Goal: Task Accomplishment & Management: Manage account settings

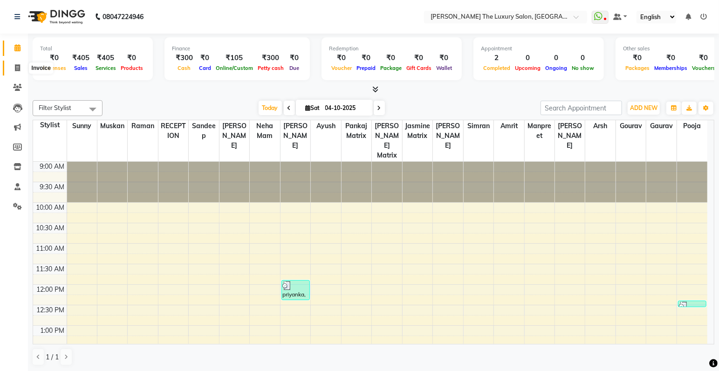
scroll to position [204, 0]
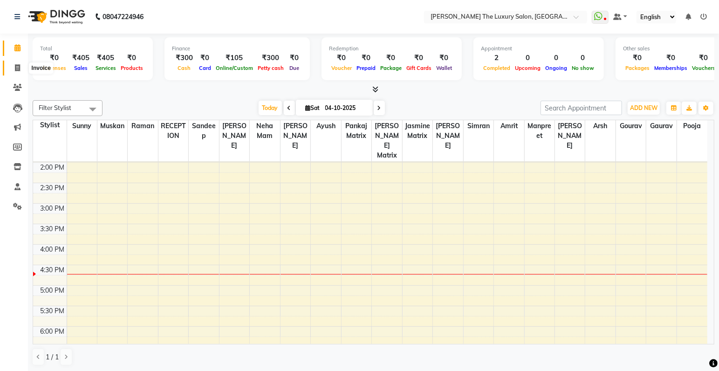
click at [16, 69] on icon at bounding box center [17, 67] width 5 height 7
select select "service"
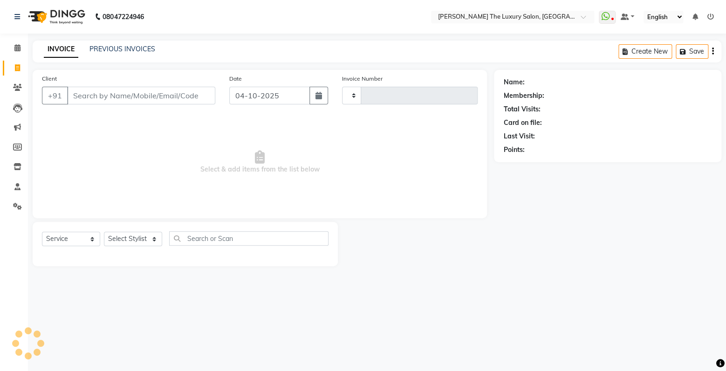
type input "3921"
click at [148, 95] on input "Client" at bounding box center [141, 96] width 148 height 18
select select "7179"
click at [122, 100] on input "Client" at bounding box center [141, 96] width 148 height 18
type input "a"
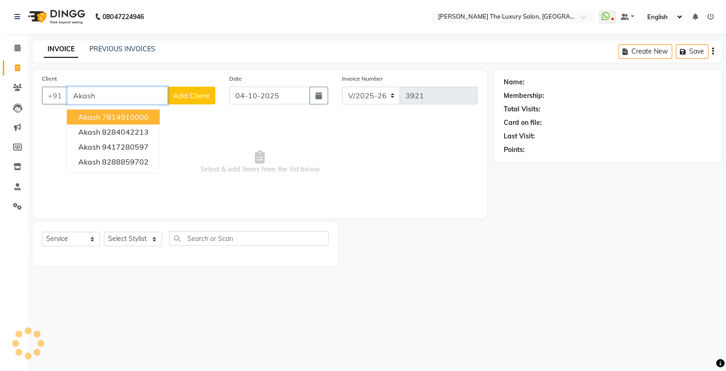
type input "Akash"
select select "60210"
click option "Muskan" at bounding box center [0, 0] width 0 height 0
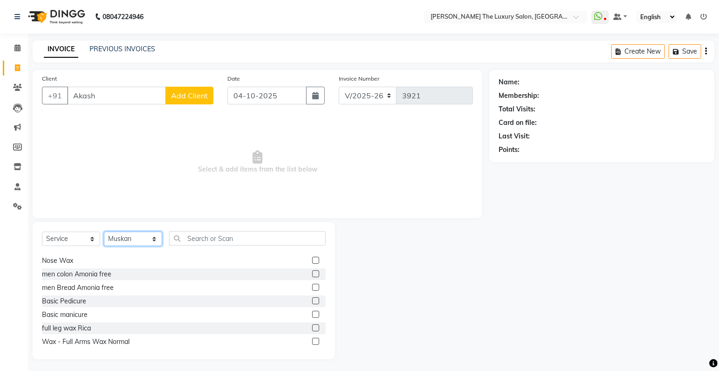
scroll to position [636, 0]
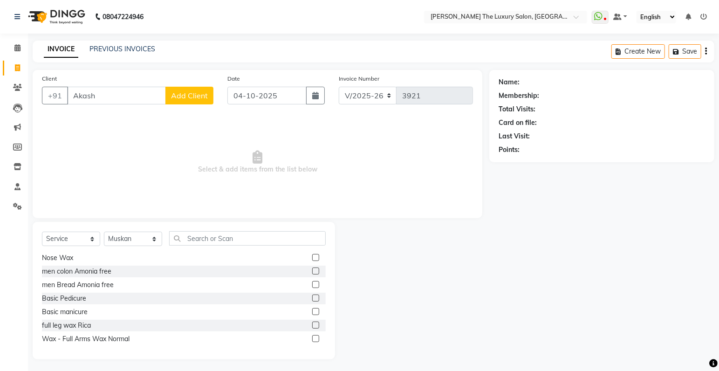
click at [304, 225] on div "Select Service Product Membership Package Voucher Prepaid Gift Card Select Styl…" at bounding box center [184, 290] width 302 height 137
click at [283, 241] on input "text" at bounding box center [247, 238] width 156 height 14
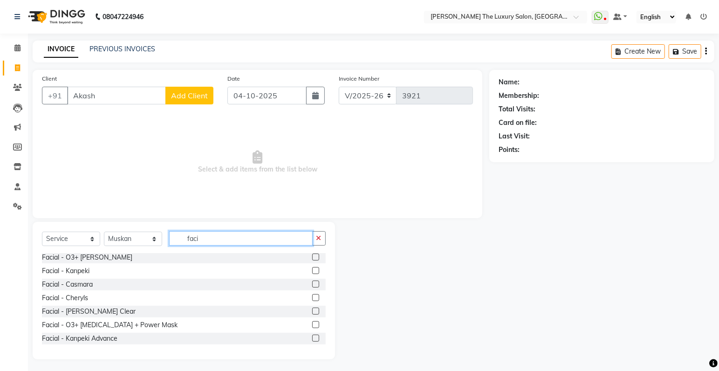
scroll to position [82, 0]
type input "facial"
click at [312, 270] on label at bounding box center [315, 270] width 7 height 7
click at [312, 270] on input "checkbox" at bounding box center [315, 271] width 6 height 6
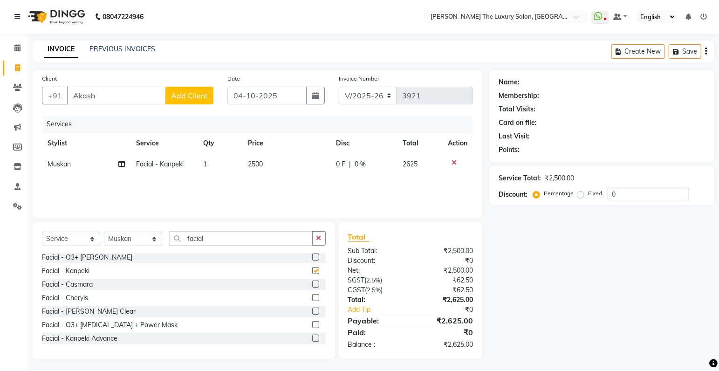
checkbox input "false"
click at [312, 340] on label at bounding box center [315, 337] width 7 height 7
click at [312, 340] on input "checkbox" at bounding box center [315, 338] width 6 height 6
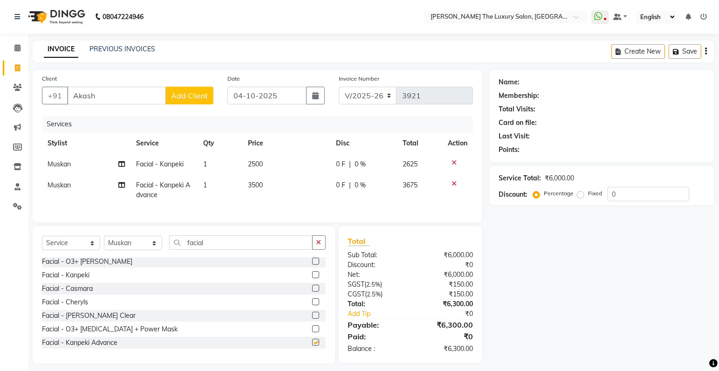
checkbox input "false"
click at [455, 162] on icon at bounding box center [453, 162] width 5 height 7
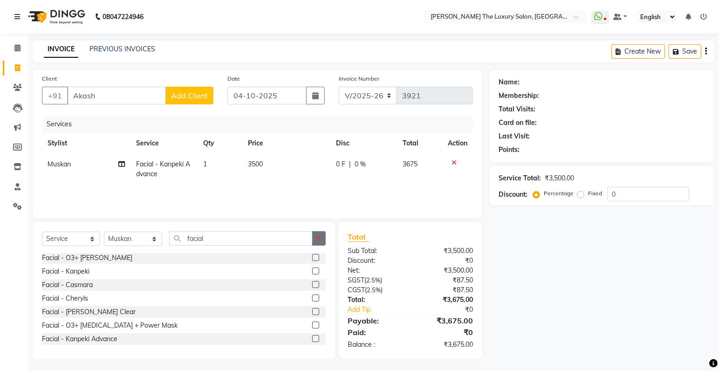
click at [320, 240] on icon "button" at bounding box center [318, 238] width 5 height 7
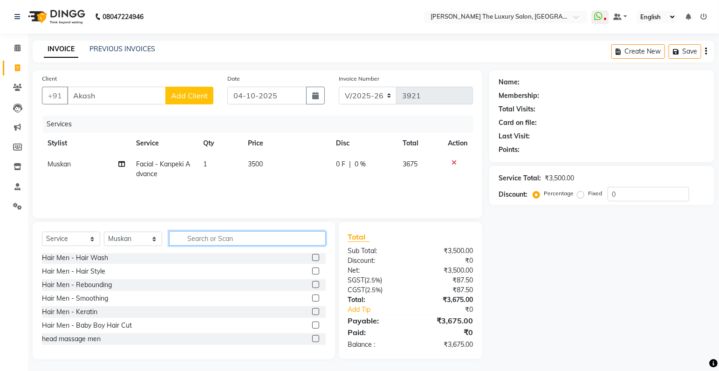
type input "d"
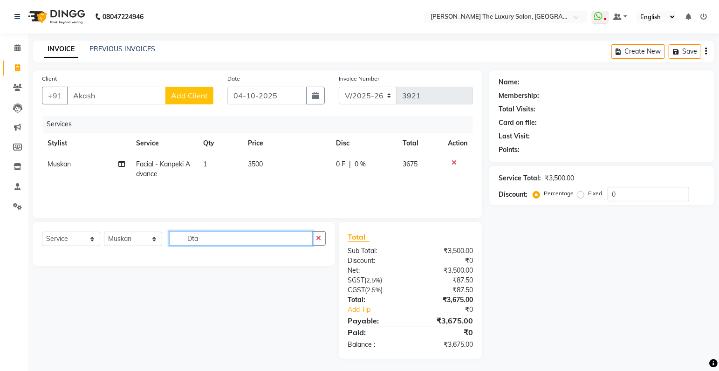
scroll to position [0, 0]
click at [268, 243] on input "Dtan" at bounding box center [240, 238] width 143 height 14
click at [251, 239] on input "DTan" at bounding box center [240, 238] width 143 height 14
type input "DTan"
click at [320, 239] on icon "button" at bounding box center [318, 238] width 5 height 7
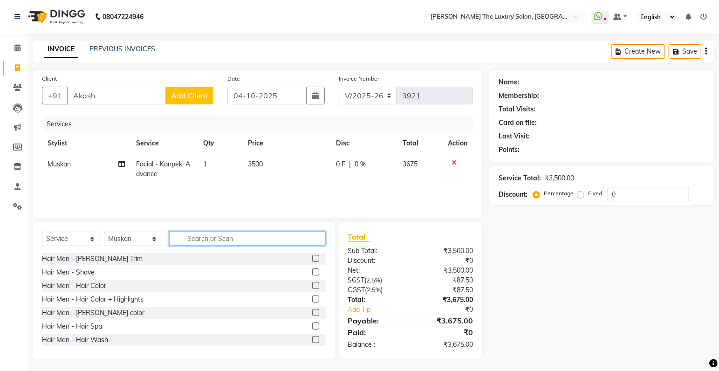
click at [291, 240] on input "text" at bounding box center [247, 238] width 156 height 14
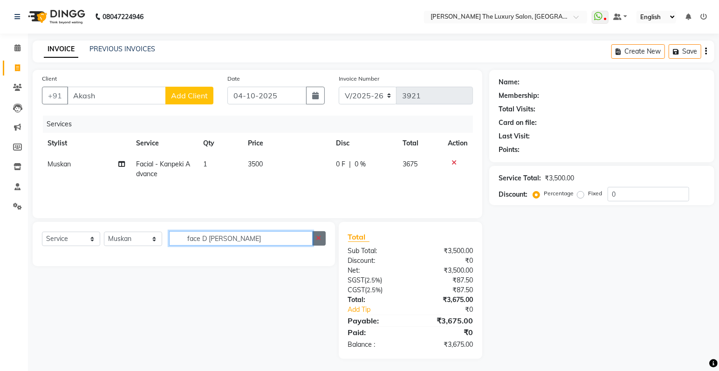
type input "face D [PERSON_NAME]"
click at [321, 239] on icon "button" at bounding box center [318, 238] width 5 height 7
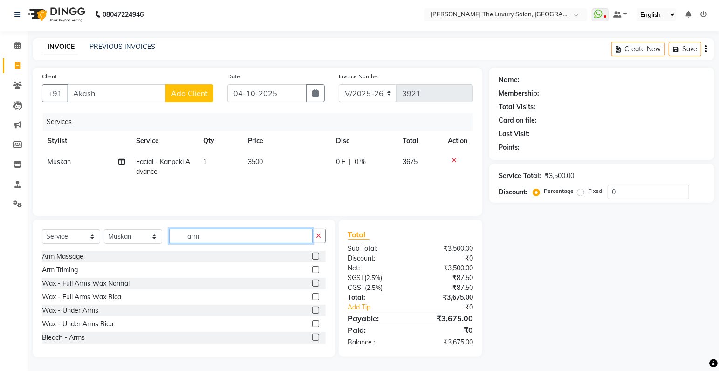
type input "arm"
click at [312, 282] on label at bounding box center [315, 282] width 7 height 7
click at [312, 282] on input "checkbox" at bounding box center [315, 283] width 6 height 6
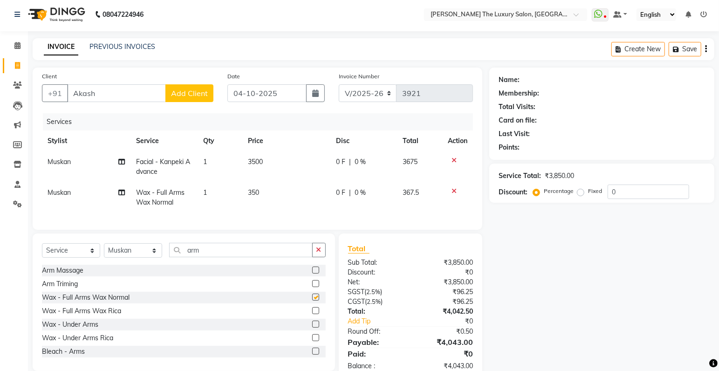
checkbox input "false"
click at [312, 314] on label at bounding box center [315, 310] width 7 height 7
click at [312, 314] on input "checkbox" at bounding box center [315, 311] width 6 height 6
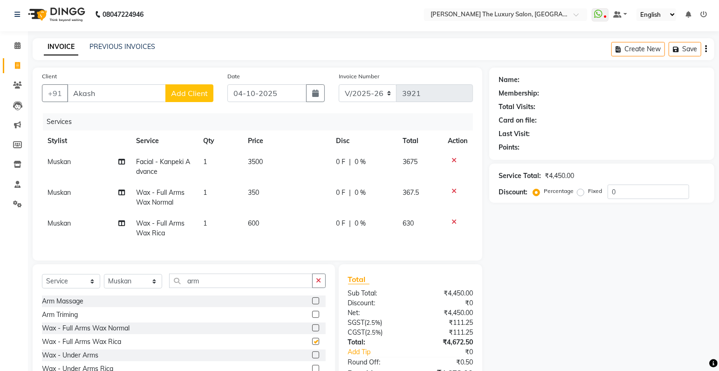
checkbox input "false"
click at [456, 192] on div at bounding box center [458, 191] width 20 height 7
click at [454, 191] on icon at bounding box center [453, 191] width 5 height 7
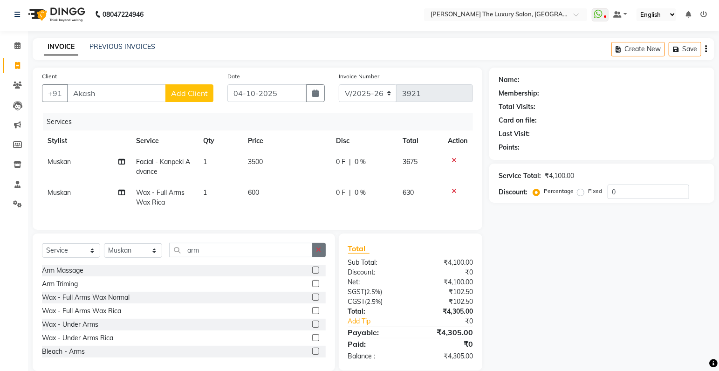
click at [323, 257] on button "button" at bounding box center [319, 250] width 14 height 14
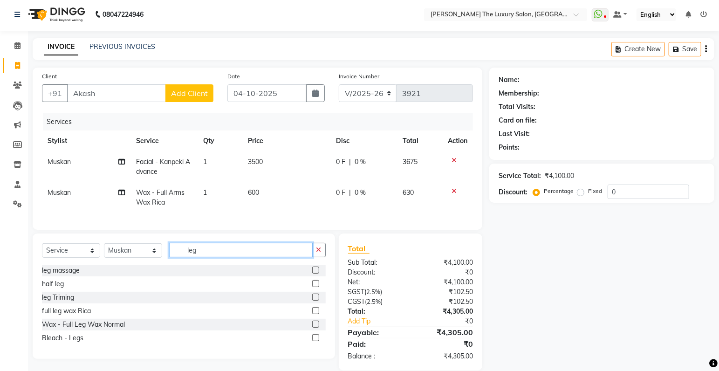
type input "leg"
click at [314, 314] on label at bounding box center [315, 310] width 7 height 7
click at [314, 314] on input "checkbox" at bounding box center [315, 311] width 6 height 6
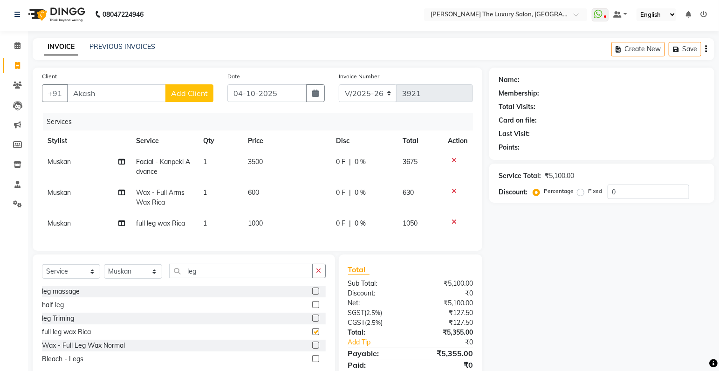
checkbox input "false"
click at [453, 222] on icon at bounding box center [453, 221] width 5 height 7
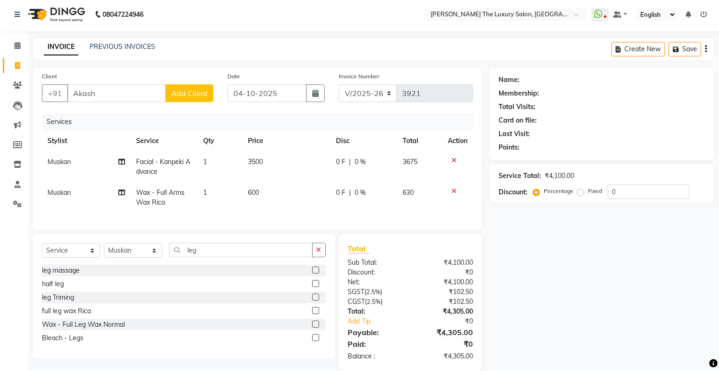
click at [316, 287] on label at bounding box center [315, 283] width 7 height 7
click at [316, 287] on input "checkbox" at bounding box center [315, 284] width 6 height 6
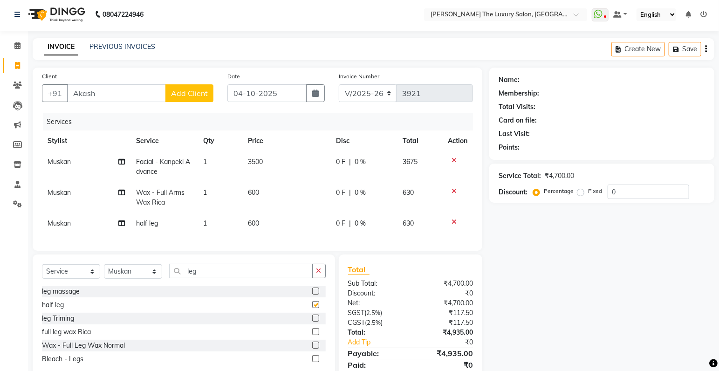
checkbox input "false"
click at [318, 274] on icon "button" at bounding box center [318, 270] width 5 height 7
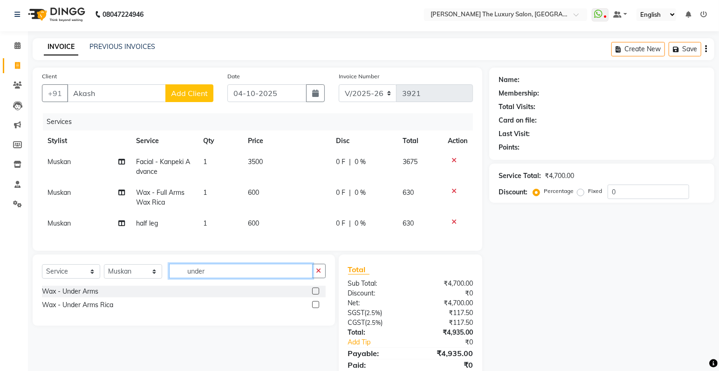
type input "under"
click at [313, 308] on label at bounding box center [315, 304] width 7 height 7
click at [313, 308] on input "checkbox" at bounding box center [315, 305] width 6 height 6
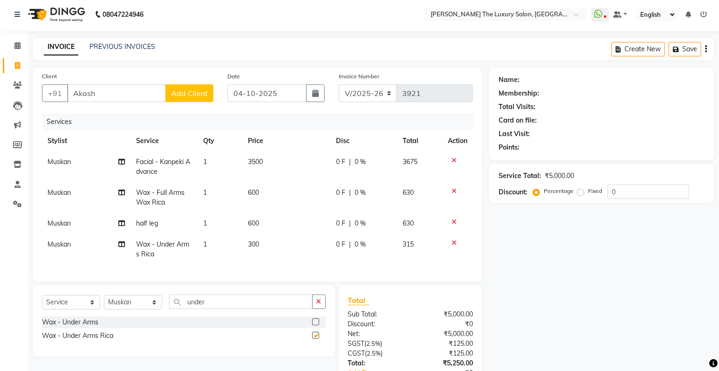
checkbox input "false"
click at [313, 325] on label at bounding box center [315, 321] width 7 height 7
click at [313, 325] on input "checkbox" at bounding box center [315, 322] width 6 height 6
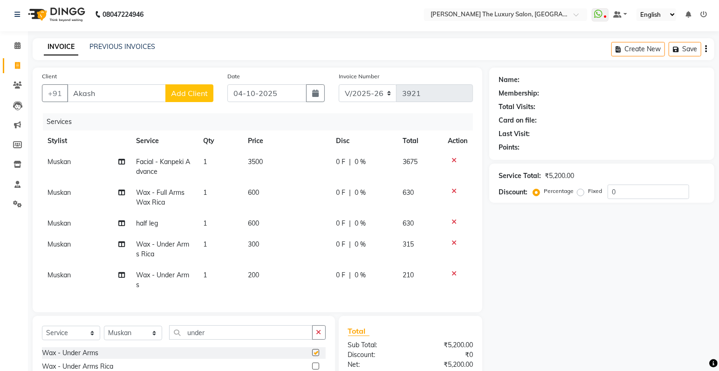
checkbox input "false"
click at [454, 240] on icon at bounding box center [453, 242] width 5 height 7
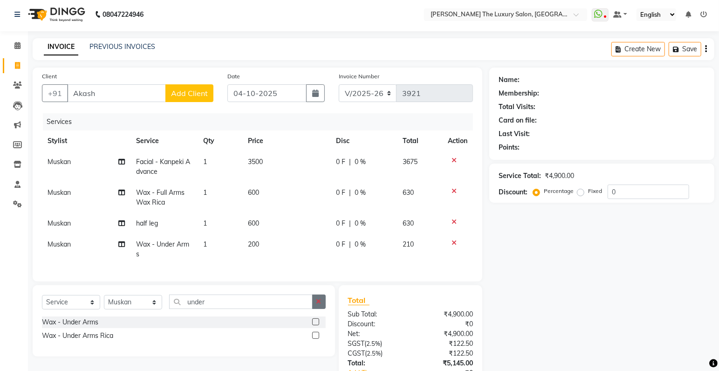
click at [320, 305] on icon "button" at bounding box center [318, 301] width 5 height 7
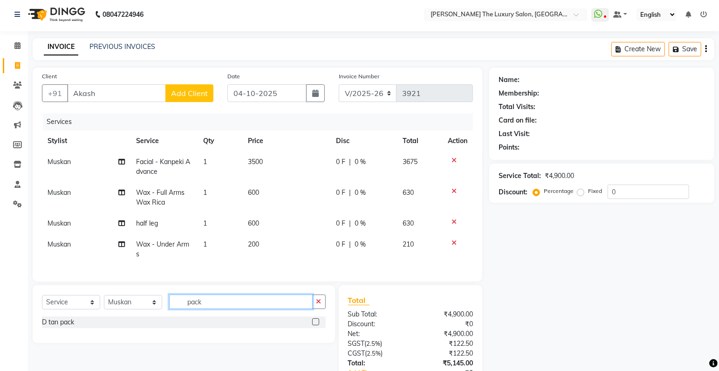
type input "pack"
click at [317, 324] on div at bounding box center [319, 322] width 14 height 12
click at [312, 325] on label at bounding box center [315, 321] width 7 height 7
click at [312, 325] on input "checkbox" at bounding box center [315, 322] width 6 height 6
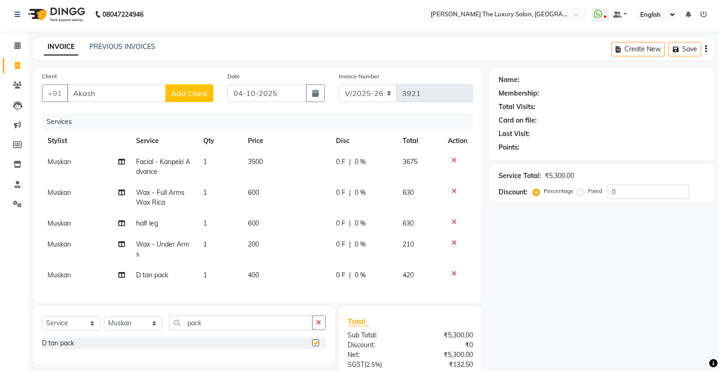
checkbox input "false"
click at [259, 275] on span "400" at bounding box center [253, 275] width 11 height 8
select select "60210"
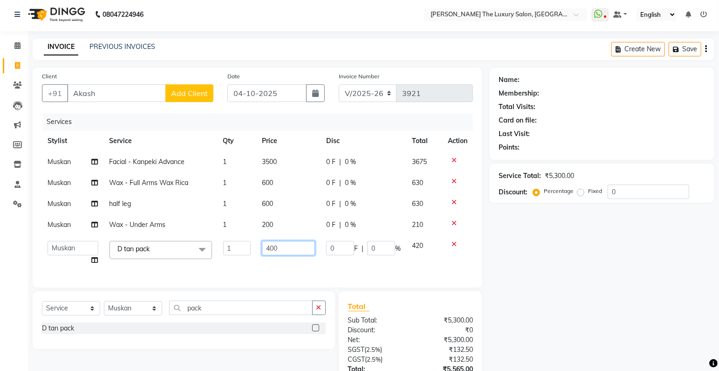
click at [283, 245] on input "400" at bounding box center [288, 248] width 53 height 14
type input "4"
type input "500"
click at [423, 263] on tbody "[PERSON_NAME] Facial - Kanpeki Advance 1 3500 0 F | 0 % 3675 [PERSON_NAME] Wax …" at bounding box center [257, 210] width 431 height 119
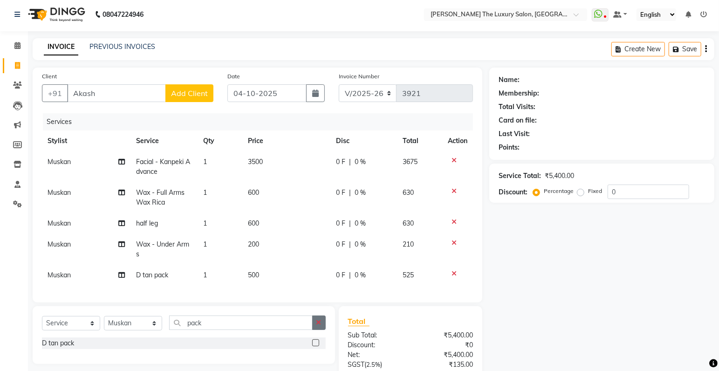
click at [322, 328] on button "button" at bounding box center [319, 322] width 14 height 14
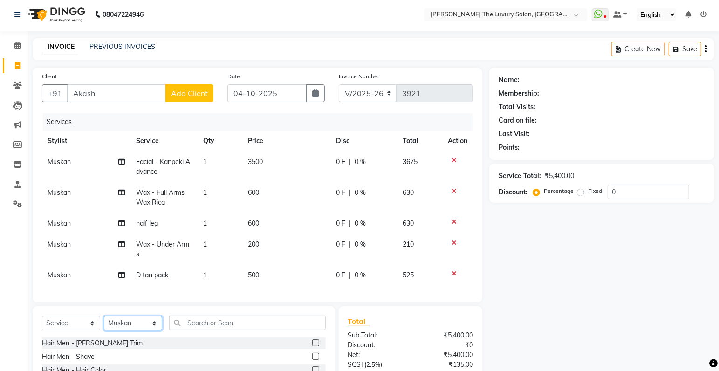
click at [104, 316] on select "Select Stylist amrit arsh [PERSON_NAME] [PERSON_NAME] jasmine matrix [PERSON_NA…" at bounding box center [133, 323] width 58 height 14
select select "83930"
click option "[PERSON_NAME]" at bounding box center [0, 0] width 0 height 0
click at [252, 325] on input "text" at bounding box center [247, 322] width 156 height 14
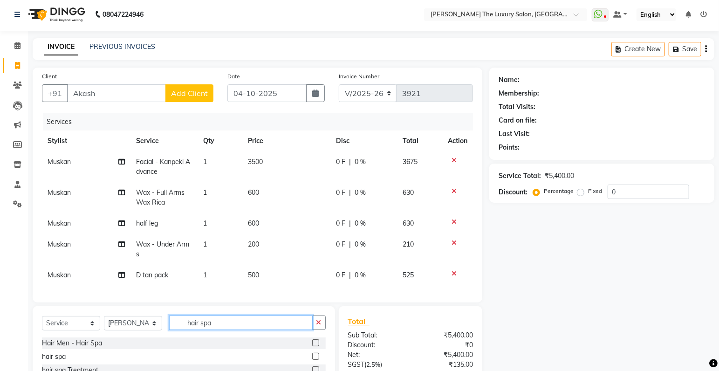
type input "hair spa"
click at [314, 360] on label at bounding box center [315, 356] width 7 height 7
click at [314, 360] on input "checkbox" at bounding box center [315, 357] width 6 height 6
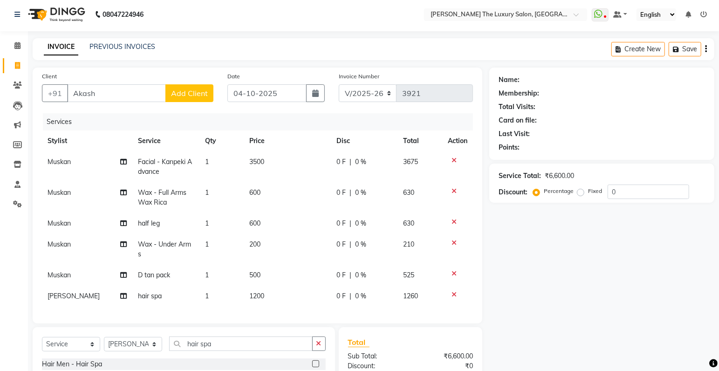
checkbox input "false"
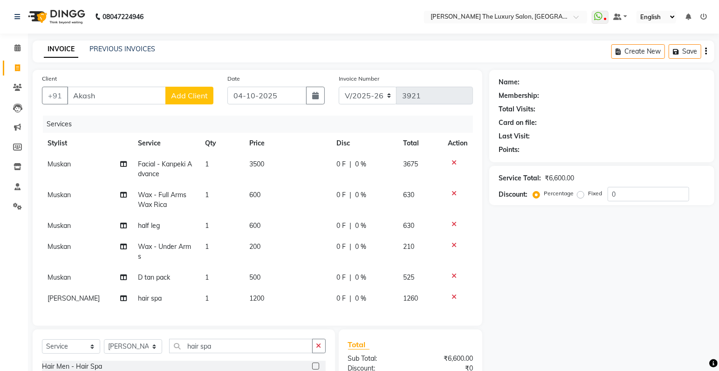
scroll to position [14, 0]
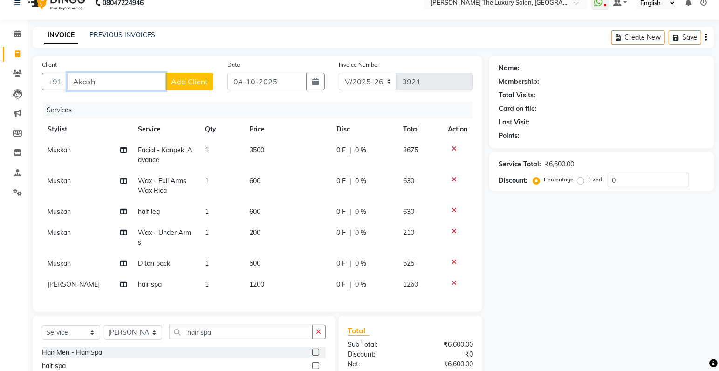
click at [122, 84] on input "Akash" at bounding box center [116, 82] width 99 height 18
type input "A"
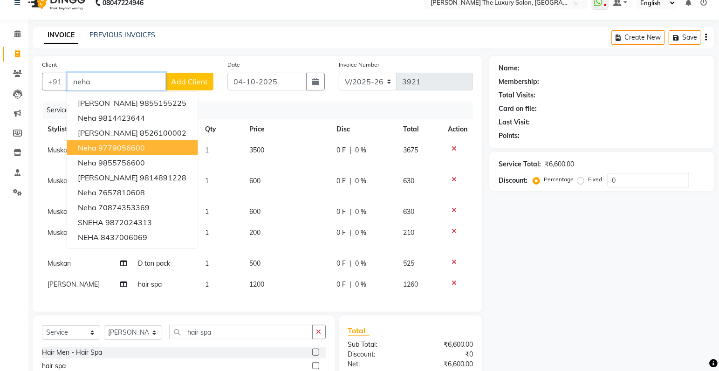
click at [128, 150] on ngb-highlight "9779056600" at bounding box center [122, 147] width 47 height 9
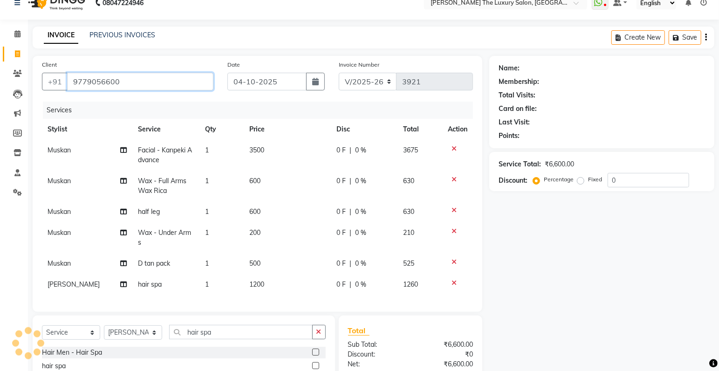
type input "9779056600"
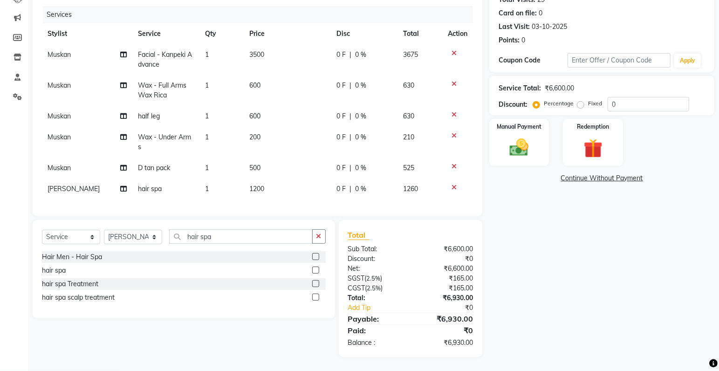
scroll to position [75, 0]
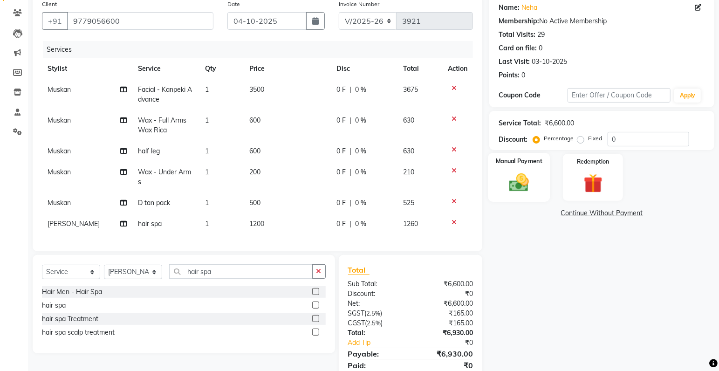
click at [523, 187] on img at bounding box center [519, 182] width 32 height 23
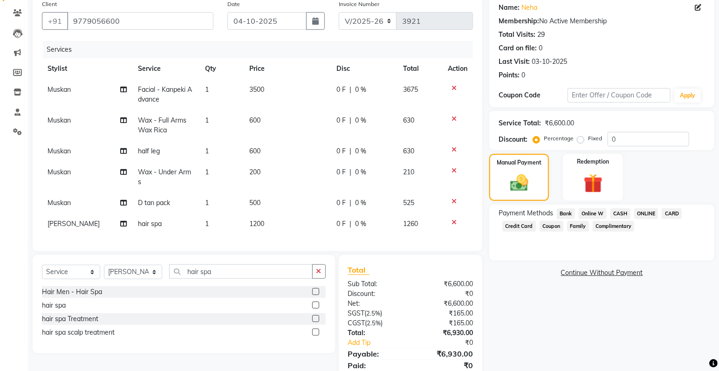
drag, startPoint x: 618, startPoint y: 212, endPoint x: 630, endPoint y: 212, distance: 11.6
click at [628, 212] on span "CASH" at bounding box center [620, 213] width 20 height 11
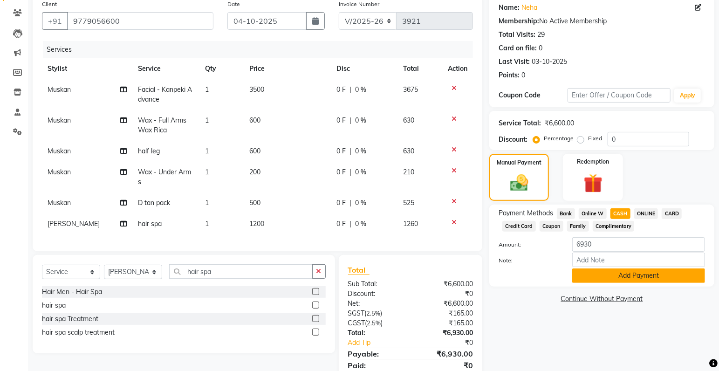
click at [635, 275] on button "Add Payment" at bounding box center [638, 275] width 133 height 14
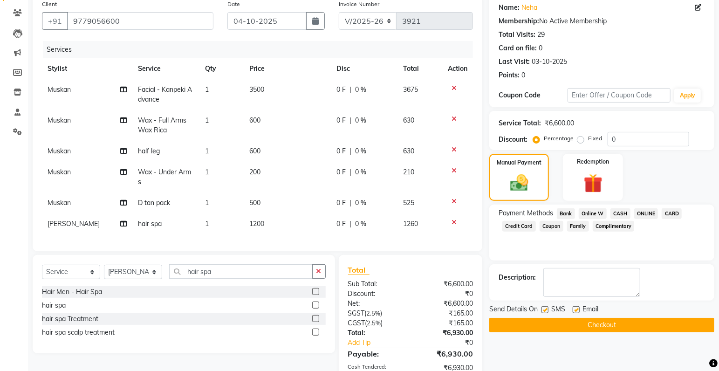
click at [653, 325] on button "Checkout" at bounding box center [601, 325] width 225 height 14
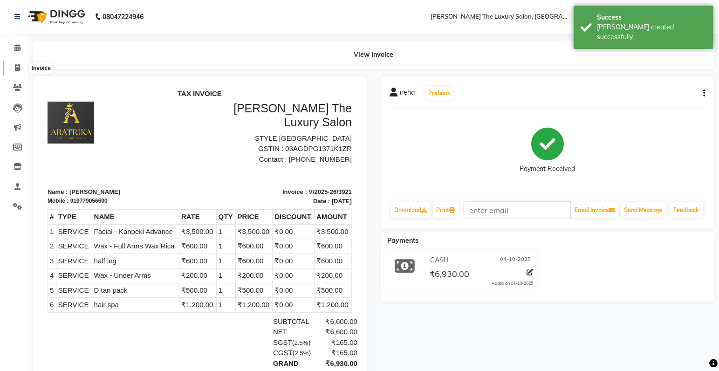
click at [18, 65] on icon at bounding box center [17, 67] width 5 height 7
select select "7179"
select select "service"
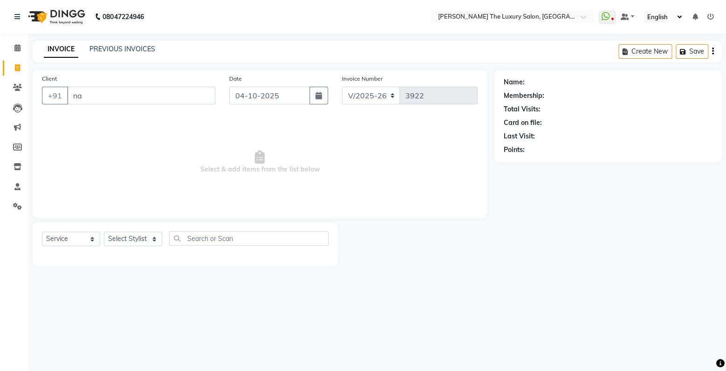
type input "n"
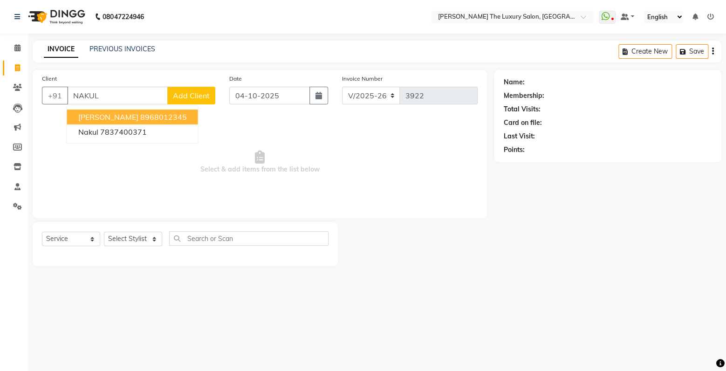
click at [156, 97] on input "NAKUL" at bounding box center [117, 96] width 101 height 18
type input "N"
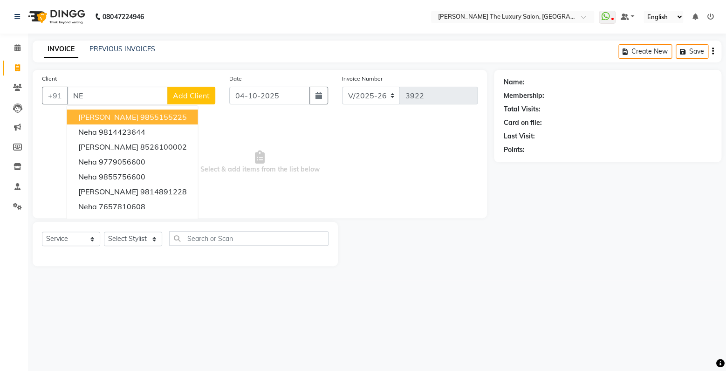
type input "N"
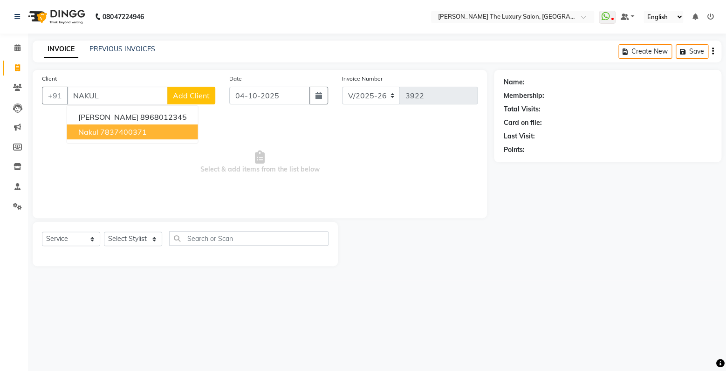
click at [129, 132] on ngb-highlight "7837400371" at bounding box center [123, 131] width 47 height 9
type input "7837400371"
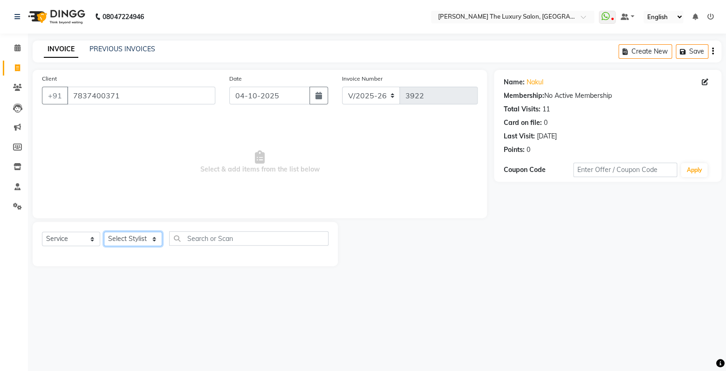
click at [104, 231] on select "Select Stylist amrit arsh [PERSON_NAME] [PERSON_NAME] jasmine matrix [PERSON_NA…" at bounding box center [133, 238] width 58 height 14
select select "86782"
click option "arsh" at bounding box center [0, 0] width 0 height 0
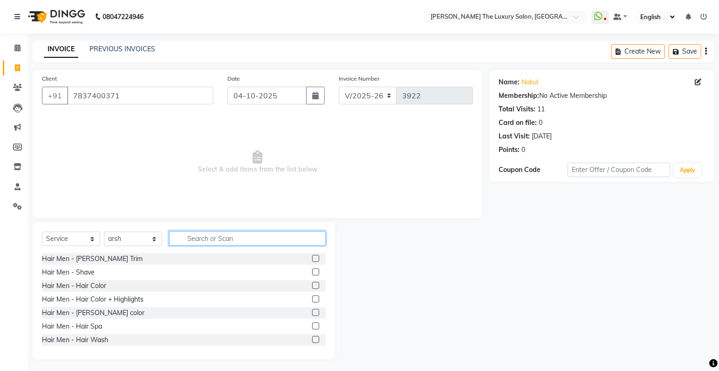
click at [211, 237] on input "text" at bounding box center [247, 238] width 156 height 14
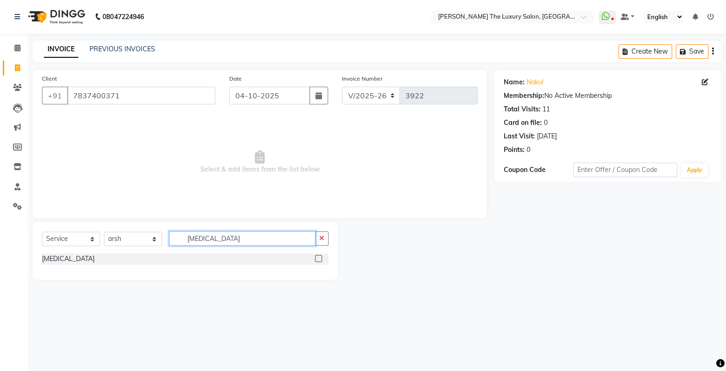
type input "[MEDICAL_DATA]"
click at [320, 260] on label at bounding box center [318, 258] width 7 height 7
click at [320, 260] on input "checkbox" at bounding box center [318, 259] width 6 height 6
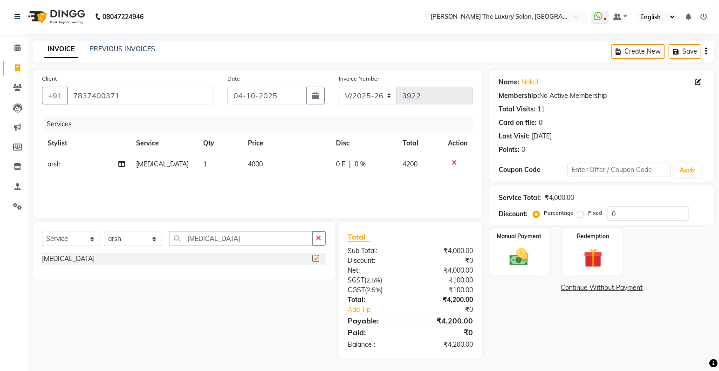
checkbox input "false"
click at [269, 163] on td "4000" at bounding box center [286, 164] width 88 height 21
select select "86782"
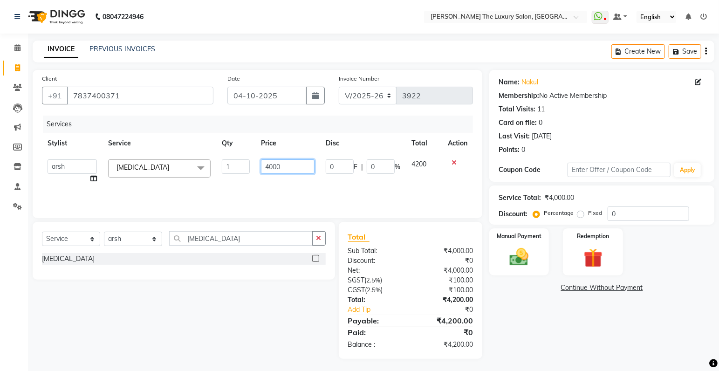
click at [283, 168] on input "4000" at bounding box center [288, 166] width 54 height 14
type input "4"
type input "1500"
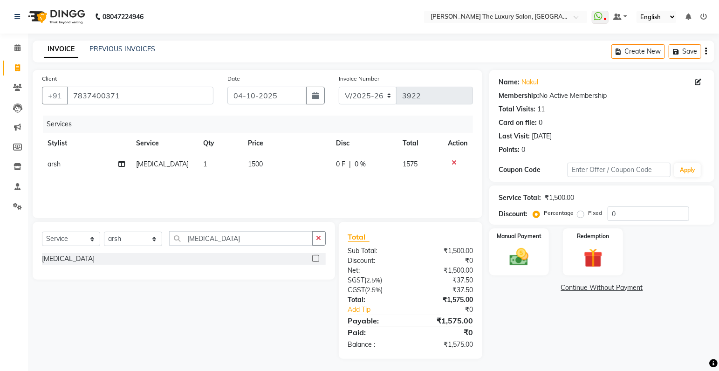
click at [314, 191] on div "Services Stylist Service Qty Price Disc Total Action arsh [MEDICAL_DATA] 1 1500…" at bounding box center [257, 162] width 431 height 93
click at [231, 243] on input "[MEDICAL_DATA]" at bounding box center [240, 238] width 143 height 14
type input "B"
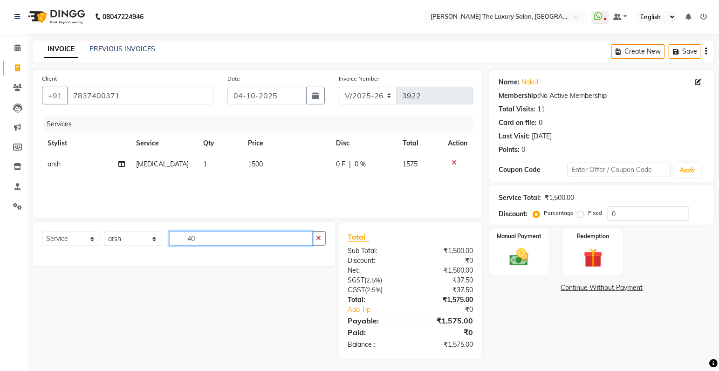
type input "4"
type input "HAIR CUT [PERSON_NAME]"
click at [320, 241] on icon "button" at bounding box center [318, 238] width 5 height 7
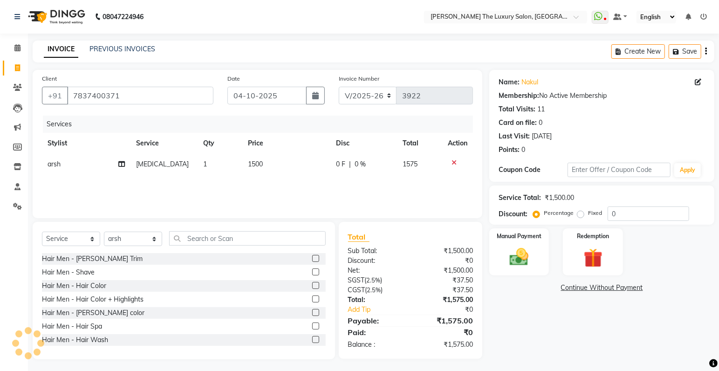
click at [312, 260] on label at bounding box center [315, 258] width 7 height 7
click at [312, 260] on input "checkbox" at bounding box center [315, 259] width 6 height 6
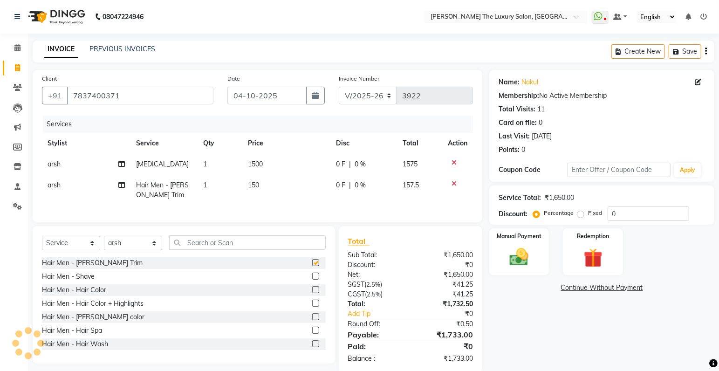
checkbox input "false"
click at [237, 250] on input "text" at bounding box center [247, 242] width 156 height 14
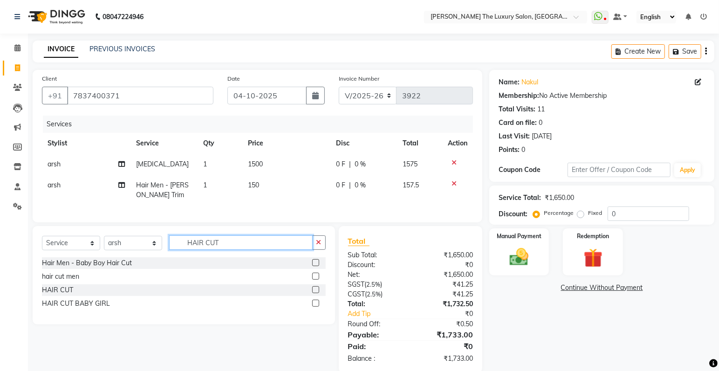
type input "HAIR CUT"
click at [315, 279] on label at bounding box center [315, 275] width 7 height 7
click at [315, 279] on input "checkbox" at bounding box center [315, 276] width 6 height 6
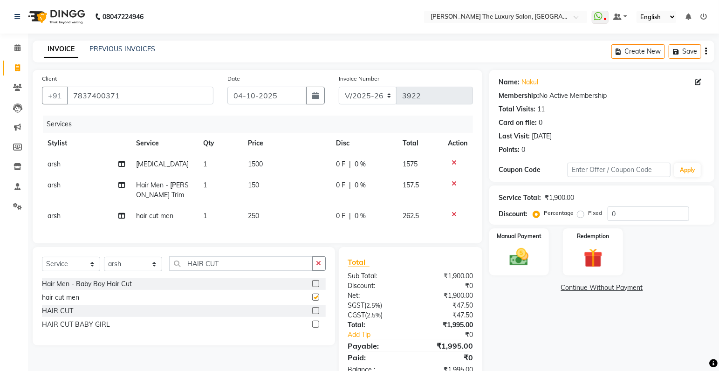
checkbox input "false"
click at [326, 227] on div "Services Stylist Service Qty Price Disc Total Action arsh [MEDICAL_DATA] 1 1500…" at bounding box center [257, 175] width 431 height 118
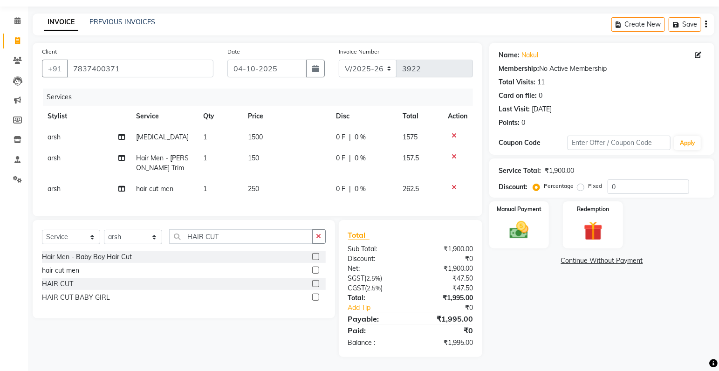
scroll to position [34, 0]
click at [260, 149] on td "150" at bounding box center [286, 163] width 88 height 31
select select "86782"
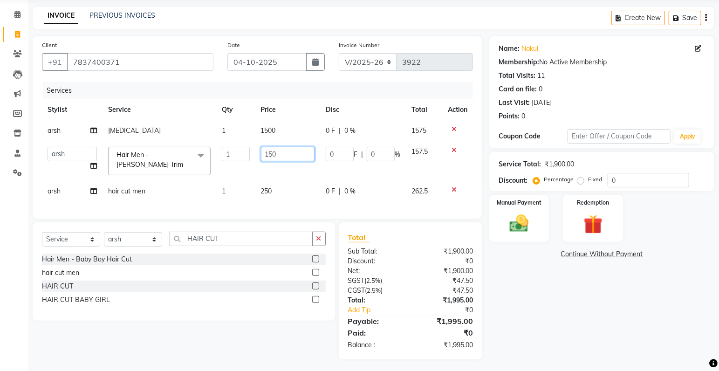
click at [283, 152] on input "150" at bounding box center [288, 154] width 54 height 14
type input "1"
type input "200"
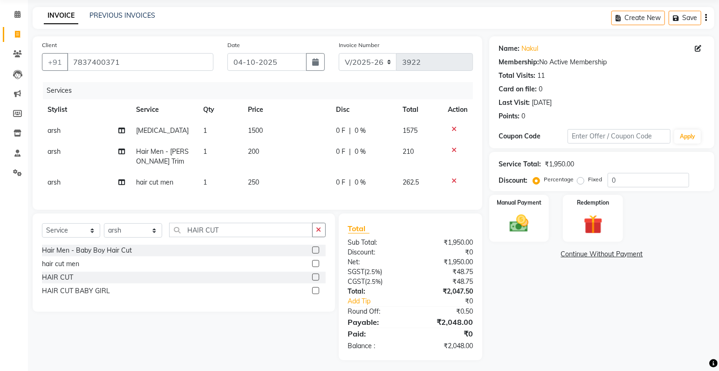
click at [352, 193] on div "Services Stylist Service Qty Price Disc Total Action arsh [MEDICAL_DATA] 1 1500…" at bounding box center [257, 141] width 431 height 118
click at [265, 149] on td "200" at bounding box center [286, 156] width 88 height 31
select select "86782"
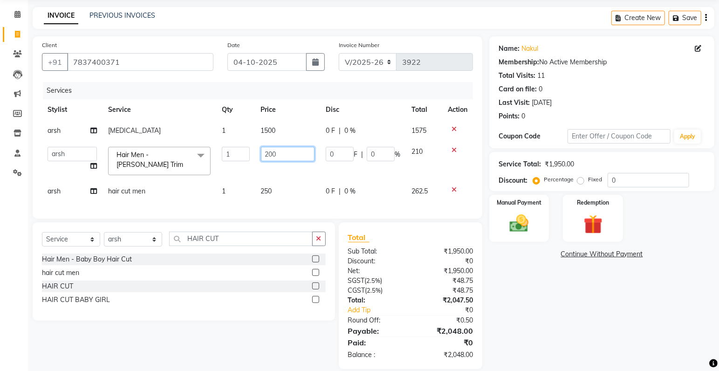
click at [292, 156] on input "200" at bounding box center [288, 154] width 54 height 14
type input "2"
type input "160"
click at [298, 193] on div "Services Stylist Service Qty Price Disc Total Action arsh [MEDICAL_DATA] 1 1500…" at bounding box center [257, 145] width 431 height 127
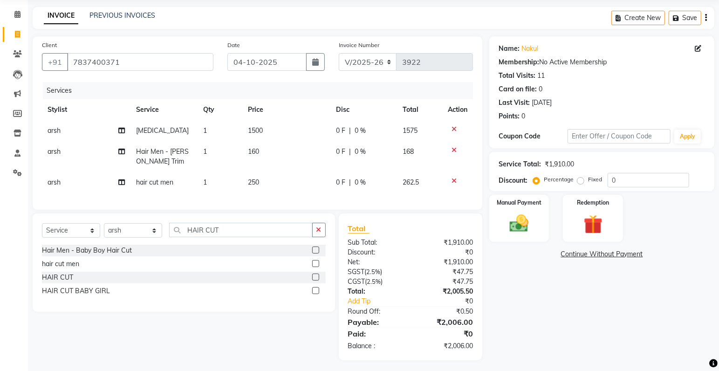
click at [263, 150] on td "160" at bounding box center [286, 156] width 88 height 31
select select "86782"
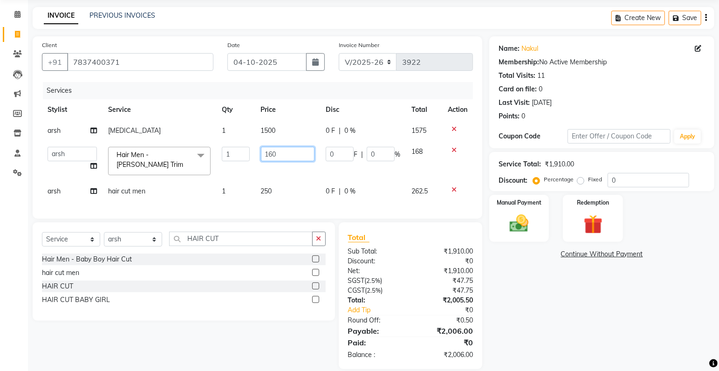
click at [285, 155] on input "160" at bounding box center [288, 154] width 54 height 14
type input "155"
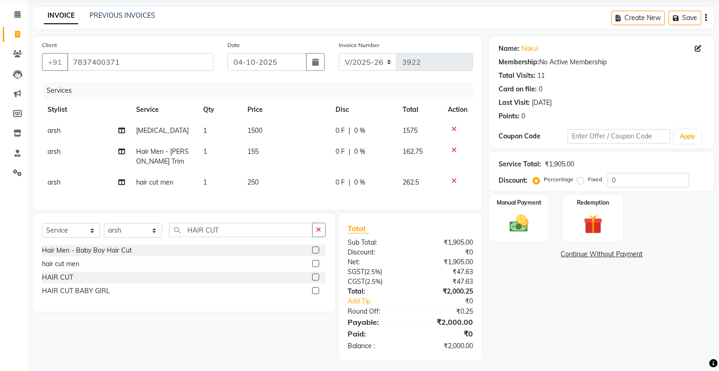
click at [304, 195] on div "Services Stylist Service Qty Price Disc Total Action arsh [MEDICAL_DATA] 1 1500…" at bounding box center [257, 141] width 431 height 118
click at [519, 225] on img at bounding box center [519, 223] width 32 height 23
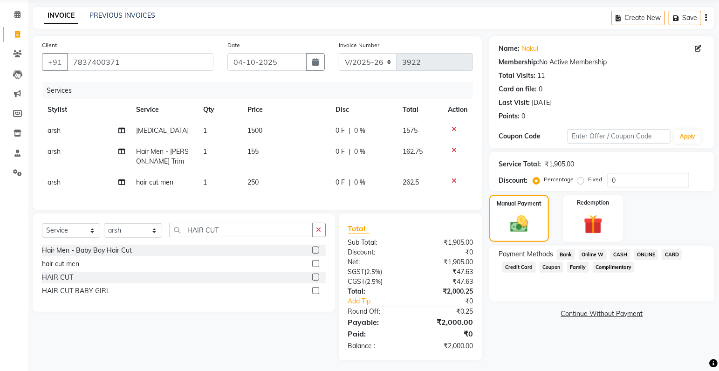
click at [625, 254] on span "CASH" at bounding box center [620, 254] width 20 height 11
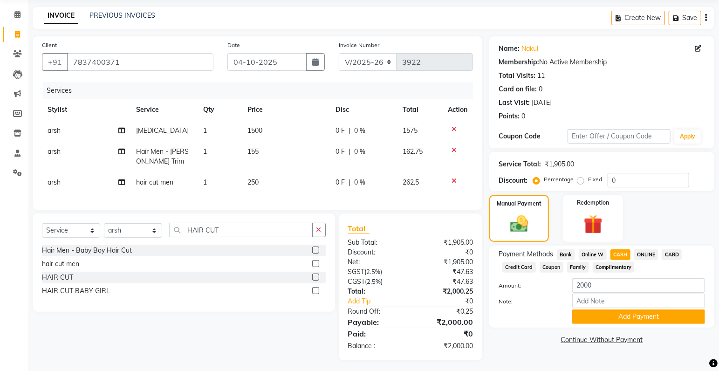
scroll to position [43, 0]
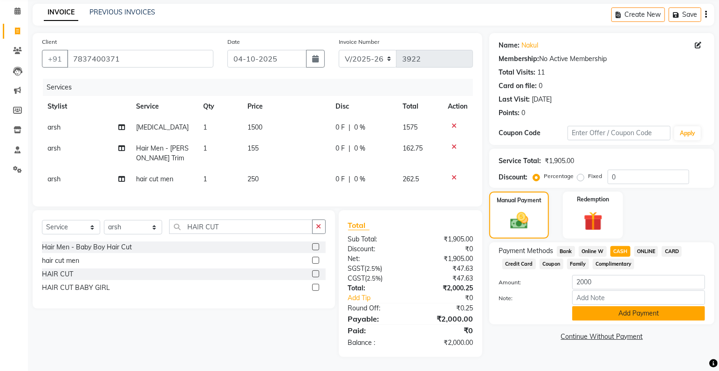
click at [632, 306] on button "Add Payment" at bounding box center [638, 313] width 133 height 14
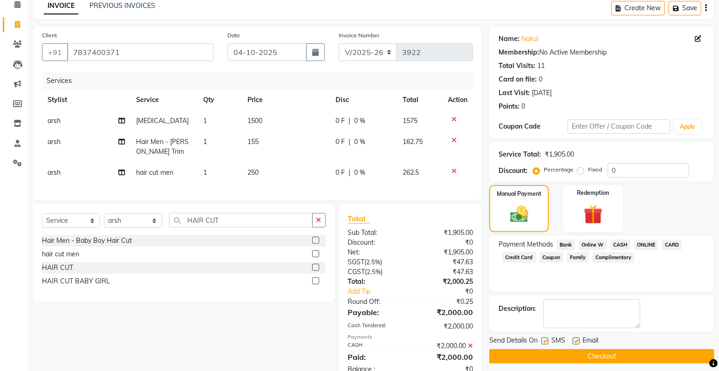
click at [546, 337] on label at bounding box center [544, 340] width 7 height 7
click at [546, 338] on input "checkbox" at bounding box center [544, 341] width 6 height 6
checkbox input "false"
click at [579, 340] on label at bounding box center [575, 340] width 7 height 7
click at [578, 340] on input "checkbox" at bounding box center [575, 341] width 6 height 6
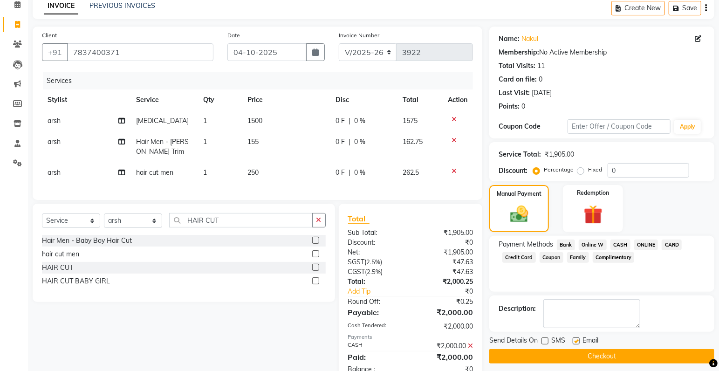
checkbox input "false"
click at [594, 358] on button "Checkout" at bounding box center [601, 356] width 225 height 14
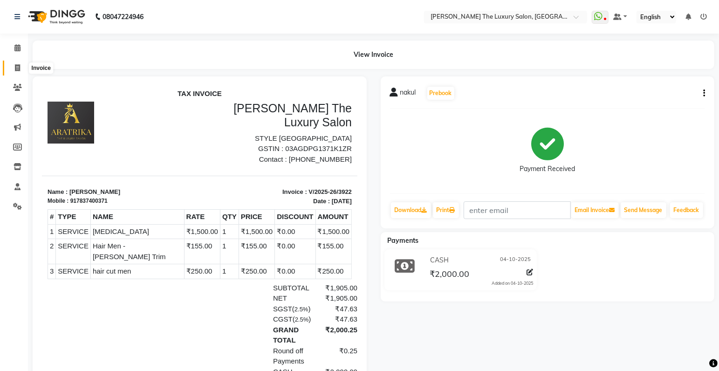
click at [17, 66] on icon at bounding box center [17, 67] width 5 height 7
select select "service"
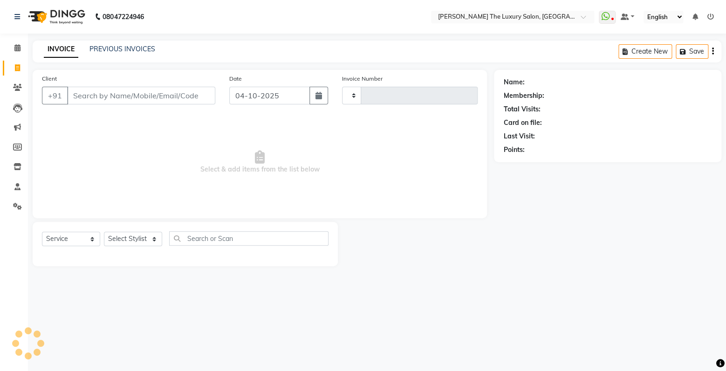
type input "3923"
select select "7179"
click at [110, 101] on input "Client" at bounding box center [141, 96] width 148 height 18
click at [147, 95] on input "[PERSON_NAME]" at bounding box center [117, 96] width 101 height 18
drag, startPoint x: 142, startPoint y: 94, endPoint x: 152, endPoint y: 107, distance: 17.0
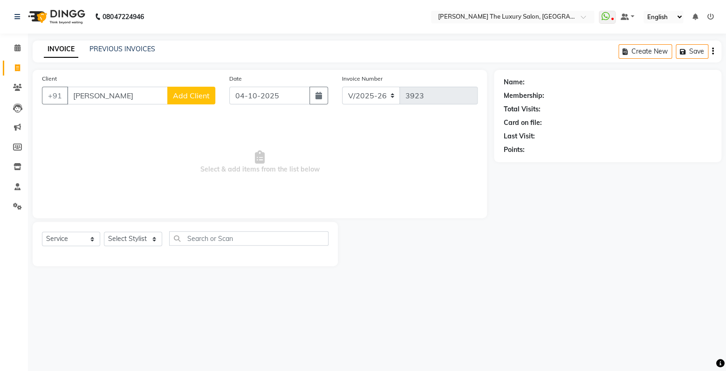
click at [143, 95] on input "[PERSON_NAME]" at bounding box center [117, 96] width 101 height 18
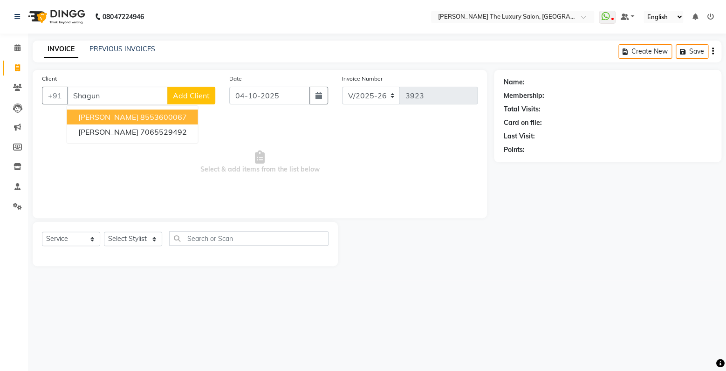
click at [140, 118] on ngb-highlight "8553600067" at bounding box center [163, 116] width 47 height 9
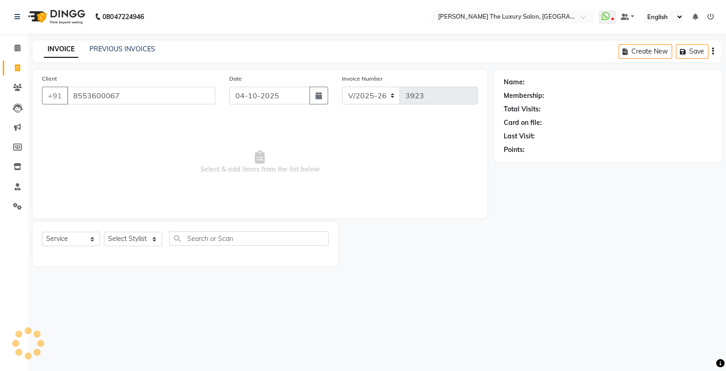
type input "8553600067"
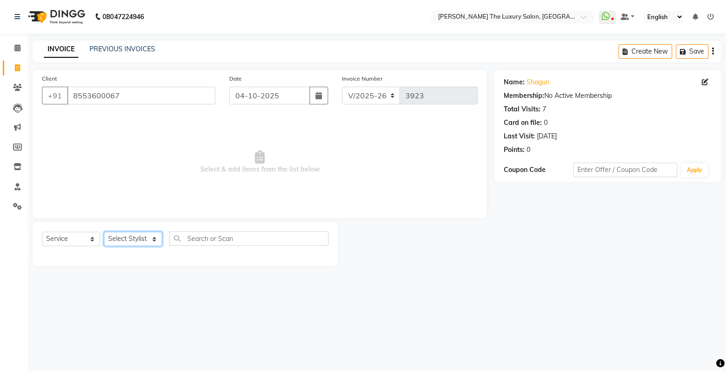
select select "91381"
click option "gourav" at bounding box center [0, 0] width 0 height 0
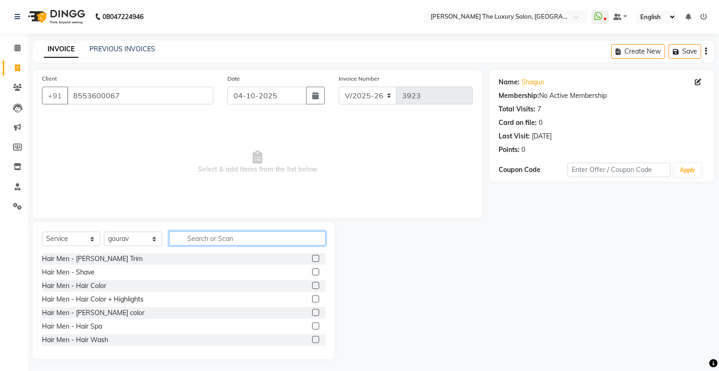
click at [243, 239] on input "text" at bounding box center [247, 238] width 156 height 14
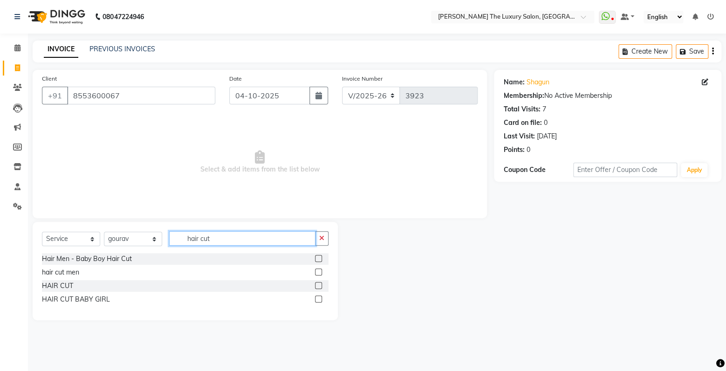
type input "hair cut"
click at [318, 271] on label at bounding box center [318, 271] width 7 height 7
click at [318, 271] on input "checkbox" at bounding box center [318, 272] width 6 height 6
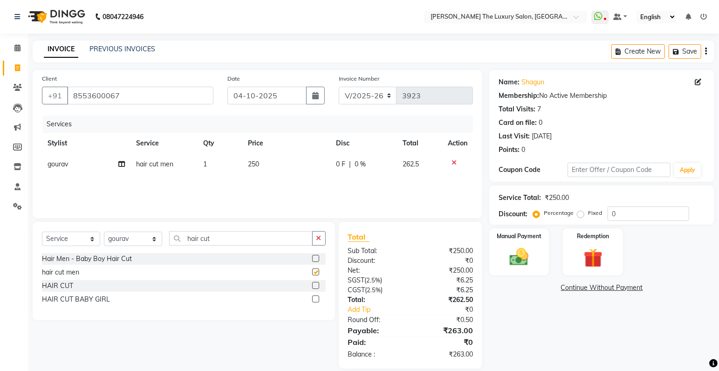
checkbox input "false"
select select "86668"
click option "manpreet" at bounding box center [0, 0] width 0 height 0
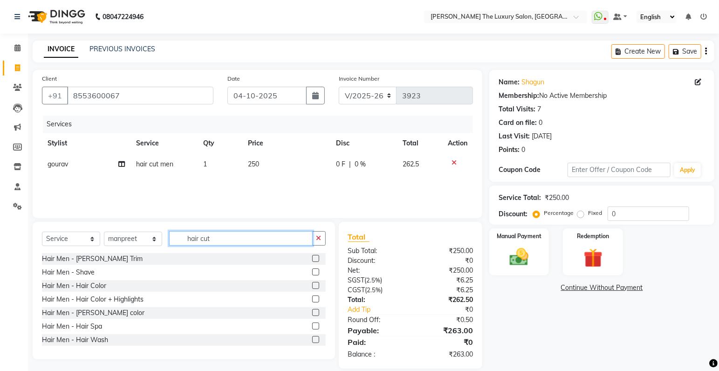
click at [238, 238] on input "hair cut" at bounding box center [240, 238] width 143 height 14
click at [320, 240] on icon "button" at bounding box center [318, 238] width 5 height 7
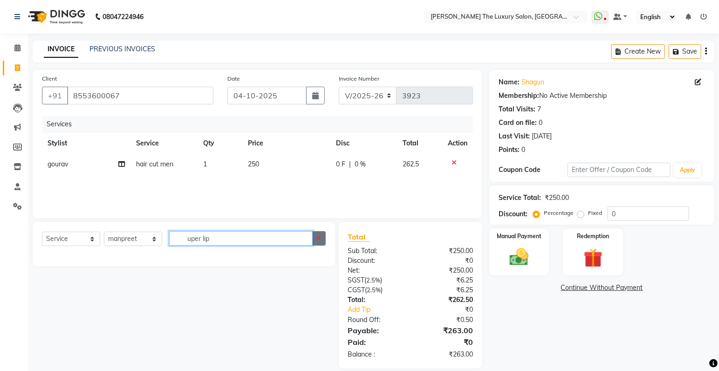
type input "uper lip"
click at [321, 241] on icon "button" at bounding box center [318, 238] width 5 height 7
type input "t"
click at [244, 236] on input "Uper lip" at bounding box center [240, 238] width 143 height 14
type input "Uper lip"
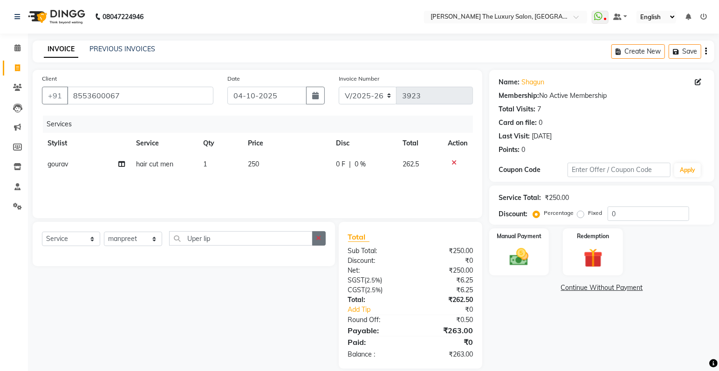
click at [318, 236] on icon "button" at bounding box center [318, 238] width 5 height 7
click at [269, 239] on input "uper lips" at bounding box center [240, 238] width 143 height 14
type input "uper lips"
click at [318, 238] on icon "button" at bounding box center [318, 238] width 5 height 7
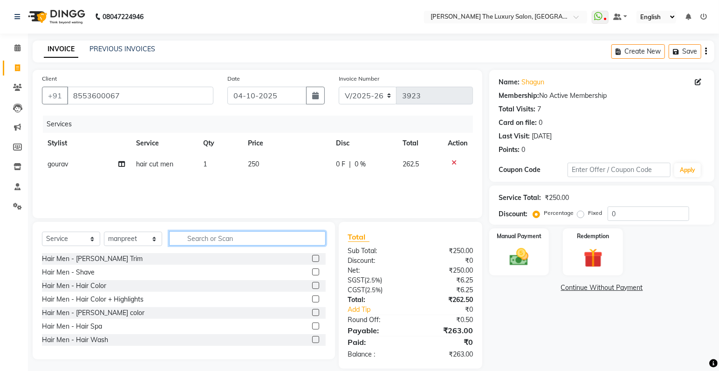
click at [256, 241] on input "text" at bounding box center [247, 238] width 156 height 14
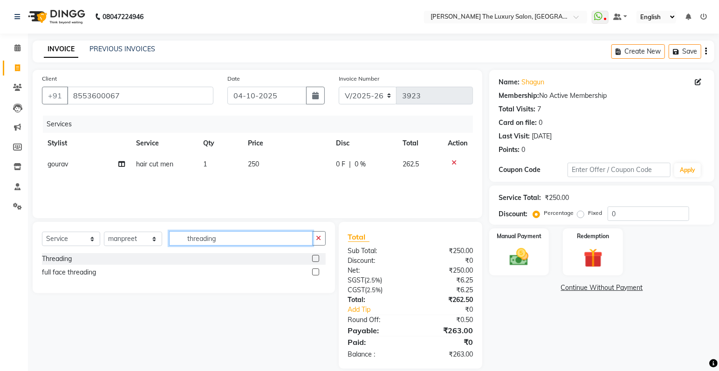
type input "threading"
click at [315, 259] on label at bounding box center [315, 258] width 7 height 7
click at [315, 259] on input "checkbox" at bounding box center [315, 259] width 6 height 6
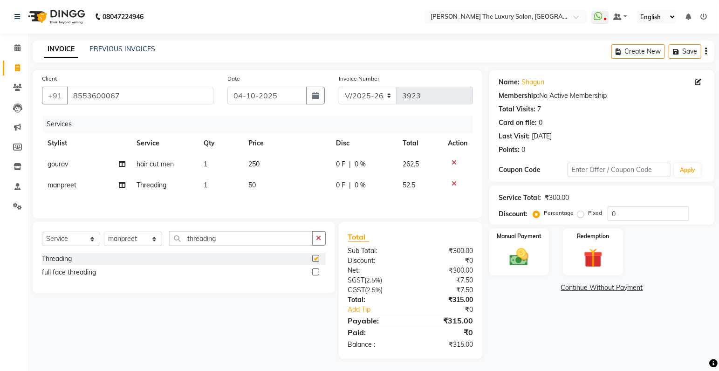
checkbox input "false"
click at [261, 184] on td "50" at bounding box center [287, 185] width 88 height 21
select select "86668"
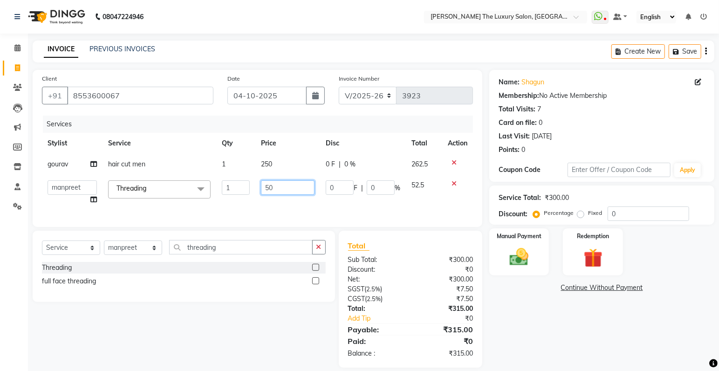
click at [281, 185] on input "50" at bounding box center [288, 187] width 54 height 14
type input "5"
type input "3"
type input "5"
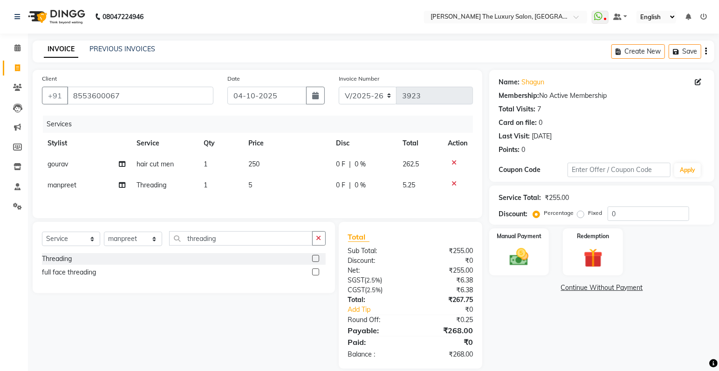
click at [453, 183] on icon at bounding box center [453, 183] width 5 height 7
click at [315, 257] on label at bounding box center [315, 258] width 7 height 7
click at [315, 257] on input "checkbox" at bounding box center [315, 259] width 6 height 6
checkbox input "false"
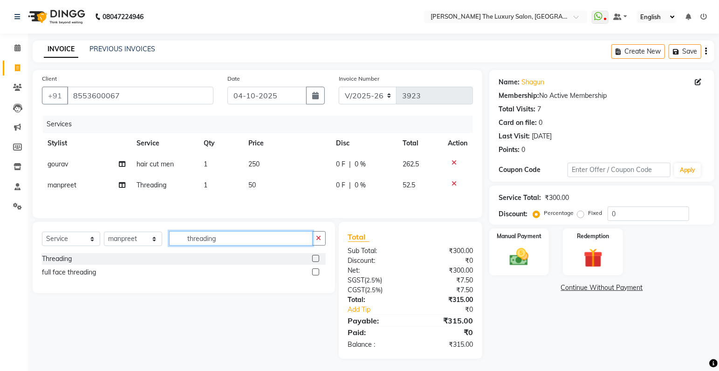
click at [239, 240] on input "threading" at bounding box center [240, 238] width 143 height 14
click at [319, 241] on icon "button" at bounding box center [318, 238] width 5 height 7
type input "f"
type input "Four head"
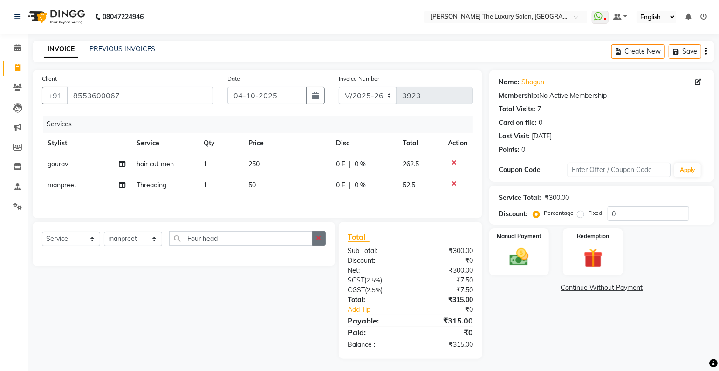
click at [320, 240] on icon "button" at bounding box center [318, 238] width 5 height 7
click at [275, 245] on input "uper lips" at bounding box center [240, 238] width 143 height 14
type input "uper lips"
click at [266, 182] on td "50" at bounding box center [287, 185] width 88 height 21
select select "86668"
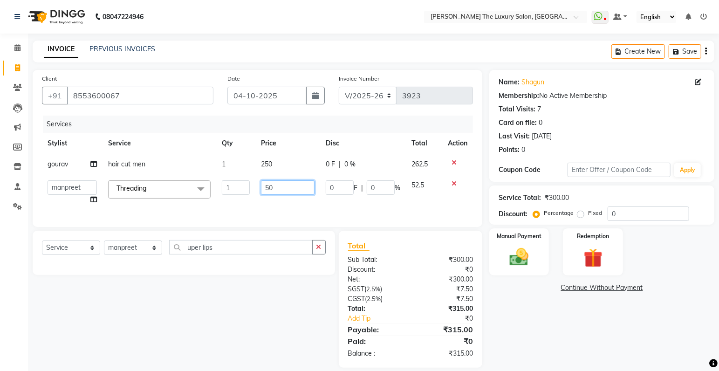
click at [279, 188] on input "50" at bounding box center [288, 187] width 54 height 14
type input "5"
type input "70"
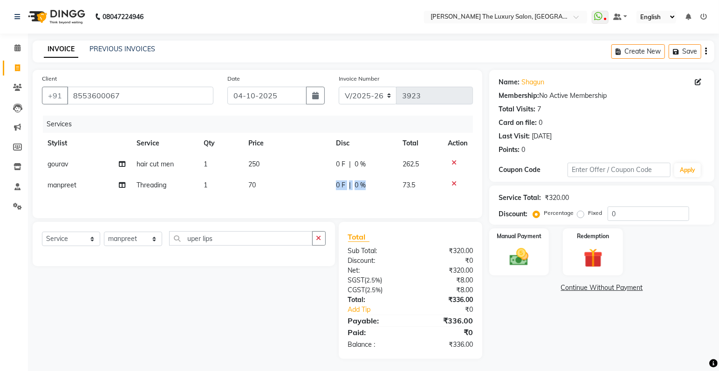
click at [397, 206] on div "Services Stylist Service Qty Price Disc Total Action [PERSON_NAME] hair cut men…" at bounding box center [257, 162] width 431 height 93
click at [265, 163] on td "250" at bounding box center [287, 164] width 88 height 21
select select "91381"
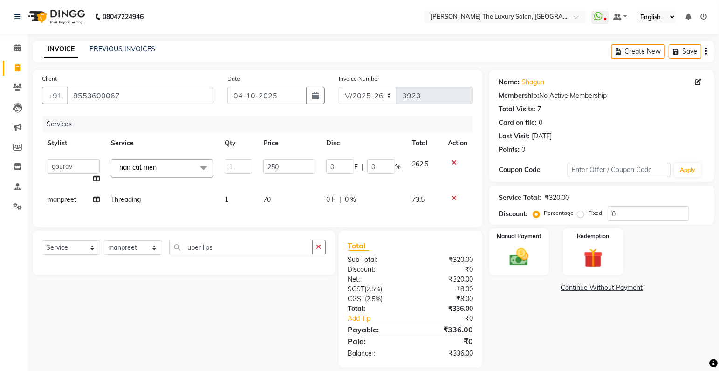
click at [293, 198] on td "70" at bounding box center [289, 199] width 63 height 21
select select "86668"
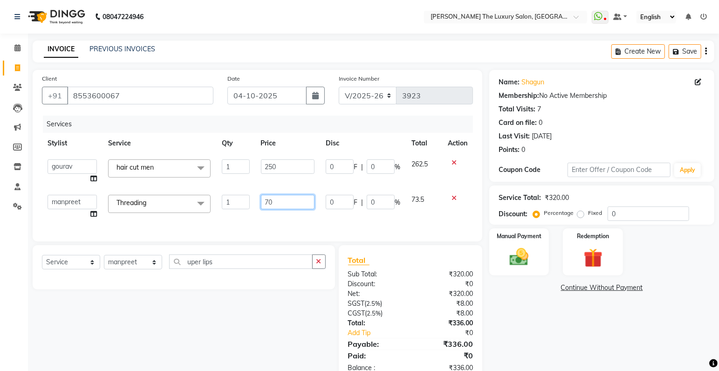
click at [285, 202] on input "70" at bounding box center [288, 202] width 54 height 14
type input "7"
type input "50"
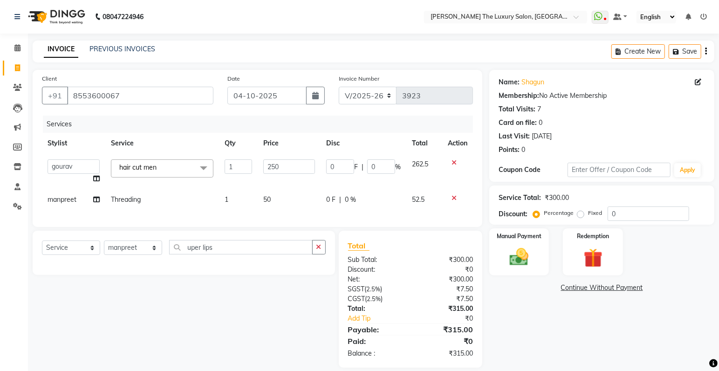
click at [290, 218] on div "Services Stylist Service Qty Price Disc Total Action amrit arsh [PERSON_NAME] […" at bounding box center [257, 167] width 431 height 102
click at [290, 200] on td "50" at bounding box center [289, 199] width 63 height 21
select select "86668"
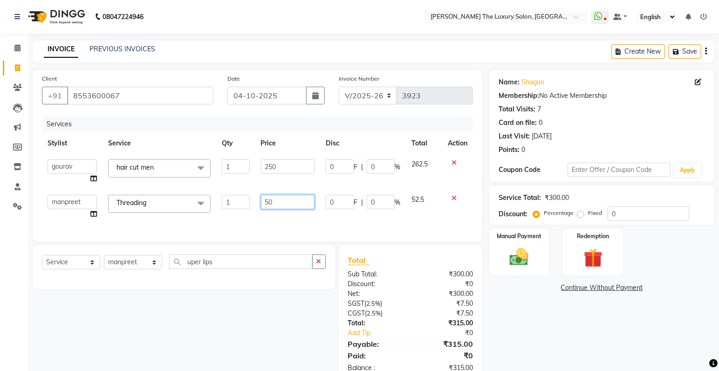
click at [290, 200] on input "50" at bounding box center [288, 202] width 54 height 14
type input "5"
type input "60"
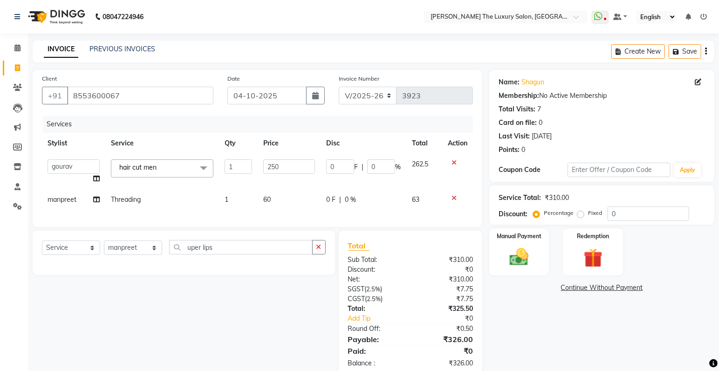
click at [351, 218] on div "Services Stylist Service Qty Price Disc Total Action amrit arsh [PERSON_NAME] […" at bounding box center [257, 167] width 431 height 102
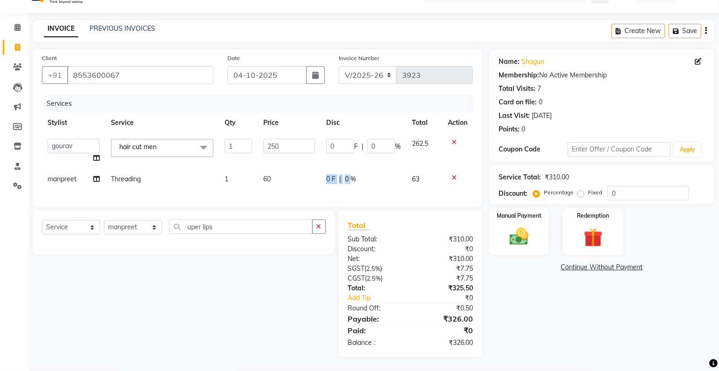
scroll to position [27, 0]
click at [275, 171] on td "60" at bounding box center [289, 179] width 63 height 21
select select "86668"
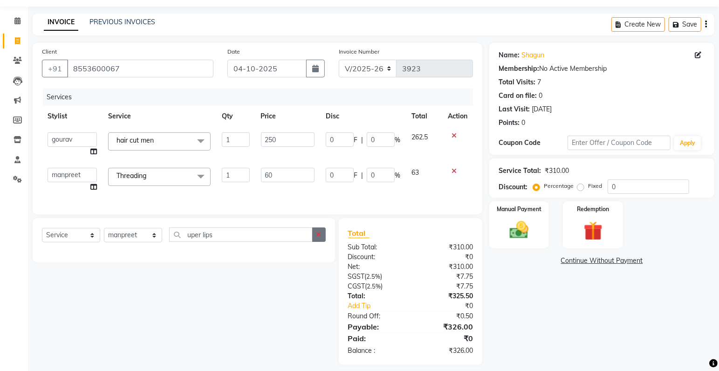
click at [320, 238] on icon "button" at bounding box center [318, 234] width 5 height 7
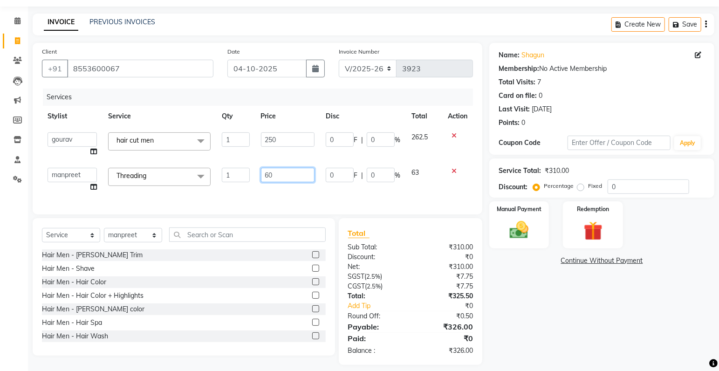
click at [284, 176] on input "60" at bounding box center [288, 175] width 54 height 14
type input "6"
type input "75"
click at [384, 199] on div "Services Stylist Service Qty Price Disc Total Action amrit arsh [PERSON_NAME] […" at bounding box center [257, 146] width 431 height 116
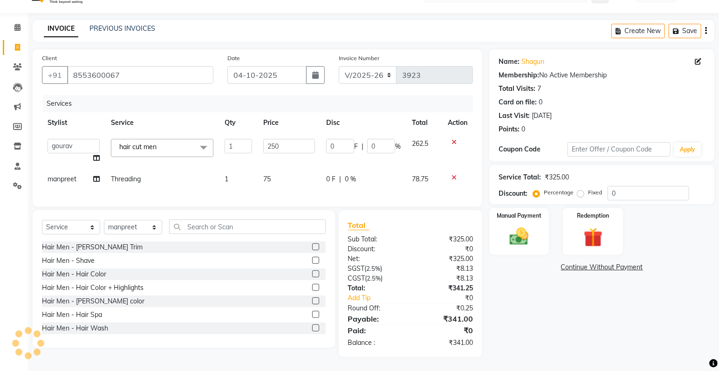
click at [280, 172] on td "75" at bounding box center [289, 179] width 63 height 21
select select "86668"
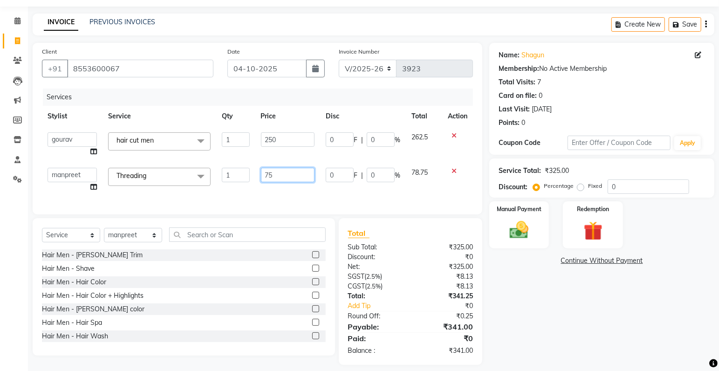
click at [279, 172] on input "75" at bounding box center [288, 175] width 54 height 14
type input "70"
click at [338, 192] on div "Services Stylist Service Qty Price Disc Total Action amrit arsh [PERSON_NAME] […" at bounding box center [257, 146] width 431 height 116
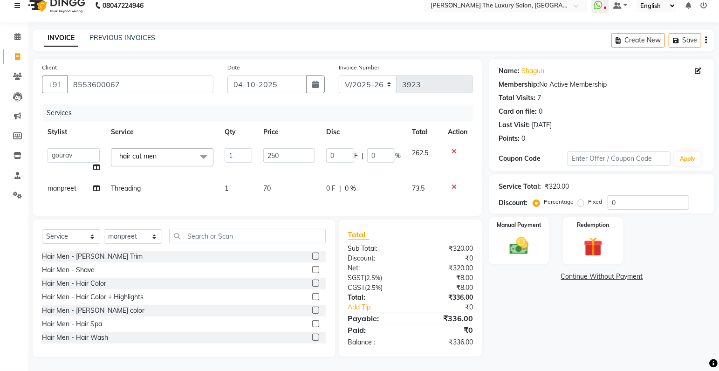
scroll to position [18, 0]
click at [288, 148] on input "250" at bounding box center [289, 155] width 52 height 14
type input "200"
click at [309, 195] on div "Services Stylist Service Qty Price Disc Total Action amrit arsh [PERSON_NAME] […" at bounding box center [257, 155] width 431 height 102
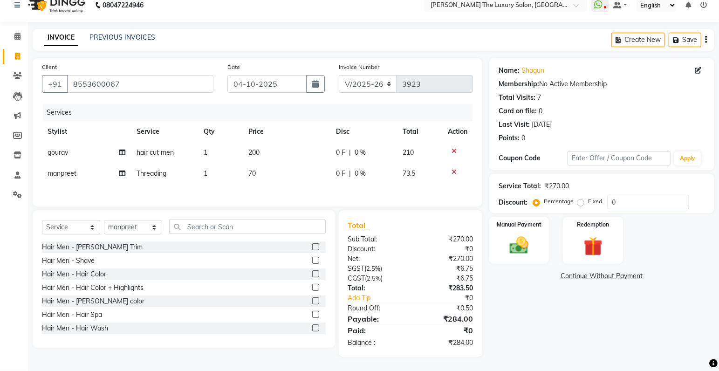
scroll to position [13, 0]
click at [264, 169] on td "70" at bounding box center [287, 173] width 88 height 21
select select "86668"
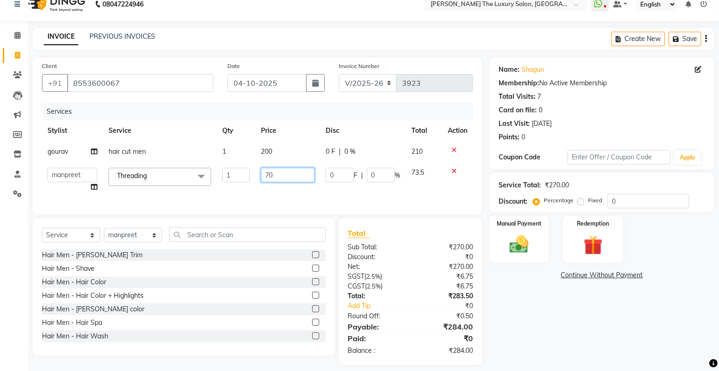
click at [279, 176] on input "70" at bounding box center [288, 175] width 54 height 14
type input "7"
type input "60"
click at [313, 190] on td "60" at bounding box center [287, 179] width 65 height 35
select select "86668"
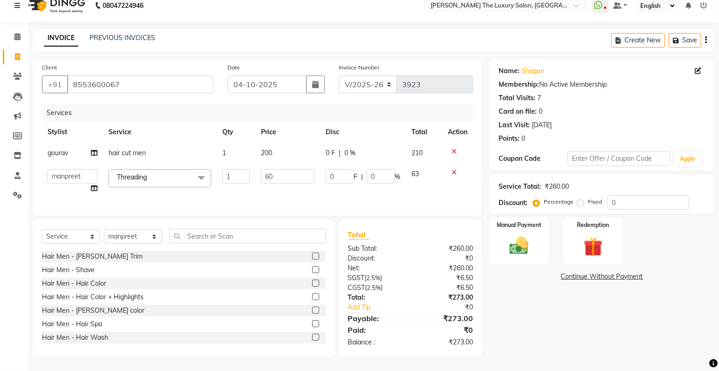
scroll to position [3, 0]
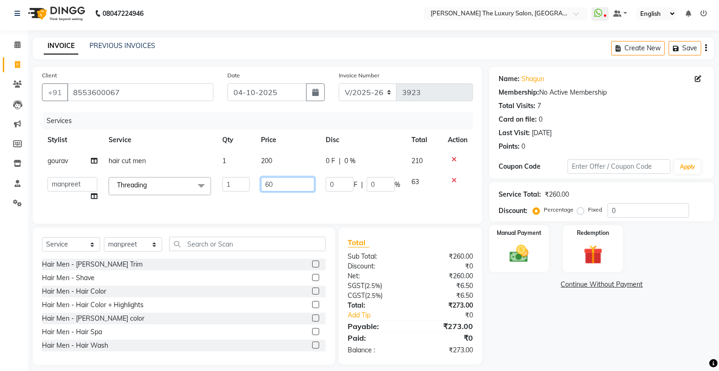
click at [283, 186] on input "60" at bounding box center [288, 184] width 54 height 14
type input "6"
type input "50"
click at [297, 201] on div "Services Stylist Service Qty Price Disc Total Action [PERSON_NAME] hair cut men…" at bounding box center [257, 163] width 431 height 102
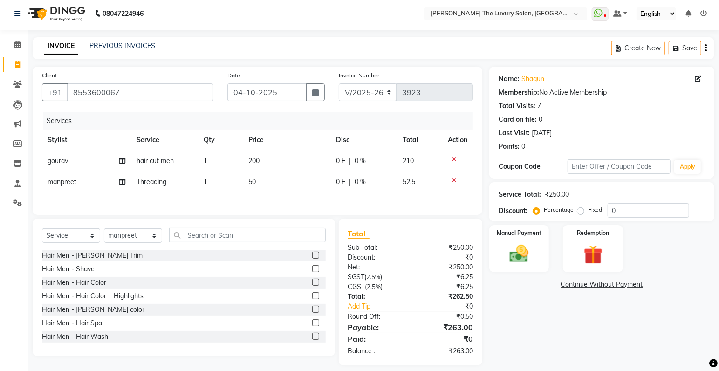
click at [262, 180] on td "50" at bounding box center [287, 181] width 88 height 21
select select "86668"
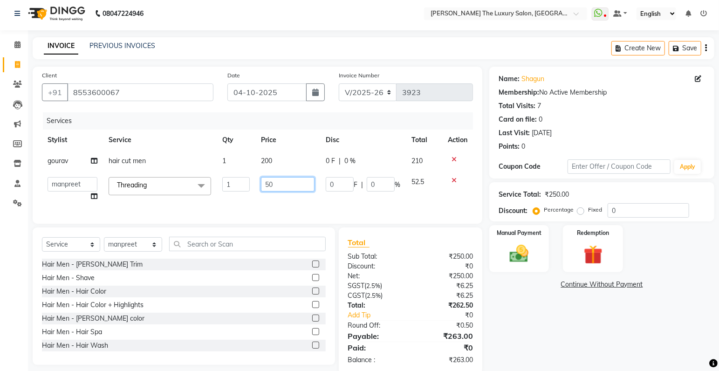
click at [280, 182] on input "50" at bounding box center [288, 184] width 54 height 14
type input "5"
type input "55"
click at [282, 204] on div "Services Stylist Service Qty Price Disc Total Action [PERSON_NAME] hair cut men…" at bounding box center [257, 163] width 431 height 102
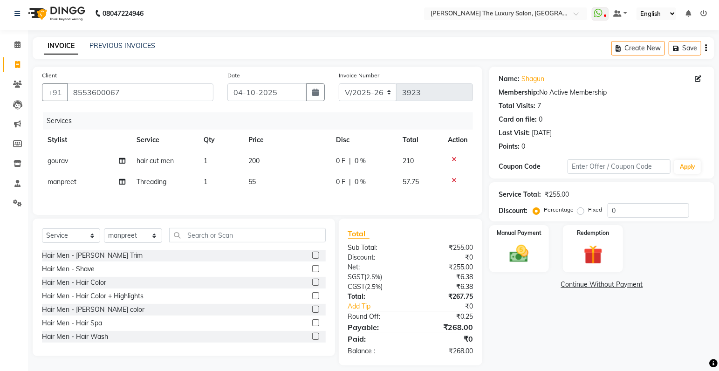
click at [272, 176] on td "55" at bounding box center [287, 181] width 88 height 21
select select "86668"
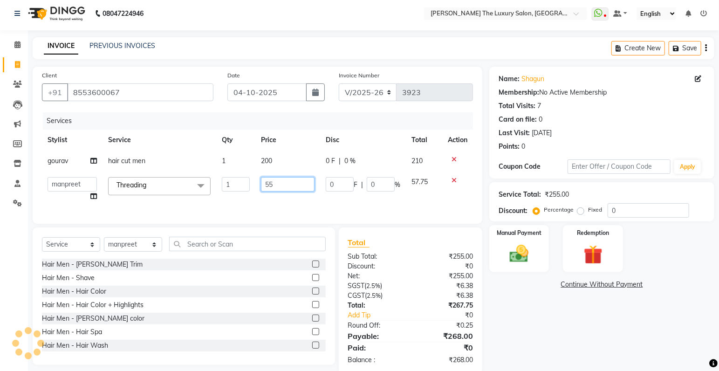
click at [279, 185] on input "55" at bounding box center [288, 184] width 54 height 14
type input "5"
type input "60"
click at [297, 202] on div "Services Stylist Service Qty Price Disc Total Action [PERSON_NAME] hair cut men…" at bounding box center [257, 163] width 431 height 102
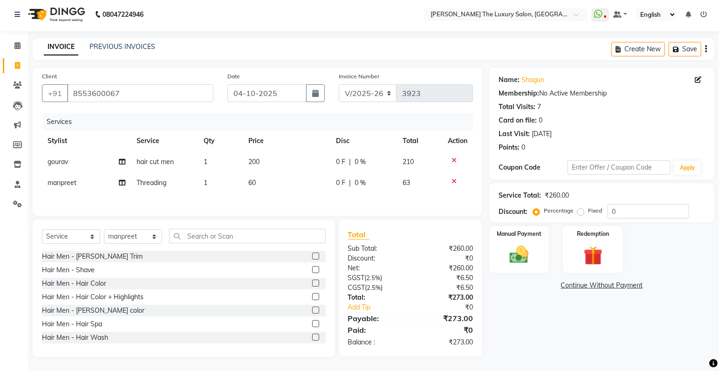
click at [261, 181] on td "60" at bounding box center [287, 182] width 88 height 21
select select "86668"
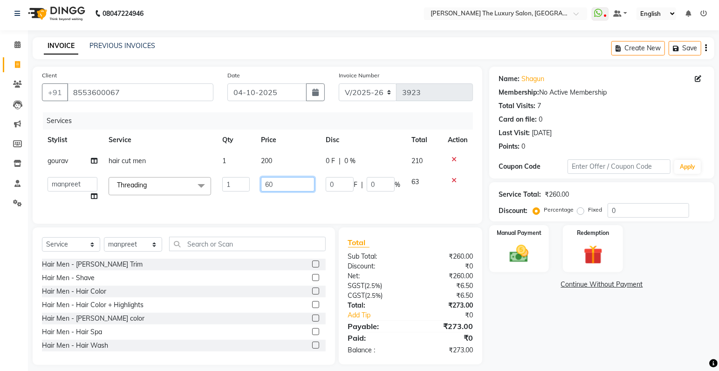
click at [279, 184] on input "60" at bounding box center [288, 184] width 54 height 14
type input "6"
type input "70"
click at [289, 209] on div "Services Stylist Service Qty Price Disc Total Action [PERSON_NAME] hair cut men…" at bounding box center [257, 163] width 431 height 102
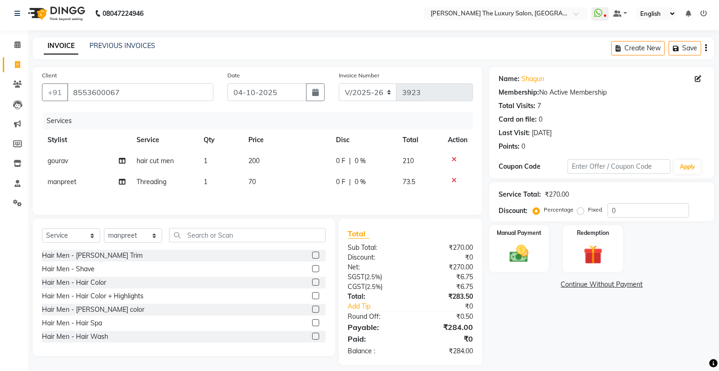
click at [265, 180] on td "70" at bounding box center [287, 181] width 88 height 21
select select "86668"
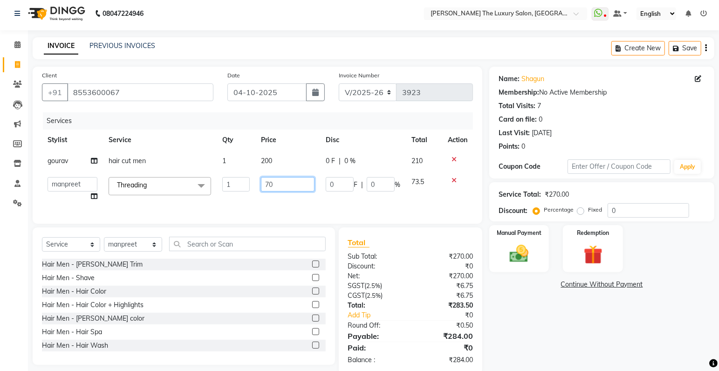
click at [285, 184] on input "70" at bounding box center [288, 184] width 54 height 14
type input "7"
type input "80"
click at [292, 207] on div "Services Stylist Service Qty Price Disc Total Action [PERSON_NAME] hair cut men…" at bounding box center [257, 163] width 431 height 102
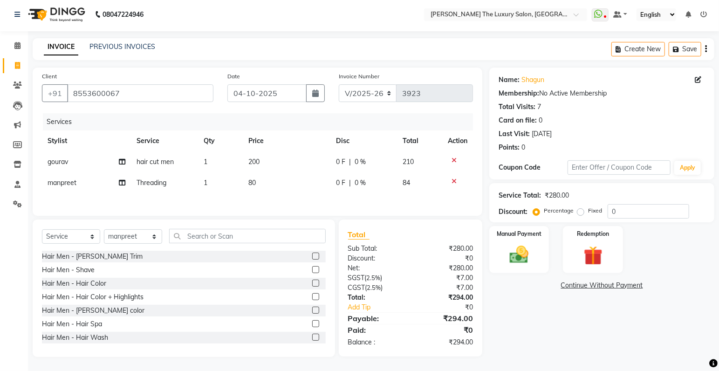
click at [260, 181] on td "80" at bounding box center [287, 182] width 88 height 21
select select "86668"
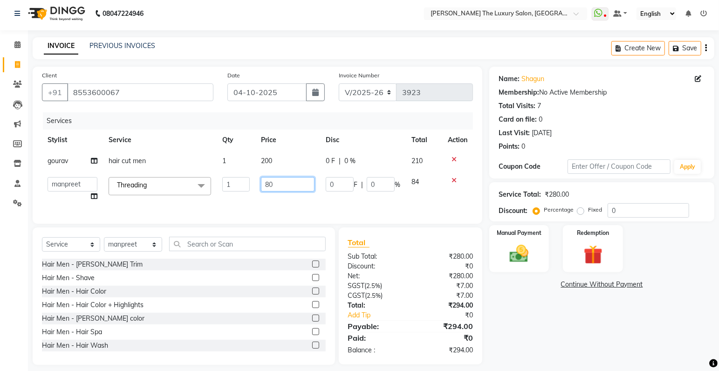
click at [282, 184] on input "80" at bounding box center [288, 184] width 54 height 14
type input "8"
type input "100"
click at [300, 207] on div "Services Stylist Service Qty Price Disc Total Action [PERSON_NAME] hair cut men…" at bounding box center [257, 163] width 431 height 102
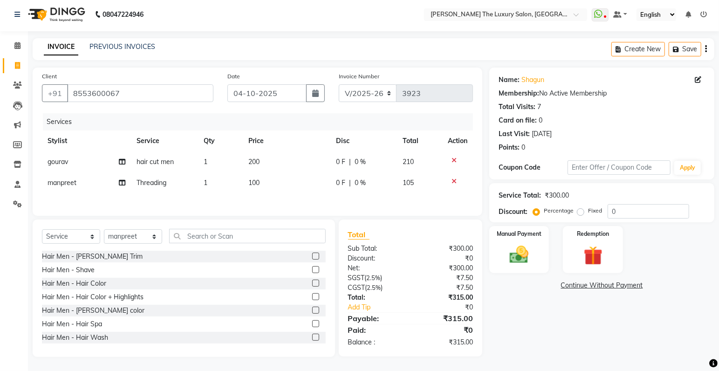
click at [264, 157] on td "200" at bounding box center [287, 161] width 88 height 21
select select "91381"
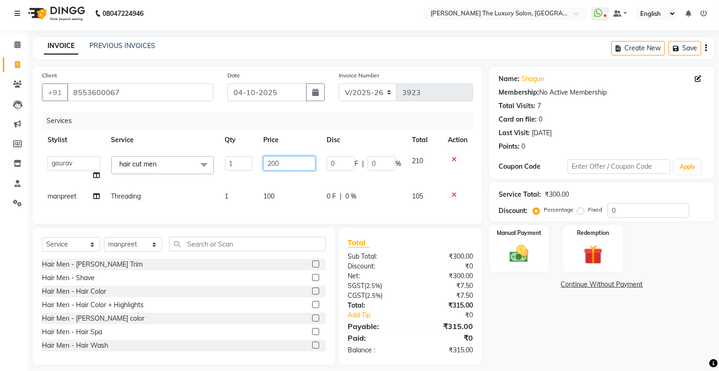
click at [287, 162] on input "200" at bounding box center [289, 163] width 52 height 14
type input "2"
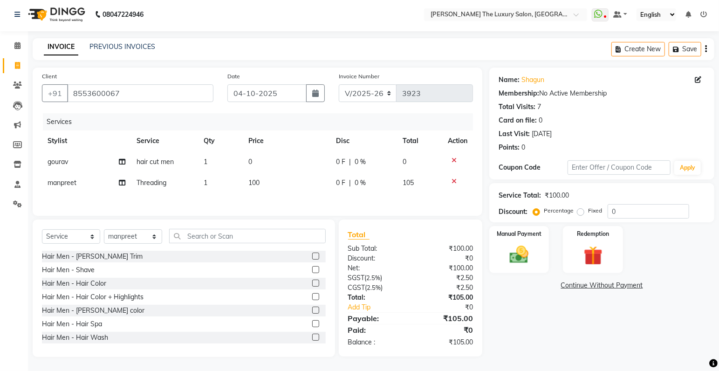
click at [184, 155] on td "hair cut men" at bounding box center [164, 161] width 67 height 21
select select "91381"
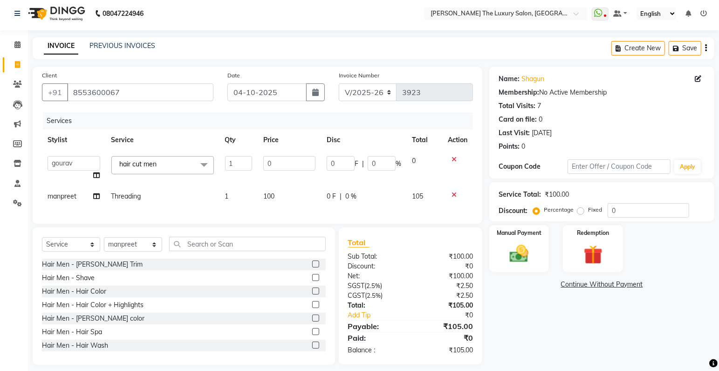
click at [179, 164] on span "hair cut men x" at bounding box center [162, 165] width 102 height 18
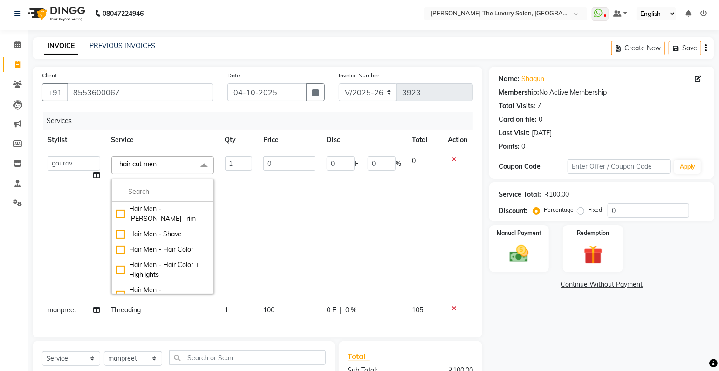
scroll to position [0, 0]
click at [175, 162] on span "hair cut men x" at bounding box center [162, 165] width 102 height 18
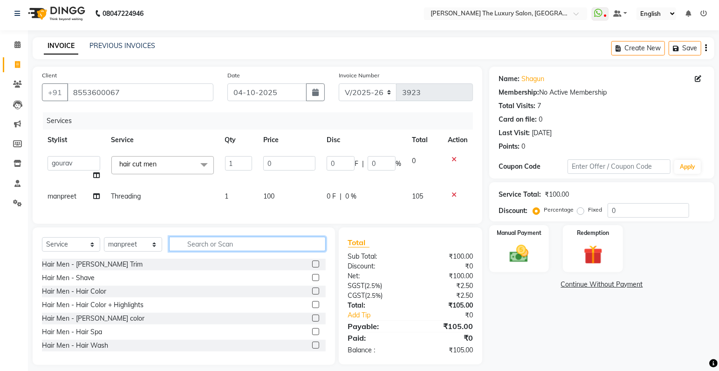
click at [213, 248] on input "text" at bounding box center [247, 244] width 156 height 14
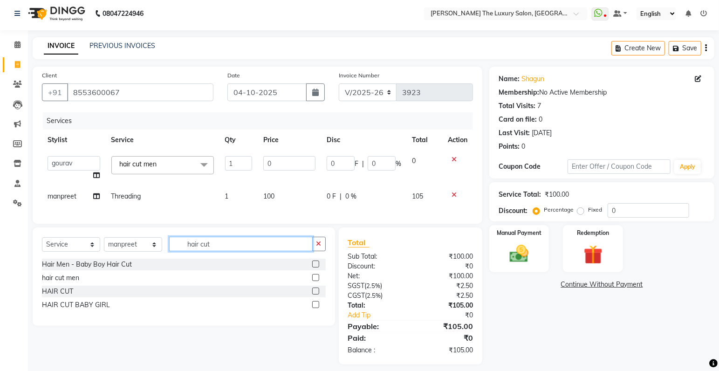
type input "hair cut"
click at [316, 267] on label at bounding box center [315, 263] width 7 height 7
click at [316, 267] on input "checkbox" at bounding box center [315, 264] width 6 height 6
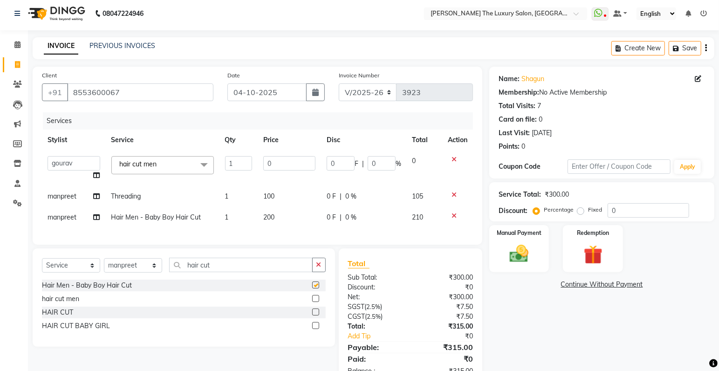
checkbox input "false"
click at [454, 159] on icon at bounding box center [453, 159] width 5 height 7
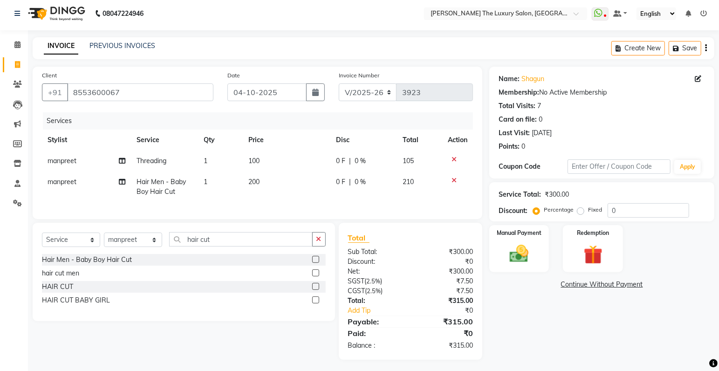
click at [453, 179] on icon at bounding box center [453, 180] width 5 height 7
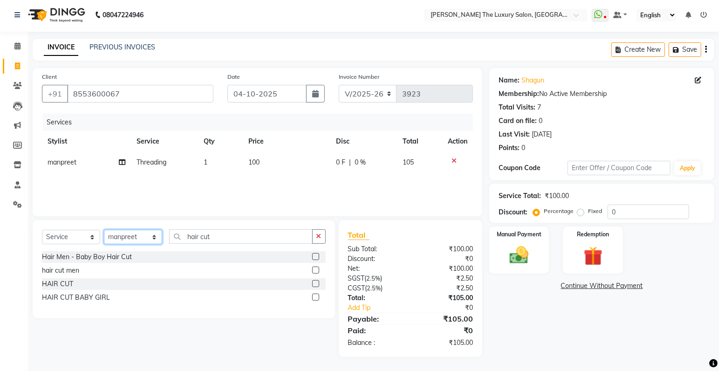
click at [104, 230] on select "Select Stylist amrit arsh [PERSON_NAME] [PERSON_NAME] jasmine matrix [PERSON_NA…" at bounding box center [133, 237] width 58 height 14
select select "91381"
click option "gourav" at bounding box center [0, 0] width 0 height 0
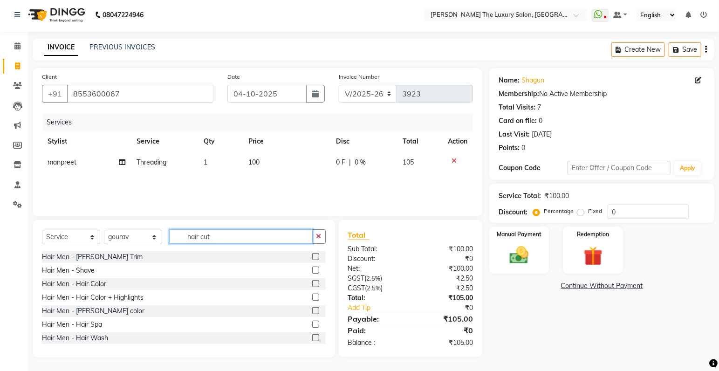
click at [233, 236] on input "hair cut" at bounding box center [240, 236] width 143 height 14
type input "h"
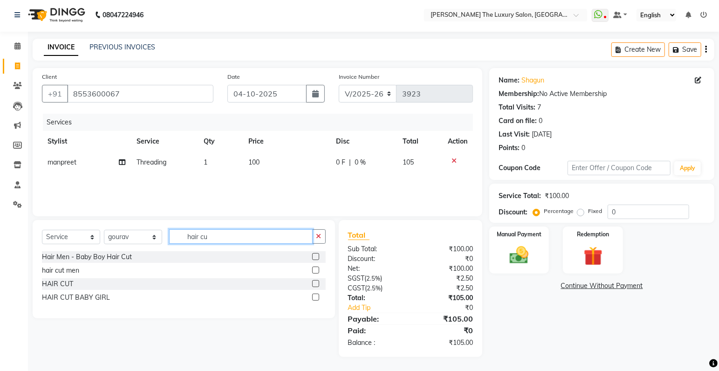
type input "hair cut"
click at [314, 283] on label at bounding box center [315, 283] width 7 height 7
click at [314, 283] on input "checkbox" at bounding box center [315, 284] width 6 height 6
checkbox input "false"
click at [452, 181] on icon at bounding box center [453, 181] width 5 height 7
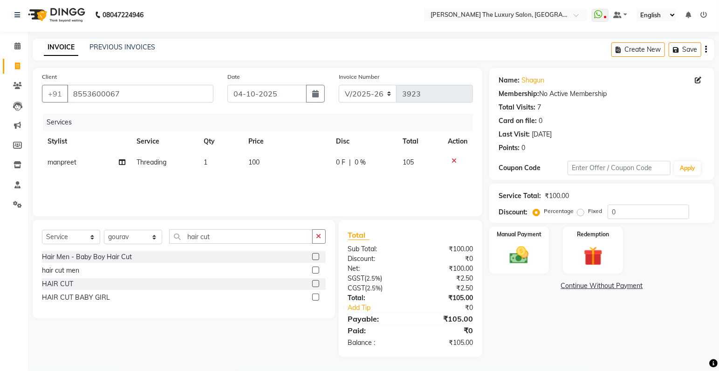
click at [315, 272] on label at bounding box center [315, 269] width 7 height 7
click at [315, 272] on input "checkbox" at bounding box center [315, 270] width 6 height 6
checkbox input "false"
click at [265, 183] on td "250" at bounding box center [287, 183] width 88 height 21
select select "91381"
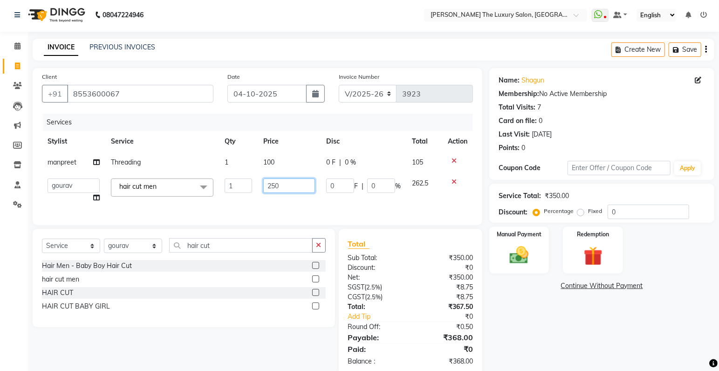
click at [279, 186] on input "250" at bounding box center [289, 185] width 52 height 14
type input "200"
click at [333, 207] on div "Services Stylist Service Qty Price Disc Total Action [PERSON_NAME] Threading 1 …" at bounding box center [257, 165] width 431 height 102
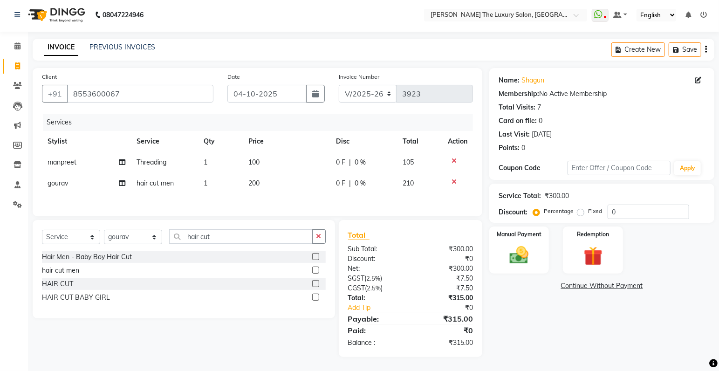
click at [263, 162] on td "100" at bounding box center [287, 162] width 88 height 21
select select "86668"
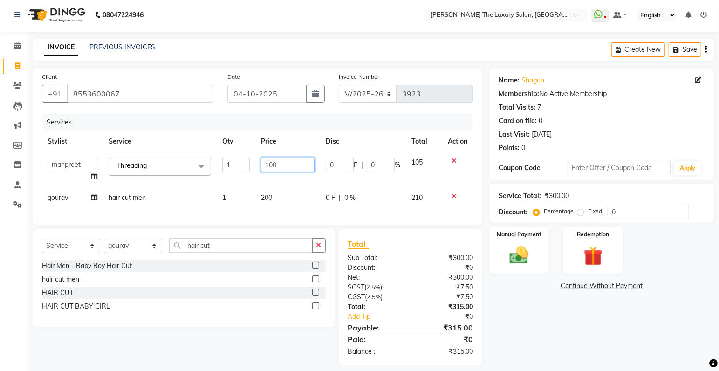
click at [290, 165] on input "100" at bounding box center [288, 164] width 54 height 14
click at [280, 201] on div "Services Stylist Service Qty Price Disc Total Action amrit arsh [PERSON_NAME] […" at bounding box center [257, 165] width 431 height 102
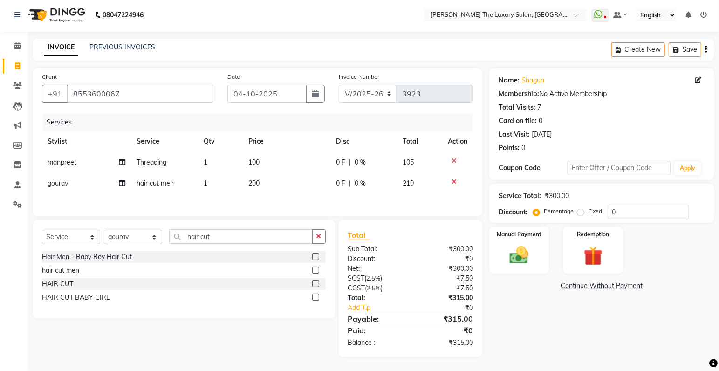
click at [265, 183] on td "200" at bounding box center [287, 183] width 88 height 21
select select "91381"
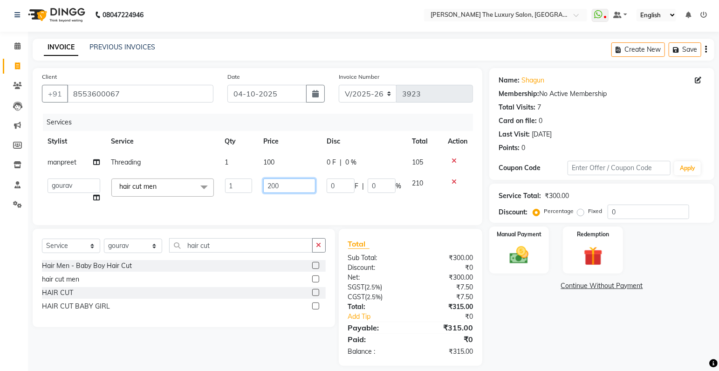
click at [286, 187] on input "200" at bounding box center [289, 185] width 52 height 14
type input "215"
click at [286, 206] on div "Services Stylist Service Qty Price Disc Total Action [PERSON_NAME] Threading 1 …" at bounding box center [257, 165] width 431 height 102
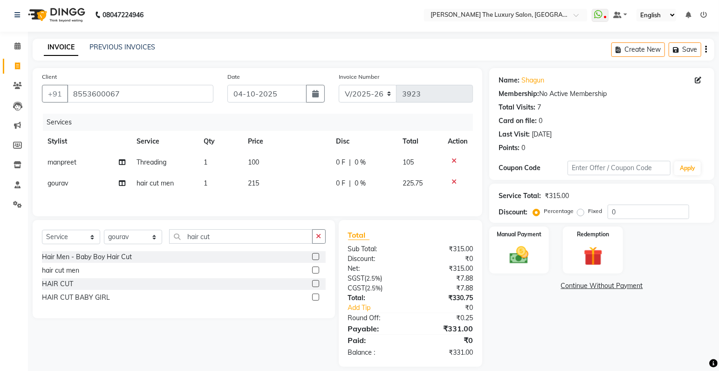
click at [263, 181] on td "215" at bounding box center [286, 183] width 88 height 21
select select "91381"
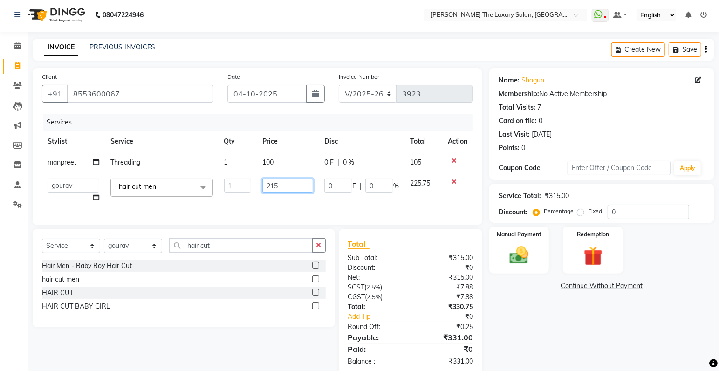
click at [279, 187] on input "215" at bounding box center [287, 185] width 51 height 14
type input "220"
click at [283, 205] on div "Services Stylist Service Qty Price Disc Total Action [PERSON_NAME] Threading 1 …" at bounding box center [257, 165] width 431 height 102
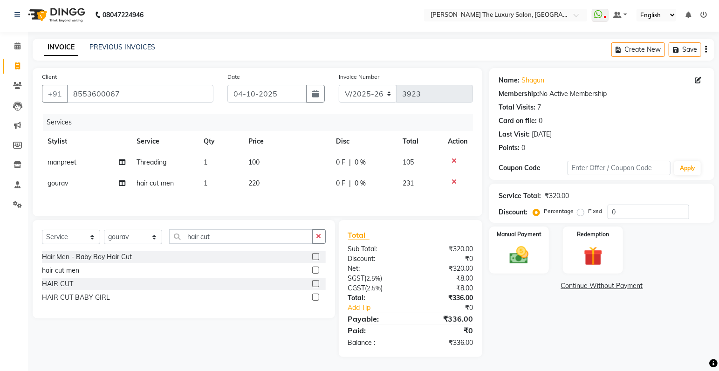
click at [267, 183] on td "220" at bounding box center [287, 183] width 88 height 21
select select "91381"
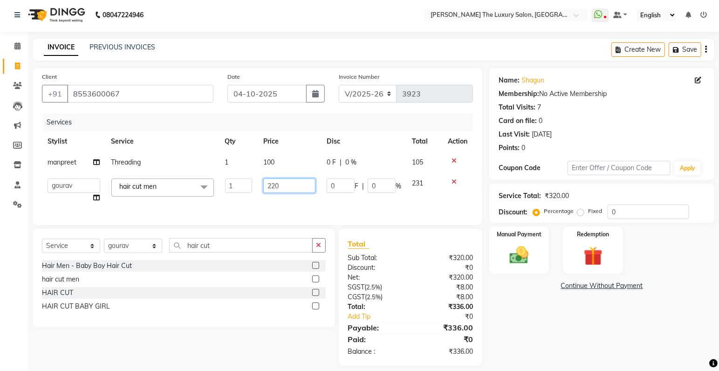
click at [280, 184] on input "220" at bounding box center [289, 185] width 52 height 14
type input "210"
click at [283, 208] on div "Services Stylist Service Qty Price Disc Total Action [PERSON_NAME] Threading 1 …" at bounding box center [257, 165] width 431 height 102
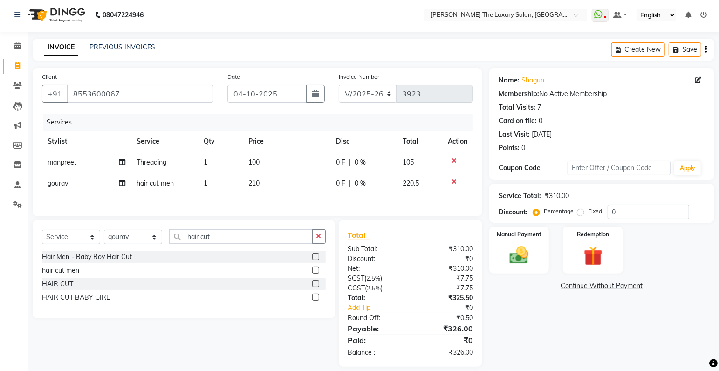
click at [264, 184] on td "210" at bounding box center [287, 183] width 88 height 21
select select "91381"
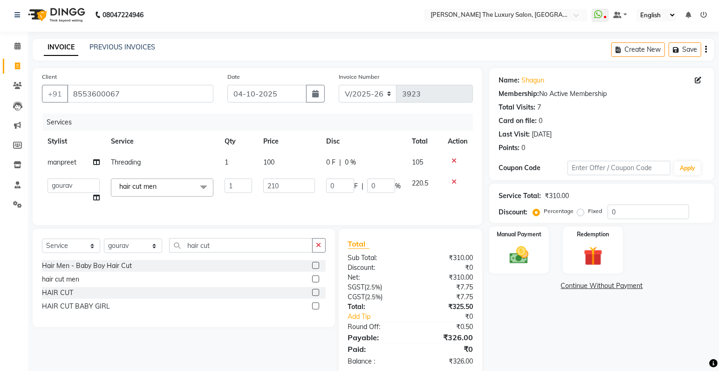
click at [278, 162] on td "100" at bounding box center [289, 162] width 63 height 21
select select "86668"
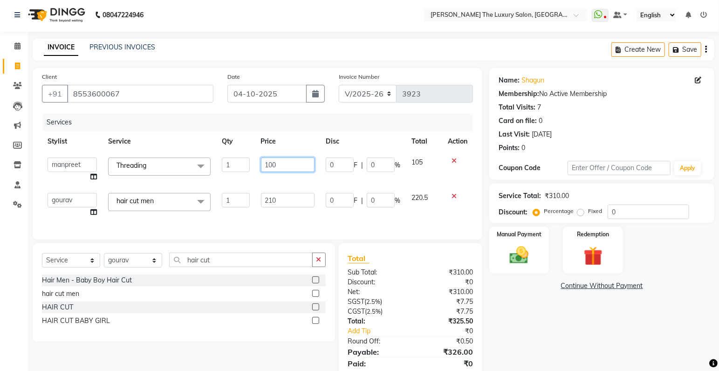
click at [279, 163] on input "100" at bounding box center [288, 164] width 54 height 14
type input "1"
type input "80"
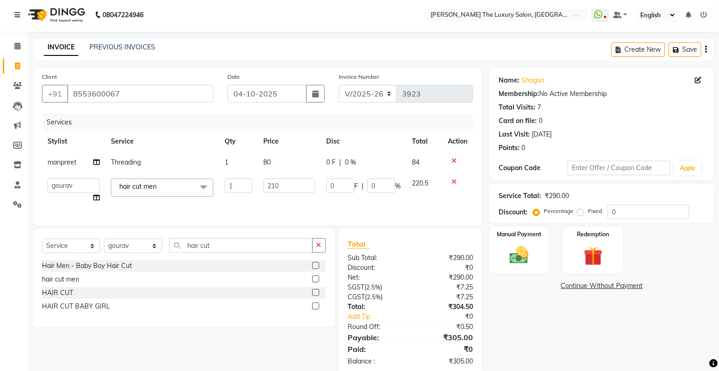
click at [281, 216] on div "Services Stylist Service Qty Price Disc Total Action [PERSON_NAME] Threading 1 …" at bounding box center [257, 165] width 431 height 102
click at [281, 161] on td "80" at bounding box center [289, 162] width 63 height 21
select select "86668"
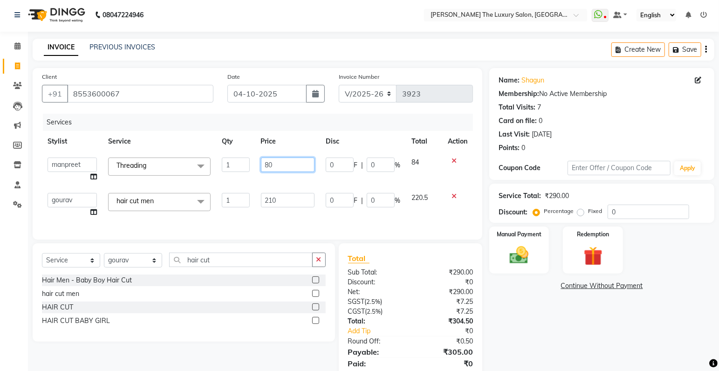
click at [283, 168] on input "80" at bounding box center [288, 164] width 54 height 14
type input "8"
type input "90"
click at [246, 218] on div "Services Stylist Service Qty Price Disc Total Action amrit arsh [PERSON_NAME] […" at bounding box center [257, 172] width 431 height 116
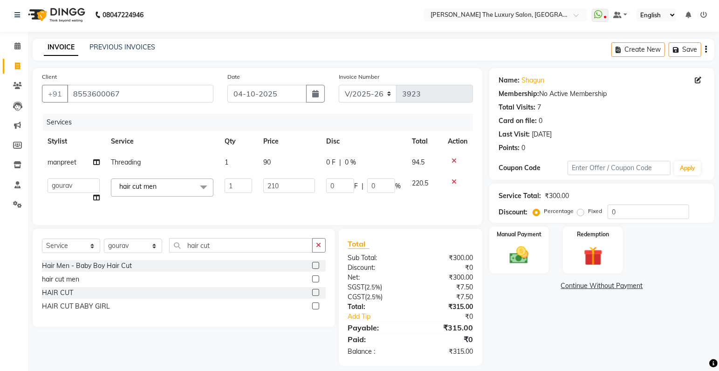
click at [275, 160] on td "90" at bounding box center [289, 162] width 63 height 21
select select "86668"
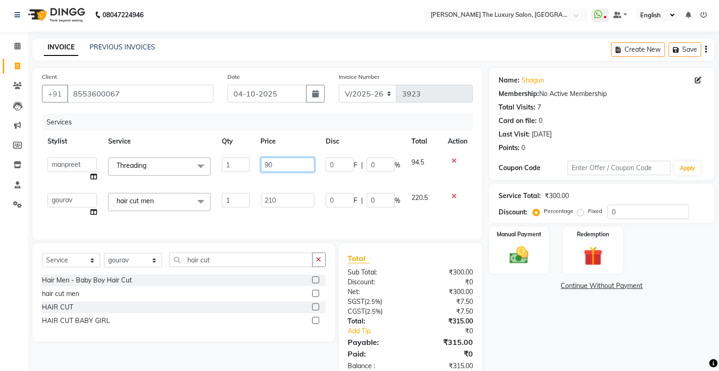
click at [279, 164] on input "90" at bounding box center [288, 164] width 54 height 14
type input "95"
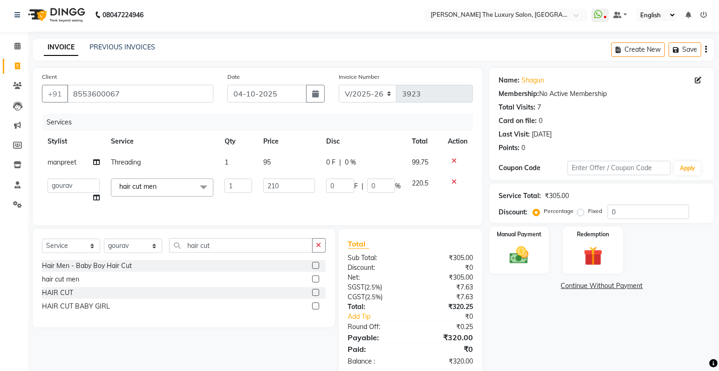
click at [259, 216] on div "Services Stylist Service Qty Price Disc Total Action [PERSON_NAME] Threading 1 …" at bounding box center [257, 165] width 431 height 102
click at [275, 160] on td "95" at bounding box center [289, 162] width 63 height 21
select select "86668"
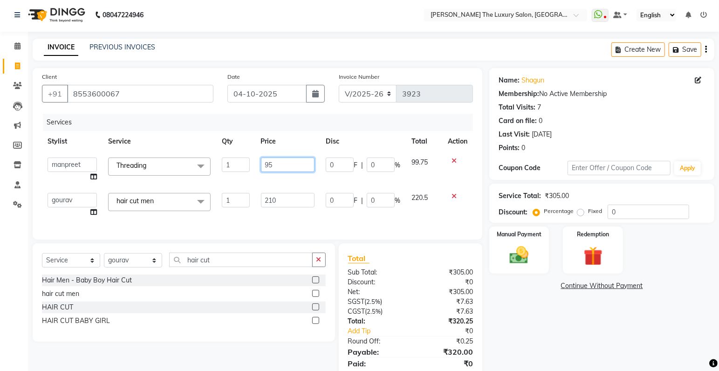
click at [278, 165] on input "95" at bounding box center [288, 164] width 54 height 14
type input "97"
click at [292, 217] on div "Services Stylist Service Qty Price Disc Total Action amrit arsh [PERSON_NAME] […" at bounding box center [257, 172] width 431 height 116
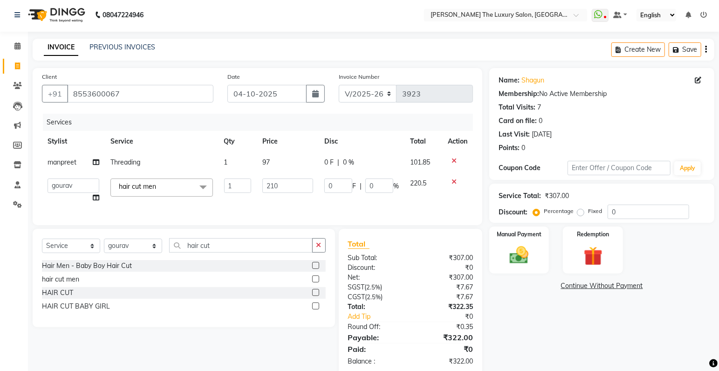
click at [279, 158] on td "97" at bounding box center [288, 162] width 62 height 21
select select "86668"
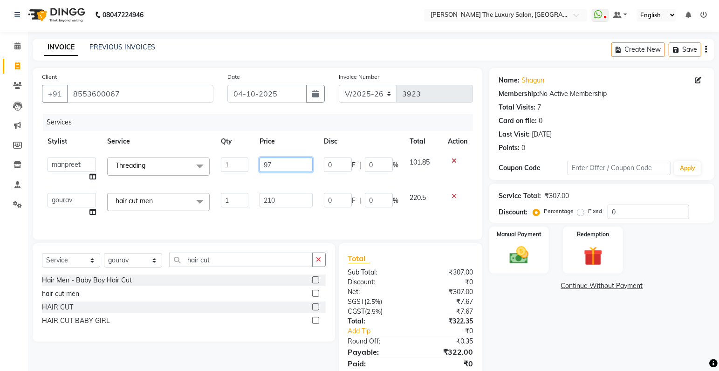
click at [277, 164] on input "97" at bounding box center [285, 164] width 53 height 14
drag, startPoint x: 221, startPoint y: 95, endPoint x: 199, endPoint y: 159, distance: 68.1
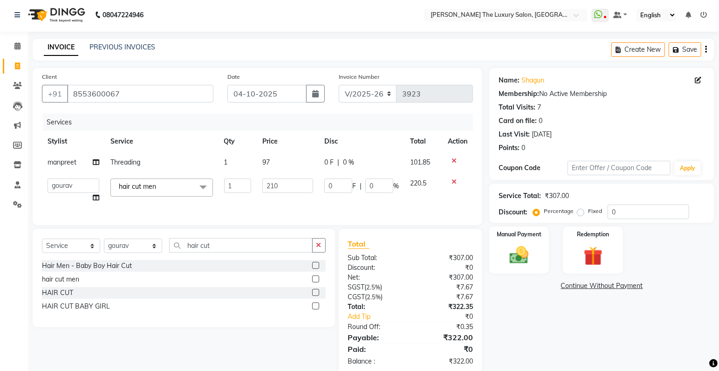
drag, startPoint x: 334, startPoint y: 204, endPoint x: 320, endPoint y: 210, distance: 16.1
click at [334, 204] on td "0 F | 0 %" at bounding box center [362, 190] width 86 height 35
click at [273, 163] on td "97" at bounding box center [288, 162] width 62 height 21
select select "86668"
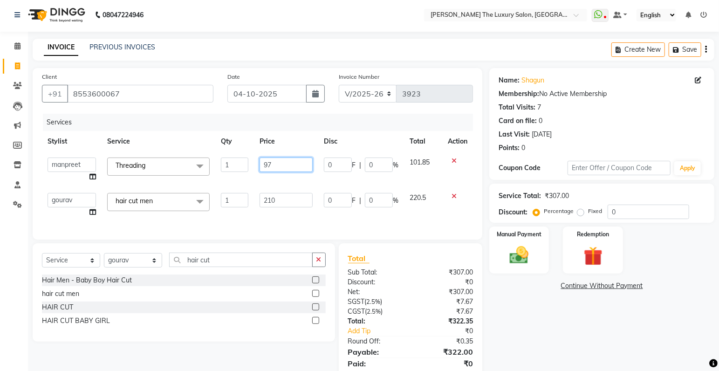
click at [273, 163] on input "97" at bounding box center [285, 164] width 53 height 14
type input "98"
click at [286, 213] on div "Services Stylist Service Qty Price Disc Total Action amrit arsh [PERSON_NAME] […" at bounding box center [257, 172] width 431 height 116
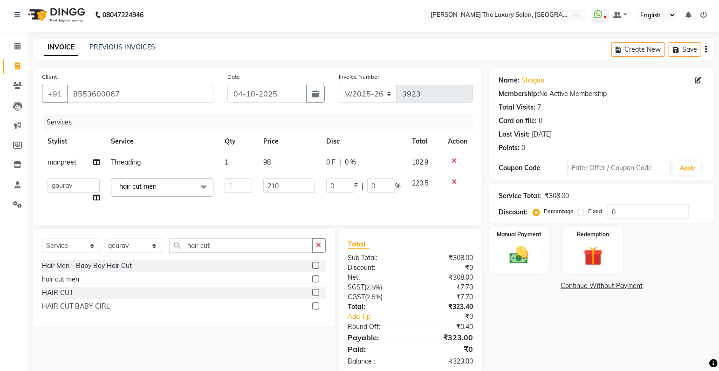
click at [276, 163] on td "98" at bounding box center [289, 162] width 63 height 21
select select "86668"
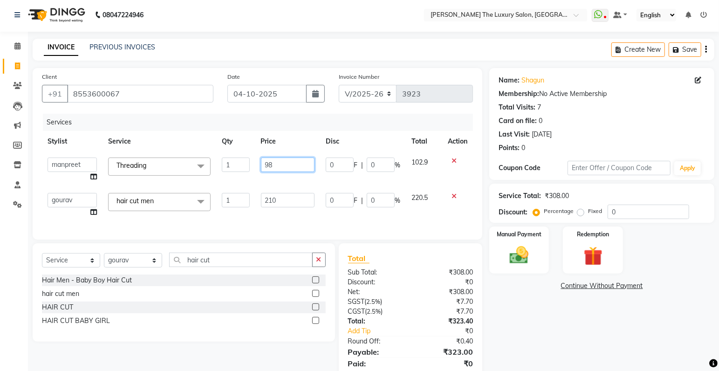
click at [281, 167] on input "98" at bounding box center [288, 164] width 54 height 14
type input "99"
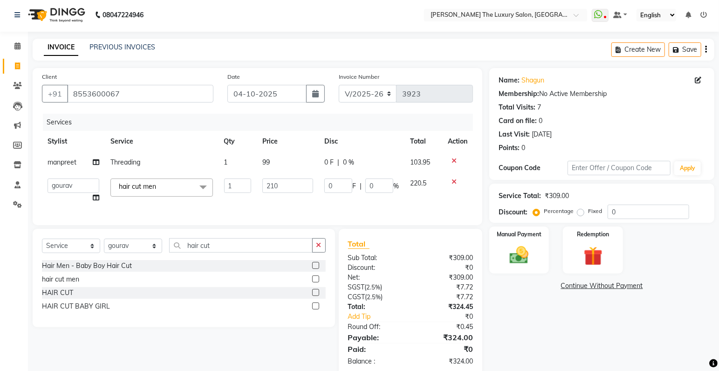
click at [276, 216] on div "Services Stylist Service Qty Price Disc Total Action [PERSON_NAME] Threading 1 …" at bounding box center [257, 165] width 431 height 102
click at [272, 160] on td "99" at bounding box center [288, 162] width 62 height 21
select select "86668"
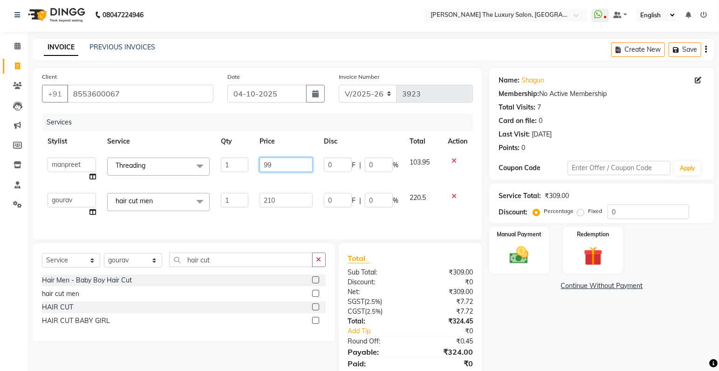
click at [276, 164] on input "99" at bounding box center [285, 164] width 53 height 14
type input "9"
type input "100"
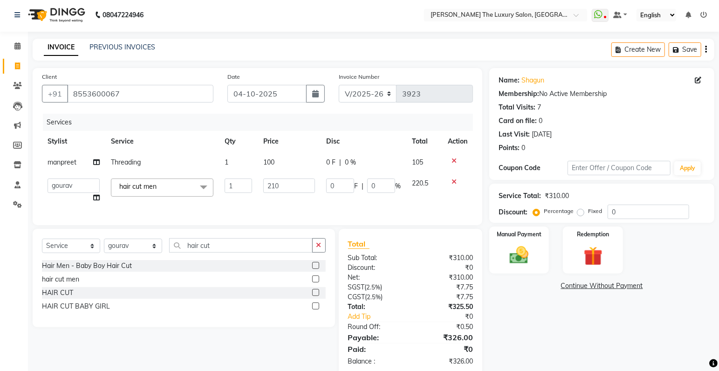
click at [311, 216] on div "Services Stylist Service Qty Price Disc Total Action [PERSON_NAME] Threading 1 …" at bounding box center [257, 165] width 431 height 102
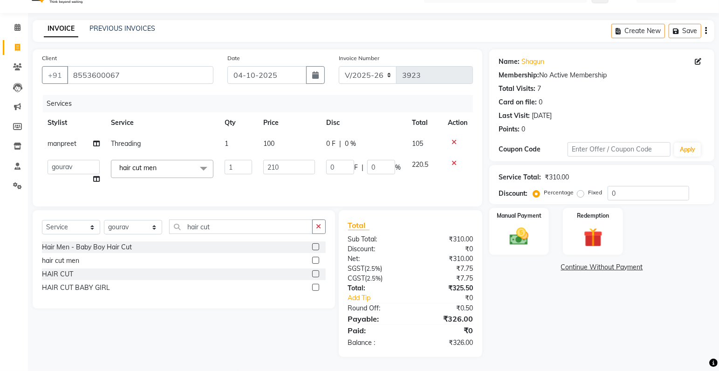
scroll to position [27, 0]
click at [277, 133] on td "100" at bounding box center [289, 143] width 63 height 21
select select "86668"
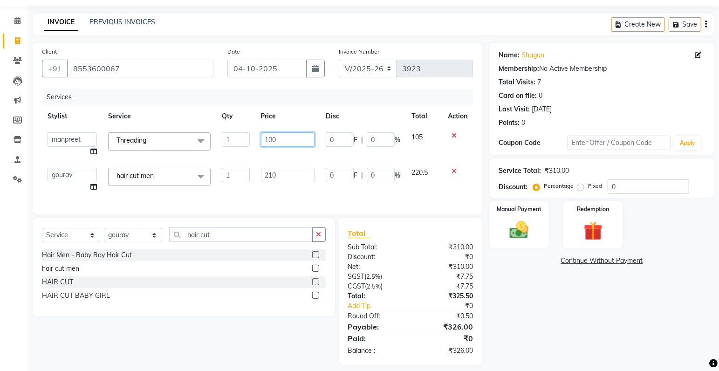
click at [288, 139] on input "100" at bounding box center [288, 139] width 54 height 14
type input "1"
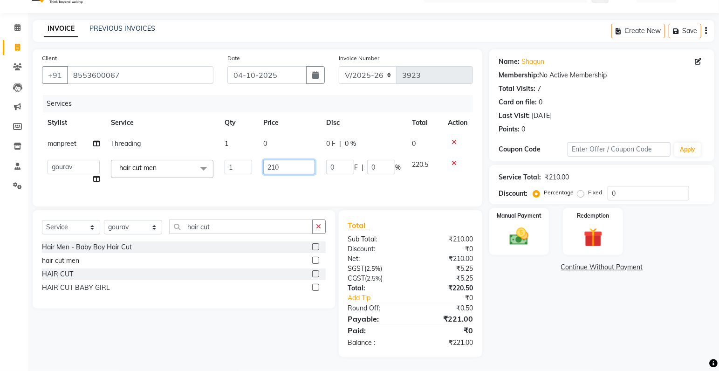
click at [291, 174] on input "210" at bounding box center [289, 167] width 52 height 14
type input "2"
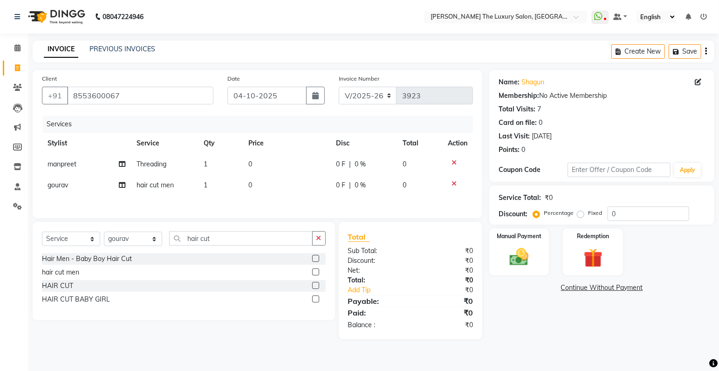
click at [273, 134] on table "Stylist Service Qty Price Disc Total Action [PERSON_NAME] Threading 1 0 0 F | 0…" at bounding box center [257, 164] width 431 height 63
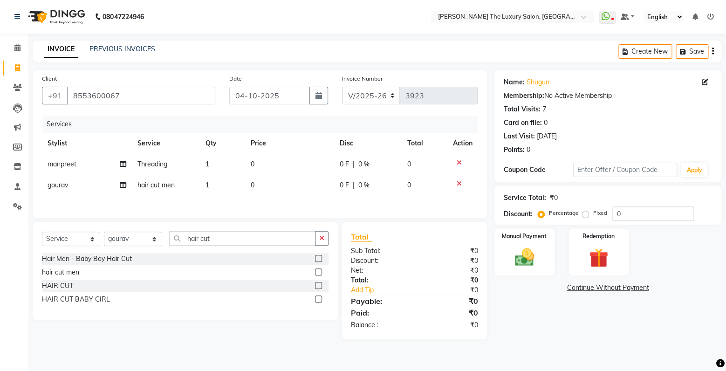
click at [268, 163] on td "0" at bounding box center [289, 164] width 89 height 21
select select "86668"
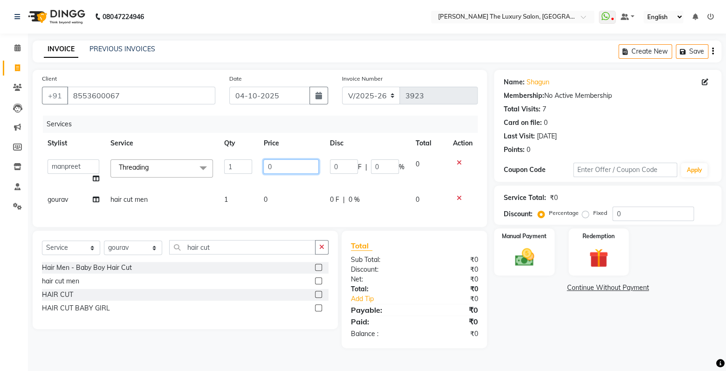
click at [285, 169] on input "0" at bounding box center [290, 166] width 55 height 14
type input "0"
type input "70"
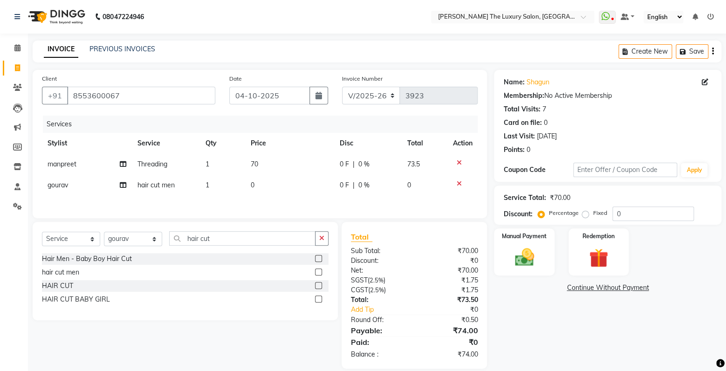
click at [310, 209] on div "Services Stylist Service Qty Price Disc Total Action [PERSON_NAME] Threading 1 …" at bounding box center [259, 162] width 435 height 93
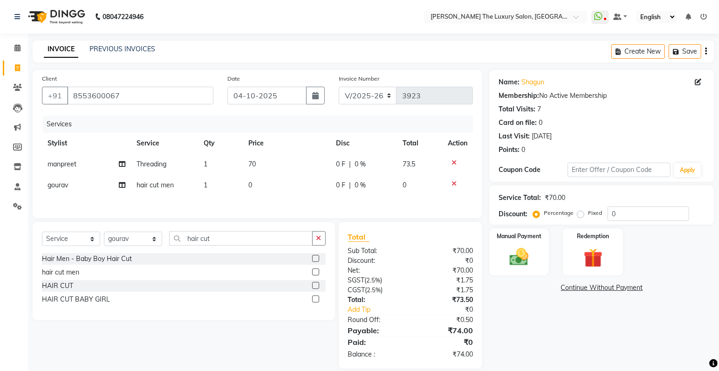
click at [253, 184] on td "0" at bounding box center [287, 185] width 88 height 21
select select "91381"
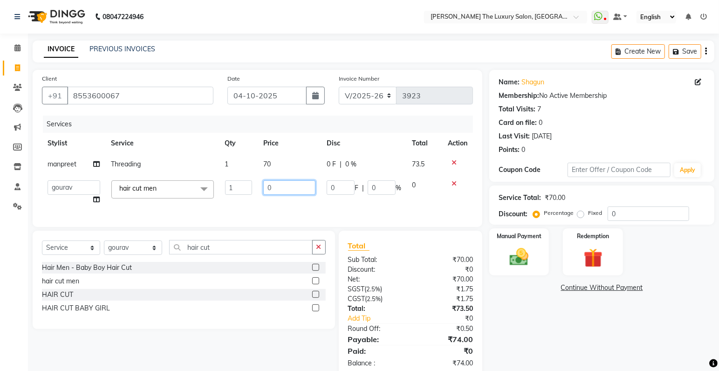
click at [278, 185] on input "0" at bounding box center [289, 187] width 52 height 14
type input "200"
click at [329, 206] on div "Services Stylist Service Qty Price Disc Total Action [PERSON_NAME] Threading 1 …" at bounding box center [257, 167] width 431 height 102
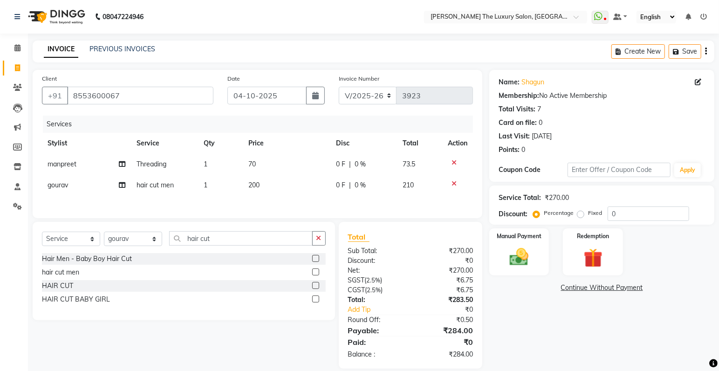
click at [268, 183] on td "200" at bounding box center [287, 185] width 88 height 21
select select "91381"
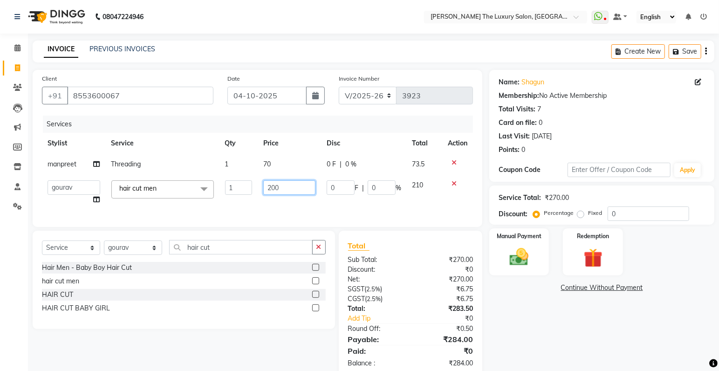
click at [283, 188] on input "200" at bounding box center [289, 187] width 52 height 14
type input "210"
click at [300, 210] on div "Services Stylist Service Qty Price Disc Total Action [PERSON_NAME] Threading 1 …" at bounding box center [257, 167] width 431 height 102
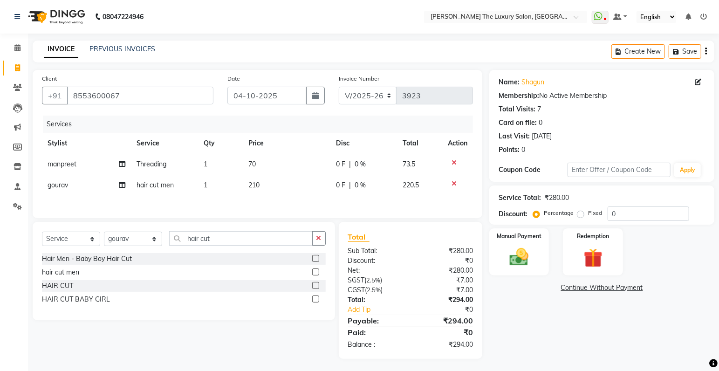
click at [274, 182] on td "210" at bounding box center [287, 185] width 88 height 21
select select "91381"
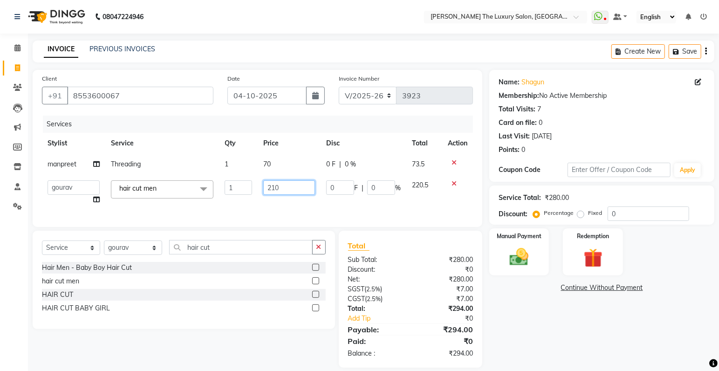
click at [280, 187] on input "210" at bounding box center [289, 187] width 52 height 14
type input "2"
type input "250"
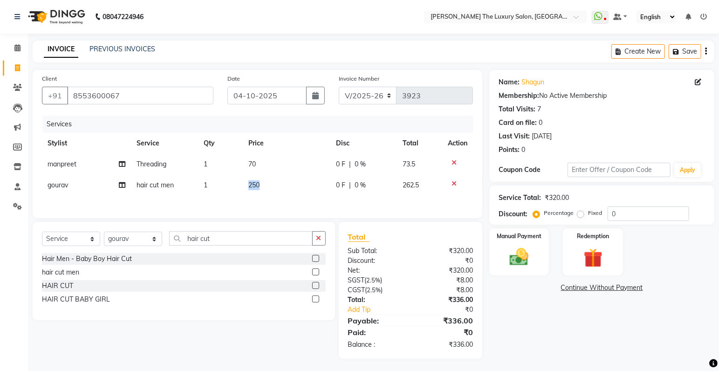
click at [313, 209] on div "Services Stylist Service Qty Price Disc Total Action [PERSON_NAME] Threading 1 …" at bounding box center [257, 162] width 431 height 93
click at [262, 185] on td "250" at bounding box center [287, 185] width 88 height 21
select select "91381"
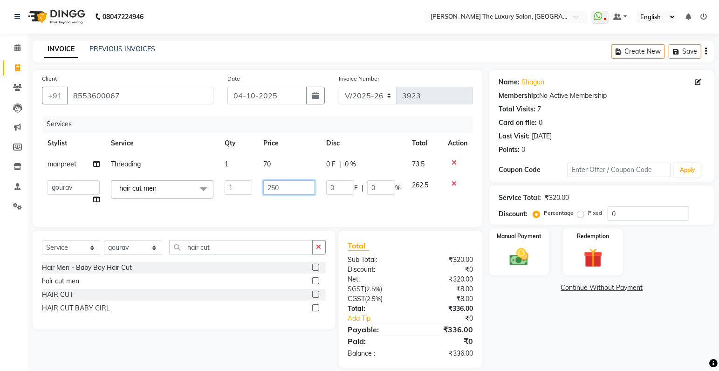
click at [281, 188] on input "250" at bounding box center [289, 187] width 52 height 14
type input "2"
type input "230"
click at [339, 216] on div "Services Stylist Service Qty Price Disc Total Action [PERSON_NAME] Threading 1 …" at bounding box center [257, 167] width 431 height 102
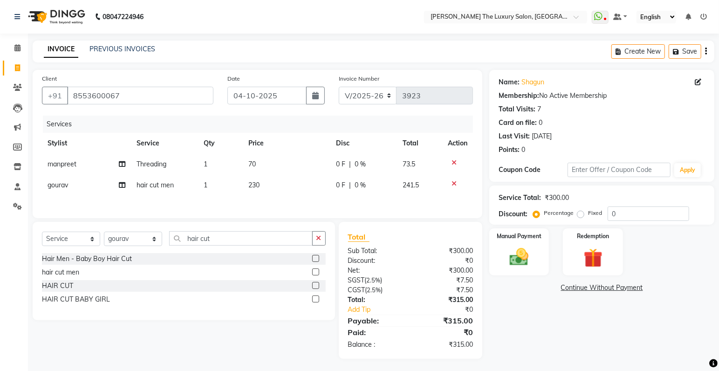
click at [265, 183] on td "230" at bounding box center [287, 185] width 88 height 21
select select "91381"
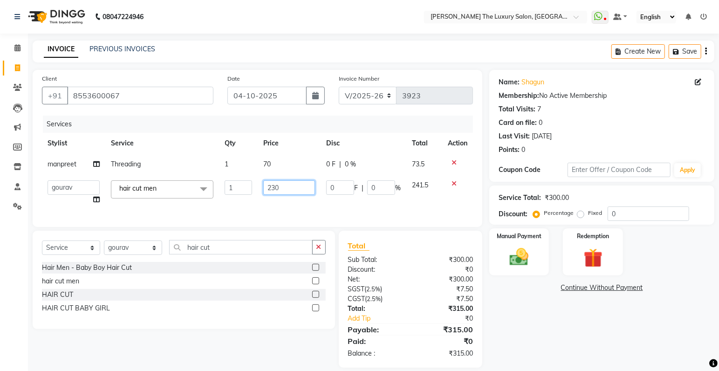
click at [284, 188] on input "230" at bounding box center [289, 187] width 52 height 14
type input "235"
click at [294, 203] on div "Services Stylist Service Qty Price Disc Total Action [PERSON_NAME] Threading 1 …" at bounding box center [257, 167] width 431 height 102
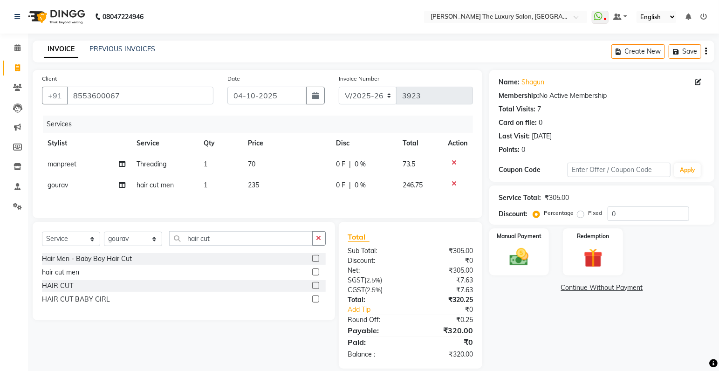
click at [269, 183] on td "235" at bounding box center [286, 185] width 88 height 21
select select "91381"
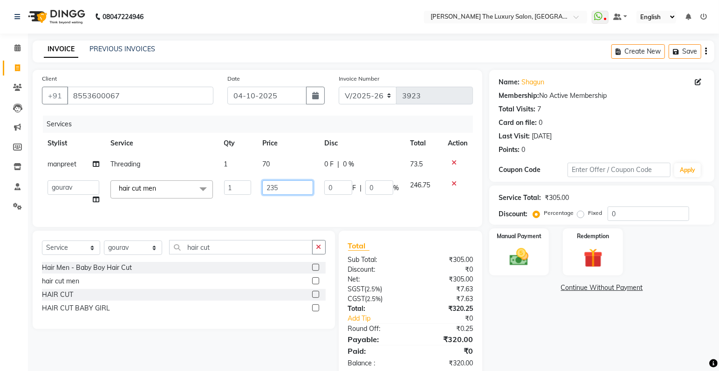
click at [294, 187] on input "235" at bounding box center [287, 187] width 51 height 14
type input "240"
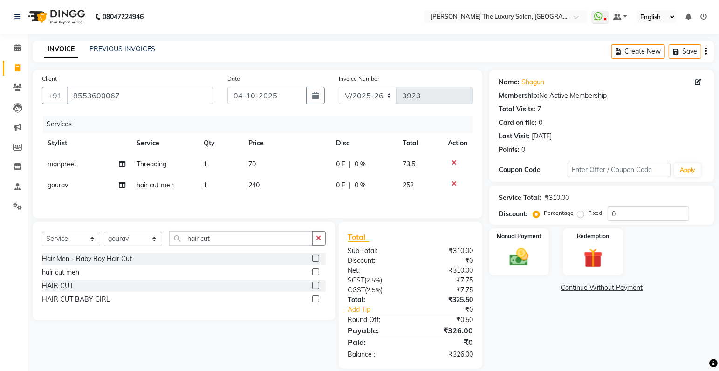
click at [273, 203] on div "Services Stylist Service Qty Price Disc Total Action [PERSON_NAME] Threading 1 …" at bounding box center [257, 162] width 431 height 93
click at [524, 258] on img at bounding box center [519, 257] width 32 height 23
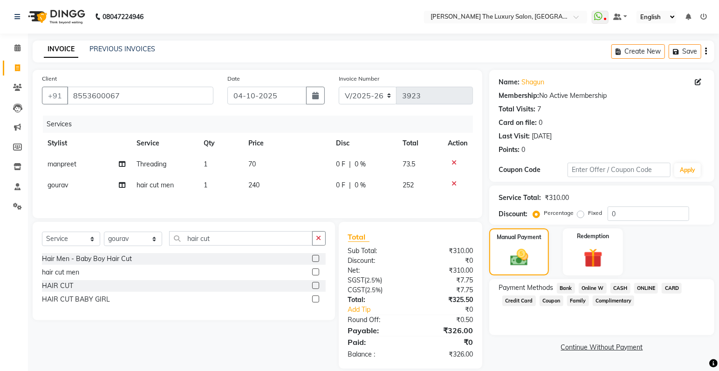
click at [619, 288] on span "CASH" at bounding box center [620, 288] width 20 height 11
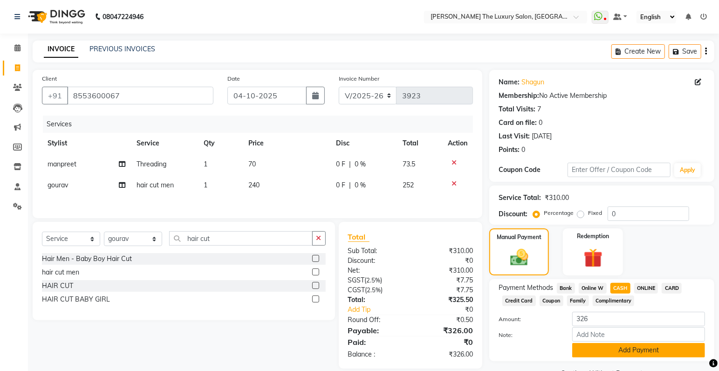
click at [625, 351] on button "Add Payment" at bounding box center [638, 350] width 133 height 14
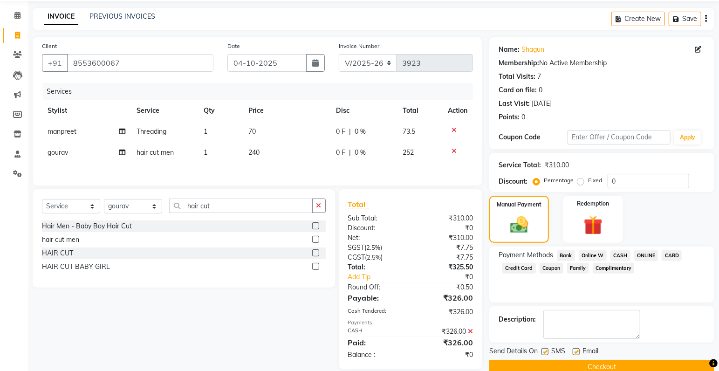
scroll to position [49, 0]
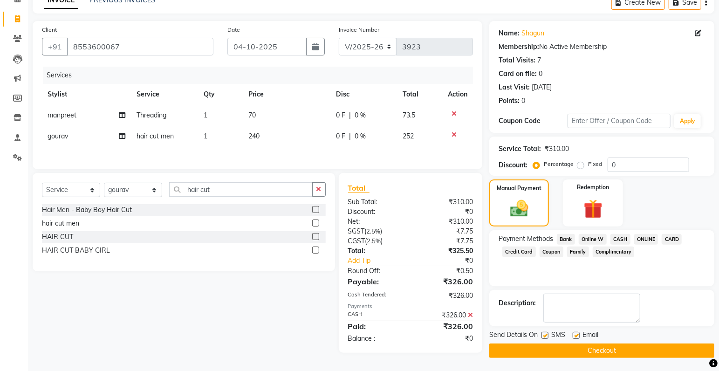
click at [543, 332] on label at bounding box center [544, 335] width 7 height 7
click at [543, 333] on input "checkbox" at bounding box center [544, 336] width 6 height 6
checkbox input "false"
click at [577, 334] on label at bounding box center [575, 335] width 7 height 7
click at [577, 334] on input "checkbox" at bounding box center [575, 336] width 6 height 6
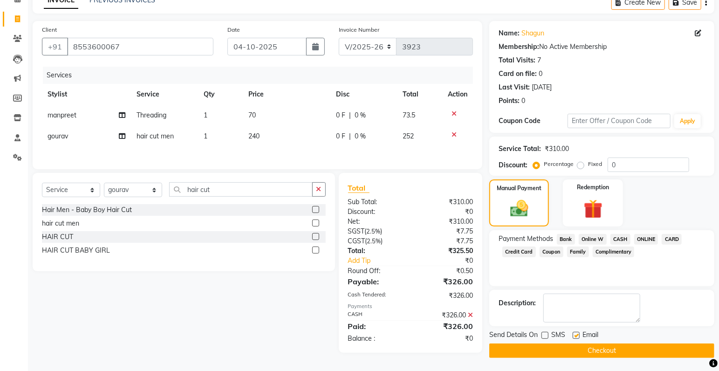
checkbox input "false"
click at [582, 350] on button "Checkout" at bounding box center [601, 350] width 225 height 14
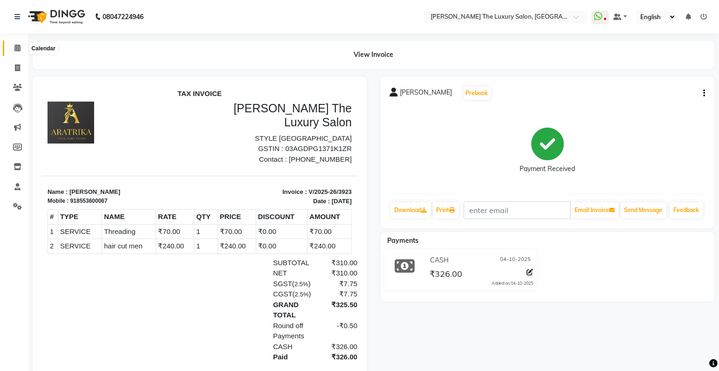
click at [14, 51] on icon at bounding box center [17, 47] width 6 height 7
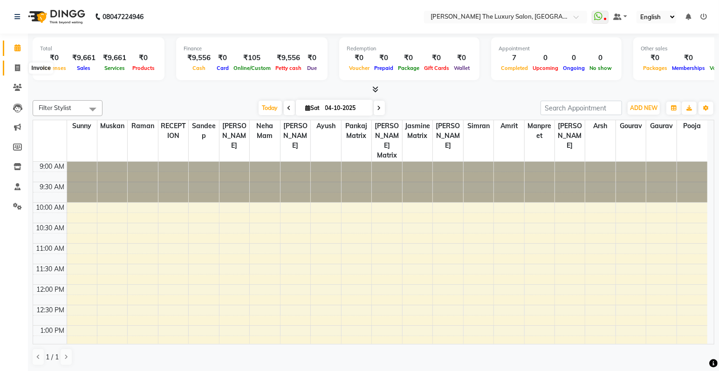
click at [16, 69] on icon at bounding box center [17, 67] width 5 height 7
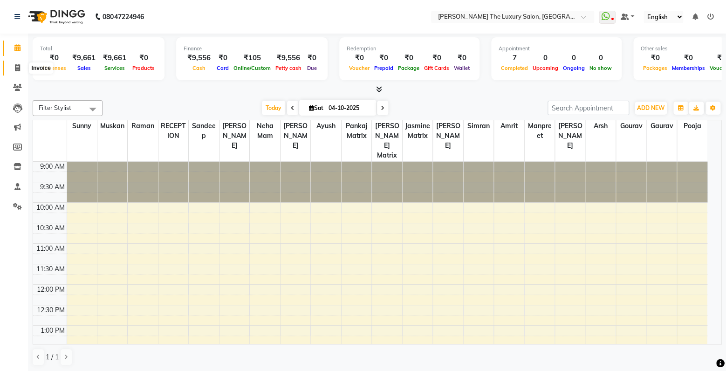
select select "service"
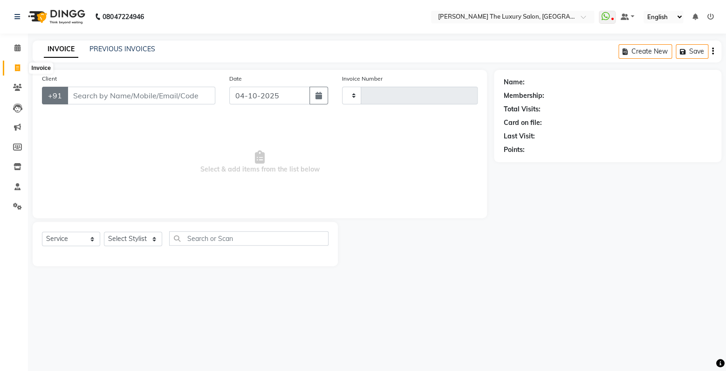
type input "3924"
select select "7179"
click at [86, 99] on input "Client" at bounding box center [141, 96] width 148 height 18
click at [88, 97] on input "Client" at bounding box center [141, 96] width 148 height 18
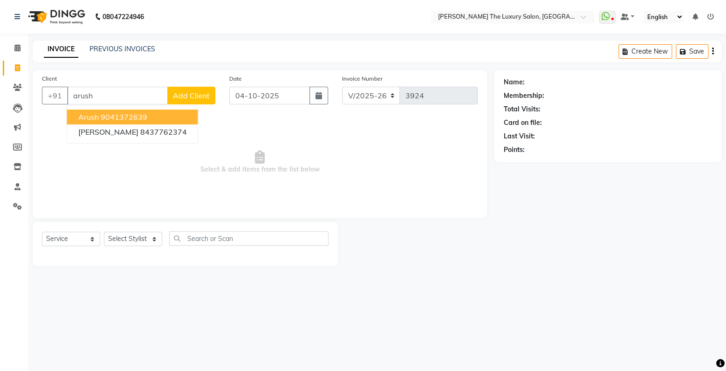
click at [119, 115] on ngb-highlight "9041372639" at bounding box center [124, 116] width 47 height 9
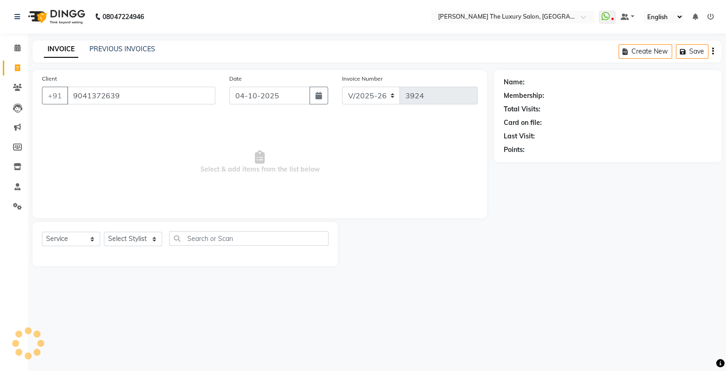
type input "9041372639"
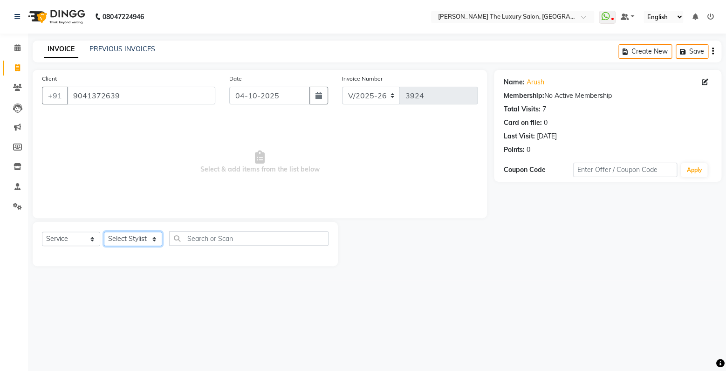
click at [104, 231] on select "Select Stylist amrit arsh [PERSON_NAME] [PERSON_NAME] jasmine matrix [PERSON_NA…" at bounding box center [133, 238] width 58 height 14
select select "86782"
click option "arsh" at bounding box center [0, 0] width 0 height 0
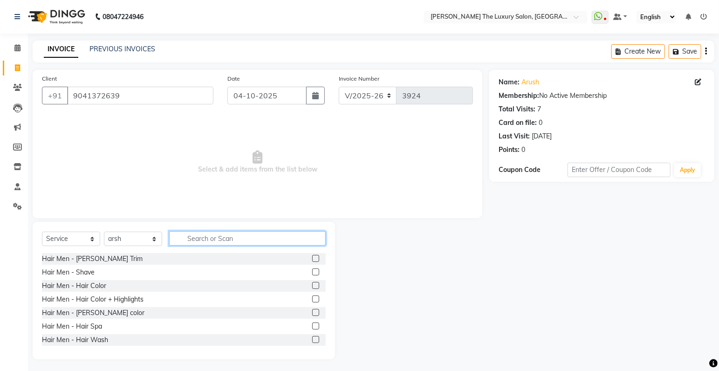
click at [203, 239] on input "text" at bounding box center [247, 238] width 156 height 14
type input "hair"
click at [312, 258] on label at bounding box center [315, 258] width 7 height 7
click at [312, 258] on input "checkbox" at bounding box center [315, 259] width 6 height 6
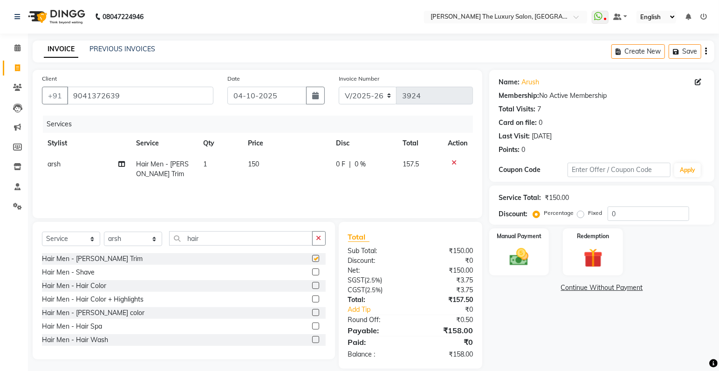
checkbox input "false"
click at [215, 240] on input "hair" at bounding box center [240, 238] width 143 height 14
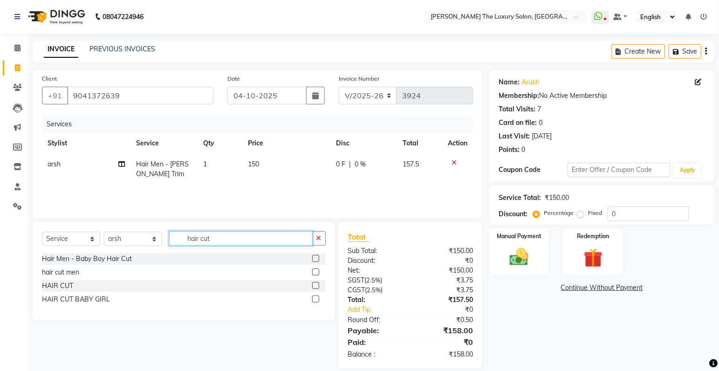
type input "hair cut"
click at [316, 272] on label at bounding box center [315, 271] width 7 height 7
click at [316, 272] on input "checkbox" at bounding box center [315, 272] width 6 height 6
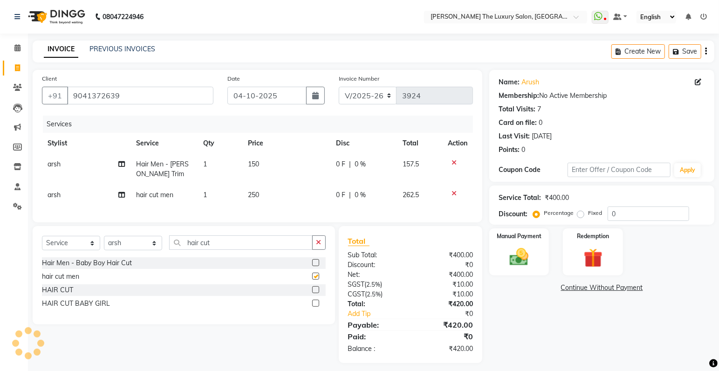
checkbox input "false"
click at [306, 202] on td "250" at bounding box center [286, 194] width 88 height 21
select select "86782"
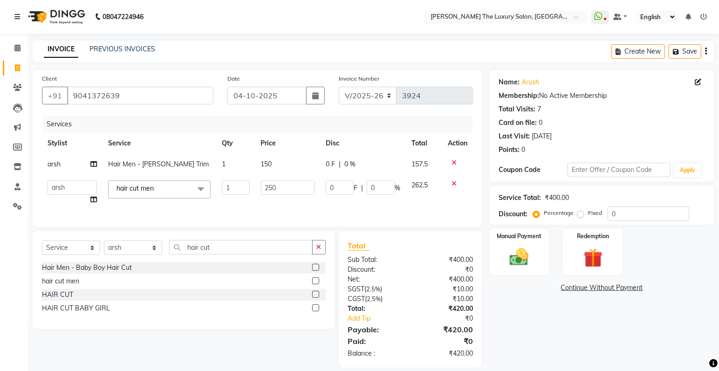
scroll to position [17, 0]
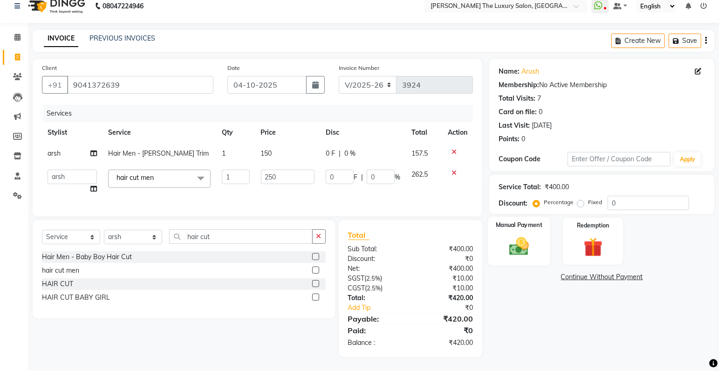
click at [530, 235] on img at bounding box center [519, 246] width 32 height 23
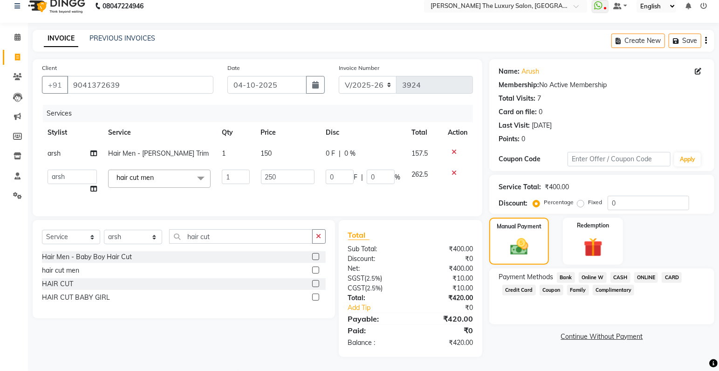
click at [620, 272] on span "CASH" at bounding box center [620, 277] width 20 height 11
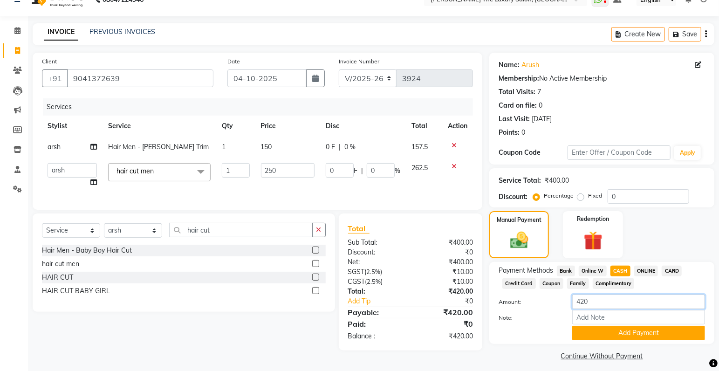
click at [622, 302] on input "420" at bounding box center [638, 301] width 133 height 14
type input "400"
click at [616, 335] on button "Add Payment" at bounding box center [638, 333] width 133 height 14
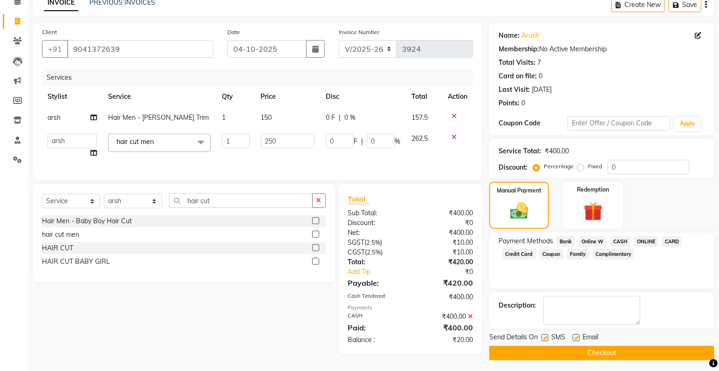
scroll to position [50, 0]
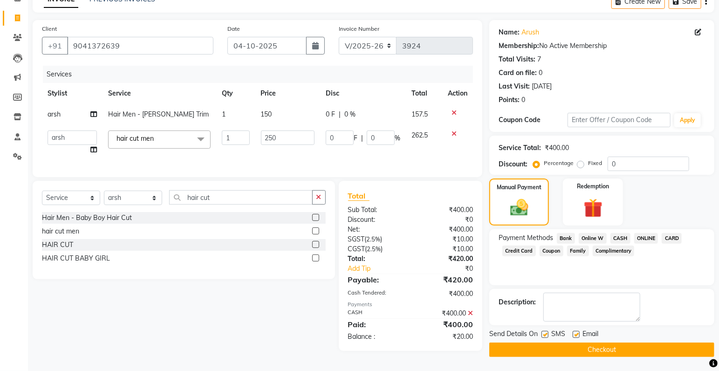
click at [642, 237] on span "ONLINE" at bounding box center [646, 238] width 24 height 11
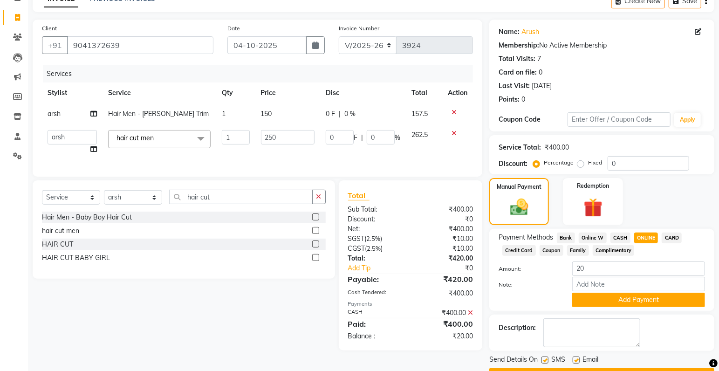
drag, startPoint x: 617, startPoint y: 301, endPoint x: 621, endPoint y: 306, distance: 6.3
click at [617, 301] on button "Add Payment" at bounding box center [638, 299] width 133 height 14
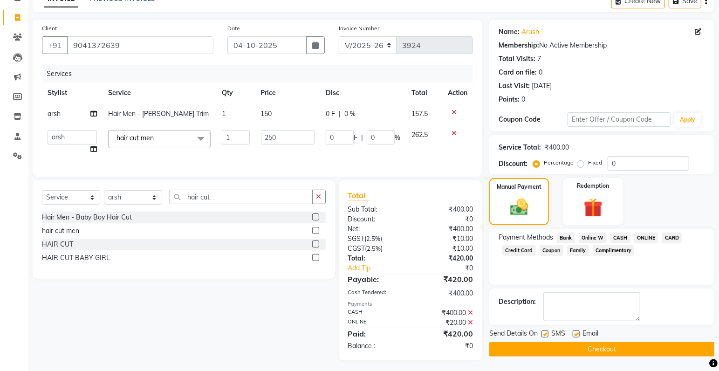
click at [547, 334] on label at bounding box center [544, 333] width 7 height 7
click at [547, 334] on input "checkbox" at bounding box center [544, 334] width 6 height 6
checkbox input "false"
click at [576, 334] on label at bounding box center [575, 333] width 7 height 7
click at [576, 334] on input "checkbox" at bounding box center [575, 334] width 6 height 6
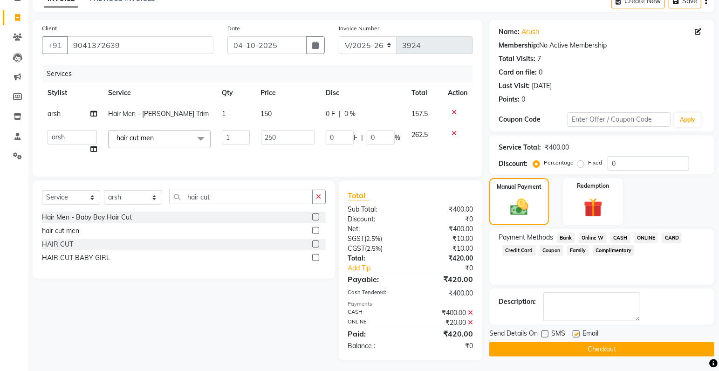
checkbox input "false"
click at [599, 348] on button "Checkout" at bounding box center [601, 349] width 225 height 14
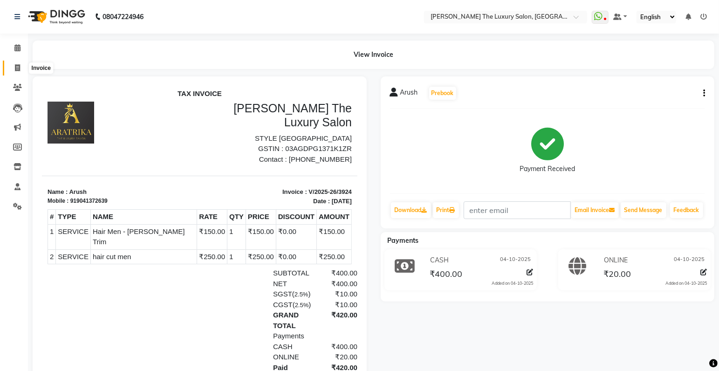
click at [12, 67] on span at bounding box center [17, 68] width 16 height 11
select select "service"
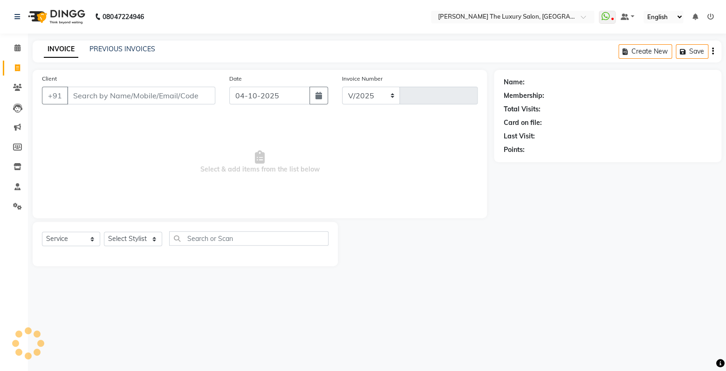
select select "7179"
type input "3925"
click at [89, 97] on input "Client" at bounding box center [141, 96] width 148 height 18
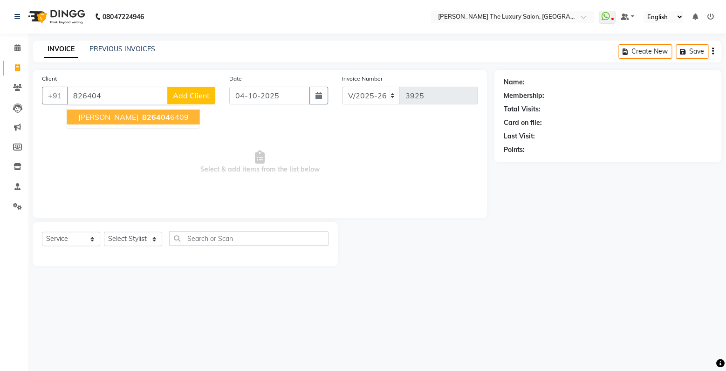
click at [160, 116] on button "[PERSON_NAME] 826404 6409" at bounding box center [133, 116] width 133 height 15
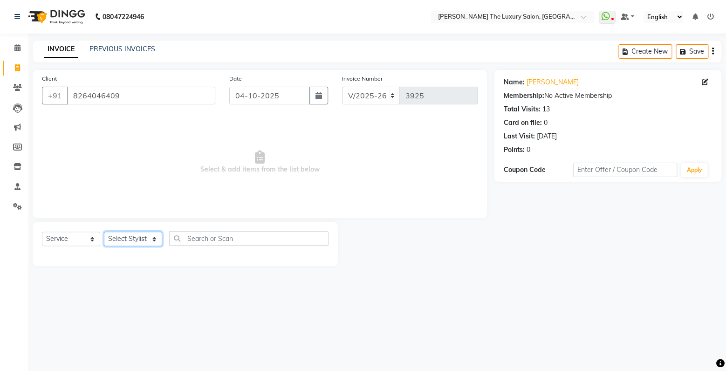
click at [104, 231] on select "Select Stylist amrit arsh [PERSON_NAME] [PERSON_NAME] jasmine matrix [PERSON_NA…" at bounding box center [133, 238] width 58 height 14
click option "[PERSON_NAME]" at bounding box center [0, 0] width 0 height 0
click at [154, 227] on div "Select Service Product Membership Package Voucher Prepaid Gift Card Select Styl…" at bounding box center [185, 244] width 305 height 44
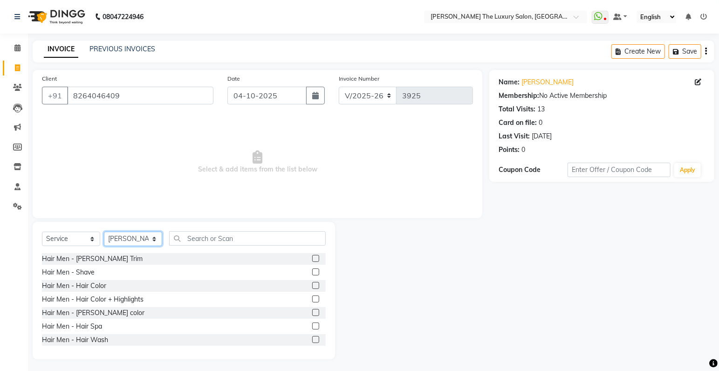
click at [104, 231] on select "Select Stylist amrit arsh [PERSON_NAME] [PERSON_NAME] jasmine matrix [PERSON_NA…" at bounding box center [133, 238] width 58 height 14
click option "[PERSON_NAME]" at bounding box center [0, 0] width 0 height 0
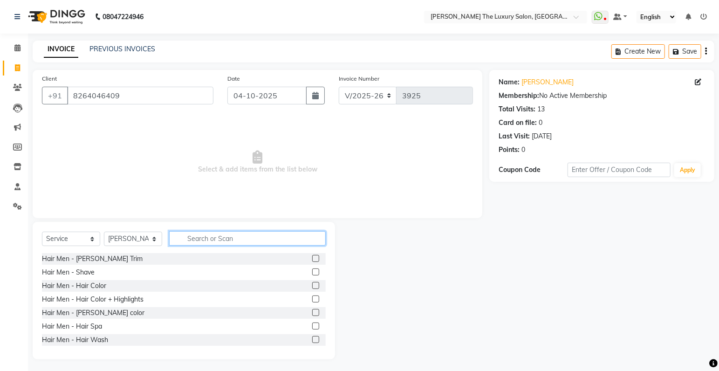
click at [207, 239] on input "text" at bounding box center [247, 238] width 156 height 14
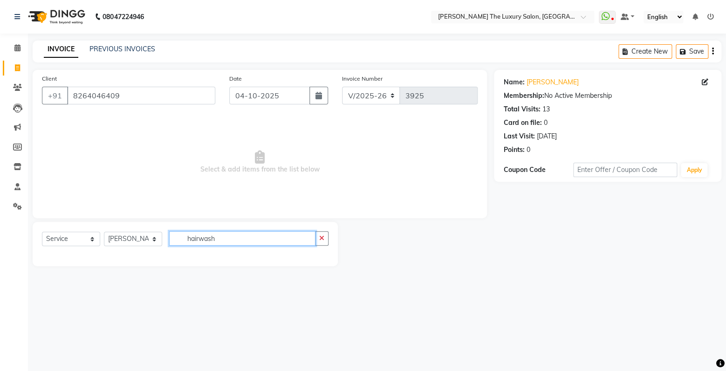
click at [243, 237] on input "hairwash" at bounding box center [242, 238] width 146 height 14
click at [244, 241] on input "hairwash" at bounding box center [242, 238] width 146 height 14
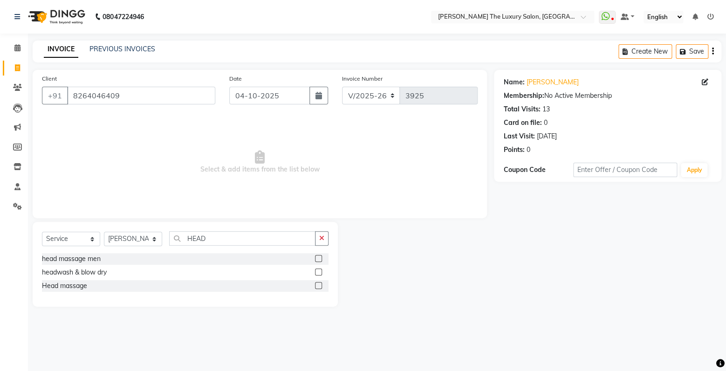
click at [315, 270] on label at bounding box center [318, 271] width 7 height 7
click at [315, 270] on input "checkbox" at bounding box center [318, 272] width 6 height 6
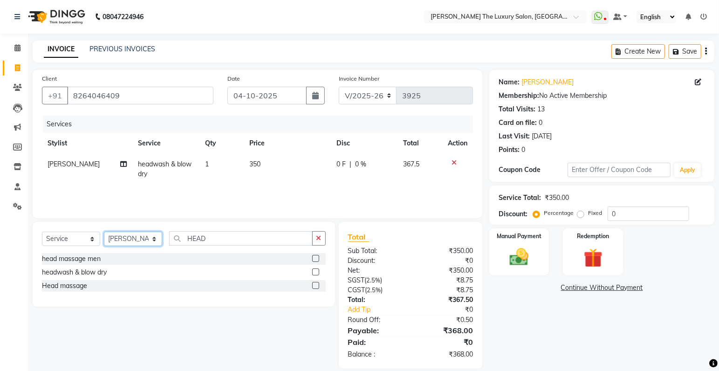
click at [104, 231] on select "Select Stylist amrit arsh [PERSON_NAME] [PERSON_NAME] jasmine matrix [PERSON_NA…" at bounding box center [133, 238] width 58 height 14
click at [145, 239] on select "Select Stylist amrit arsh [PERSON_NAME] [PERSON_NAME] jasmine matrix [PERSON_NA…" at bounding box center [133, 238] width 58 height 14
click at [104, 231] on select "Select Stylist amrit arsh [PERSON_NAME] [PERSON_NAME] jasmine matrix [PERSON_NA…" at bounding box center [133, 238] width 58 height 14
click at [134, 237] on select "Select Stylist amrit arsh [PERSON_NAME] [PERSON_NAME] jasmine matrix [PERSON_NA…" at bounding box center [133, 238] width 58 height 14
click at [104, 231] on select "Select Stylist amrit arsh [PERSON_NAME] [PERSON_NAME] jasmine matrix [PERSON_NA…" at bounding box center [133, 238] width 58 height 14
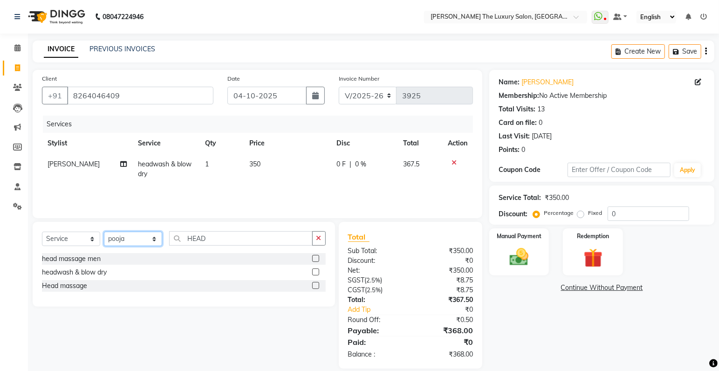
click option "pooja" at bounding box center [0, 0] width 0 height 0
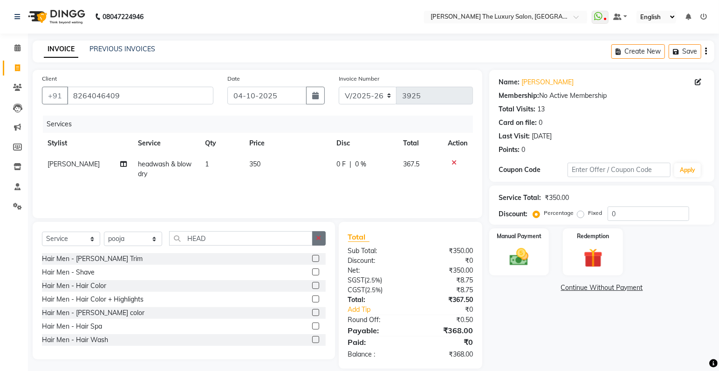
click at [317, 241] on icon "button" at bounding box center [318, 238] width 5 height 7
click at [286, 240] on input "text" at bounding box center [247, 238] width 156 height 14
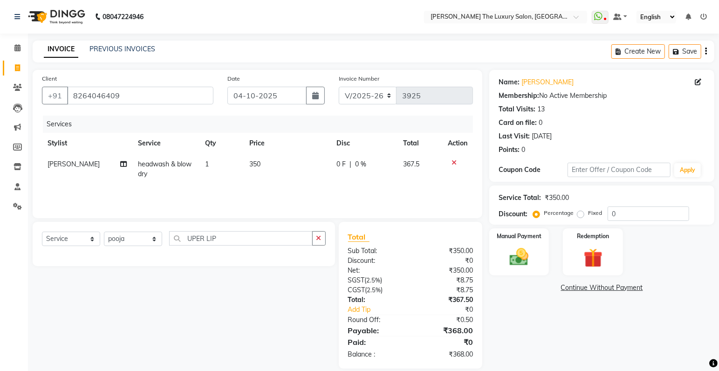
click at [267, 185] on div "Services Stylist Service Qty Price Disc Total Action [PERSON_NAME] headwash & b…" at bounding box center [257, 162] width 431 height 93
click at [231, 238] on input "UPER LIP" at bounding box center [240, 238] width 143 height 14
click at [318, 237] on icon "button" at bounding box center [318, 238] width 5 height 7
click at [316, 257] on label at bounding box center [315, 258] width 7 height 7
click at [316, 257] on input "checkbox" at bounding box center [315, 259] width 6 height 6
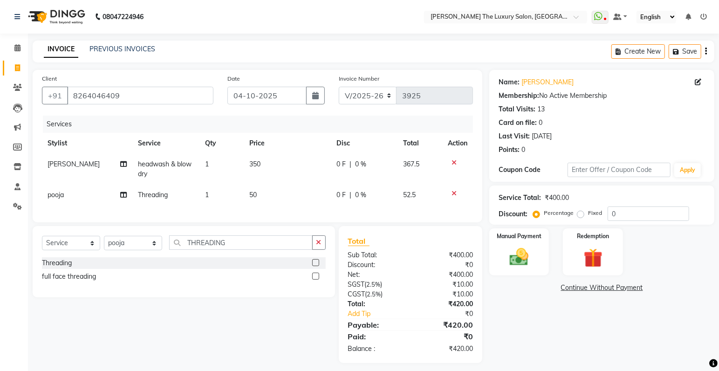
click at [257, 192] on td "50" at bounding box center [287, 194] width 87 height 21
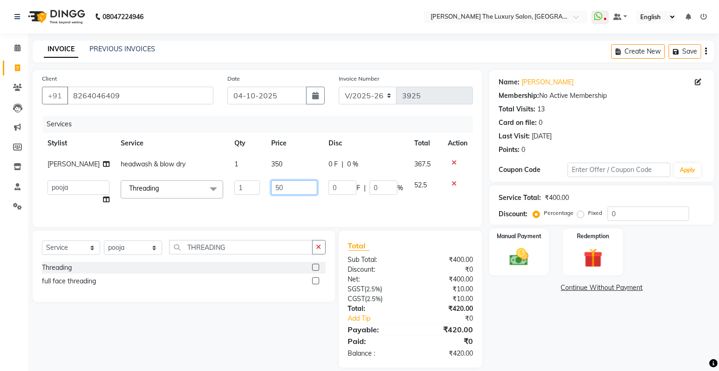
click at [277, 187] on input "50" at bounding box center [294, 187] width 46 height 14
click at [292, 211] on div "Services Stylist Service Qty Price Disc Total Action [PERSON_NAME] headwash & b…" at bounding box center [257, 167] width 431 height 102
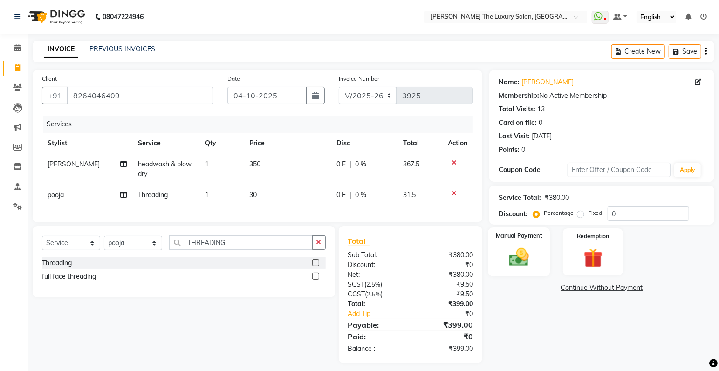
click at [513, 255] on img at bounding box center [519, 257] width 32 height 23
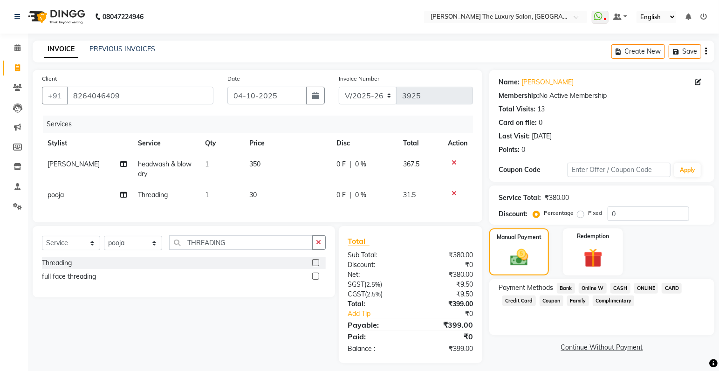
click at [666, 286] on span "CARD" at bounding box center [671, 288] width 20 height 11
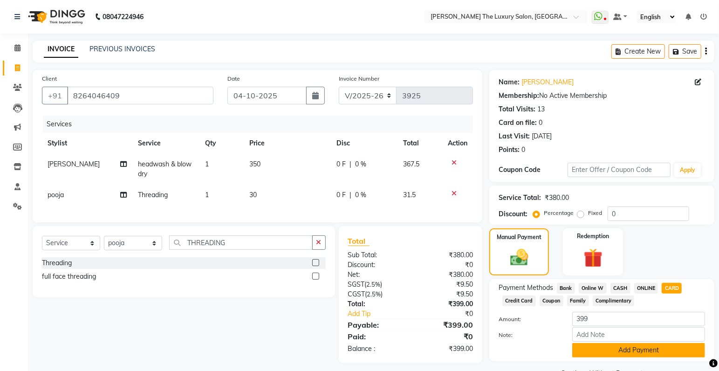
click at [623, 350] on button "Add Payment" at bounding box center [638, 350] width 133 height 14
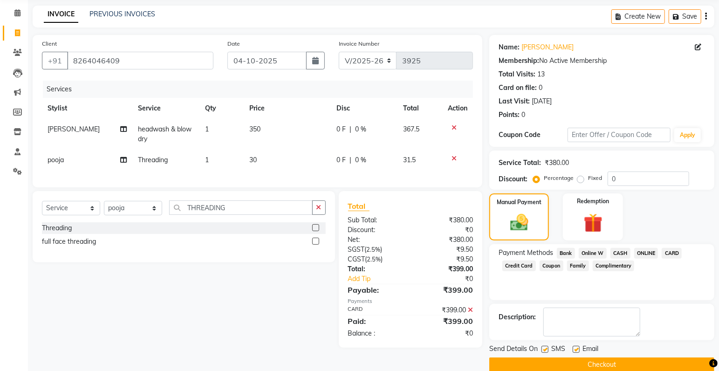
scroll to position [49, 0]
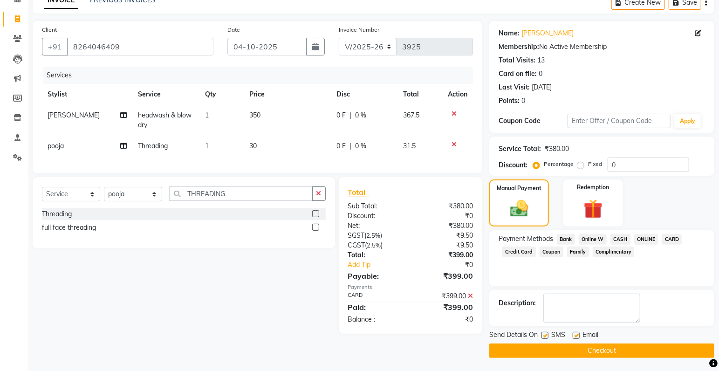
click at [605, 347] on button "Checkout" at bounding box center [601, 350] width 225 height 14
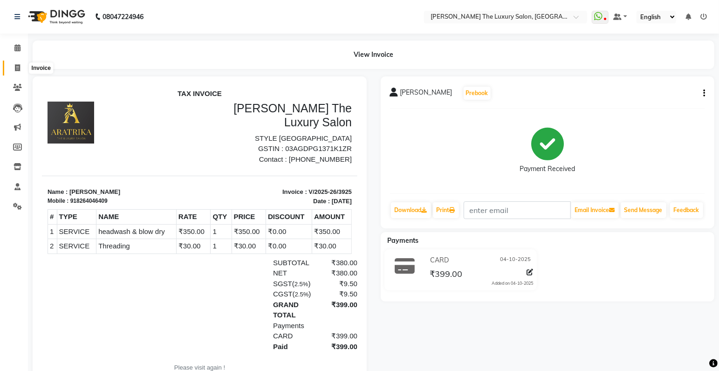
click at [17, 66] on icon at bounding box center [17, 67] width 5 height 7
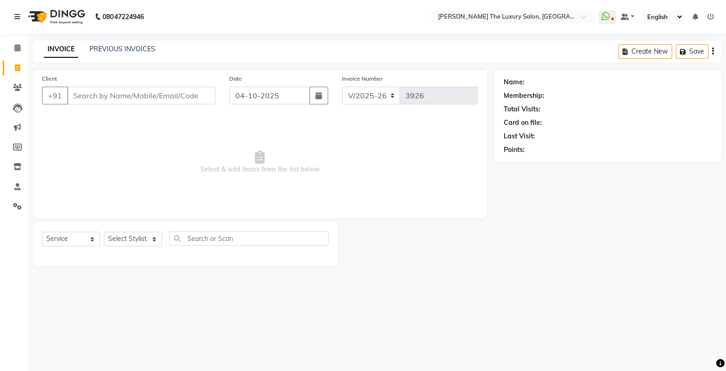
click at [87, 96] on input "Client" at bounding box center [141, 96] width 148 height 18
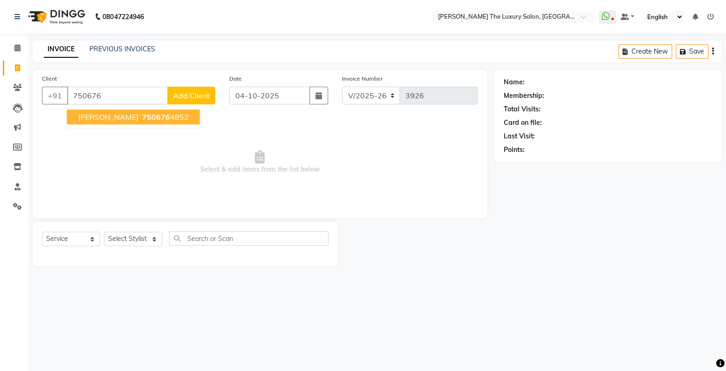
click at [143, 119] on ngb-highlight "750676 4852" at bounding box center [164, 116] width 48 height 9
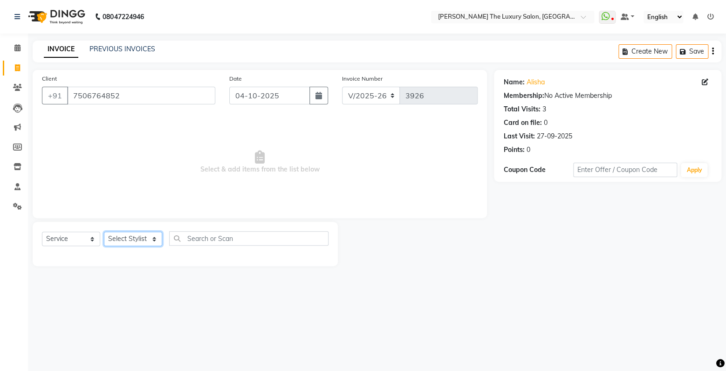
click at [104, 231] on select "Select Stylist amrit arsh [PERSON_NAME] [PERSON_NAME] jasmine matrix [PERSON_NA…" at bounding box center [133, 238] width 58 height 14
click option "pooja" at bounding box center [0, 0] width 0 height 0
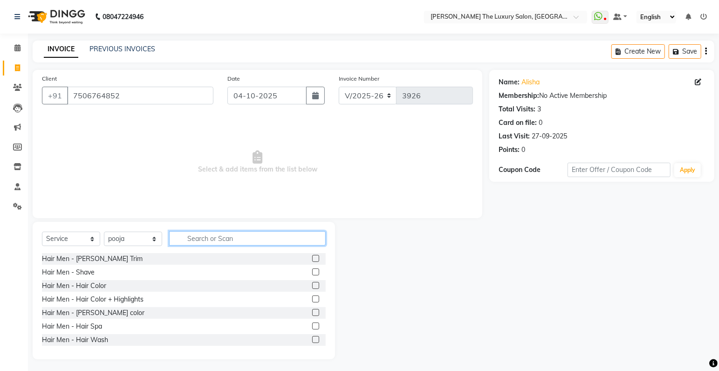
click at [206, 238] on input "text" at bounding box center [247, 238] width 156 height 14
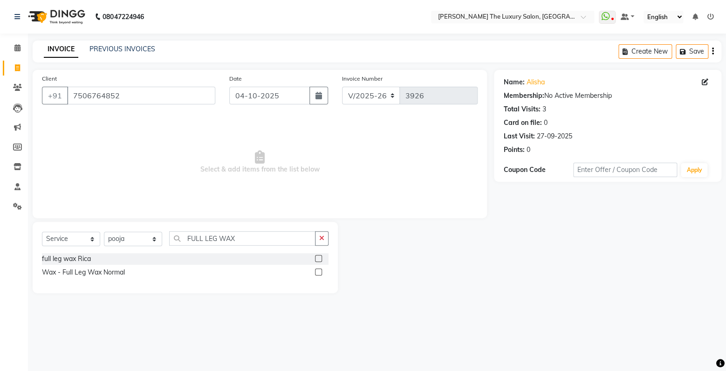
click at [318, 257] on label at bounding box center [318, 258] width 7 height 7
click at [318, 257] on input "checkbox" at bounding box center [318, 259] width 6 height 6
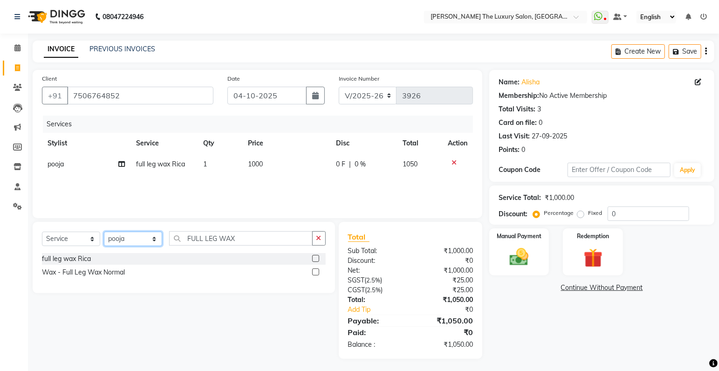
click at [104, 231] on select "Select Stylist amrit arsh [PERSON_NAME] [PERSON_NAME] jasmine matrix [PERSON_NA…" at bounding box center [133, 238] width 58 height 14
click at [141, 239] on select "Select Stylist amrit arsh [PERSON_NAME] [PERSON_NAME] jasmine matrix [PERSON_NA…" at bounding box center [133, 238] width 58 height 14
click at [104, 231] on select "Select Stylist amrit arsh [PERSON_NAME] [PERSON_NAME] jasmine matrix [PERSON_NA…" at bounding box center [133, 238] width 58 height 14
click option "[PERSON_NAME]" at bounding box center [0, 0] width 0 height 0
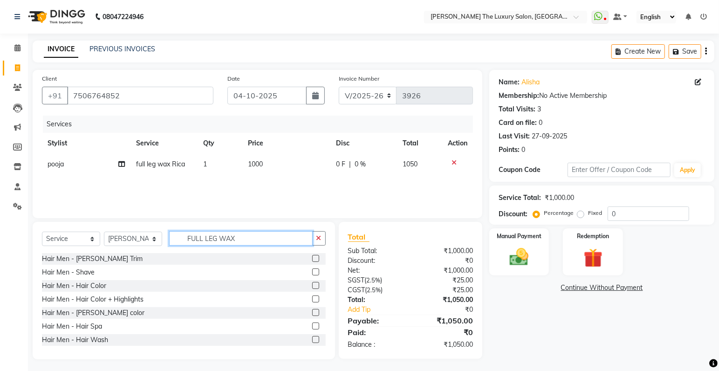
click at [258, 239] on input "FULL LEG WAX" at bounding box center [240, 238] width 143 height 14
click at [318, 240] on icon "button" at bounding box center [318, 238] width 5 height 7
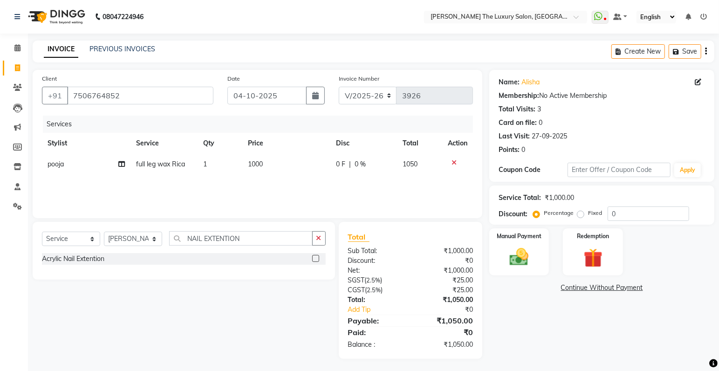
click at [315, 259] on label at bounding box center [315, 258] width 7 height 7
click at [315, 259] on input "checkbox" at bounding box center [315, 259] width 6 height 6
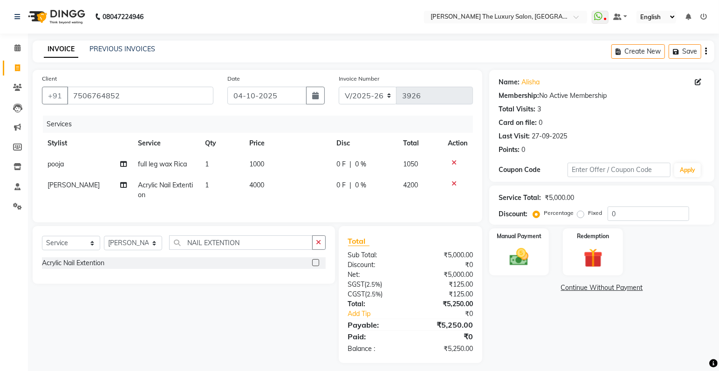
click at [264, 181] on td "4000" at bounding box center [287, 190] width 87 height 31
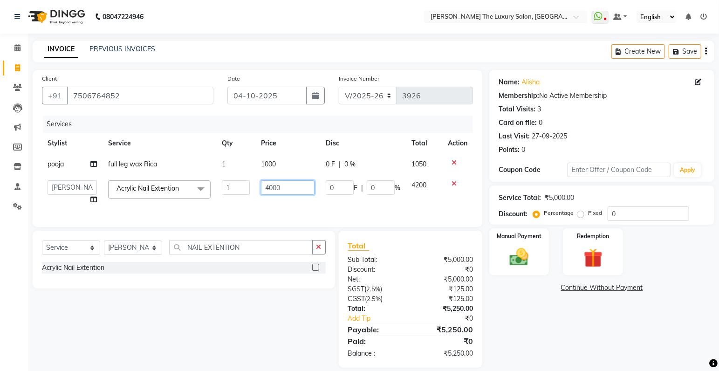
click at [286, 188] on input "4000" at bounding box center [288, 187] width 54 height 14
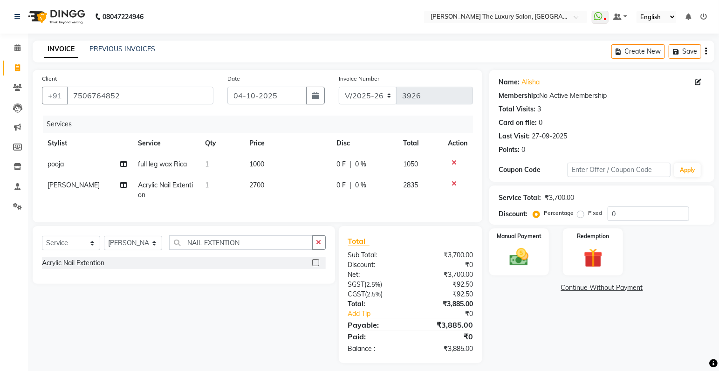
click at [312, 205] on td "2700" at bounding box center [287, 190] width 87 height 31
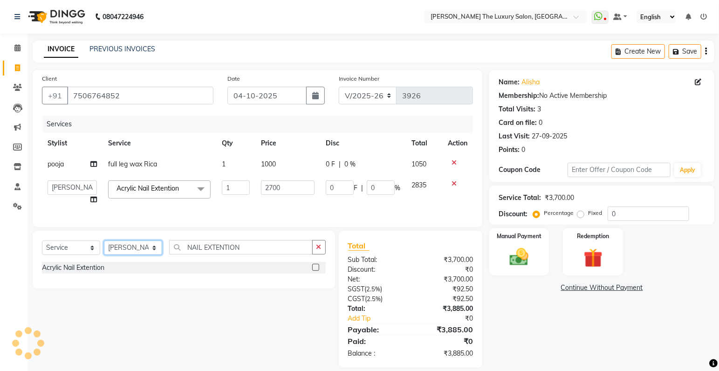
click at [104, 240] on select "Select Stylist amrit arsh [PERSON_NAME] [PERSON_NAME] jasmine matrix [PERSON_NA…" at bounding box center [133, 247] width 58 height 14
click option "ayush" at bounding box center [0, 0] width 0 height 0
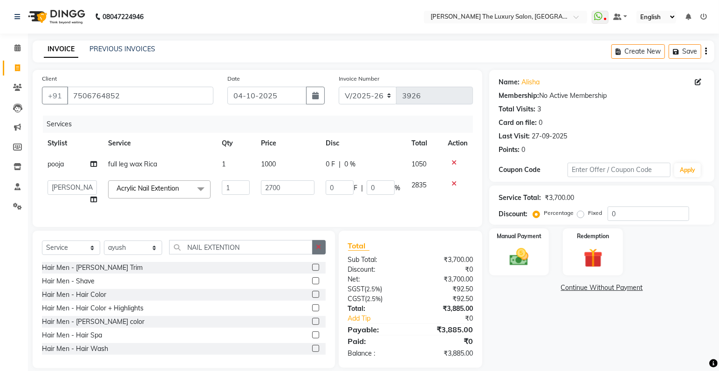
click at [323, 253] on button "button" at bounding box center [319, 247] width 14 height 14
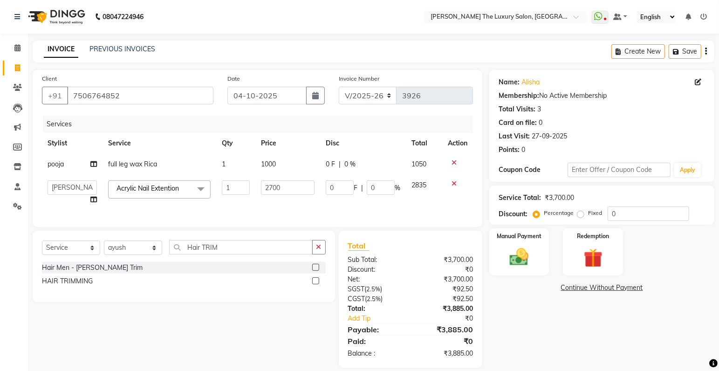
click at [316, 284] on label at bounding box center [315, 280] width 7 height 7
click at [316, 284] on input "checkbox" at bounding box center [315, 281] width 6 height 6
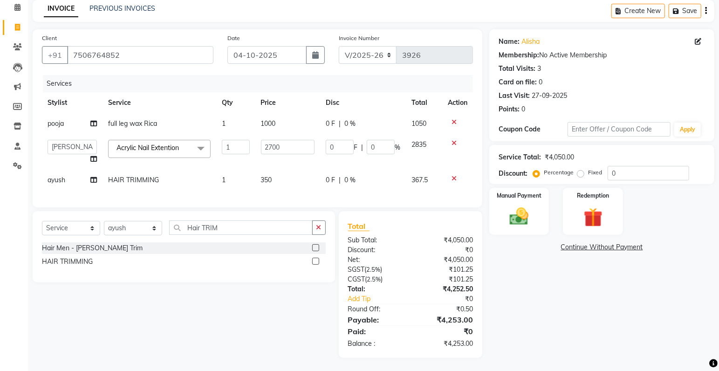
scroll to position [48, 0]
click at [104, 220] on select "Select Stylist amrit arsh [PERSON_NAME] [PERSON_NAME] jasmine matrix [PERSON_NA…" at bounding box center [133, 227] width 58 height 14
click at [246, 223] on input "Hair TRIM" at bounding box center [240, 226] width 143 height 14
click at [322, 229] on button "button" at bounding box center [319, 226] width 14 height 14
click at [313, 260] on label at bounding box center [315, 260] width 7 height 7
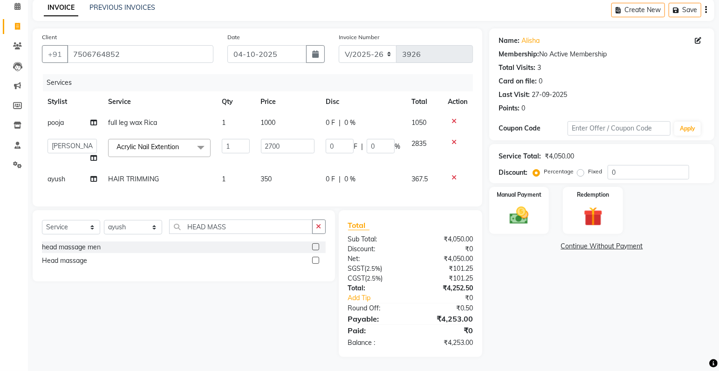
click at [313, 260] on input "checkbox" at bounding box center [315, 261] width 6 height 6
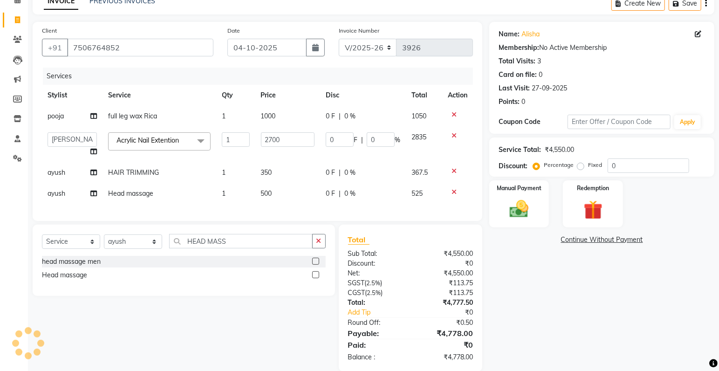
click at [279, 195] on td "500" at bounding box center [287, 193] width 65 height 21
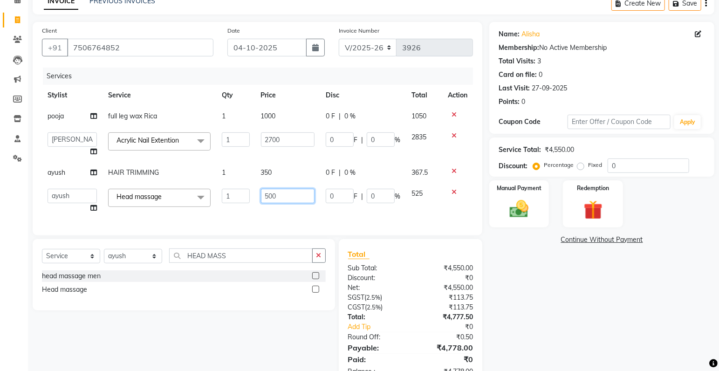
click at [279, 194] on input "500" at bounding box center [288, 196] width 54 height 14
click at [299, 217] on div "Services Stylist Service Qty Price Disc Total Action pooja full leg wax Rica 1 …" at bounding box center [257, 147] width 431 height 158
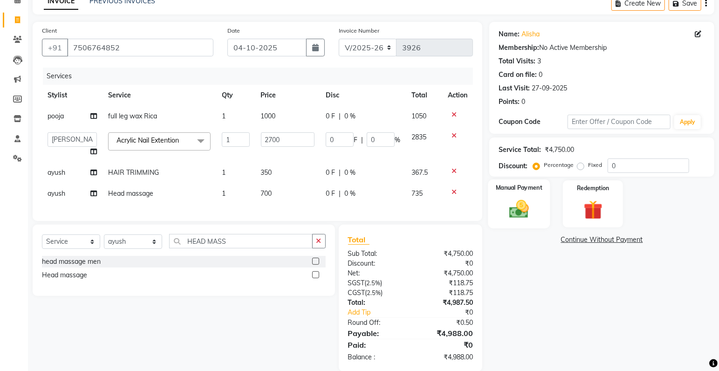
click at [523, 218] on img at bounding box center [519, 209] width 32 height 23
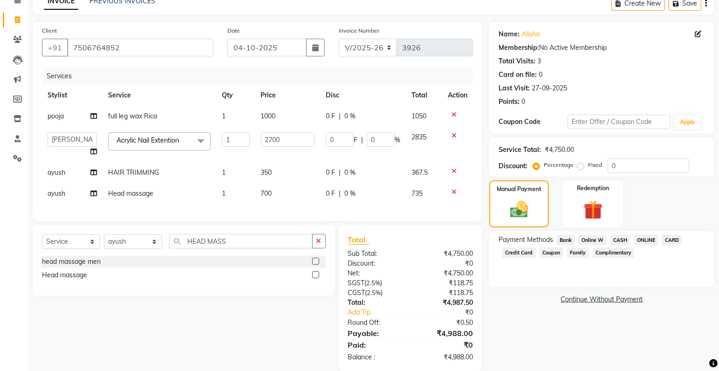
click at [670, 242] on span "CARD" at bounding box center [671, 240] width 20 height 11
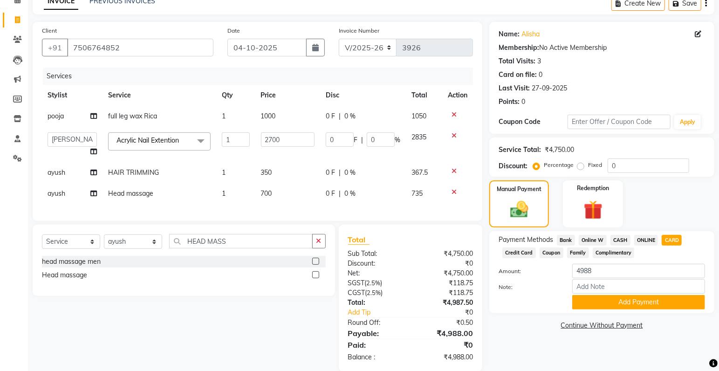
click at [341, 156] on td "0 F | 0 %" at bounding box center [363, 144] width 86 height 35
click at [211, 204] on td "Head massage" at bounding box center [159, 193] width 114 height 21
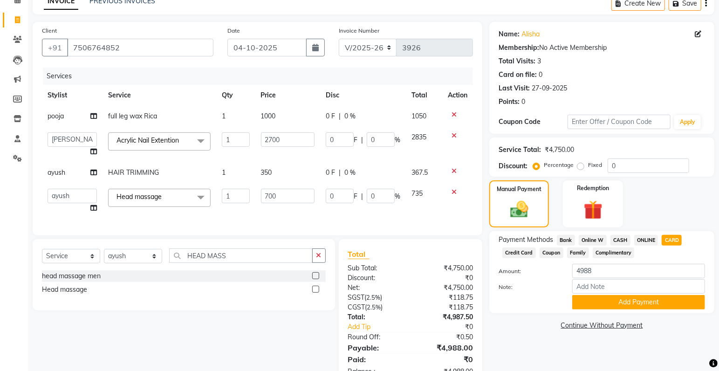
click at [232, 208] on td "1" at bounding box center [235, 200] width 39 height 35
click at [281, 171] on td "350" at bounding box center [287, 172] width 65 height 21
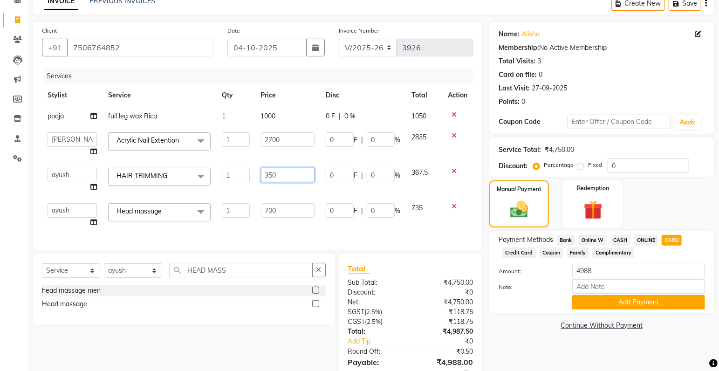
click at [281, 171] on input "350" at bounding box center [288, 175] width 54 height 14
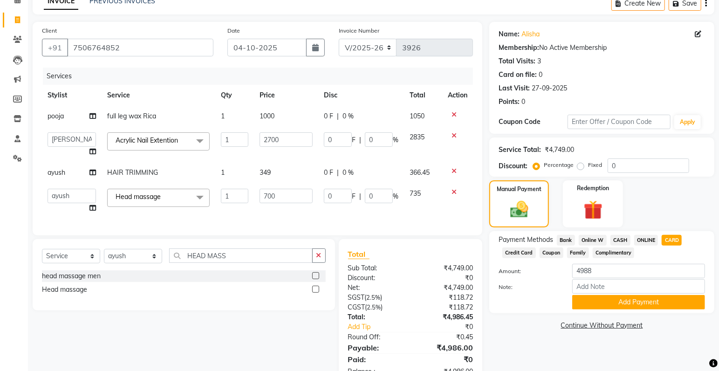
click at [315, 226] on div "Services Stylist Service Qty Price Disc Total Action pooja full leg wax Rica 1 …" at bounding box center [257, 147] width 431 height 158
click at [274, 171] on td "349" at bounding box center [286, 172] width 64 height 21
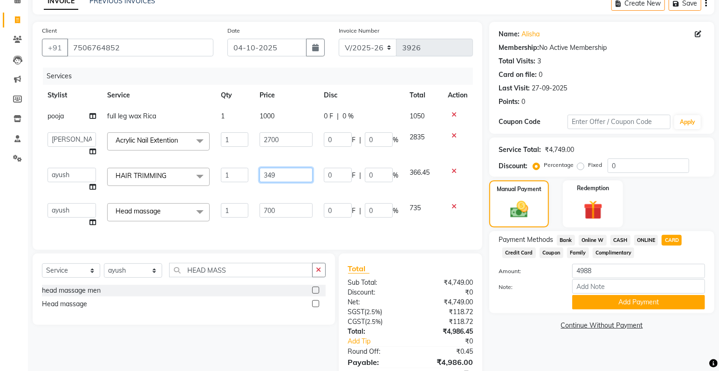
click at [279, 173] on input "349" at bounding box center [285, 175] width 53 height 14
click at [423, 225] on div "Services Stylist Service Qty Price Disc Total Action pooja full leg wax Rica 1 …" at bounding box center [257, 154] width 431 height 173
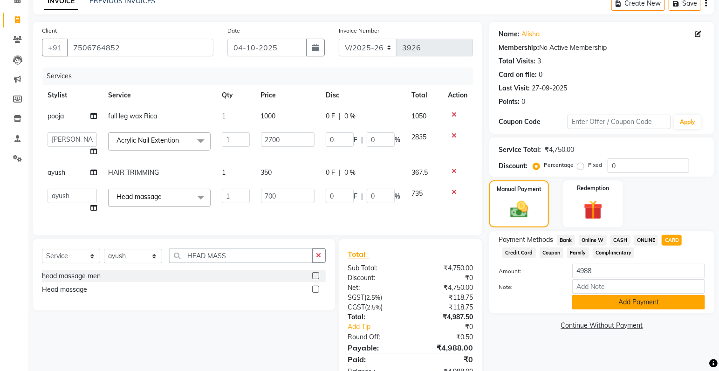
click at [653, 302] on button "Add Payment" at bounding box center [638, 302] width 133 height 14
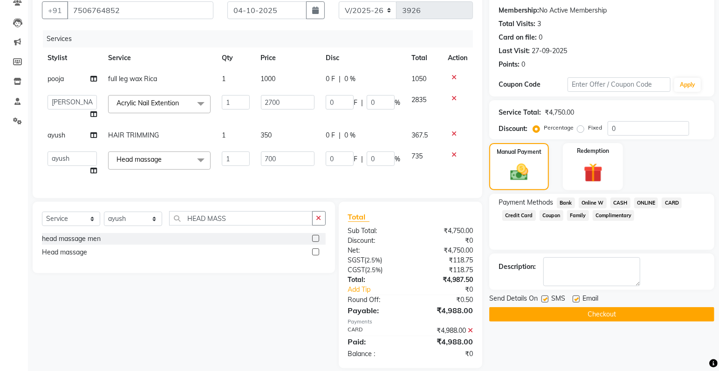
scroll to position [97, 0]
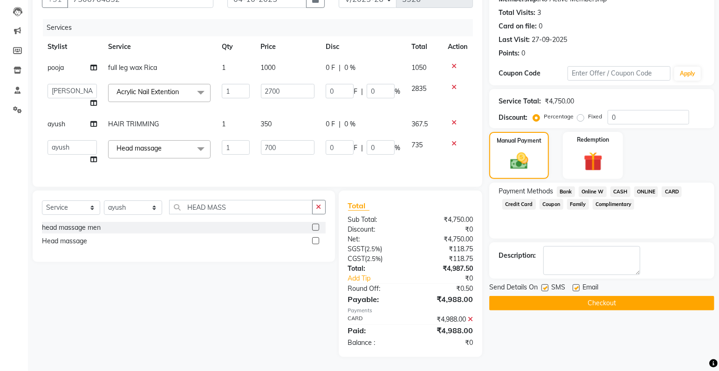
click at [644, 302] on button "Checkout" at bounding box center [601, 303] width 225 height 14
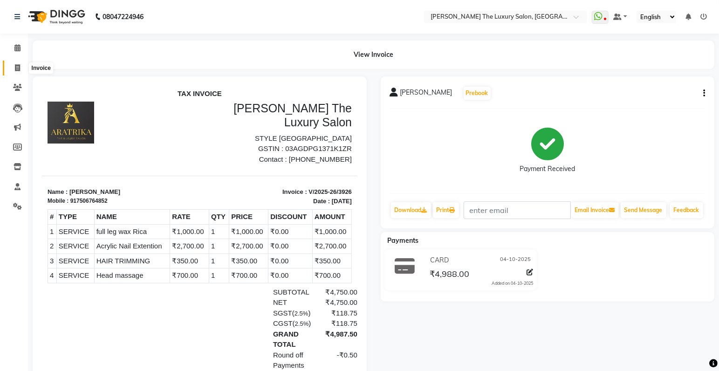
click at [19, 68] on icon at bounding box center [17, 67] width 5 height 7
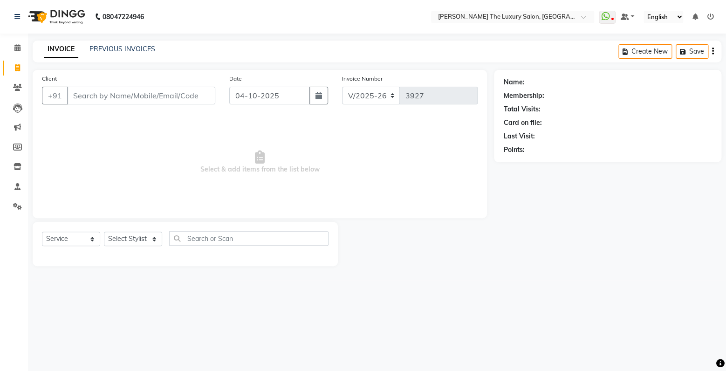
click at [160, 95] on input "Client" at bounding box center [141, 96] width 148 height 18
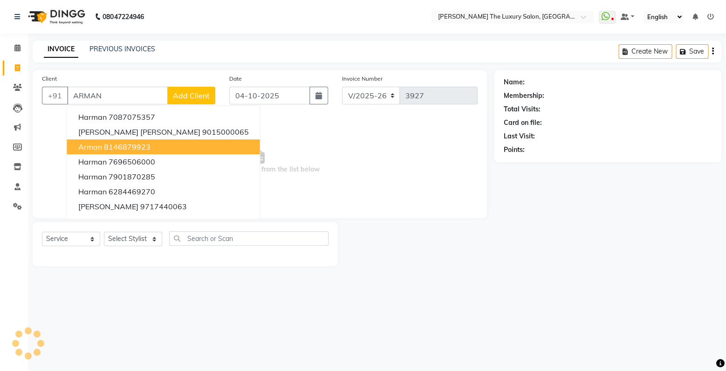
click at [118, 146] on ngb-highlight "8146879923" at bounding box center [127, 146] width 47 height 9
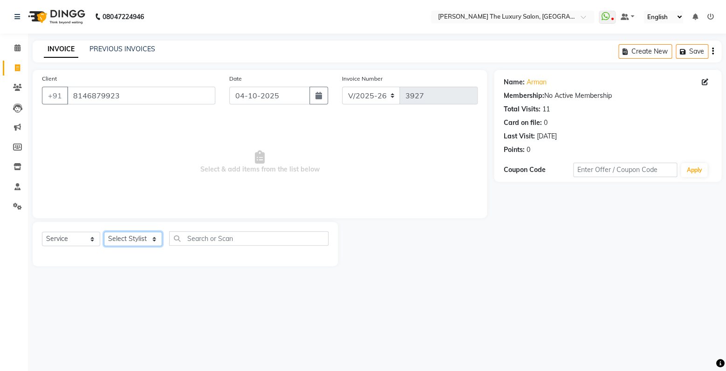
click at [104, 231] on select "Select Stylist amrit arsh [PERSON_NAME] [PERSON_NAME] jasmine matrix [PERSON_NA…" at bounding box center [133, 238] width 58 height 14
click at [73, 151] on span "Select & add items from the list below" at bounding box center [259, 162] width 435 height 93
click at [132, 95] on input "8146879923" at bounding box center [141, 96] width 148 height 18
click at [159, 95] on input "8146879923" at bounding box center [141, 96] width 148 height 18
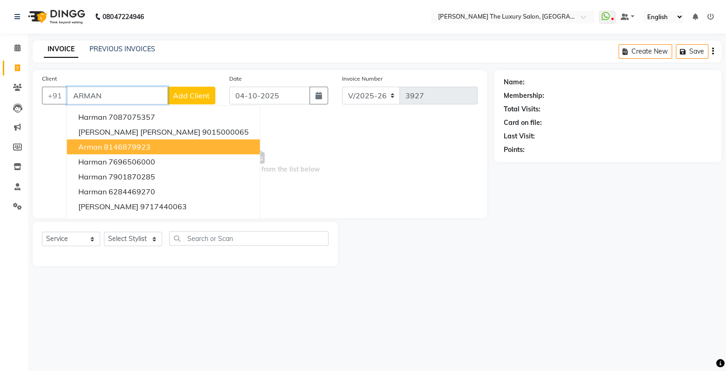
click at [109, 147] on ngb-highlight "8146879923" at bounding box center [127, 146] width 47 height 9
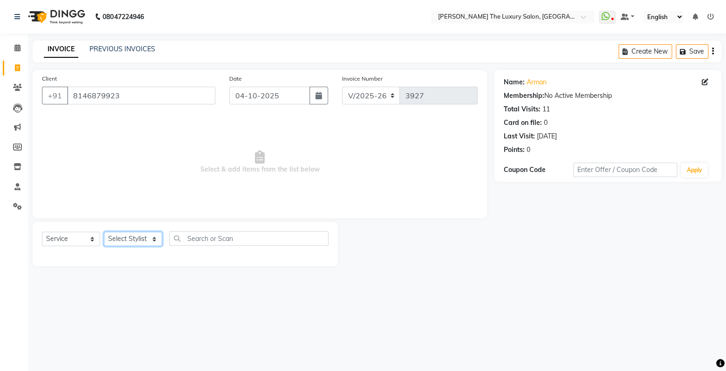
click at [104, 231] on select "Select Stylist amrit arsh [PERSON_NAME] [PERSON_NAME] jasmine matrix [PERSON_NA…" at bounding box center [133, 238] width 58 height 14
click option "Raman" at bounding box center [0, 0] width 0 height 0
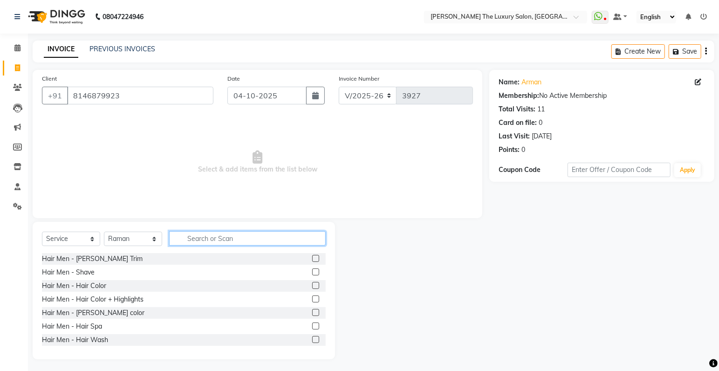
click at [204, 237] on input "text" at bounding box center [247, 238] width 156 height 14
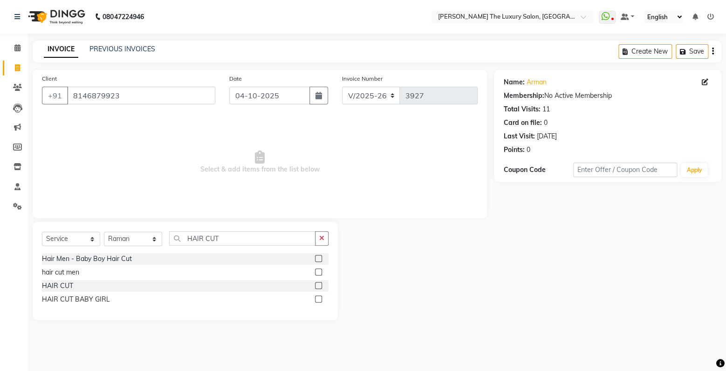
click at [320, 272] on label at bounding box center [318, 271] width 7 height 7
click at [320, 272] on input "checkbox" at bounding box center [318, 272] width 6 height 6
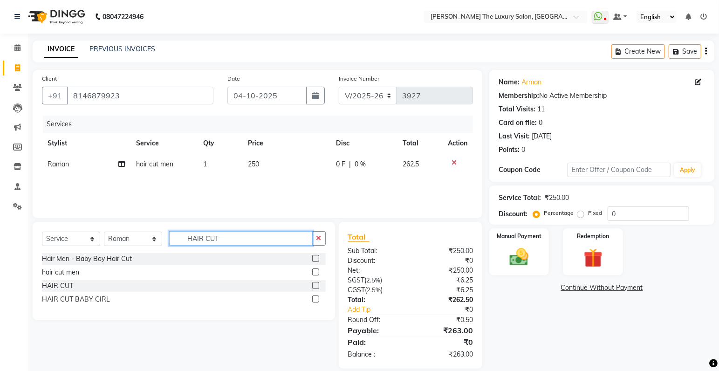
click at [288, 238] on input "HAIR CUT" at bounding box center [240, 238] width 143 height 14
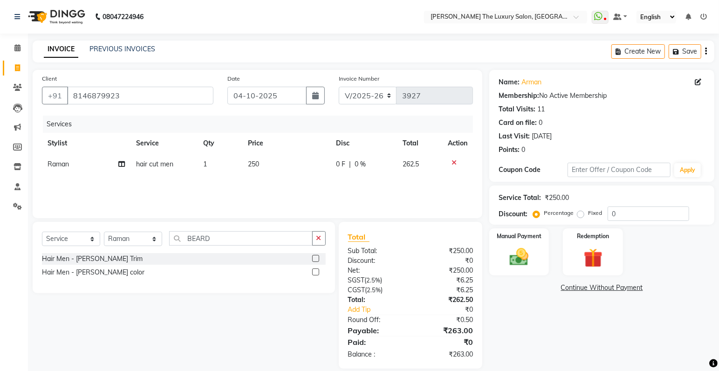
click at [316, 258] on label at bounding box center [315, 258] width 7 height 7
click at [316, 258] on input "checkbox" at bounding box center [315, 259] width 6 height 6
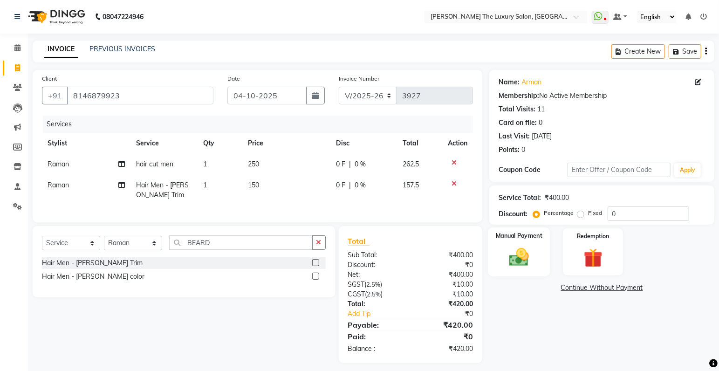
click at [503, 249] on div "Manual Payment" at bounding box center [519, 251] width 62 height 49
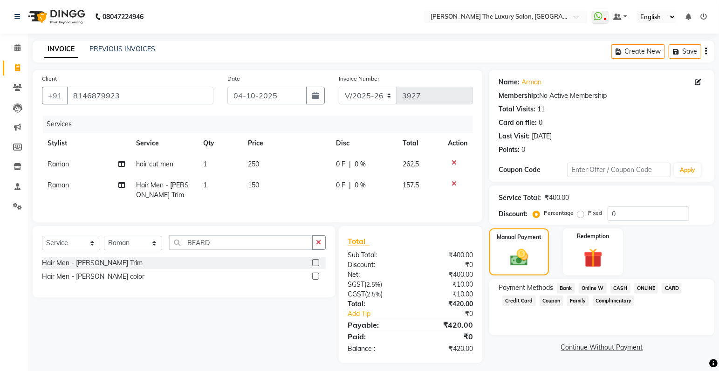
click at [639, 288] on span "ONLINE" at bounding box center [646, 288] width 24 height 11
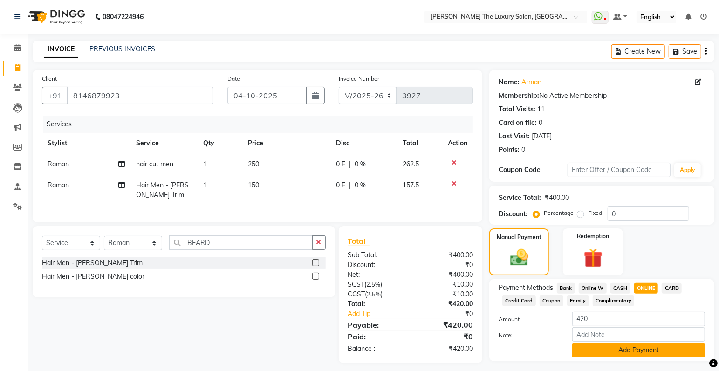
click at [641, 348] on button "Add Payment" at bounding box center [638, 350] width 133 height 14
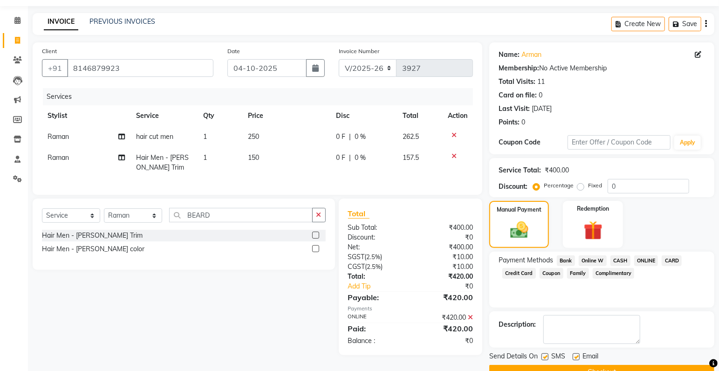
scroll to position [49, 0]
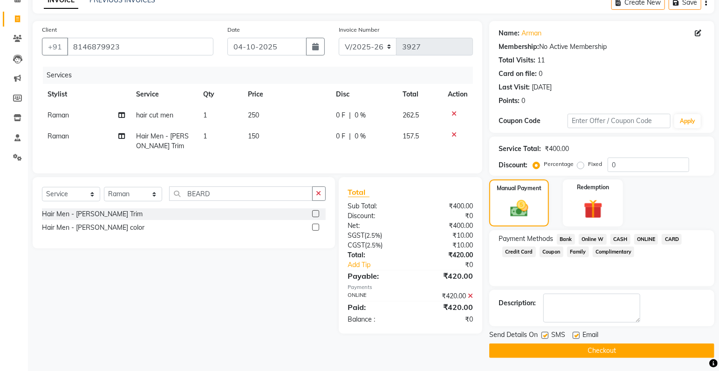
click at [596, 348] on button "Checkout" at bounding box center [601, 350] width 225 height 14
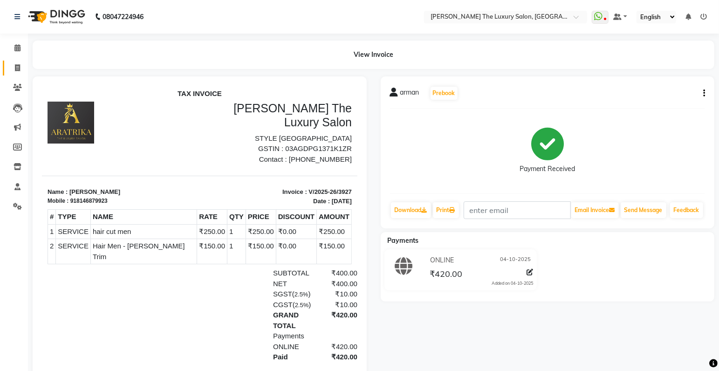
click at [18, 68] on icon at bounding box center [17, 67] width 5 height 7
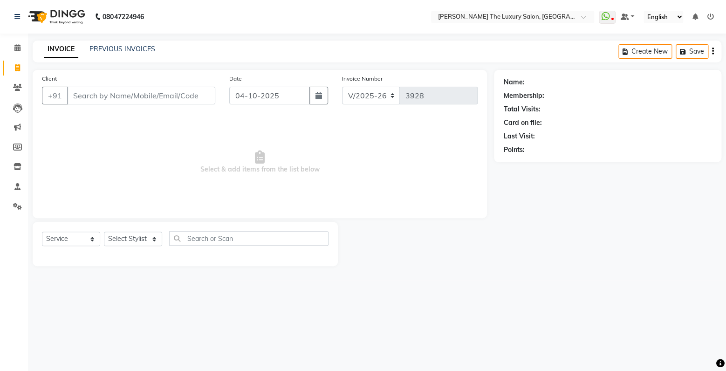
click at [162, 95] on input "Client" at bounding box center [141, 96] width 148 height 18
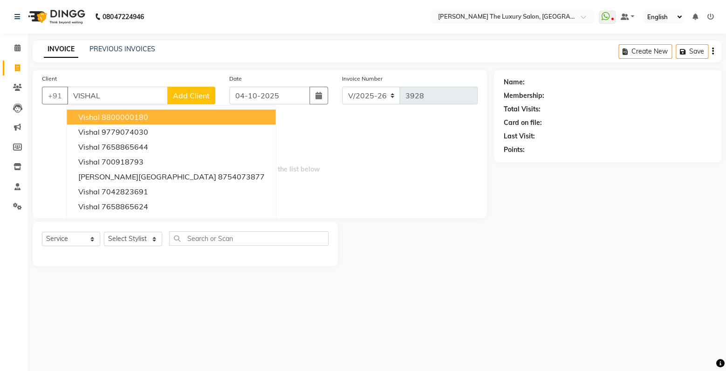
drag, startPoint x: 128, startPoint y: 116, endPoint x: 136, endPoint y: 181, distance: 65.3
click at [129, 116] on ngb-highlight "8800000180" at bounding box center [125, 116] width 47 height 9
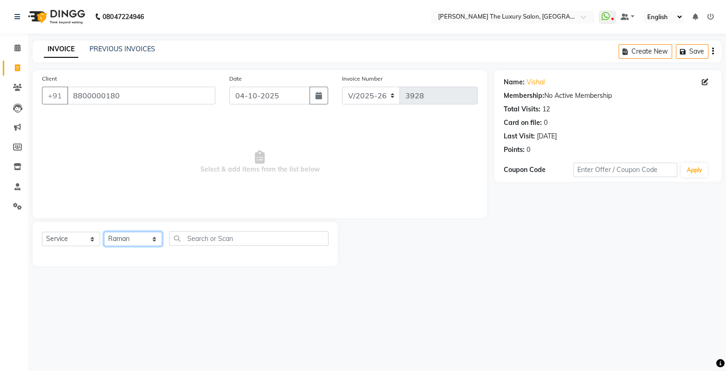
click option "Raman" at bounding box center [0, 0] width 0 height 0
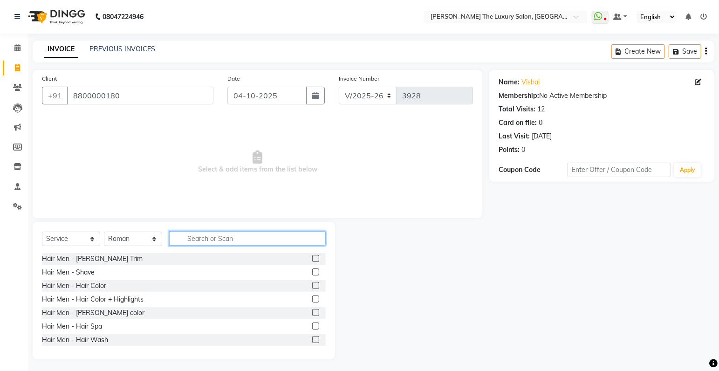
click at [203, 238] on input "text" at bounding box center [247, 238] width 156 height 14
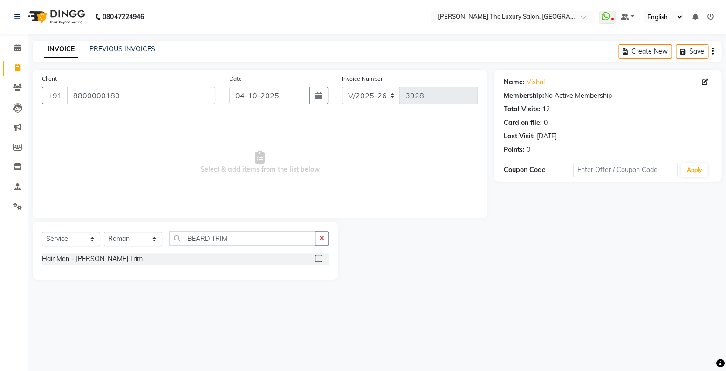
click at [320, 258] on label at bounding box center [318, 258] width 7 height 7
click at [320, 258] on input "checkbox" at bounding box center [318, 259] width 6 height 6
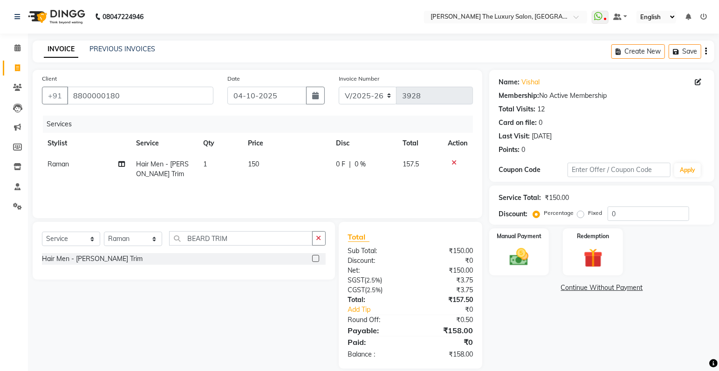
click at [264, 164] on td "150" at bounding box center [286, 169] width 88 height 31
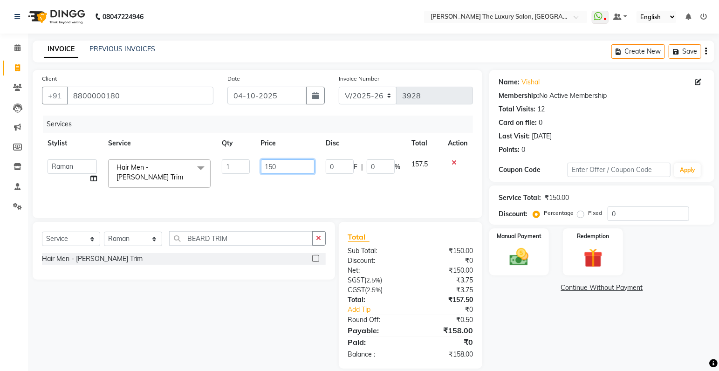
click at [288, 168] on input "150" at bounding box center [288, 166] width 54 height 14
click at [286, 164] on input "150" at bounding box center [288, 166] width 54 height 14
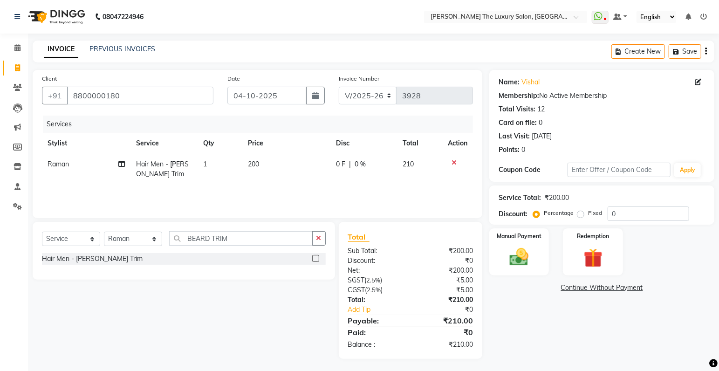
click at [362, 193] on div "Services Stylist Service Qty Price Disc Total Action Raman Hair Men - [PERSON_N…" at bounding box center [257, 162] width 431 height 93
click at [267, 163] on td "200" at bounding box center [286, 169] width 88 height 31
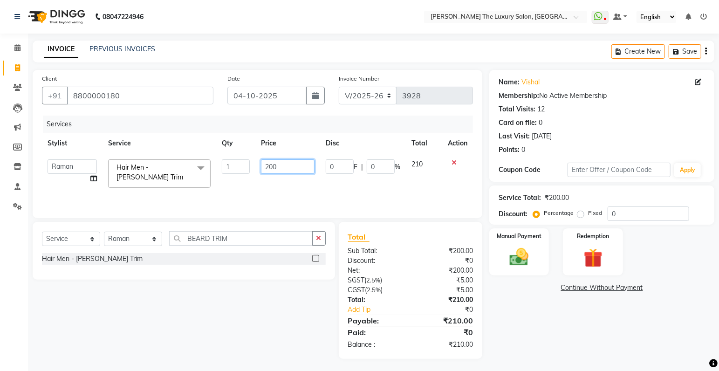
click at [284, 168] on input "200" at bounding box center [288, 166] width 54 height 14
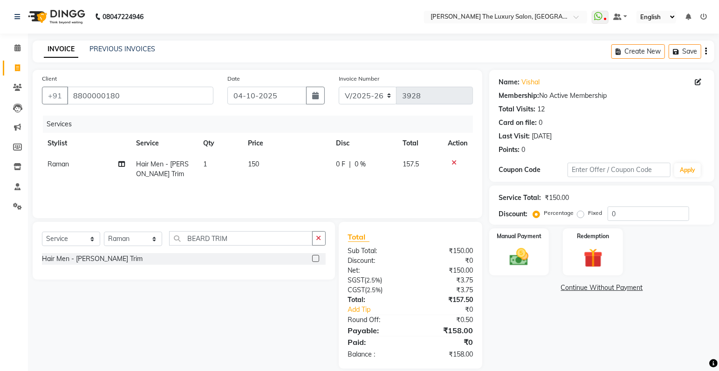
click at [291, 194] on div "Services Stylist Service Qty Price Disc Total Action Raman Hair Men - [PERSON_N…" at bounding box center [257, 162] width 431 height 93
click at [536, 255] on div "Manual Payment" at bounding box center [519, 251] width 62 height 49
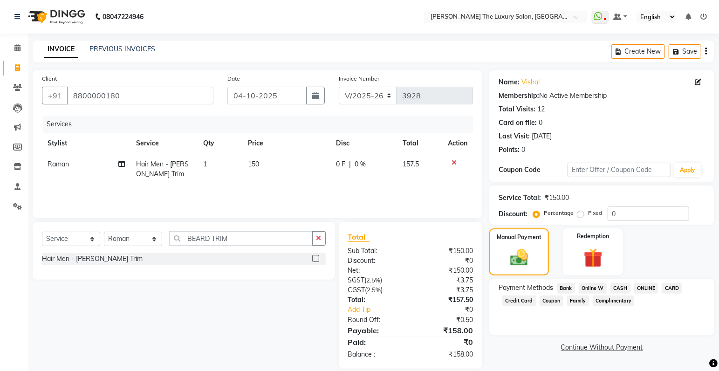
click at [651, 288] on span "ONLINE" at bounding box center [646, 288] width 24 height 11
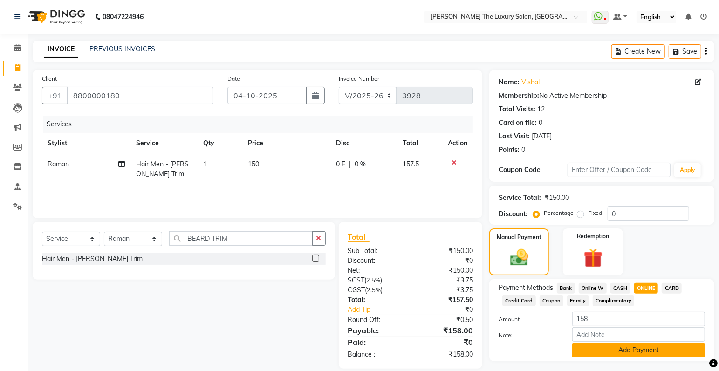
click at [685, 351] on button "Add Payment" at bounding box center [638, 350] width 133 height 14
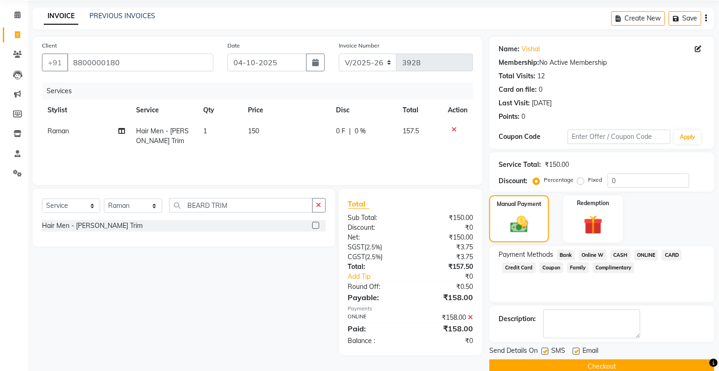
scroll to position [49, 0]
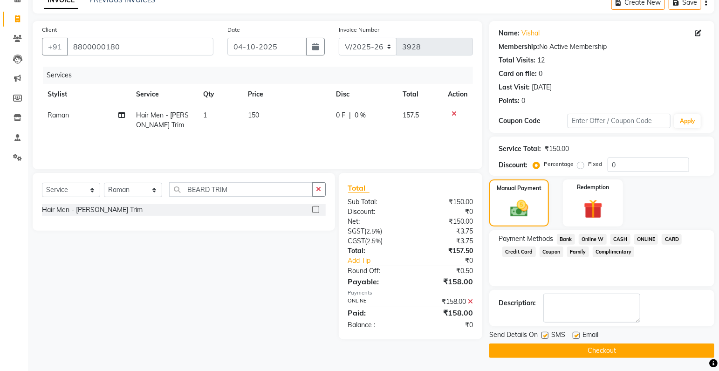
click at [547, 332] on label at bounding box center [544, 335] width 7 height 7
click at [547, 333] on input "checkbox" at bounding box center [544, 336] width 6 height 6
click at [581, 332] on div "Email" at bounding box center [588, 336] width 33 height 12
click at [579, 333] on label at bounding box center [575, 335] width 7 height 7
click at [578, 333] on input "checkbox" at bounding box center [575, 336] width 6 height 6
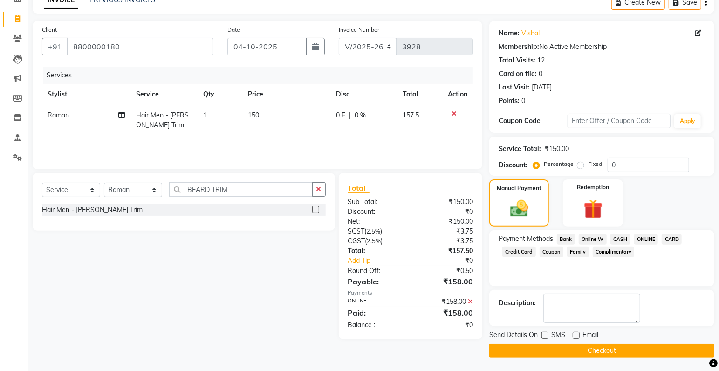
click at [579, 348] on button "Checkout" at bounding box center [601, 350] width 225 height 14
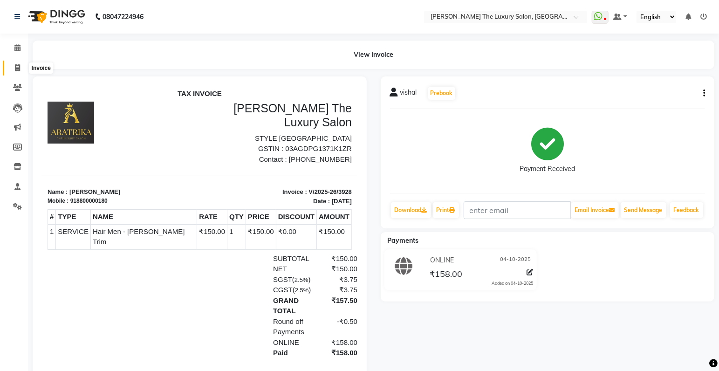
click at [14, 66] on span at bounding box center [17, 68] width 16 height 11
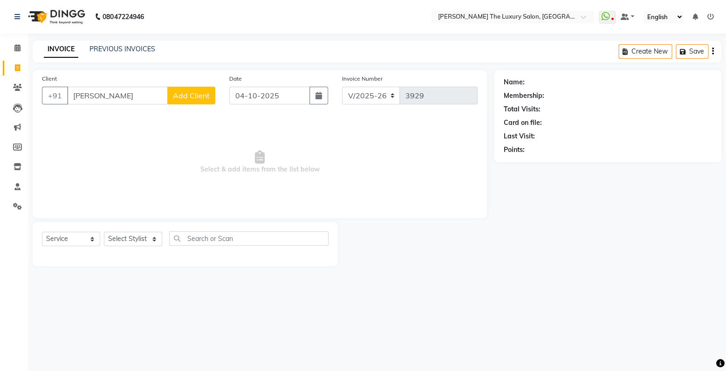
click at [137, 100] on input "[PERSON_NAME]" at bounding box center [117, 96] width 101 height 18
click at [140, 121] on ngb-highlight "9464610 422" at bounding box center [164, 116] width 48 height 9
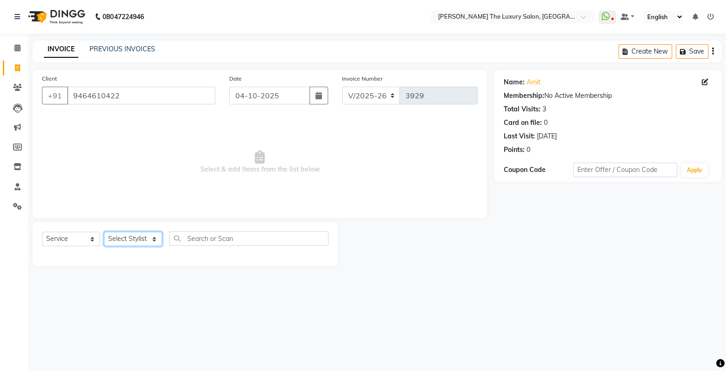
click at [104, 231] on select "Select Stylist amrit arsh [PERSON_NAME] [PERSON_NAME] jasmine matrix [PERSON_NA…" at bounding box center [133, 238] width 58 height 14
click option "arsh" at bounding box center [0, 0] width 0 height 0
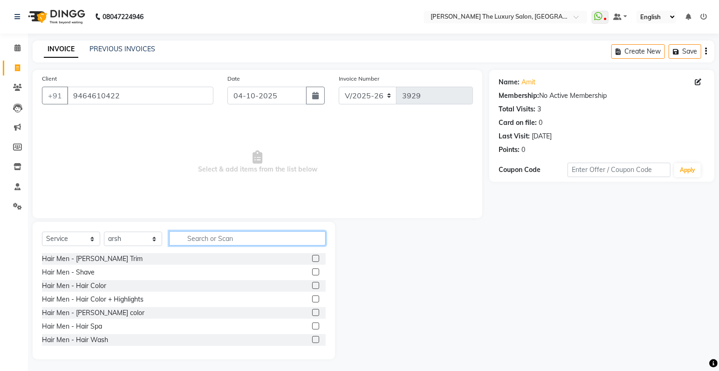
click at [215, 238] on input "text" at bounding box center [247, 238] width 156 height 14
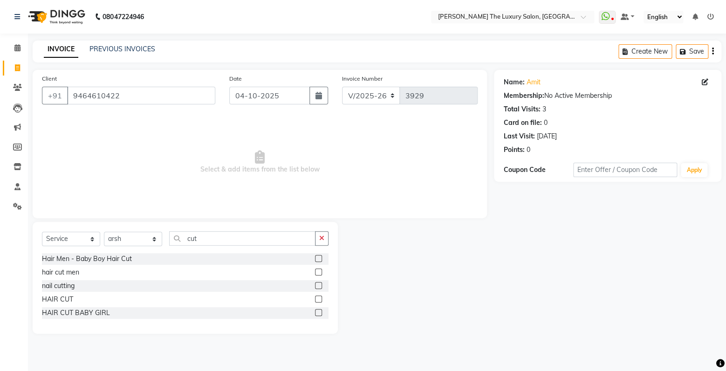
click at [318, 273] on label at bounding box center [318, 271] width 7 height 7
click at [318, 273] on input "checkbox" at bounding box center [318, 272] width 6 height 6
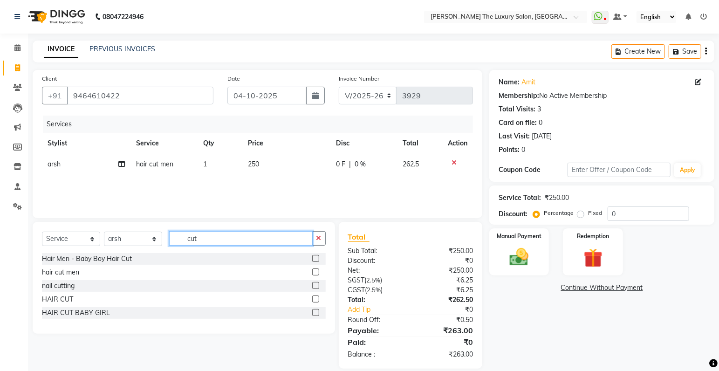
click at [214, 236] on input "cut" at bounding box center [240, 238] width 143 height 14
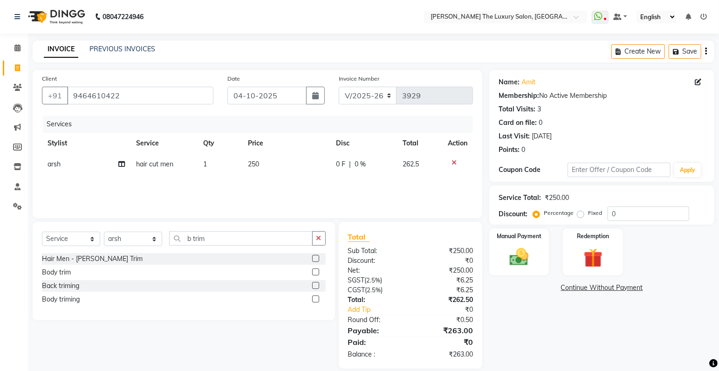
click at [313, 260] on label at bounding box center [315, 258] width 7 height 7
click at [313, 260] on input "checkbox" at bounding box center [315, 259] width 6 height 6
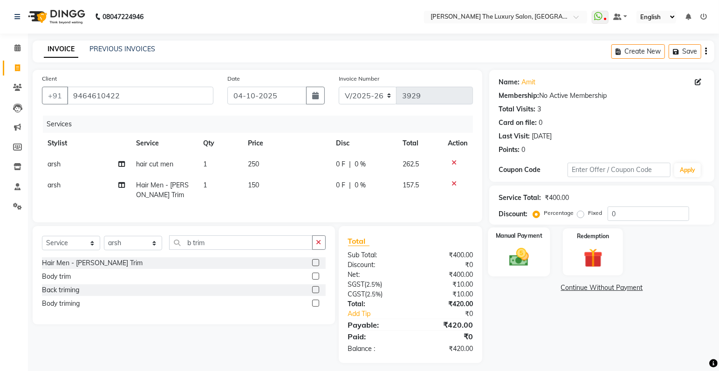
click at [513, 248] on img at bounding box center [519, 257] width 32 height 23
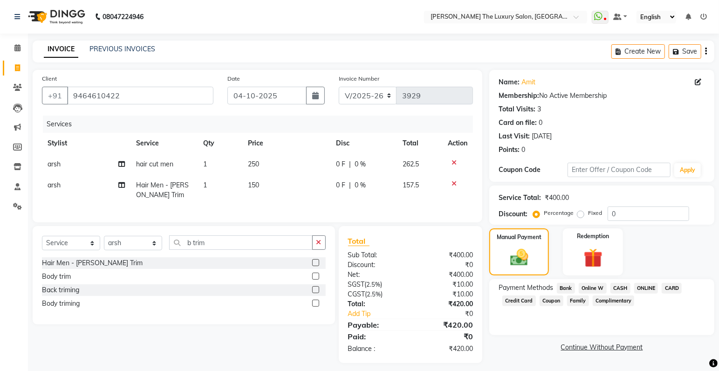
click at [649, 290] on span "ONLINE" at bounding box center [646, 288] width 24 height 11
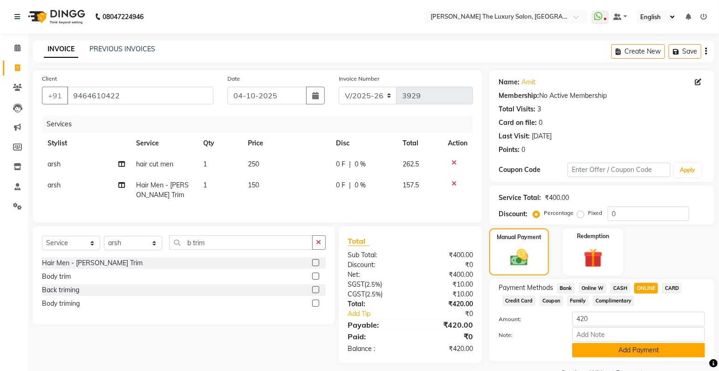
click at [617, 353] on button "Add Payment" at bounding box center [638, 350] width 133 height 14
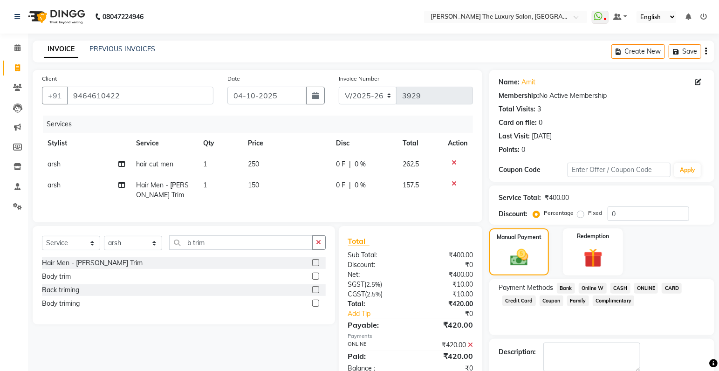
scroll to position [34, 0]
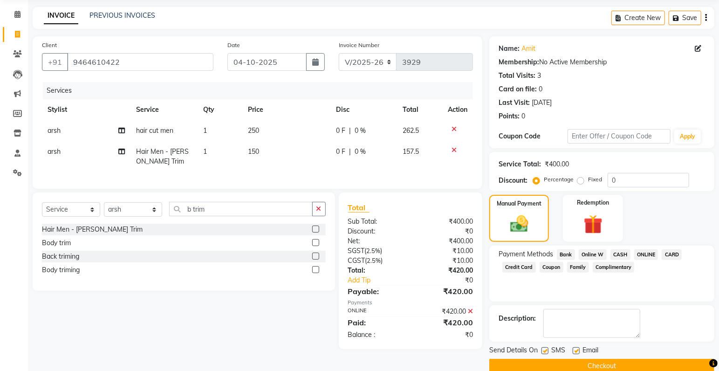
click at [595, 362] on button "Checkout" at bounding box center [601, 366] width 225 height 14
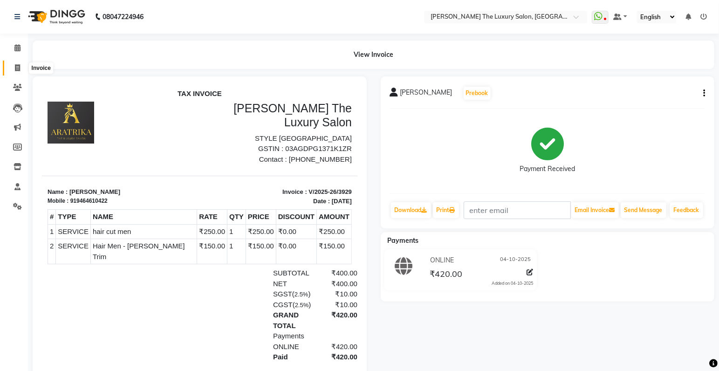
click at [16, 68] on icon at bounding box center [17, 67] width 5 height 7
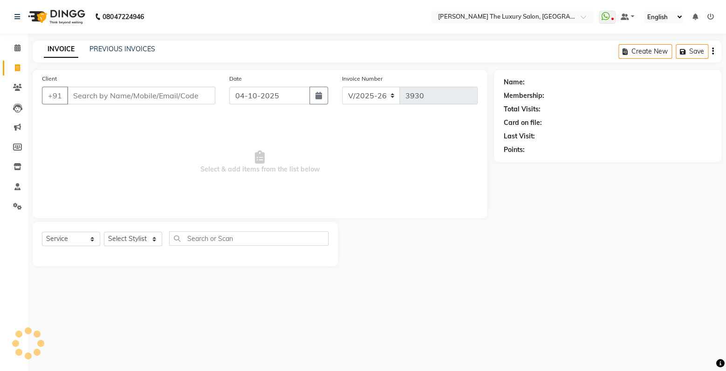
click at [84, 95] on input "Client" at bounding box center [141, 96] width 148 height 18
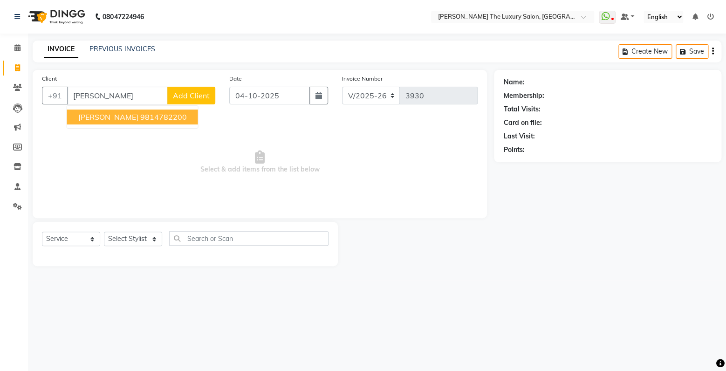
click at [129, 134] on span "Select & add items from the list below" at bounding box center [259, 162] width 435 height 93
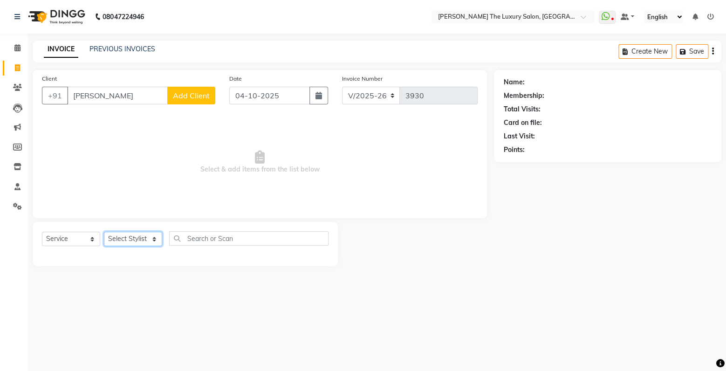
click at [104, 231] on select "Select Stylist amrit arsh [PERSON_NAME] [PERSON_NAME] jasmine matrix [PERSON_NA…" at bounding box center [133, 238] width 58 height 14
click option "gourav" at bounding box center [0, 0] width 0 height 0
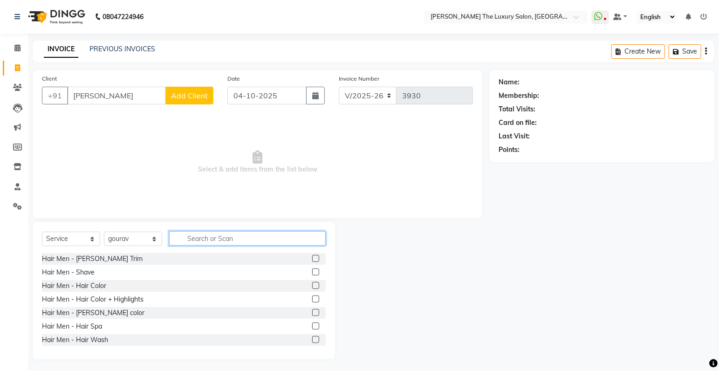
click at [186, 240] on input "text" at bounding box center [247, 238] width 156 height 14
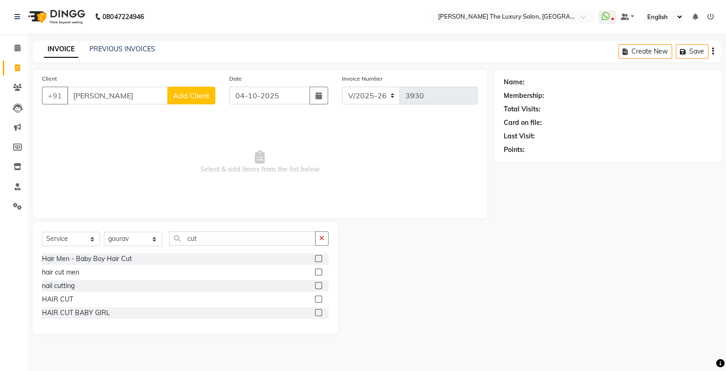
click at [317, 270] on label at bounding box center [318, 271] width 7 height 7
click at [317, 270] on input "checkbox" at bounding box center [318, 272] width 6 height 6
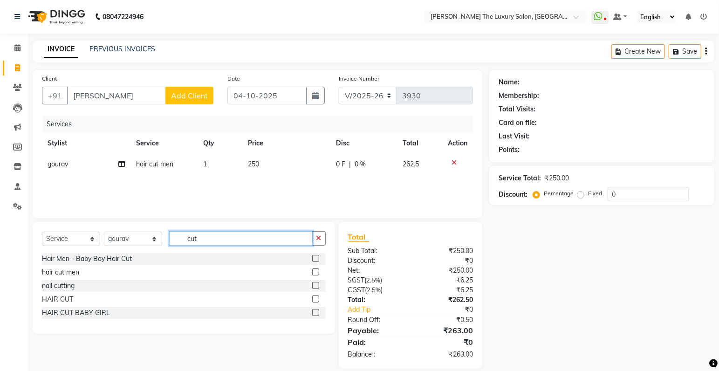
click at [229, 239] on input "cut" at bounding box center [240, 238] width 143 height 14
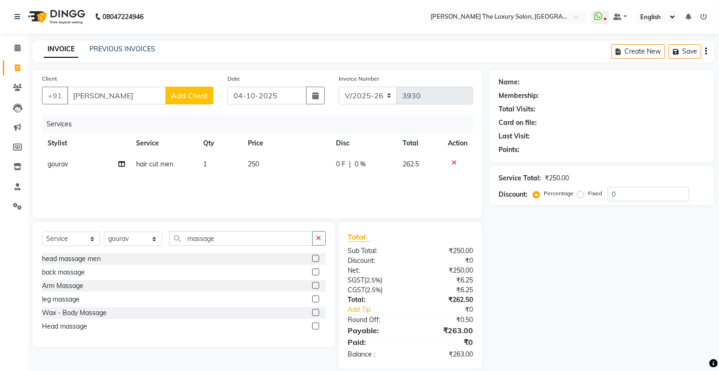
click at [315, 257] on label at bounding box center [315, 258] width 7 height 7
click at [313, 257] on label at bounding box center [315, 258] width 7 height 7
click at [313, 257] on input "checkbox" at bounding box center [315, 259] width 6 height 6
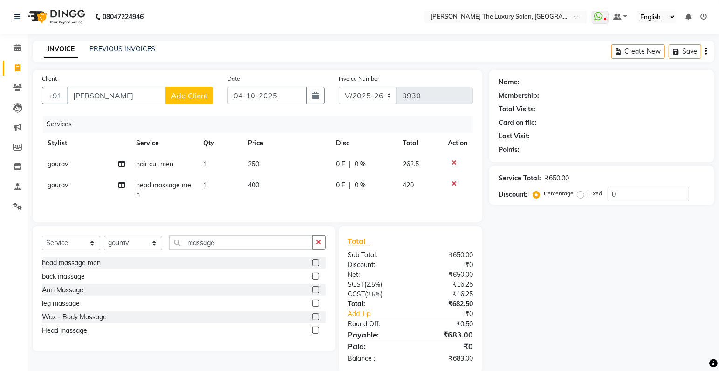
click at [267, 183] on td "400" at bounding box center [286, 190] width 88 height 31
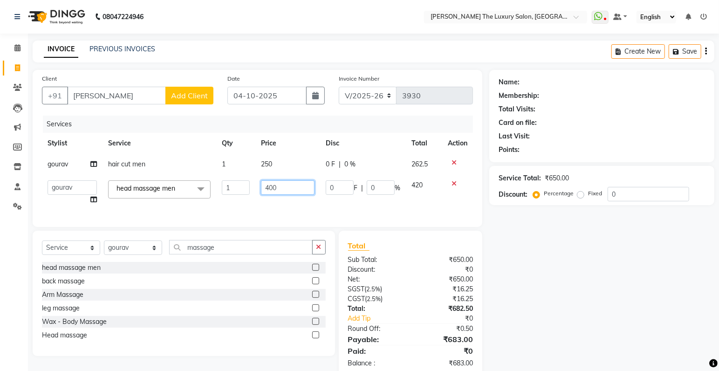
click at [282, 187] on input "400" at bounding box center [288, 187] width 54 height 14
click at [288, 204] on td "500" at bounding box center [287, 192] width 65 height 35
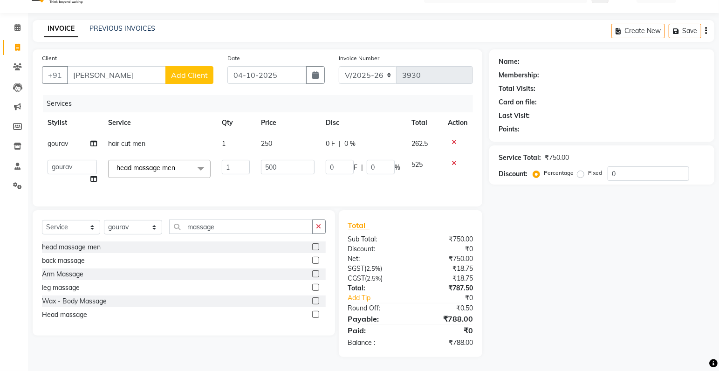
click at [274, 135] on td "250" at bounding box center [287, 143] width 65 height 21
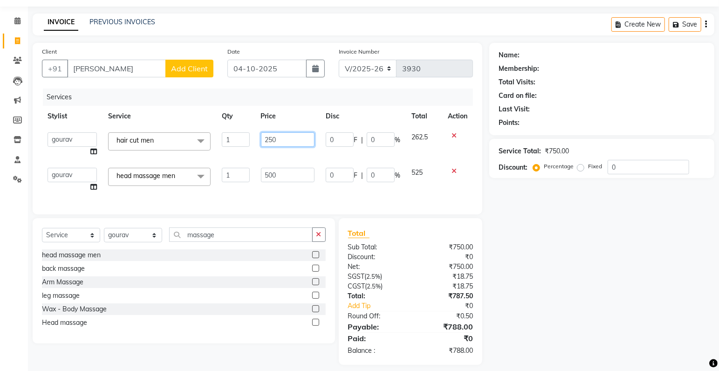
click at [280, 137] on input "250" at bounding box center [288, 139] width 54 height 14
click at [325, 156] on tbody "amrit arsh [PERSON_NAME] [PERSON_NAME] jasmine matrix [PERSON_NAME] [PERSON_NAM…" at bounding box center [257, 162] width 431 height 71
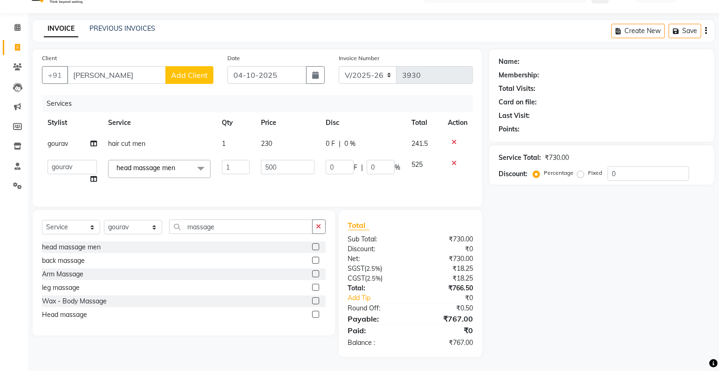
click at [602, 210] on div "Name: Membership: Total Visits: Card on file: Last Visit: Points: Service Total…" at bounding box center [605, 202] width 232 height 307
click at [282, 163] on input "500" at bounding box center [288, 167] width 54 height 14
click at [311, 175] on td "480" at bounding box center [287, 171] width 65 height 35
click at [287, 168] on input "480" at bounding box center [288, 167] width 54 height 14
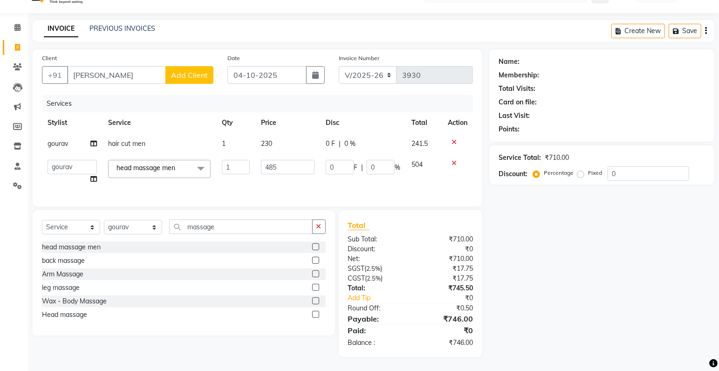
click at [253, 182] on tr "amrit arsh [PERSON_NAME] [PERSON_NAME] jasmine matrix [PERSON_NAME] [PERSON_NAM…" at bounding box center [257, 171] width 431 height 35
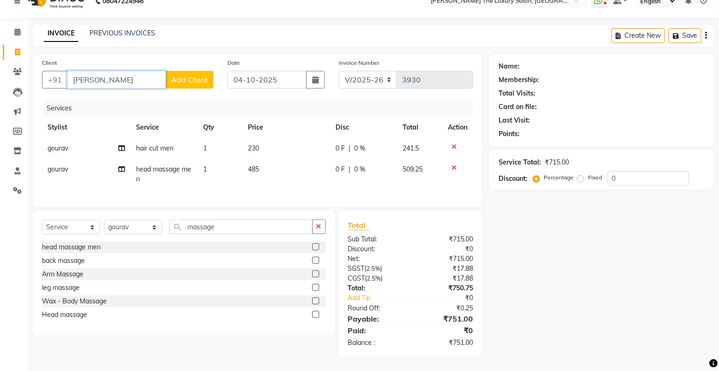
click at [136, 78] on input "[PERSON_NAME]" at bounding box center [116, 80] width 99 height 18
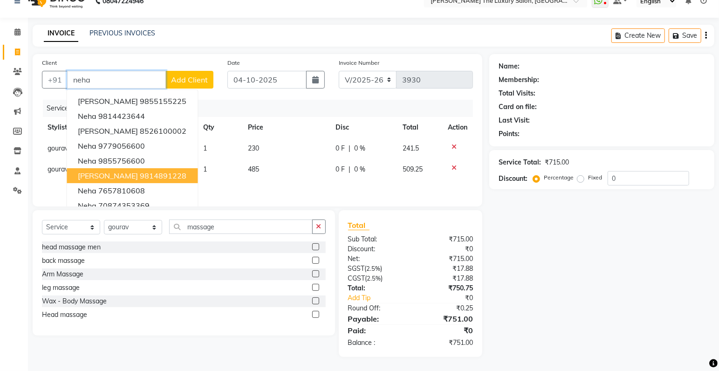
click at [140, 171] on ngb-highlight "9814891228" at bounding box center [163, 175] width 47 height 9
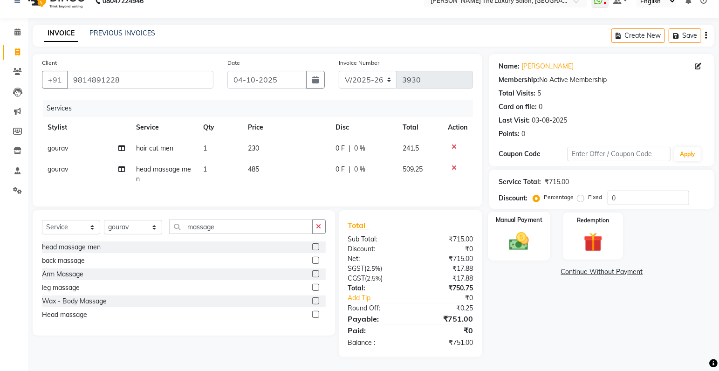
click at [514, 230] on img at bounding box center [519, 241] width 32 height 23
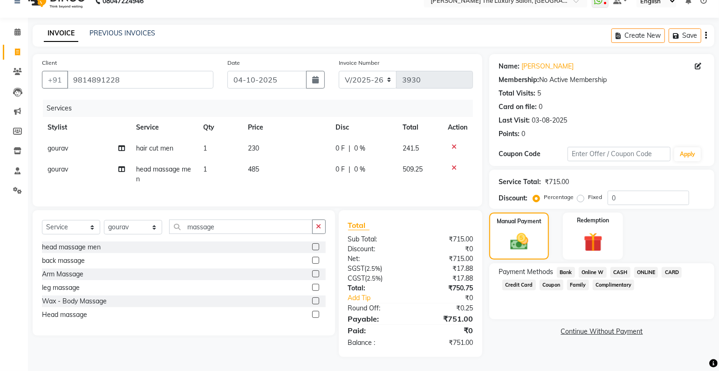
click at [621, 267] on span "CASH" at bounding box center [620, 272] width 20 height 11
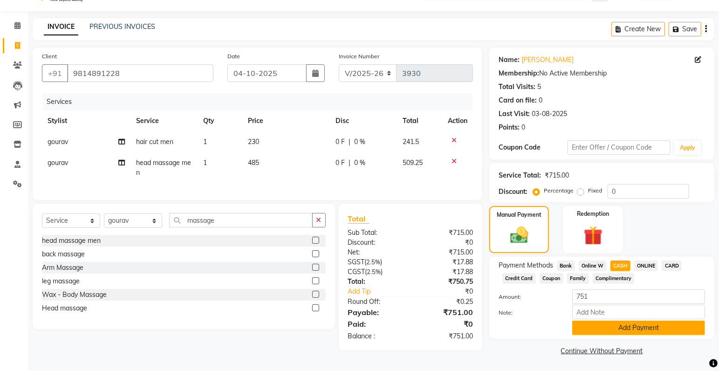
click at [626, 330] on button "Add Payment" at bounding box center [638, 327] width 133 height 14
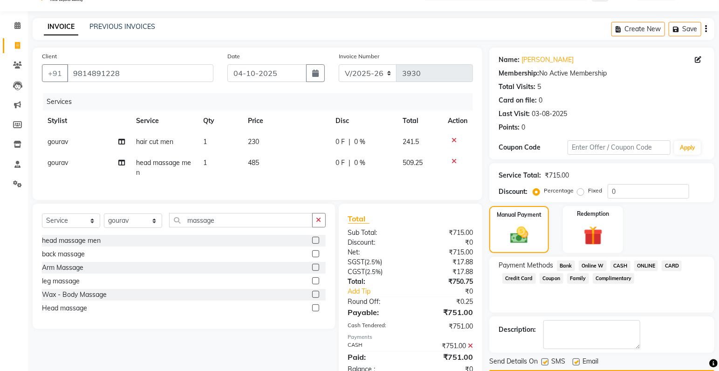
click at [544, 361] on label at bounding box center [544, 361] width 7 height 7
click at [544, 361] on input "checkbox" at bounding box center [544, 362] width 6 height 6
click at [576, 360] on label at bounding box center [575, 361] width 7 height 7
click at [576, 360] on input "checkbox" at bounding box center [575, 362] width 6 height 6
drag, startPoint x: 719, startPoint y: 365, endPoint x: 697, endPoint y: 362, distance: 22.5
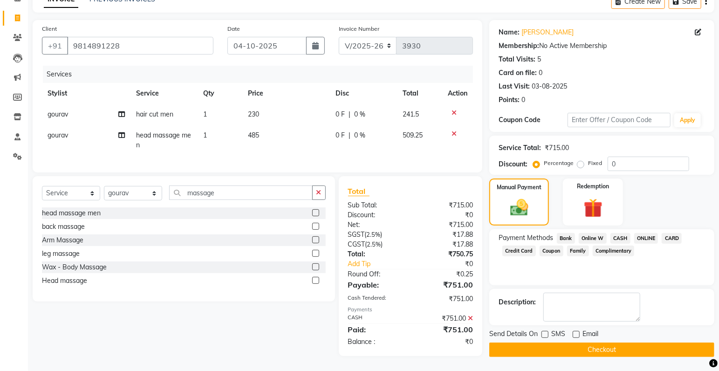
scroll to position [55, 0]
click at [653, 344] on button "Checkout" at bounding box center [601, 349] width 225 height 14
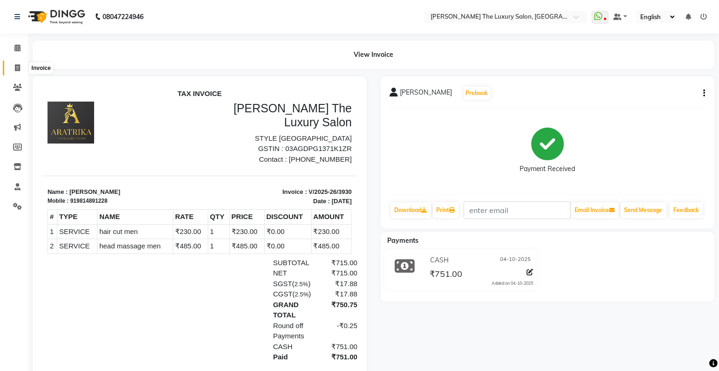
click at [12, 68] on span at bounding box center [17, 68] width 16 height 11
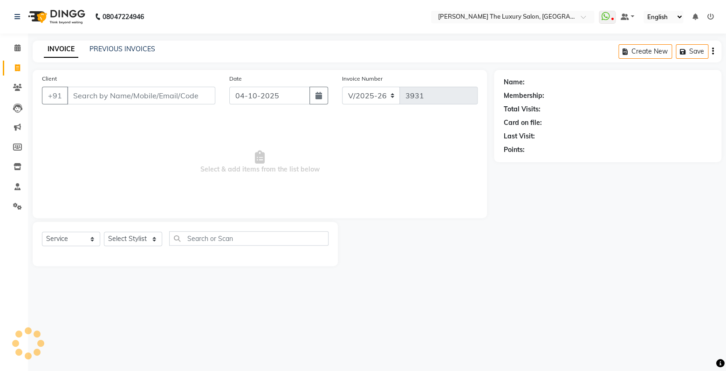
click at [110, 95] on input "Client" at bounding box center [141, 96] width 148 height 18
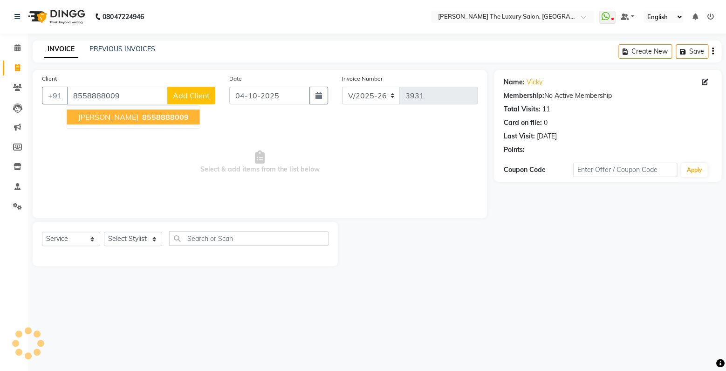
click at [142, 122] on span "8558888009" at bounding box center [165, 116] width 47 height 9
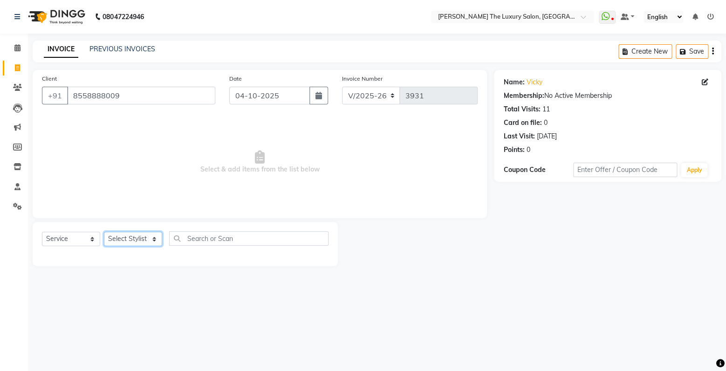
click at [104, 231] on select "Select Stylist amrit arsh [PERSON_NAME] [PERSON_NAME] jasmine matrix [PERSON_NA…" at bounding box center [133, 238] width 58 height 14
click option "Raman" at bounding box center [0, 0] width 0 height 0
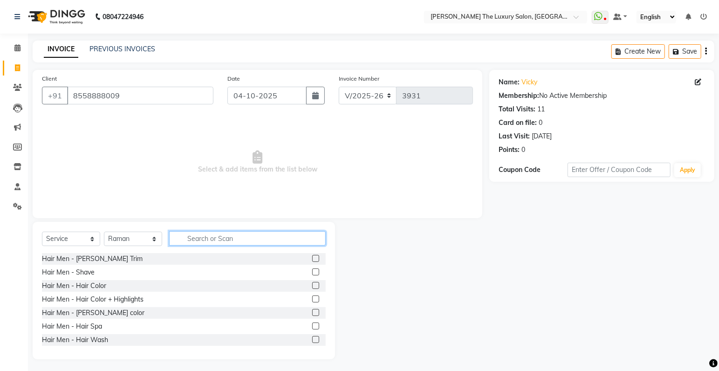
click at [232, 238] on input "text" at bounding box center [247, 238] width 156 height 14
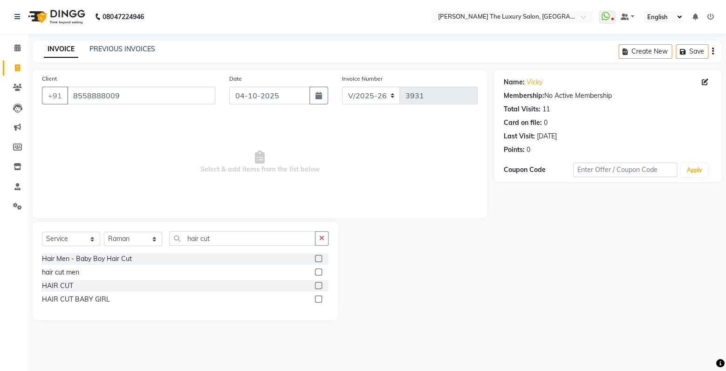
click at [93, 273] on div "hair cut men" at bounding box center [185, 272] width 286 height 12
click at [319, 272] on label at bounding box center [318, 271] width 7 height 7
click at [319, 272] on input "checkbox" at bounding box center [318, 272] width 6 height 6
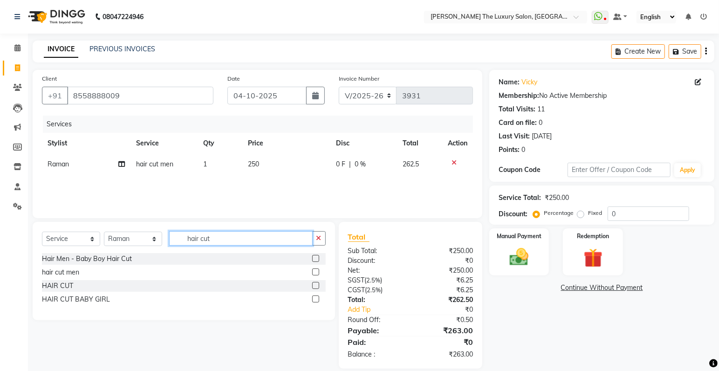
click at [280, 244] on input "hair cut" at bounding box center [240, 238] width 143 height 14
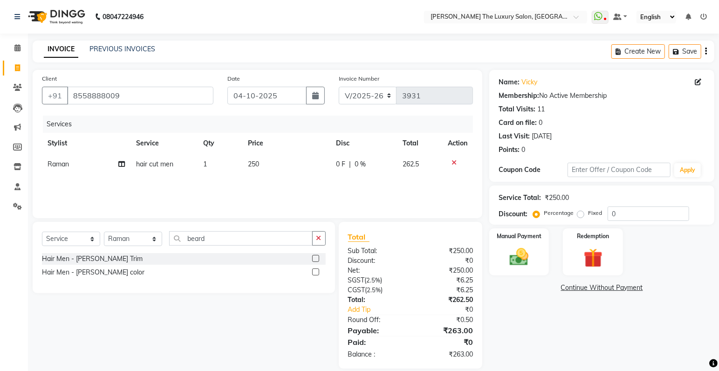
click at [318, 258] on label at bounding box center [315, 258] width 7 height 7
click at [318, 258] on input "checkbox" at bounding box center [315, 259] width 6 height 6
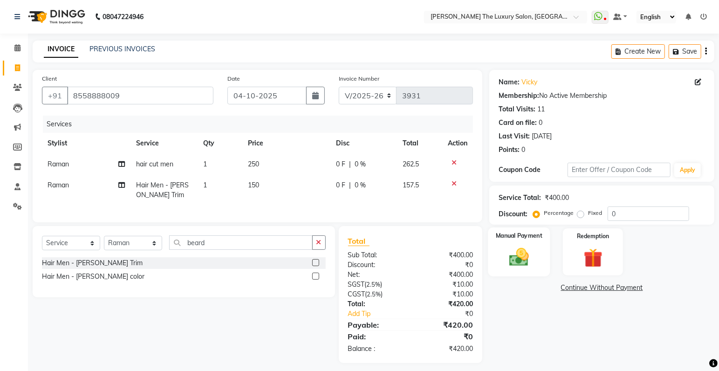
click at [511, 247] on img at bounding box center [519, 257] width 32 height 23
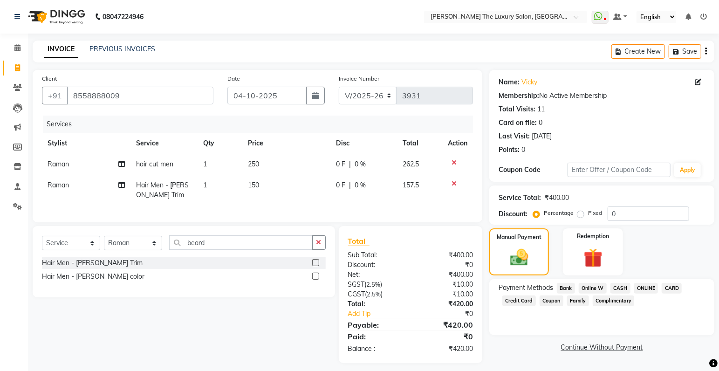
click at [622, 288] on span "CASH" at bounding box center [620, 288] width 20 height 11
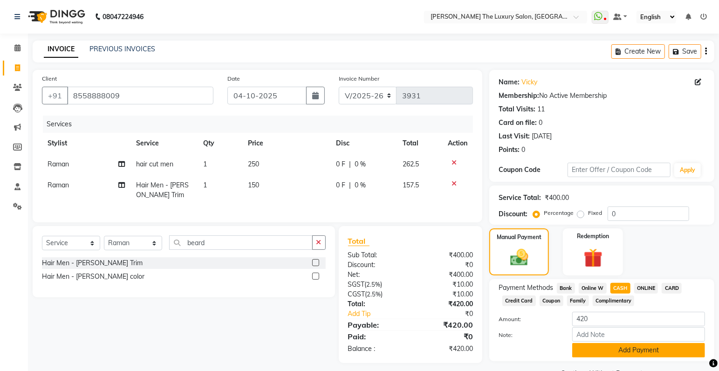
click at [637, 353] on button "Add Payment" at bounding box center [638, 350] width 133 height 14
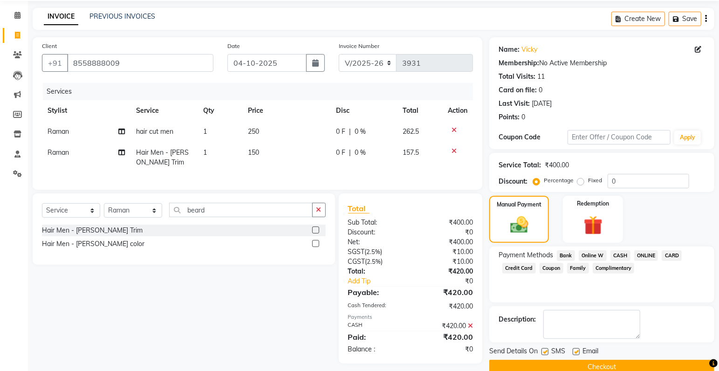
scroll to position [49, 0]
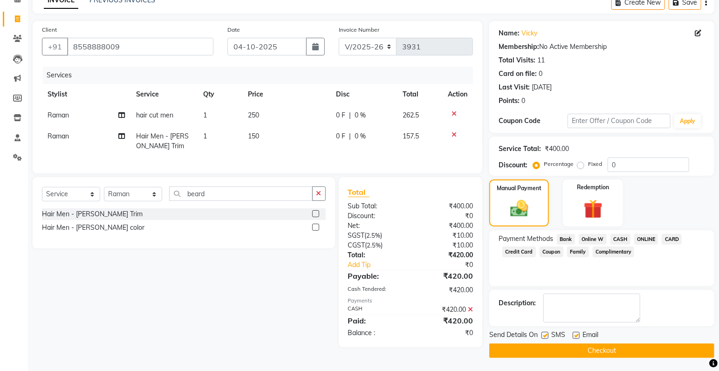
click at [589, 346] on button "Checkout" at bounding box center [601, 350] width 225 height 14
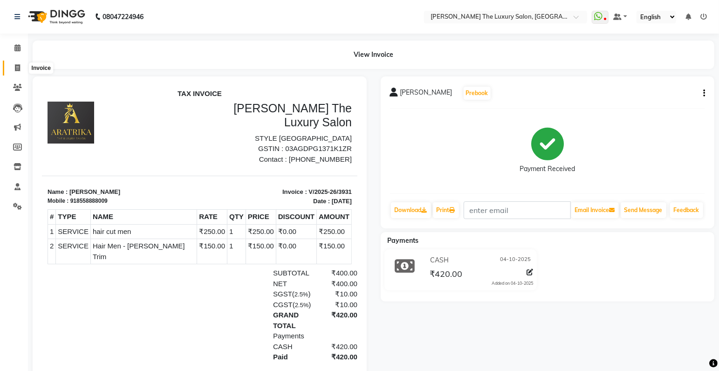
click at [14, 69] on span at bounding box center [17, 68] width 16 height 11
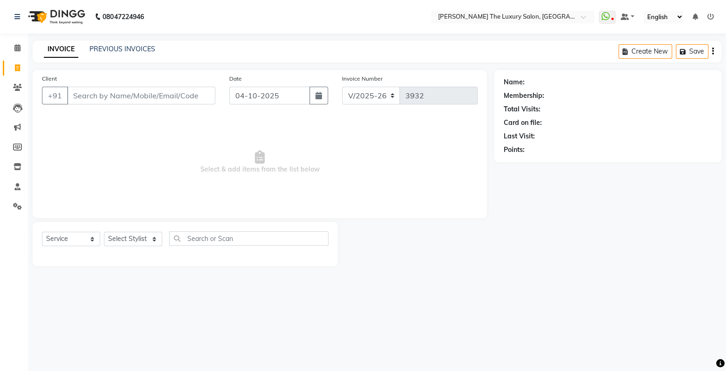
click at [141, 94] on input "Client" at bounding box center [141, 96] width 148 height 18
click at [148, 97] on input "Client" at bounding box center [141, 96] width 148 height 18
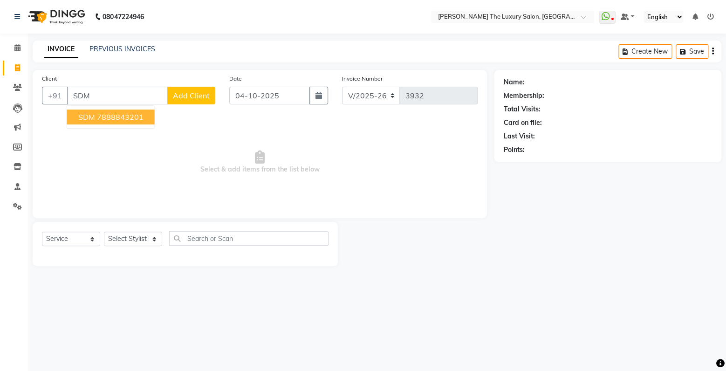
click at [106, 119] on ngb-highlight "7888843201" at bounding box center [120, 116] width 47 height 9
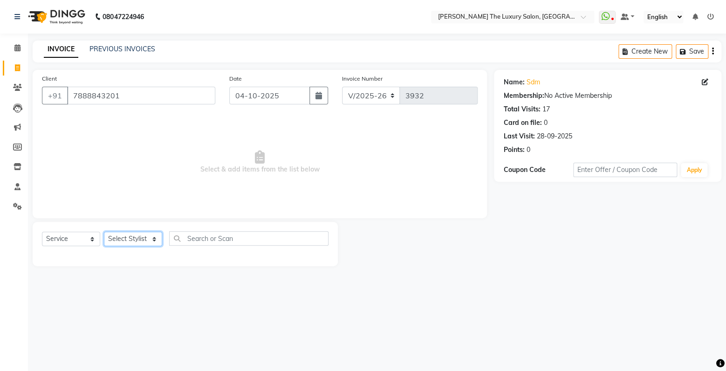
click at [104, 231] on select "Select Stylist amrit arsh [PERSON_NAME] [PERSON_NAME] jasmine matrix [PERSON_NA…" at bounding box center [133, 238] width 58 height 14
click option "arsh" at bounding box center [0, 0] width 0 height 0
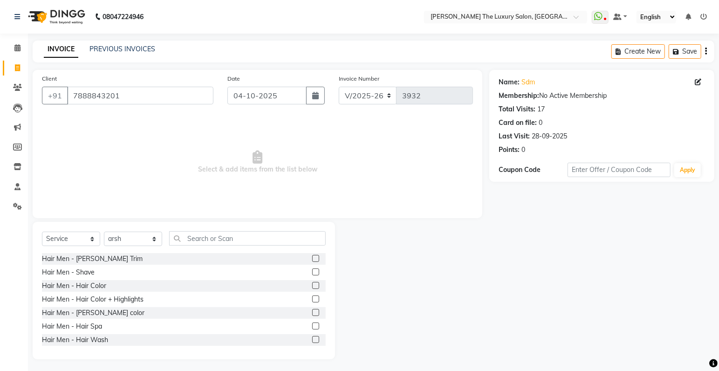
click at [304, 255] on div "Hair Men - [PERSON_NAME] Trim" at bounding box center [184, 259] width 284 height 12
click at [312, 256] on label at bounding box center [315, 258] width 7 height 7
click at [312, 256] on input "checkbox" at bounding box center [315, 259] width 6 height 6
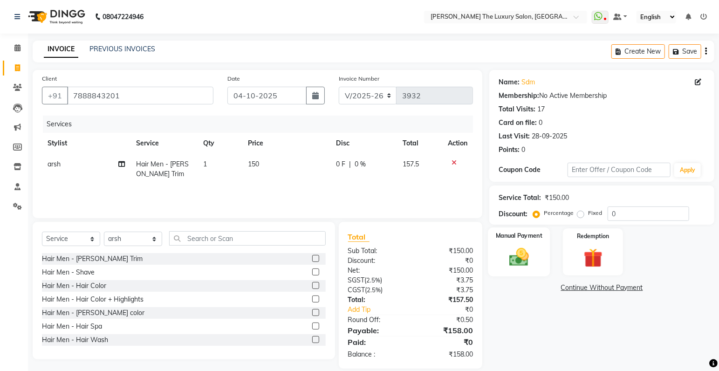
click at [514, 253] on img at bounding box center [519, 257] width 32 height 23
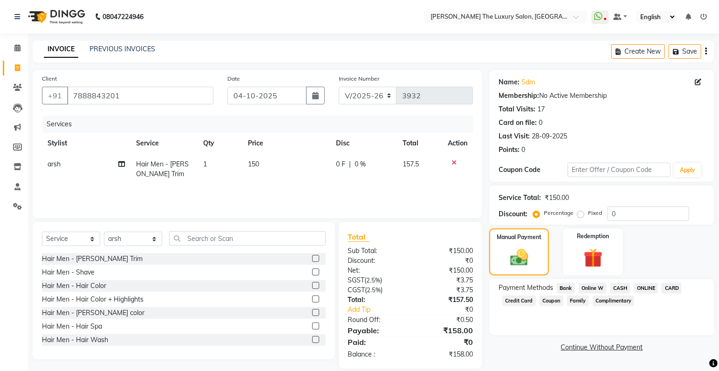
click at [623, 286] on span "CASH" at bounding box center [620, 288] width 20 height 11
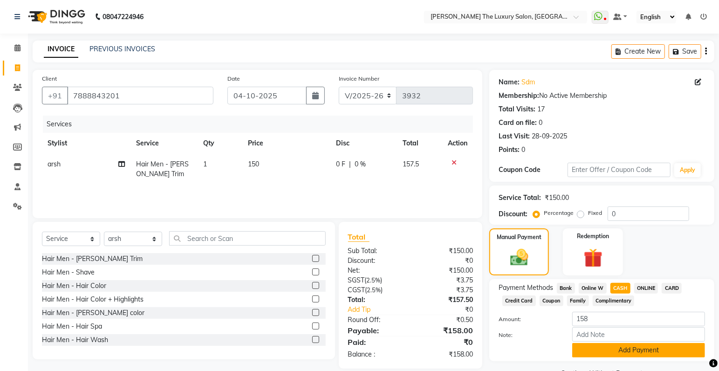
click at [637, 351] on button "Add Payment" at bounding box center [638, 350] width 133 height 14
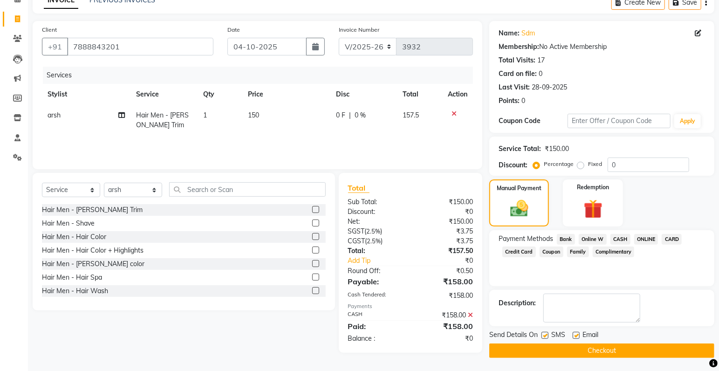
scroll to position [49, 0]
click at [638, 348] on button "Checkout" at bounding box center [601, 350] width 225 height 14
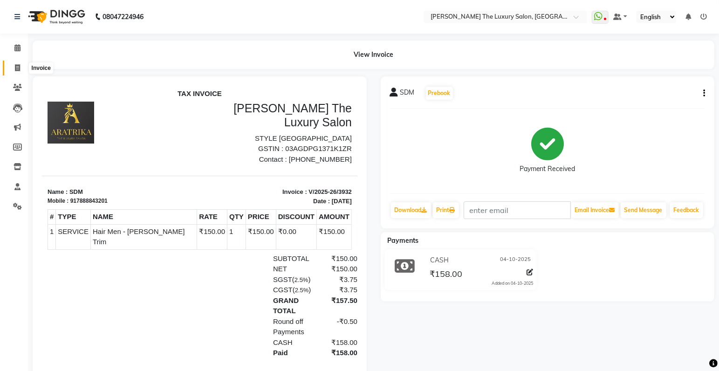
click at [14, 66] on span at bounding box center [17, 68] width 16 height 11
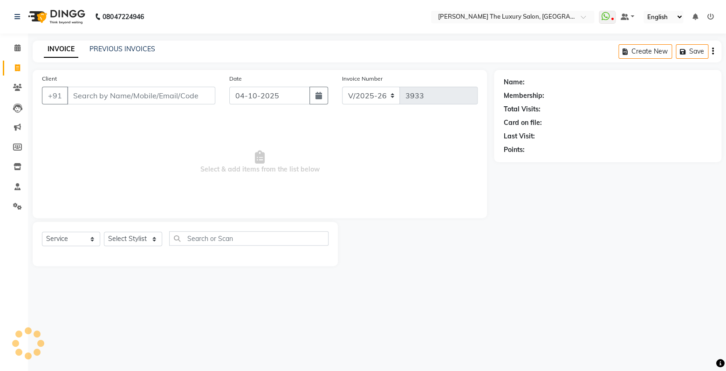
click at [127, 100] on input "Client" at bounding box center [141, 96] width 148 height 18
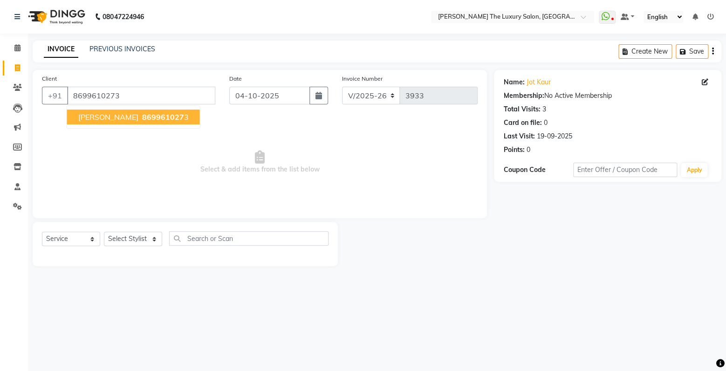
click at [142, 116] on span "869961027" at bounding box center [163, 116] width 42 height 9
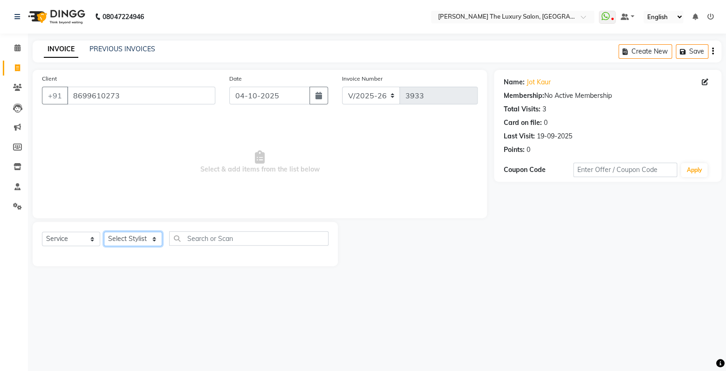
click at [104, 231] on select "Select Stylist amrit arsh [PERSON_NAME] [PERSON_NAME] jasmine matrix [PERSON_NA…" at bounding box center [133, 238] width 58 height 14
click option "Muskan" at bounding box center [0, 0] width 0 height 0
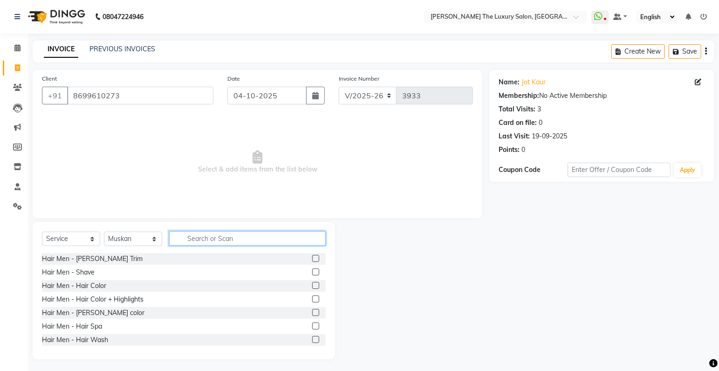
click at [192, 241] on input "text" at bounding box center [247, 238] width 156 height 14
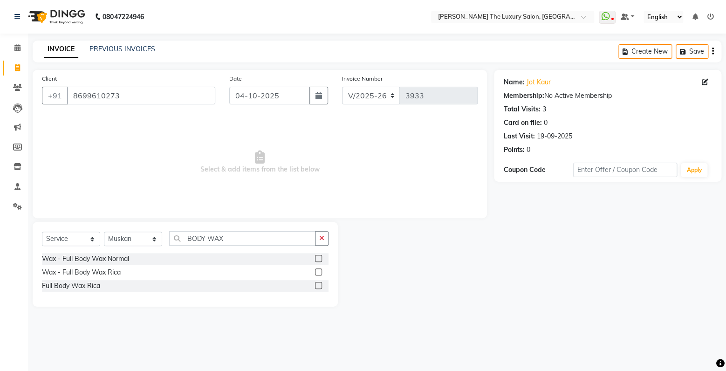
click at [319, 271] on label at bounding box center [318, 271] width 7 height 7
click at [319, 271] on input "checkbox" at bounding box center [318, 272] width 6 height 6
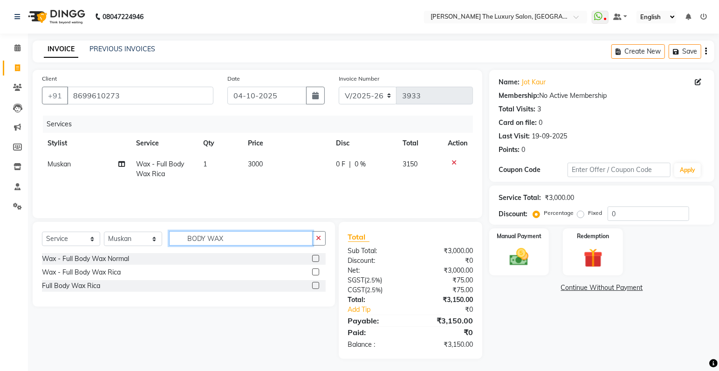
click at [258, 239] on input "BODY WAX" at bounding box center [240, 238] width 143 height 14
click at [320, 240] on icon "button" at bounding box center [318, 238] width 5 height 7
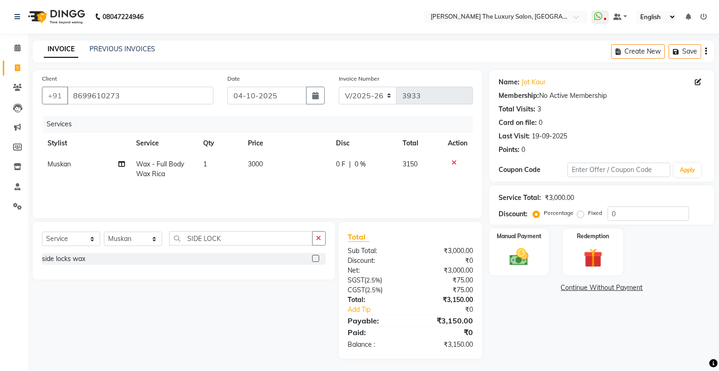
click at [313, 260] on label at bounding box center [315, 258] width 7 height 7
click at [313, 260] on input "checkbox" at bounding box center [315, 259] width 6 height 6
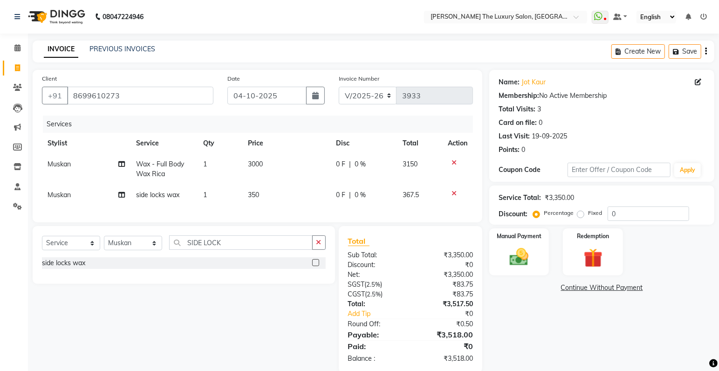
scroll to position [22, 0]
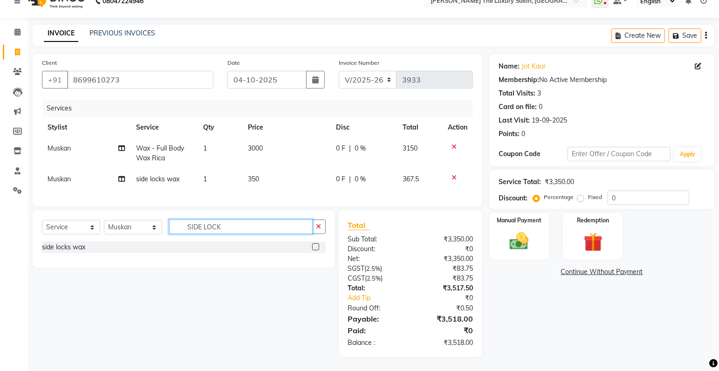
drag, startPoint x: 219, startPoint y: 230, endPoint x: 224, endPoint y: 232, distance: 5.0
click at [221, 231] on input "SIDE LOCK" at bounding box center [240, 226] width 143 height 14
click at [265, 227] on input "SIDE LOCK" at bounding box center [240, 226] width 143 height 14
drag, startPoint x: 319, startPoint y: 227, endPoint x: 311, endPoint y: 225, distance: 8.0
click at [319, 227] on icon "button" at bounding box center [318, 226] width 5 height 7
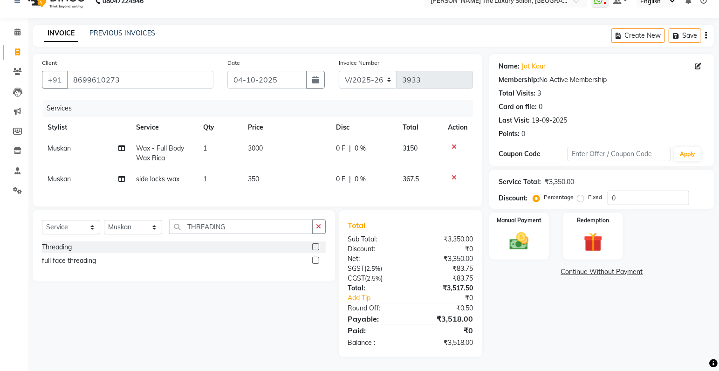
click at [318, 247] on label at bounding box center [315, 246] width 7 height 7
click at [318, 247] on input "checkbox" at bounding box center [315, 247] width 6 height 6
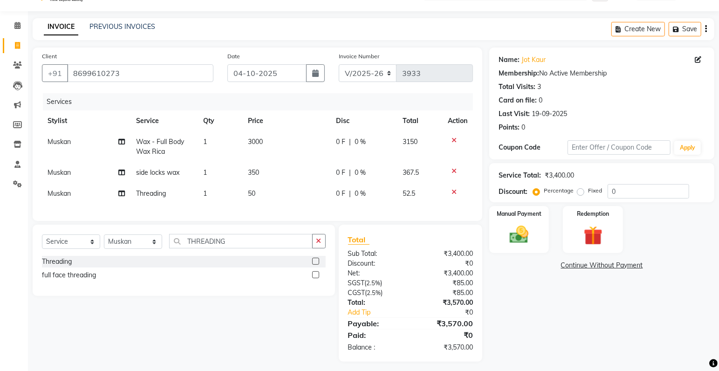
click at [267, 172] on td "350" at bounding box center [286, 172] width 88 height 21
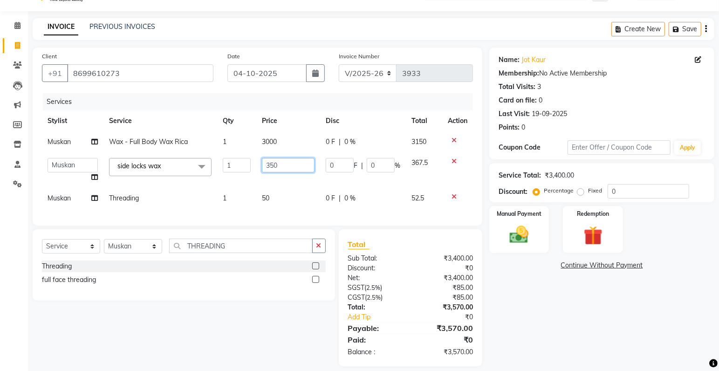
click at [288, 163] on input "350" at bounding box center [288, 165] width 53 height 14
click at [452, 195] on icon at bounding box center [453, 196] width 5 height 7
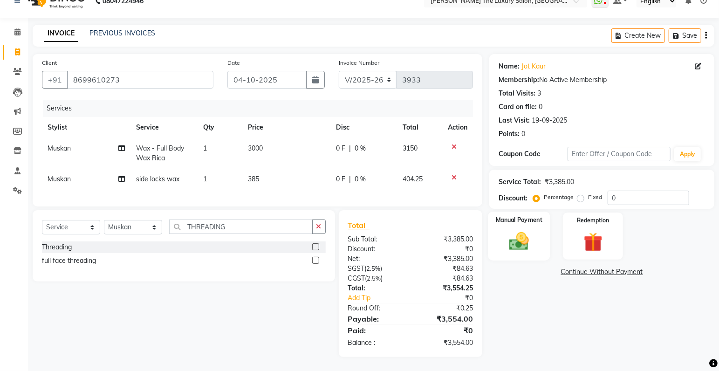
click at [526, 240] on img at bounding box center [519, 241] width 32 height 23
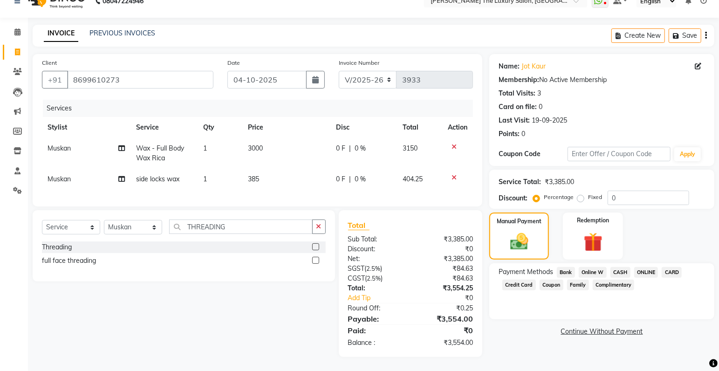
click at [647, 267] on span "ONLINE" at bounding box center [646, 272] width 24 height 11
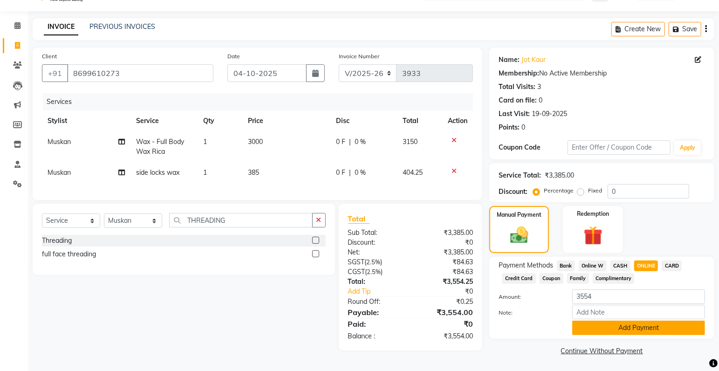
click at [637, 328] on button "Add Payment" at bounding box center [638, 327] width 133 height 14
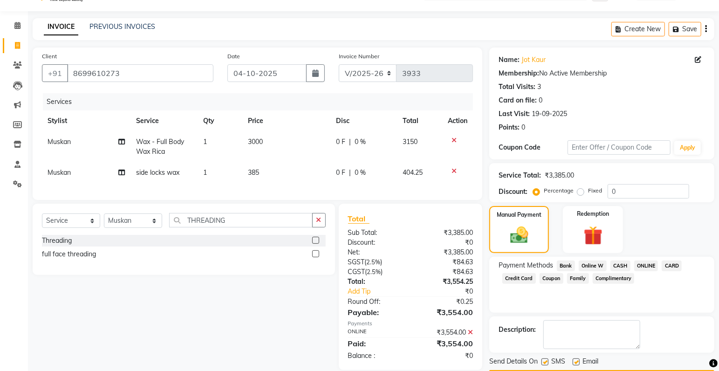
scroll to position [49, 0]
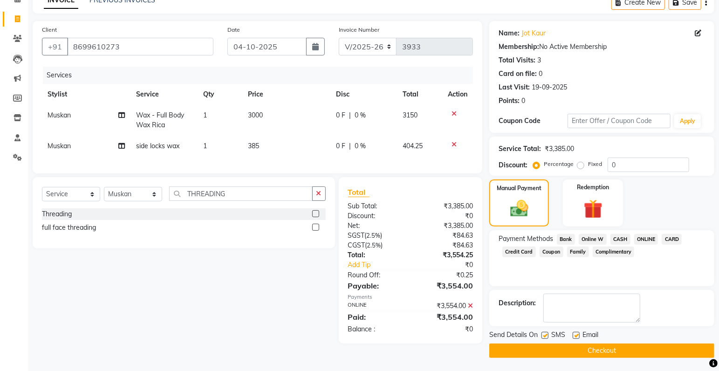
click at [625, 348] on button "Checkout" at bounding box center [601, 350] width 225 height 14
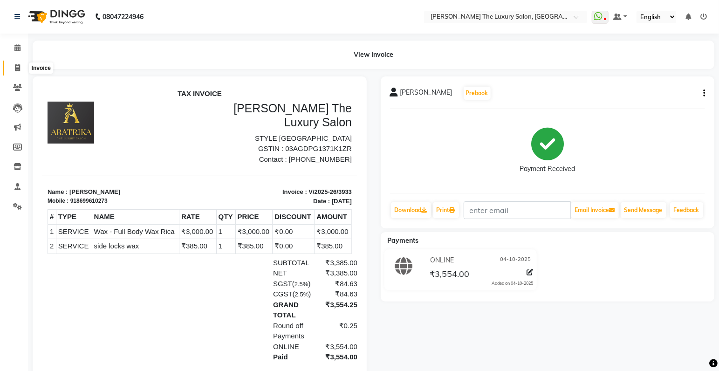
click at [18, 63] on span at bounding box center [17, 68] width 16 height 11
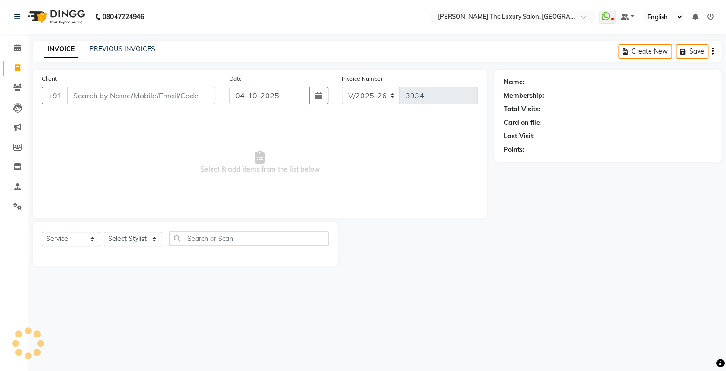
click at [101, 98] on input "Client" at bounding box center [141, 96] width 148 height 18
click at [141, 99] on input "88720007" at bounding box center [117, 96] width 101 height 18
click at [119, 99] on input "98" at bounding box center [141, 96] width 148 height 18
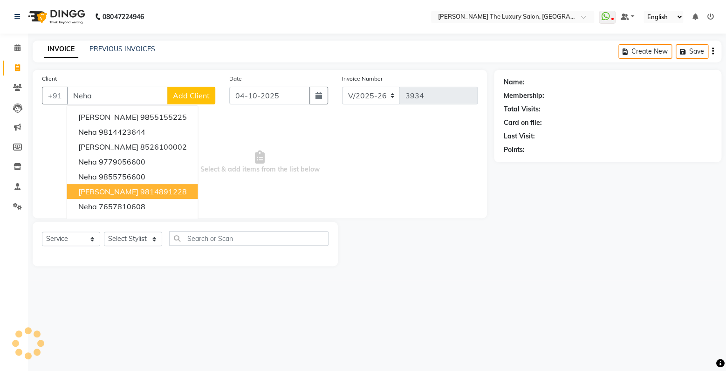
click at [151, 188] on ngb-highlight "9814891228" at bounding box center [163, 191] width 47 height 9
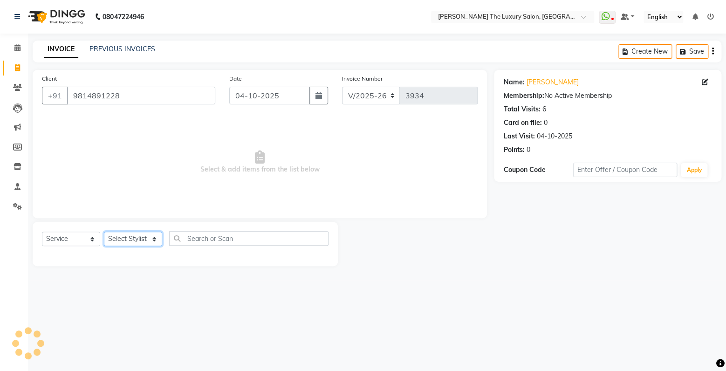
click at [104, 231] on select "Select Stylist amrit arsh [PERSON_NAME] [PERSON_NAME] jasmine matrix [PERSON_NA…" at bounding box center [133, 238] width 58 height 14
click option "Muskan" at bounding box center [0, 0] width 0 height 0
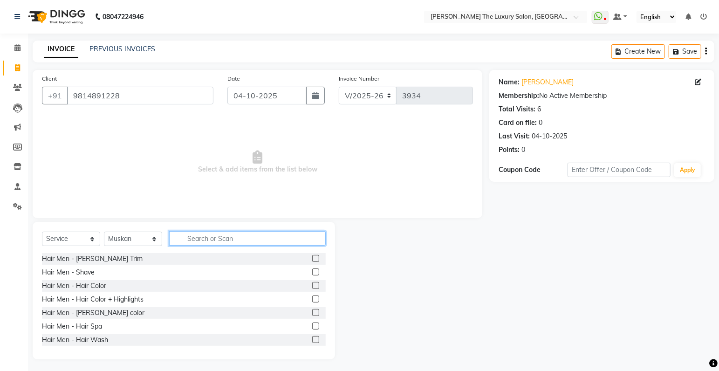
click at [229, 241] on input "text" at bounding box center [247, 238] width 156 height 14
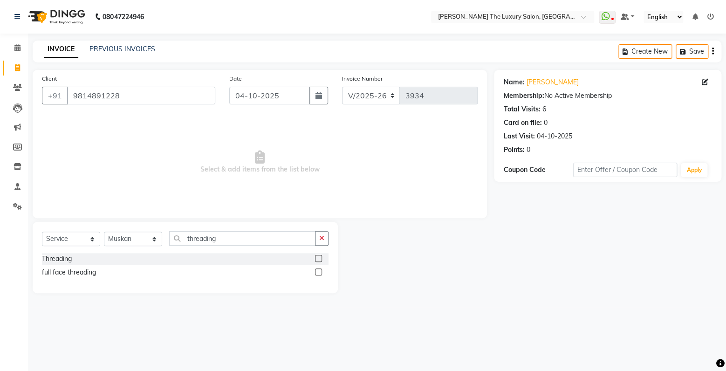
click at [318, 259] on label at bounding box center [318, 258] width 7 height 7
click at [318, 259] on input "checkbox" at bounding box center [318, 259] width 6 height 6
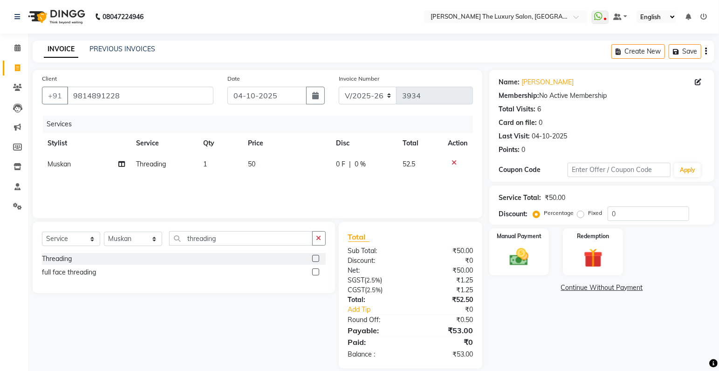
click at [314, 272] on label at bounding box center [315, 271] width 7 height 7
click at [314, 272] on input "checkbox" at bounding box center [315, 272] width 6 height 6
click at [451, 161] on icon at bounding box center [453, 162] width 5 height 7
click at [255, 161] on span "100" at bounding box center [253, 164] width 11 height 8
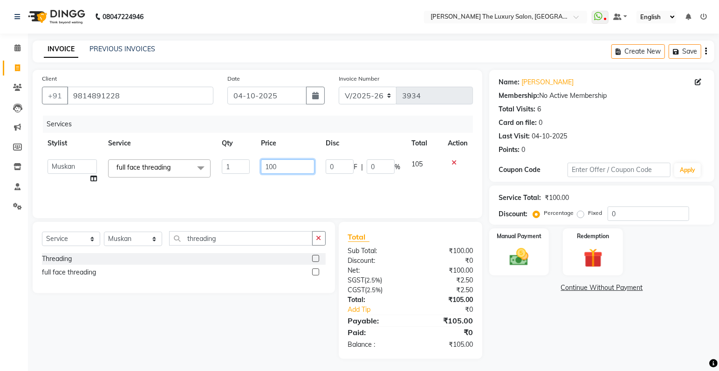
click at [284, 169] on input "100" at bounding box center [288, 166] width 54 height 14
click at [313, 191] on div "Services Stylist Service Qty Price Disc Total Action amrit arsh [PERSON_NAME] […" at bounding box center [257, 162] width 431 height 93
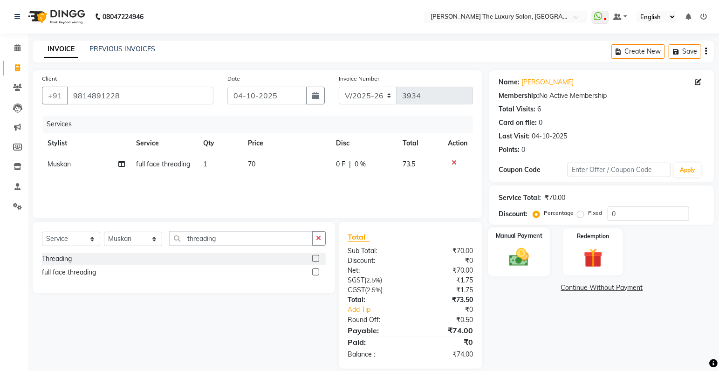
click at [512, 254] on img at bounding box center [519, 257] width 32 height 23
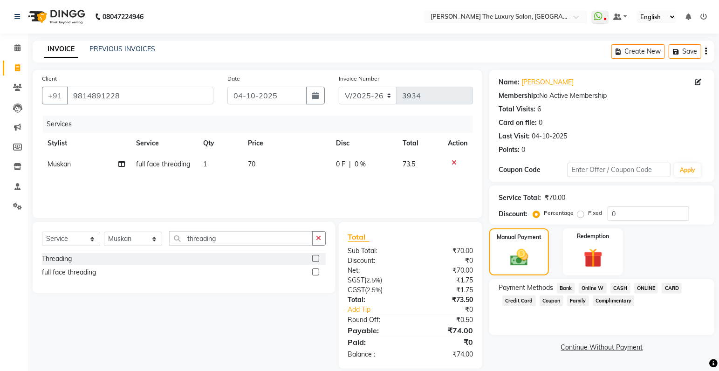
click at [619, 287] on span "CASH" at bounding box center [620, 288] width 20 height 11
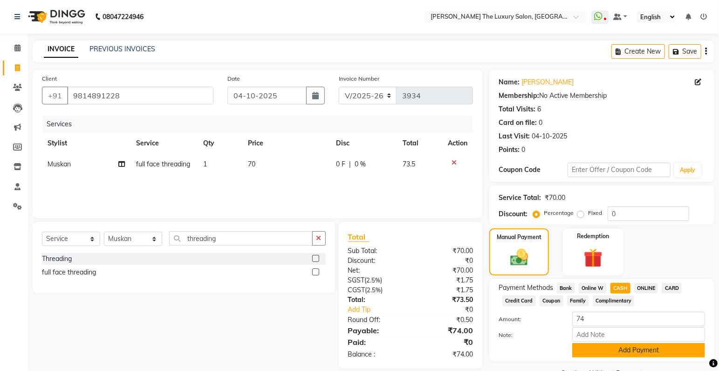
click at [649, 349] on button "Add Payment" at bounding box center [638, 350] width 133 height 14
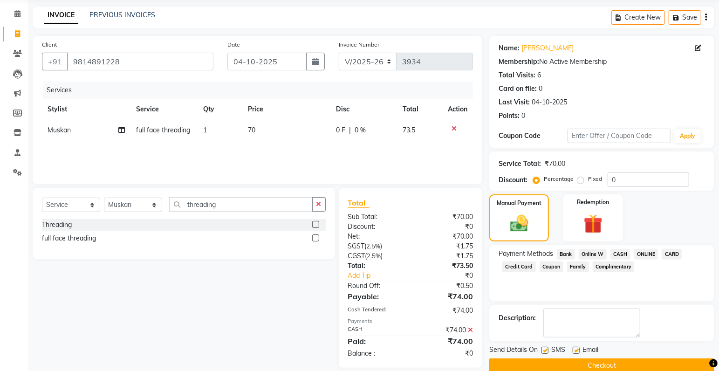
drag, startPoint x: 724, startPoint y: 369, endPoint x: 672, endPoint y: 364, distance: 52.4
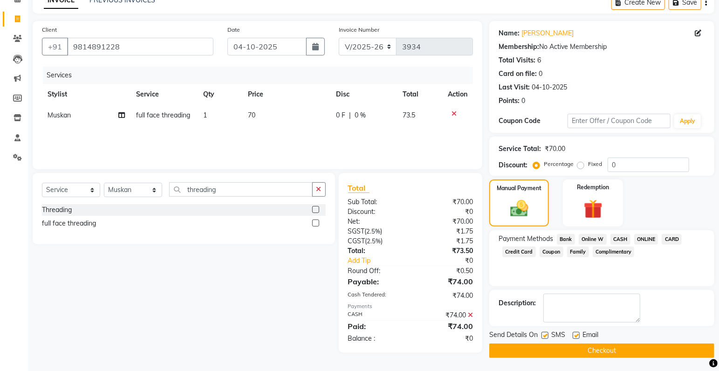
click at [542, 334] on label at bounding box center [544, 335] width 7 height 7
click at [542, 334] on input "checkbox" at bounding box center [544, 336] width 6 height 6
click at [577, 335] on label at bounding box center [575, 335] width 7 height 7
click at [577, 335] on input "checkbox" at bounding box center [575, 336] width 6 height 6
click at [585, 348] on button "Checkout" at bounding box center [601, 350] width 225 height 14
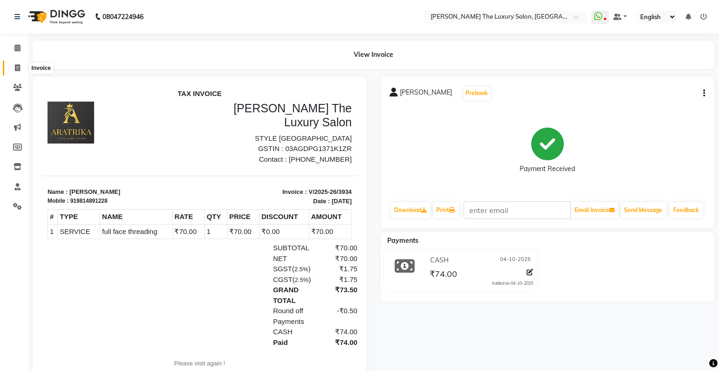
click at [18, 64] on span at bounding box center [17, 68] width 16 height 11
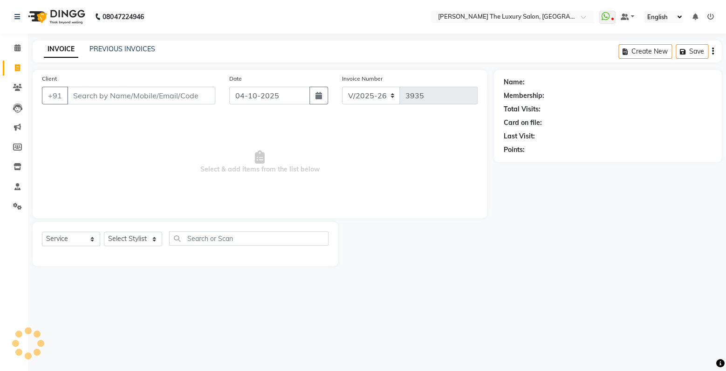
click at [108, 96] on input "Client" at bounding box center [141, 96] width 148 height 18
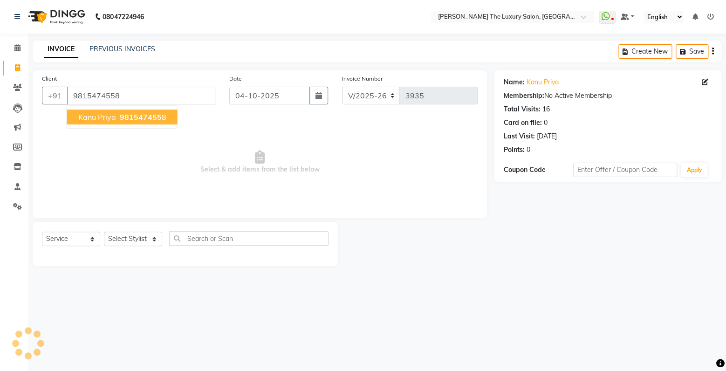
click at [96, 116] on span "Kanu priya" at bounding box center [97, 116] width 38 height 9
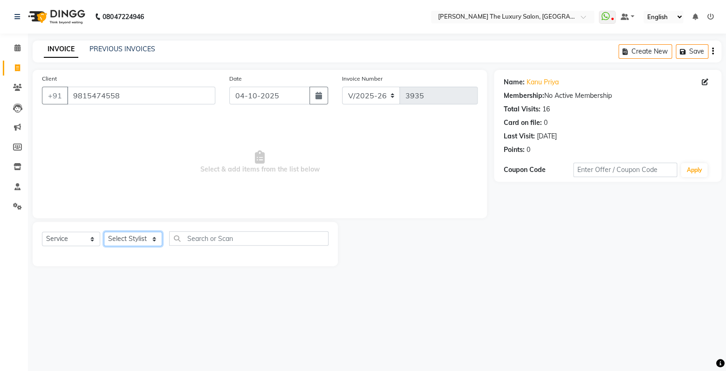
click at [104, 231] on select "Select Stylist amrit arsh [PERSON_NAME] [PERSON_NAME] jasmine matrix [PERSON_NA…" at bounding box center [133, 238] width 58 height 14
click option "simran" at bounding box center [0, 0] width 0 height 0
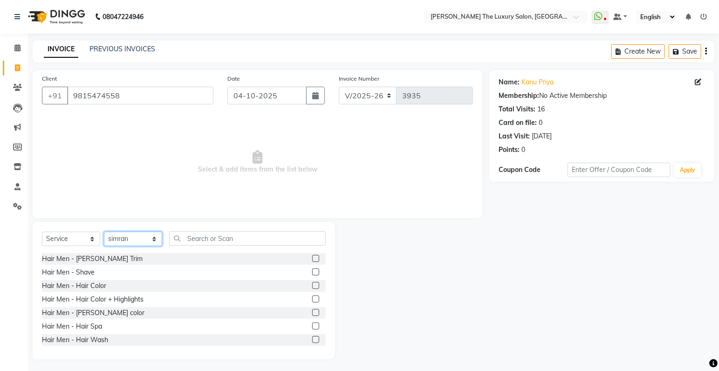
click at [104, 231] on select "Select Stylist amrit arsh [PERSON_NAME] [PERSON_NAME] jasmine matrix [PERSON_NA…" at bounding box center [133, 238] width 58 height 14
click at [133, 240] on select "Select Stylist amrit arsh [PERSON_NAME] [PERSON_NAME] jasmine matrix [PERSON_NA…" at bounding box center [133, 238] width 58 height 14
click at [104, 231] on select "Select Stylist amrit arsh [PERSON_NAME] [PERSON_NAME] jasmine matrix [PERSON_NA…" at bounding box center [133, 238] width 58 height 14
click at [132, 235] on select "Select Stylist amrit arsh [PERSON_NAME] [PERSON_NAME] jasmine matrix [PERSON_NA…" at bounding box center [133, 238] width 58 height 14
click at [104, 231] on select "Select Stylist amrit arsh [PERSON_NAME] [PERSON_NAME] jasmine matrix [PERSON_NA…" at bounding box center [133, 238] width 58 height 14
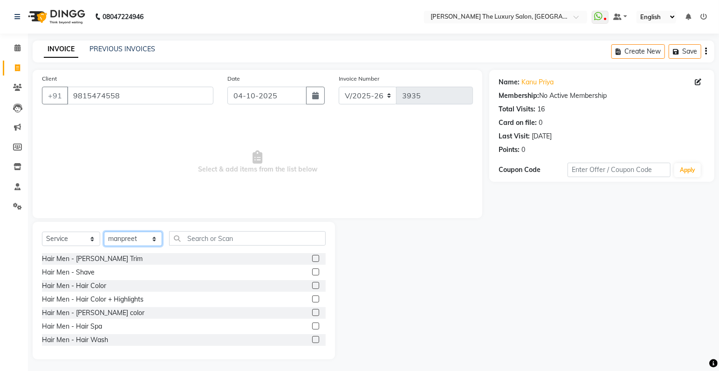
click option "manpreet" at bounding box center [0, 0] width 0 height 0
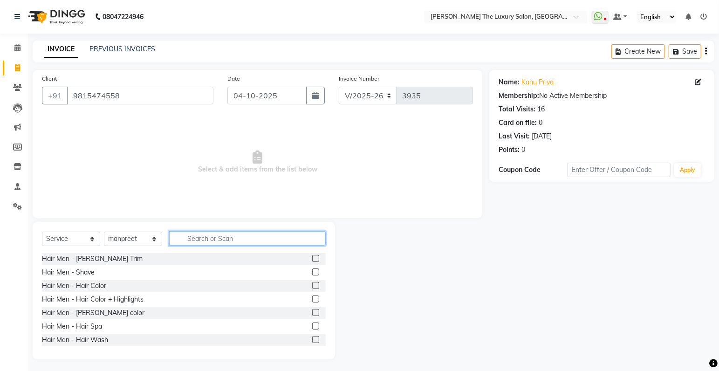
click at [244, 238] on input "text" at bounding box center [247, 238] width 156 height 14
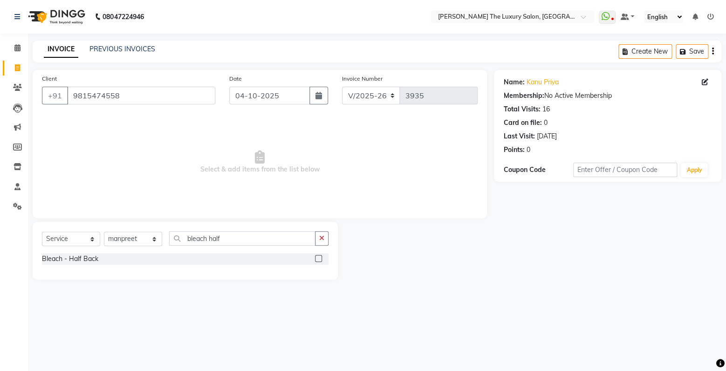
click at [319, 258] on label at bounding box center [318, 258] width 7 height 7
click at [319, 258] on input "checkbox" at bounding box center [318, 259] width 6 height 6
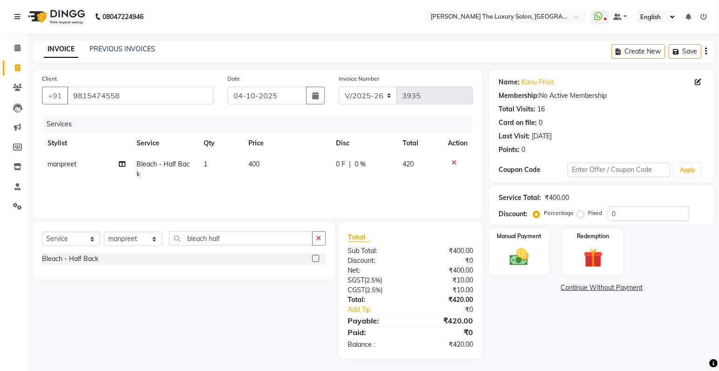
click at [268, 164] on td "400" at bounding box center [287, 169] width 88 height 31
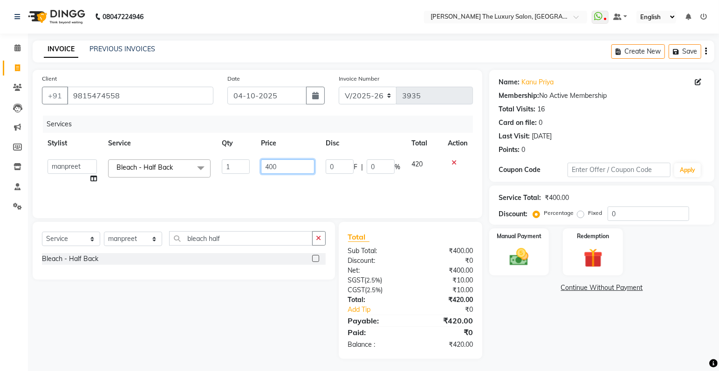
click at [283, 167] on input "400" at bounding box center [288, 166] width 54 height 14
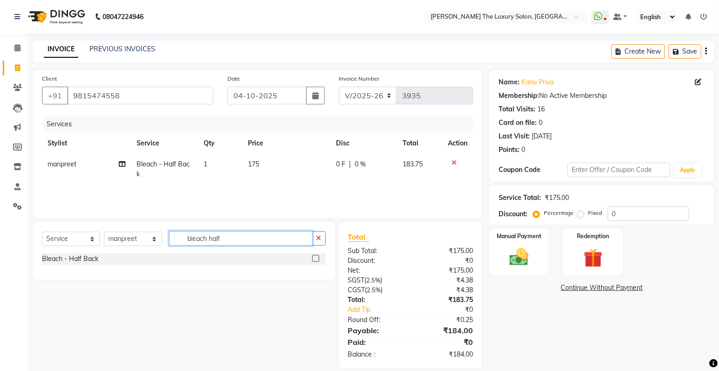
click at [245, 236] on input "bleach half" at bounding box center [240, 238] width 143 height 14
drag, startPoint x: 320, startPoint y: 241, endPoint x: 304, endPoint y: 242, distance: 15.8
click at [320, 241] on icon "button" at bounding box center [318, 238] width 5 height 7
drag, startPoint x: 260, startPoint y: 241, endPoint x: 286, endPoint y: 231, distance: 27.4
click at [261, 241] on input "half back wax" at bounding box center [240, 238] width 143 height 14
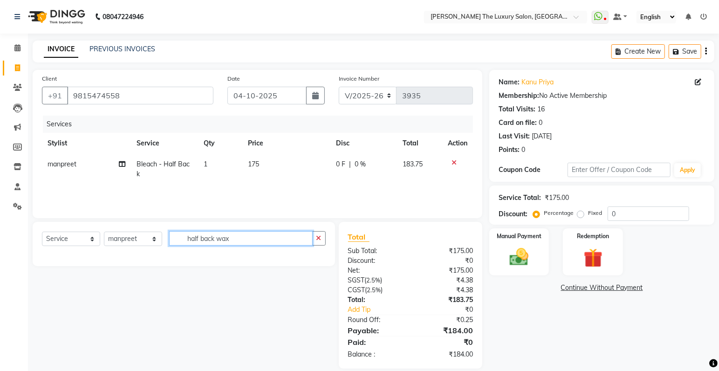
click at [262, 244] on input "half back wax" at bounding box center [240, 238] width 143 height 14
click at [250, 239] on input "half back wax" at bounding box center [240, 238] width 143 height 14
click at [319, 241] on icon "button" at bounding box center [318, 238] width 5 height 7
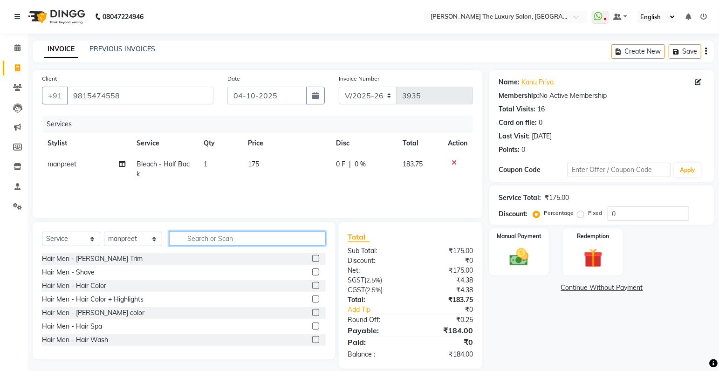
click at [245, 240] on input "text" at bounding box center [247, 238] width 156 height 14
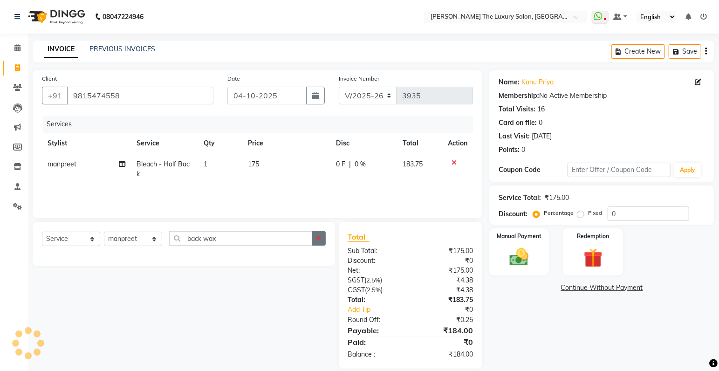
click at [318, 237] on icon "button" at bounding box center [318, 238] width 5 height 7
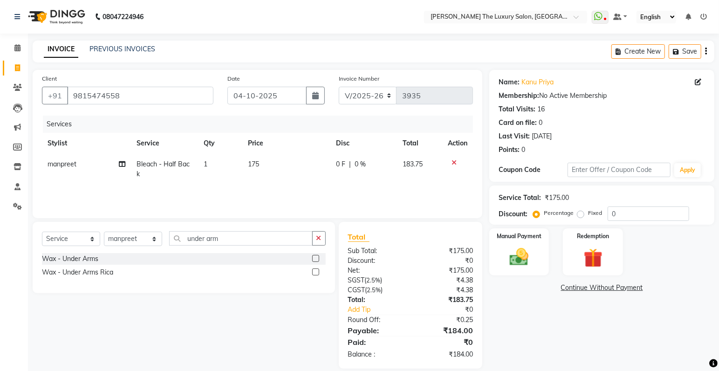
click at [316, 274] on label at bounding box center [315, 271] width 7 height 7
click at [316, 274] on input "checkbox" at bounding box center [315, 272] width 6 height 6
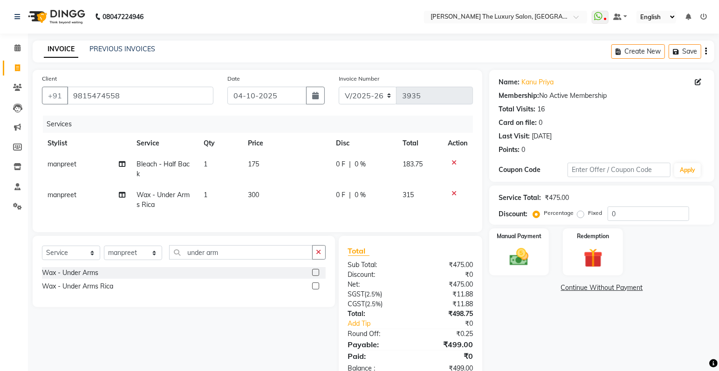
click at [313, 276] on label at bounding box center [315, 272] width 7 height 7
click at [313, 276] on input "checkbox" at bounding box center [315, 273] width 6 height 6
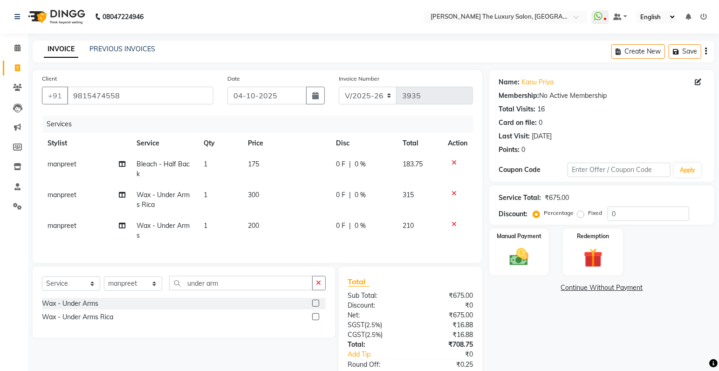
click at [455, 194] on icon at bounding box center [453, 193] width 5 height 7
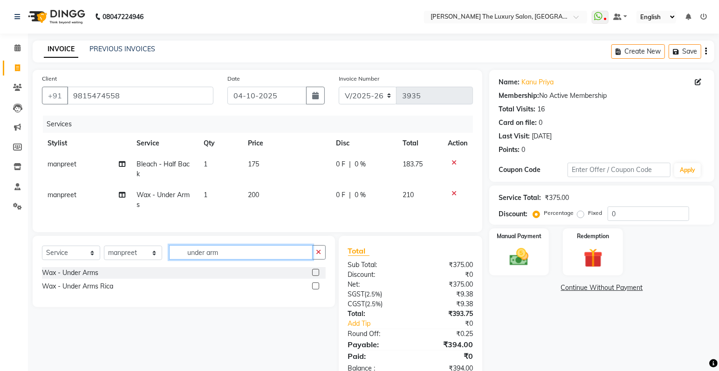
drag, startPoint x: 232, startPoint y: 260, endPoint x: 262, endPoint y: 263, distance: 29.9
click at [233, 259] on input "under arm" at bounding box center [240, 252] width 143 height 14
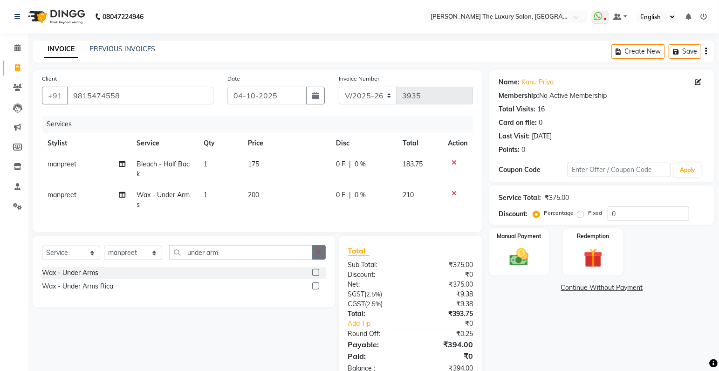
click at [324, 258] on button "button" at bounding box center [319, 252] width 14 height 14
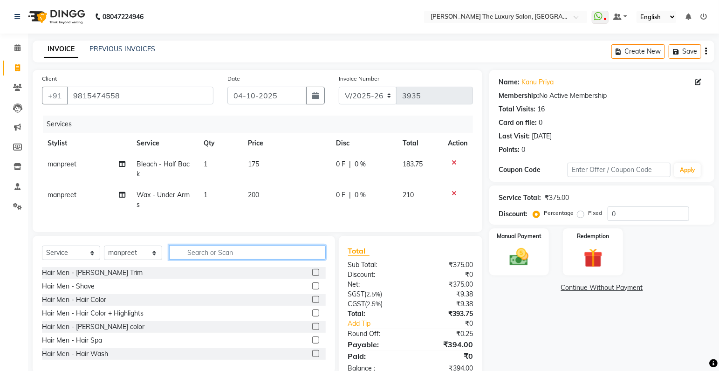
click at [252, 259] on input "text" at bounding box center [247, 252] width 156 height 14
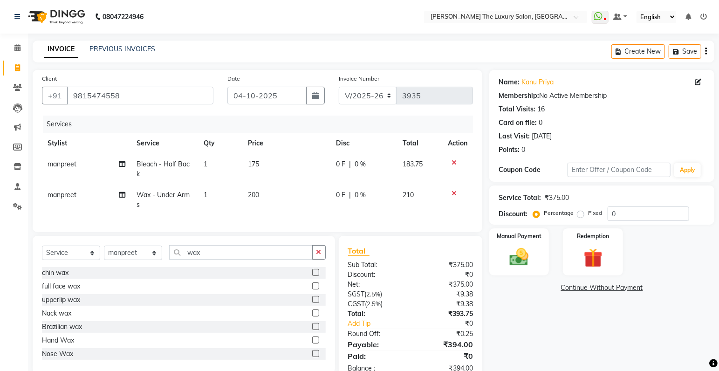
click at [312, 330] on label at bounding box center [315, 326] width 7 height 7
click at [312, 330] on input "checkbox" at bounding box center [315, 327] width 6 height 6
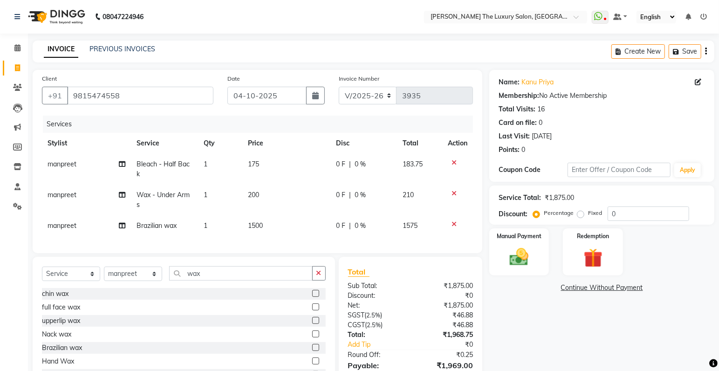
click at [451, 224] on icon at bounding box center [453, 224] width 5 height 7
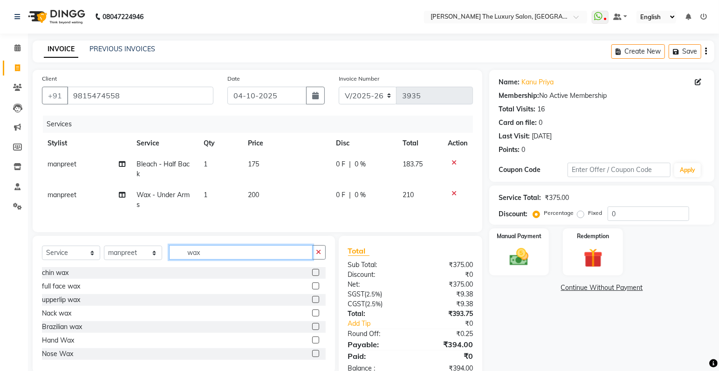
click at [217, 259] on input "wax" at bounding box center [240, 252] width 143 height 14
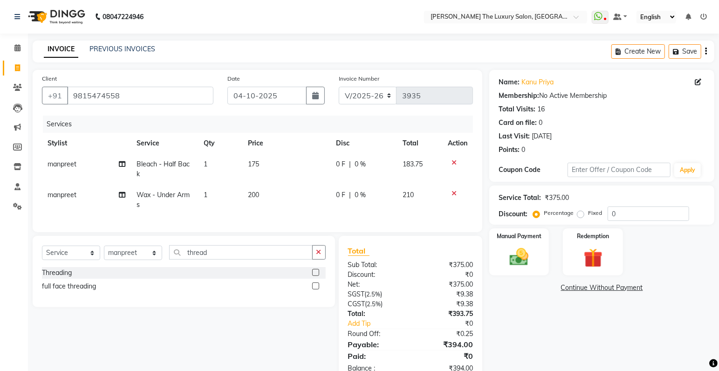
click at [316, 276] on label at bounding box center [315, 272] width 7 height 7
click at [316, 276] on input "checkbox" at bounding box center [315, 273] width 6 height 6
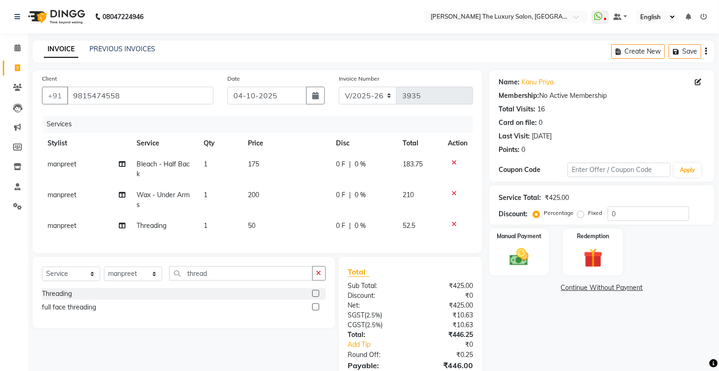
click at [273, 227] on td "50" at bounding box center [286, 225] width 88 height 21
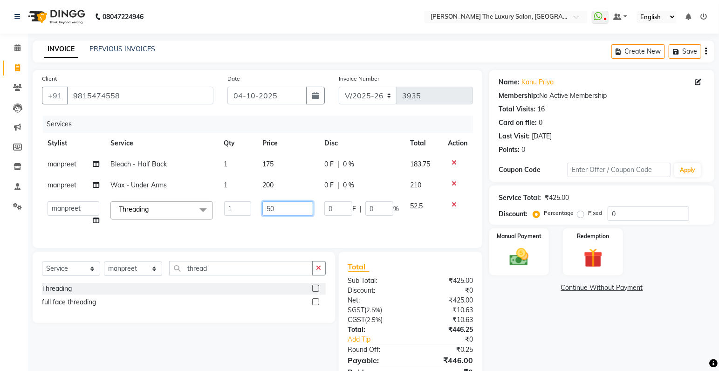
click at [285, 208] on input "50" at bounding box center [287, 208] width 51 height 14
click at [305, 224] on td "100" at bounding box center [288, 213] width 62 height 35
click at [232, 274] on input "thread" at bounding box center [240, 268] width 143 height 14
click at [316, 292] on label at bounding box center [315, 288] width 7 height 7
click at [316, 292] on input "checkbox" at bounding box center [315, 289] width 6 height 6
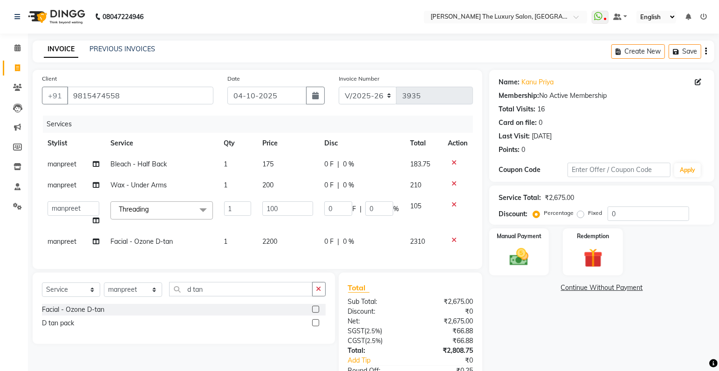
click at [315, 329] on div at bounding box center [315, 324] width 6 height 10
click at [315, 326] on label at bounding box center [315, 322] width 7 height 7
click at [315, 326] on input "checkbox" at bounding box center [315, 323] width 6 height 6
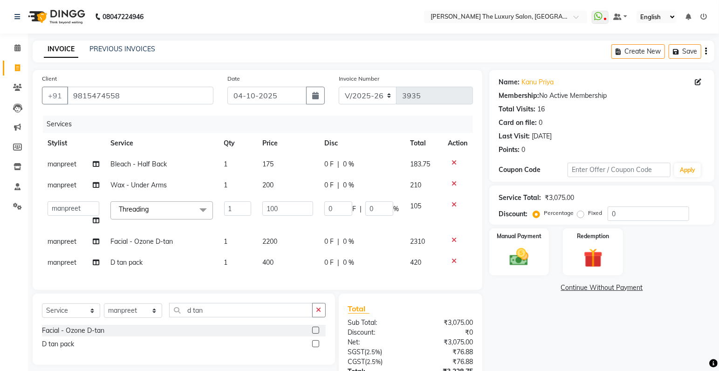
click at [454, 239] on icon at bounding box center [453, 240] width 5 height 7
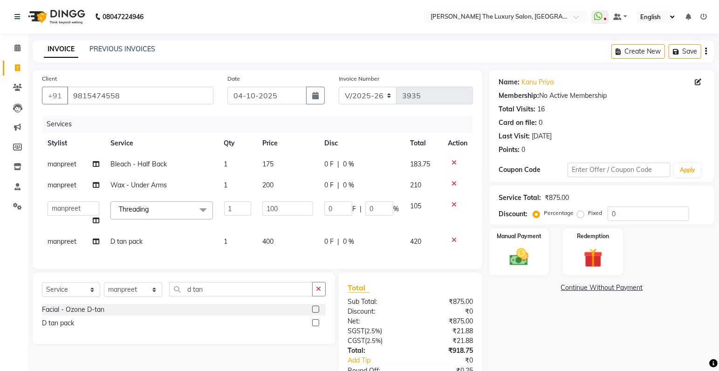
click at [285, 239] on td "400" at bounding box center [288, 241] width 62 height 21
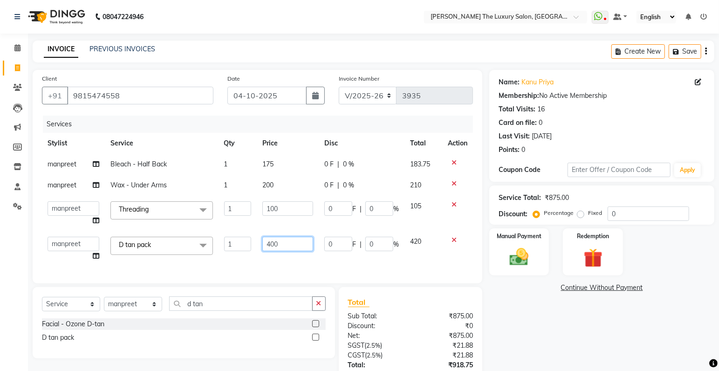
click at [286, 246] on input "400" at bounding box center [287, 244] width 51 height 14
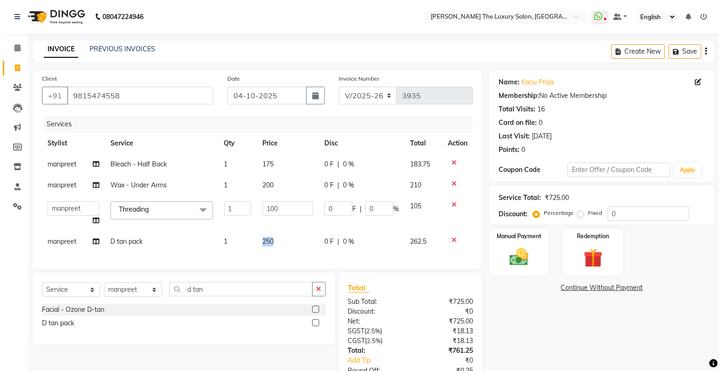
click at [293, 259] on div "Services Stylist Service Qty Price Disc Total Action [PERSON_NAME] Bleach - Hal…" at bounding box center [257, 188] width 431 height 144
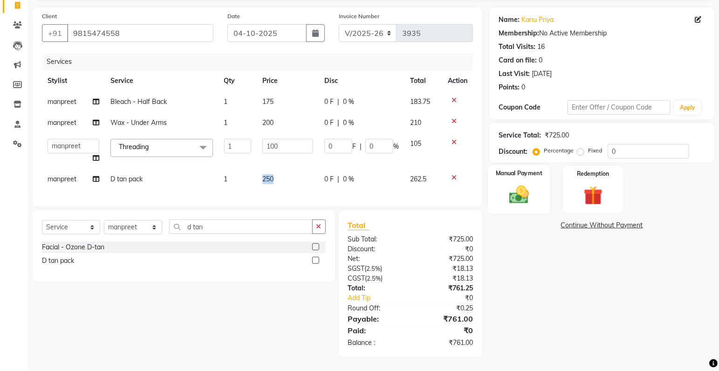
click at [508, 184] on img at bounding box center [519, 195] width 32 height 23
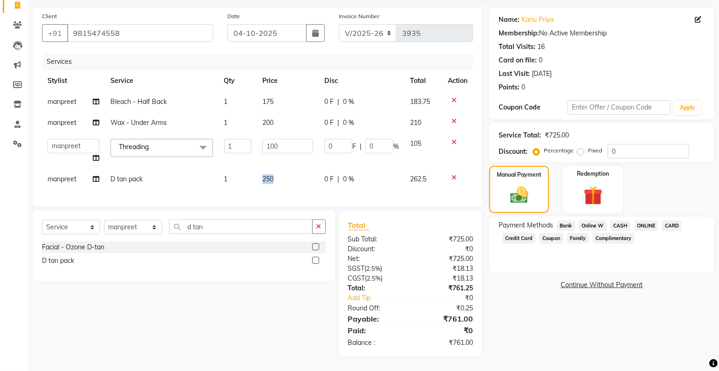
click at [622, 221] on span "CASH" at bounding box center [620, 225] width 20 height 11
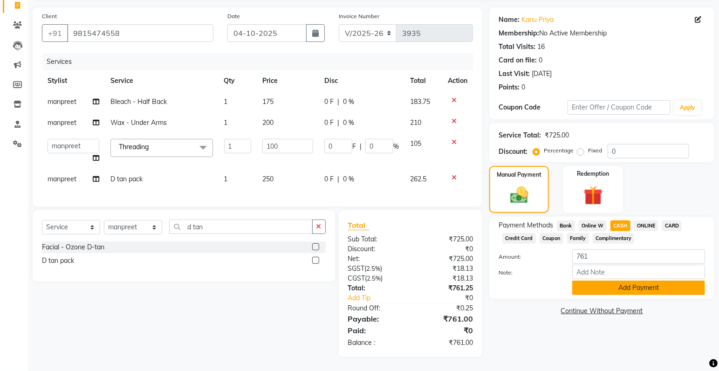
click at [605, 281] on button "Add Payment" at bounding box center [638, 287] width 133 height 14
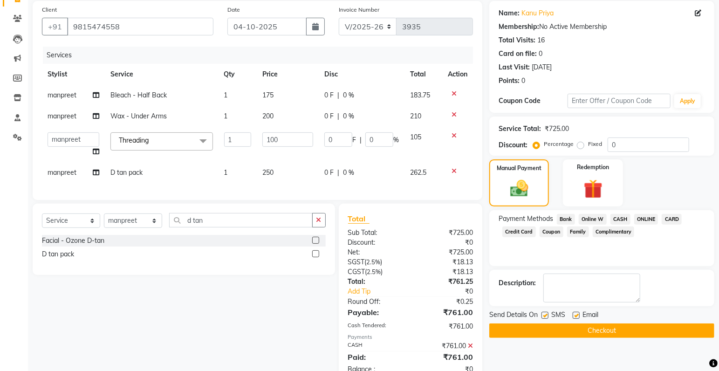
click at [581, 331] on button "Checkout" at bounding box center [601, 330] width 225 height 14
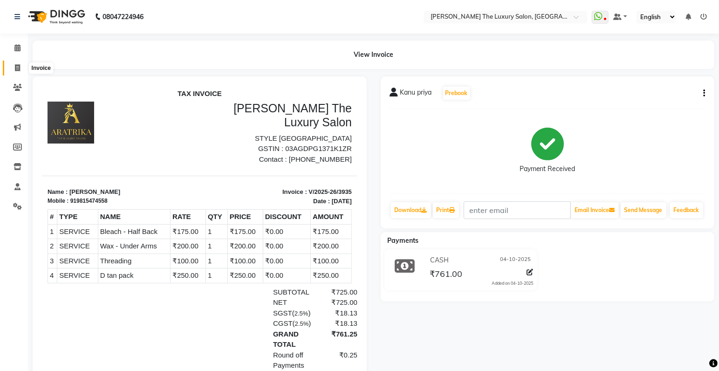
click at [18, 67] on icon at bounding box center [17, 67] width 5 height 7
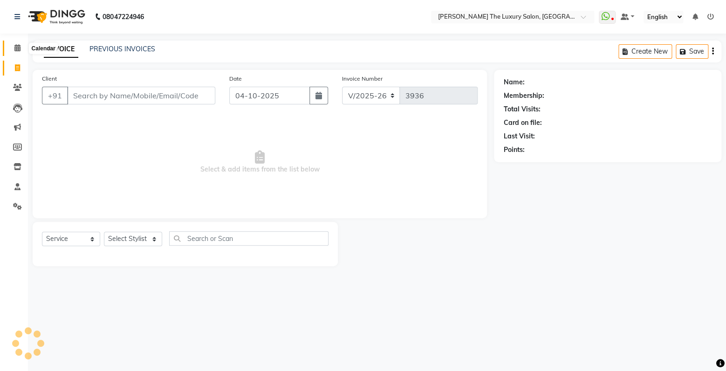
click at [16, 50] on icon at bounding box center [17, 47] width 6 height 7
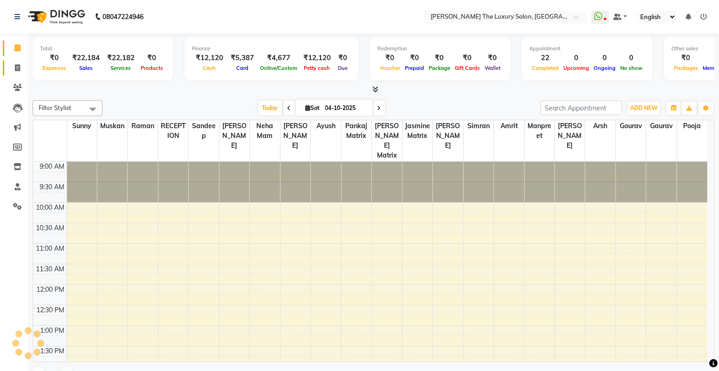
click at [15, 68] on icon at bounding box center [17, 67] width 5 height 7
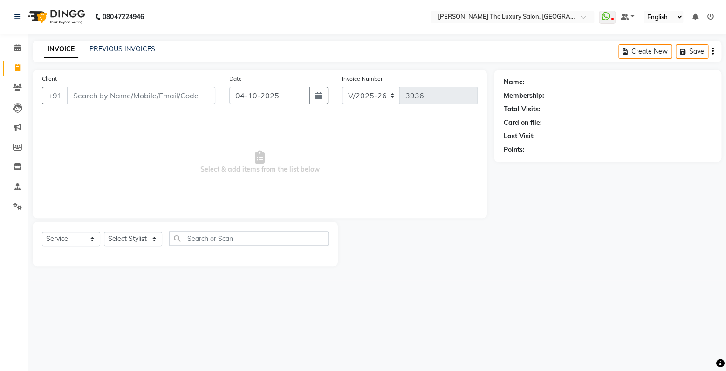
click at [88, 95] on input "Client" at bounding box center [141, 96] width 148 height 18
click at [92, 94] on input "Client" at bounding box center [141, 96] width 148 height 18
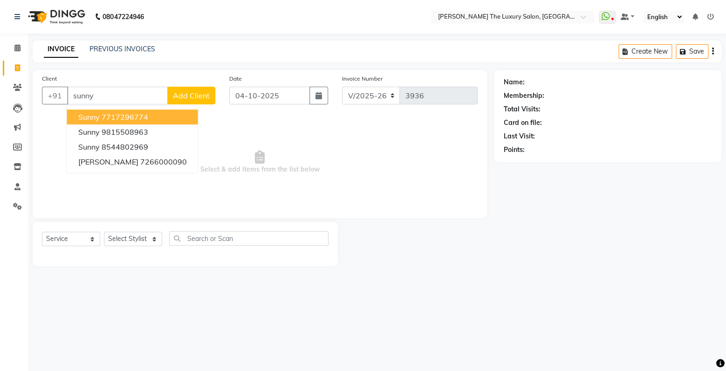
click at [129, 119] on ngb-highlight "7717296774" at bounding box center [125, 116] width 47 height 9
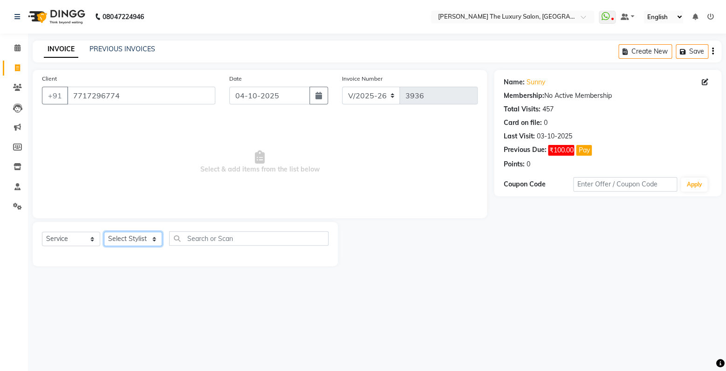
click at [104, 231] on select "Select Stylist amrit arsh [PERSON_NAME] [PERSON_NAME] jasmine matrix [PERSON_NA…" at bounding box center [133, 238] width 58 height 14
click option "simran" at bounding box center [0, 0] width 0 height 0
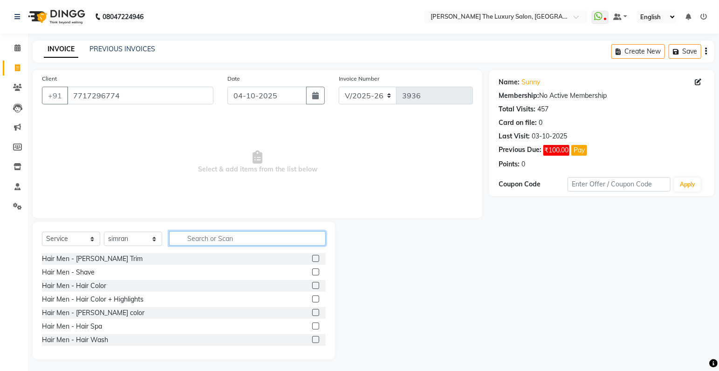
click at [186, 237] on input "text" at bounding box center [247, 238] width 156 height 14
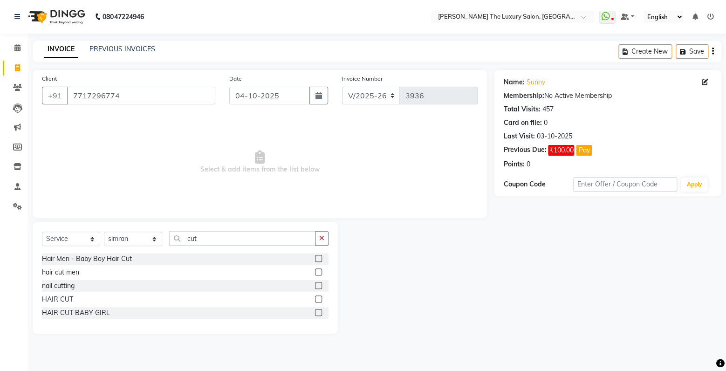
click at [316, 272] on label at bounding box center [318, 271] width 7 height 7
click at [316, 272] on input "checkbox" at bounding box center [318, 272] width 6 height 6
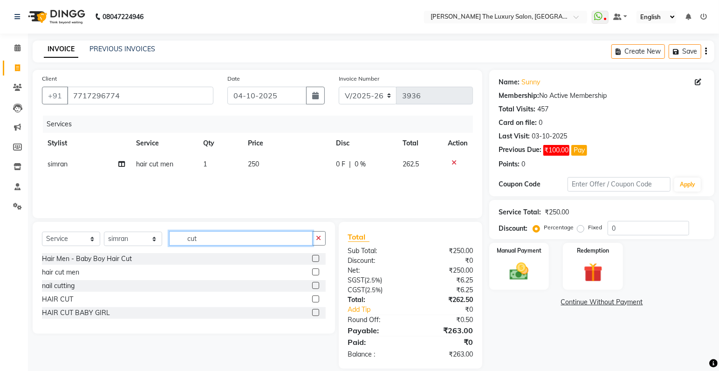
click at [211, 239] on input "cut" at bounding box center [240, 238] width 143 height 14
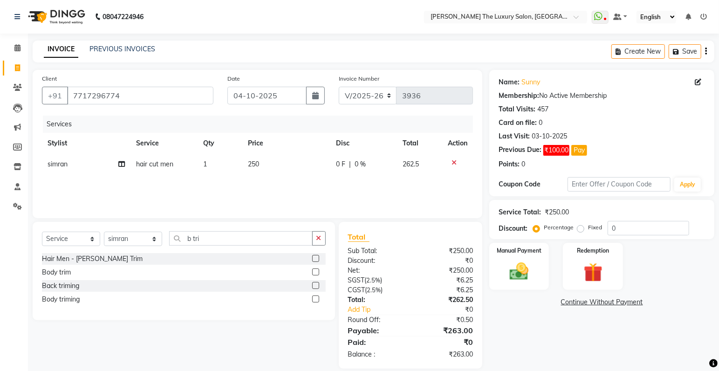
click at [314, 258] on label at bounding box center [315, 258] width 7 height 7
click at [314, 258] on input "checkbox" at bounding box center [315, 259] width 6 height 6
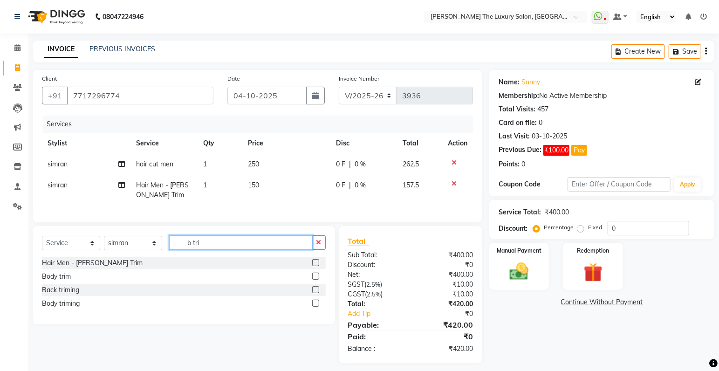
click at [214, 248] on input "b tri" at bounding box center [240, 242] width 143 height 14
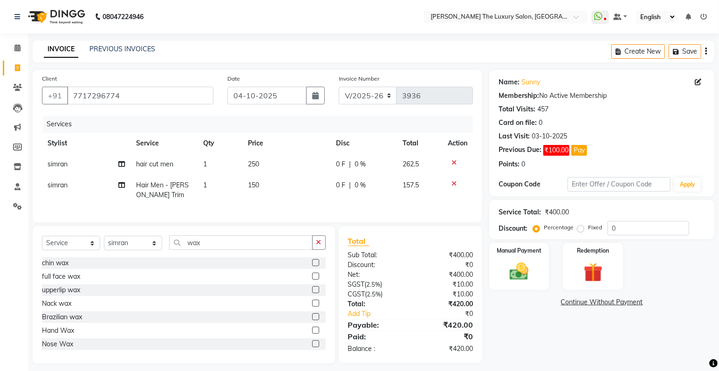
click at [312, 347] on label at bounding box center [315, 343] width 7 height 7
click at [312, 347] on input "checkbox" at bounding box center [315, 344] width 6 height 6
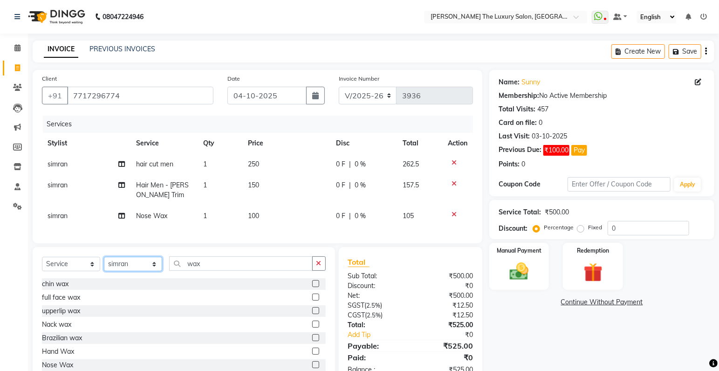
click at [104, 257] on select "Select Stylist amrit arsh [PERSON_NAME] [PERSON_NAME] jasmine matrix [PERSON_NA…" at bounding box center [133, 264] width 58 height 14
click option "gourav" at bounding box center [0, 0] width 0 height 0
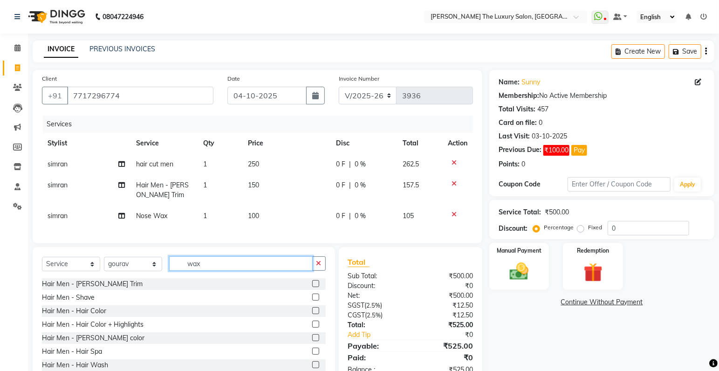
click at [210, 271] on input "wax" at bounding box center [240, 263] width 143 height 14
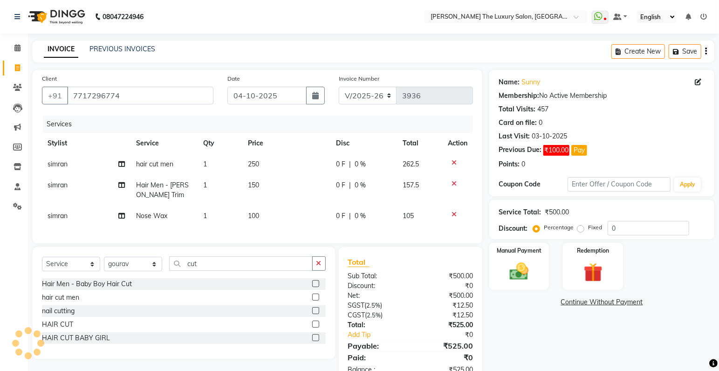
click at [316, 300] on label at bounding box center [315, 296] width 7 height 7
click at [316, 300] on input "checkbox" at bounding box center [315, 297] width 6 height 6
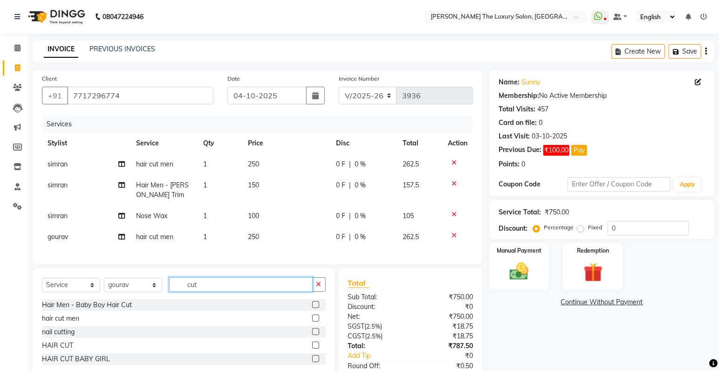
click at [218, 292] on input "cut" at bounding box center [240, 284] width 143 height 14
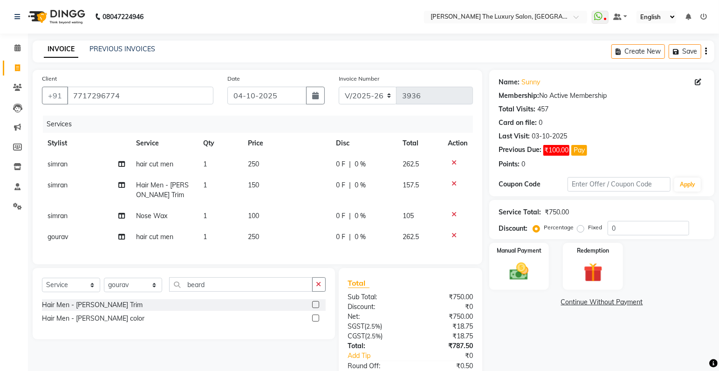
click at [315, 308] on label at bounding box center [315, 304] width 7 height 7
click at [315, 308] on input "checkbox" at bounding box center [315, 305] width 6 height 6
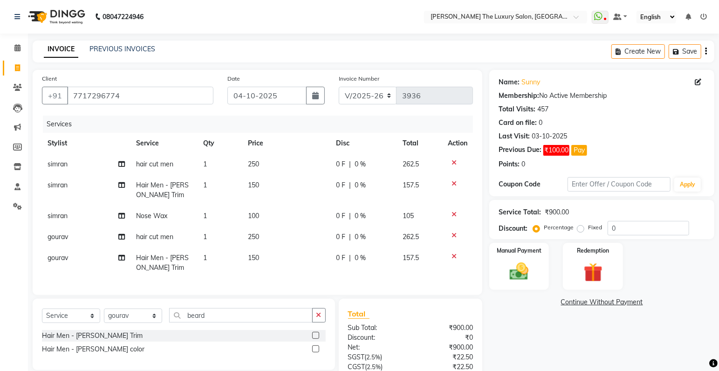
scroll to position [85, 0]
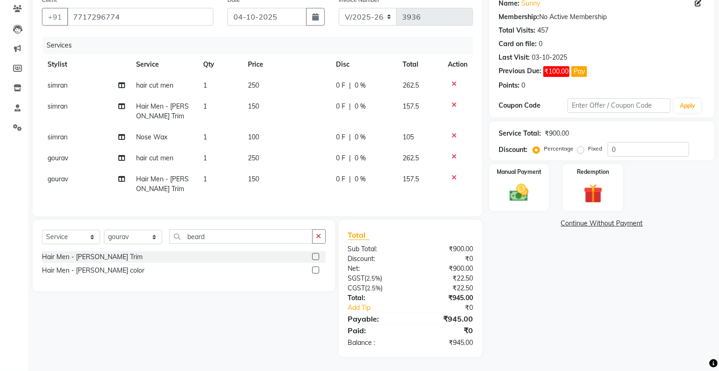
click at [262, 77] on td "250" at bounding box center [286, 85] width 88 height 21
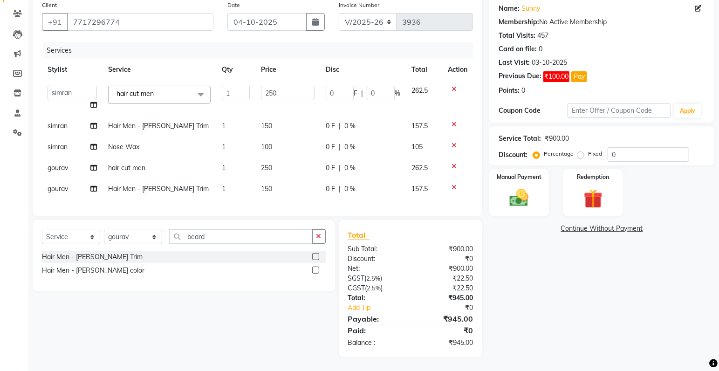
scroll to position [80, 0]
drag, startPoint x: 285, startPoint y: 85, endPoint x: 286, endPoint y: 90, distance: 4.7
click at [286, 86] on input "250" at bounding box center [288, 93] width 54 height 14
click at [299, 106] on tbody "amrit arsh [PERSON_NAME] [PERSON_NAME] jasmine matrix [PERSON_NAME] [PERSON_NAM…" at bounding box center [257, 139] width 431 height 119
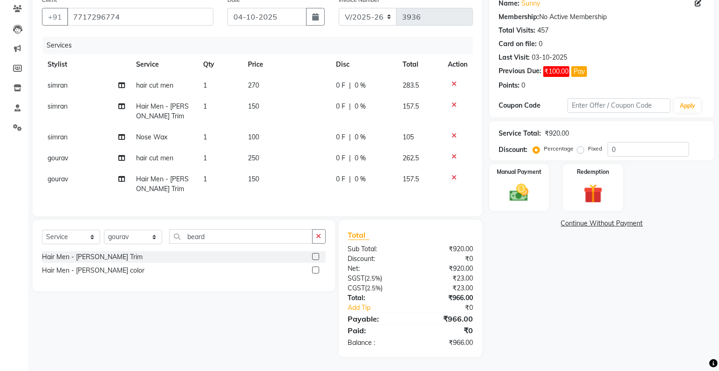
click at [271, 156] on td "250" at bounding box center [286, 158] width 88 height 21
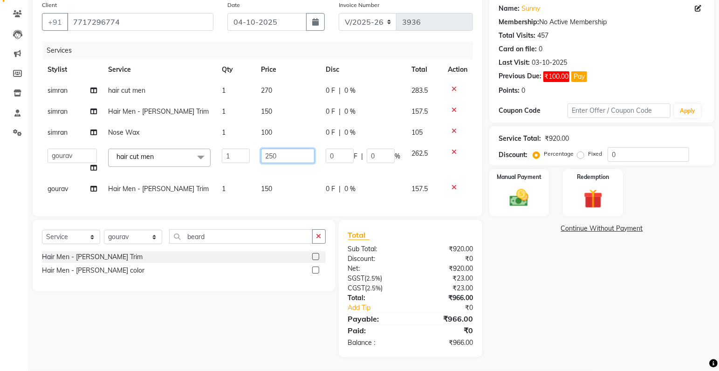
click at [282, 152] on input "250" at bounding box center [288, 156] width 54 height 14
click at [302, 170] on tbody "[PERSON_NAME] hair cut men 1 270 0 F | 0 % 283.5 [PERSON_NAME] Hair Men - [PERS…" at bounding box center [257, 139] width 431 height 119
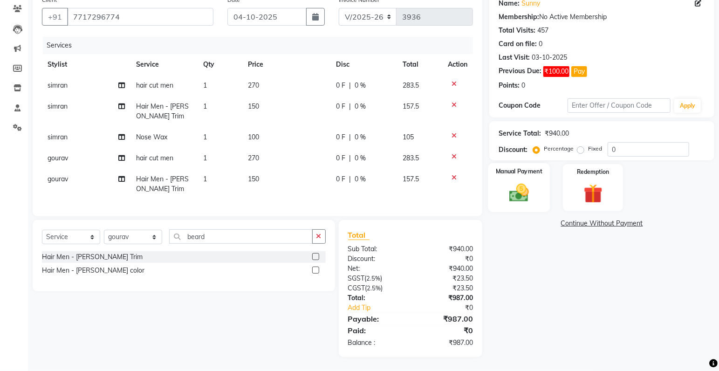
click at [530, 190] on img at bounding box center [519, 193] width 32 height 23
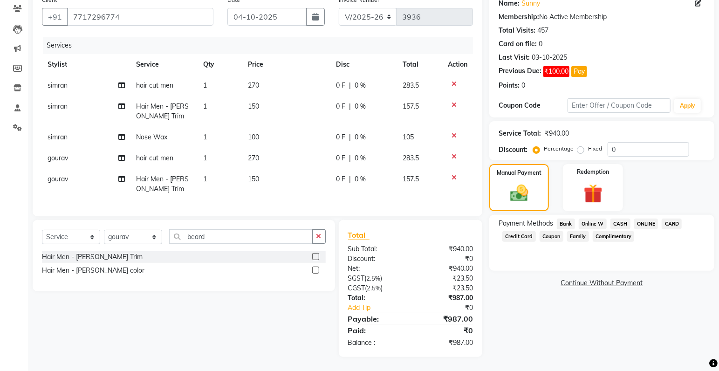
click at [623, 221] on span "CASH" at bounding box center [620, 223] width 20 height 11
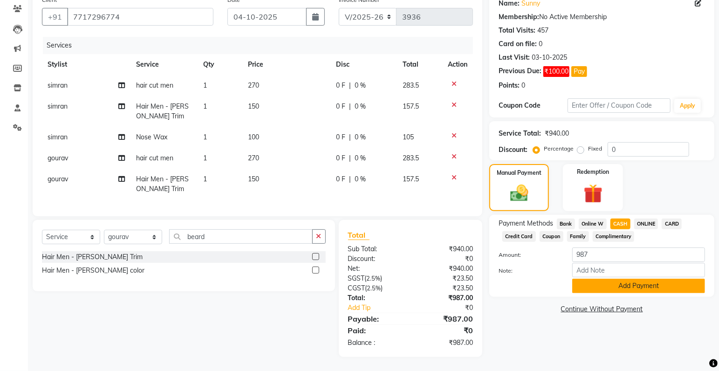
click at [630, 284] on button "Add Payment" at bounding box center [638, 286] width 133 height 14
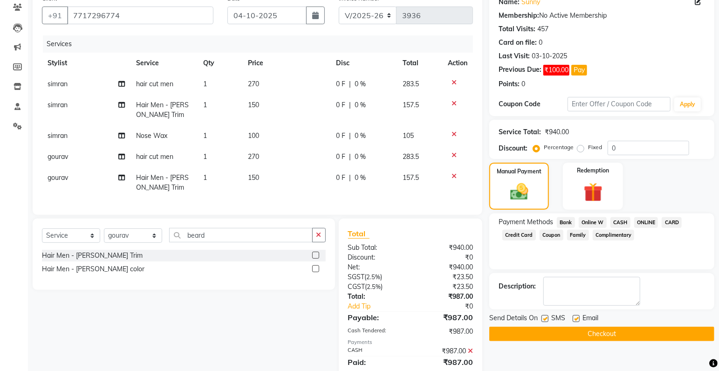
click at [615, 331] on button "Checkout" at bounding box center [601, 333] width 225 height 14
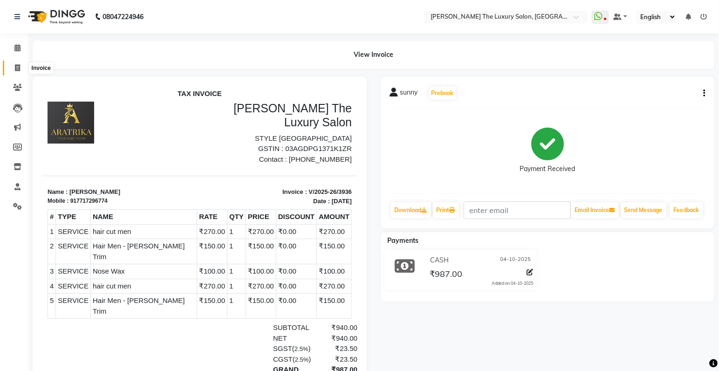
click at [17, 69] on icon at bounding box center [17, 67] width 5 height 7
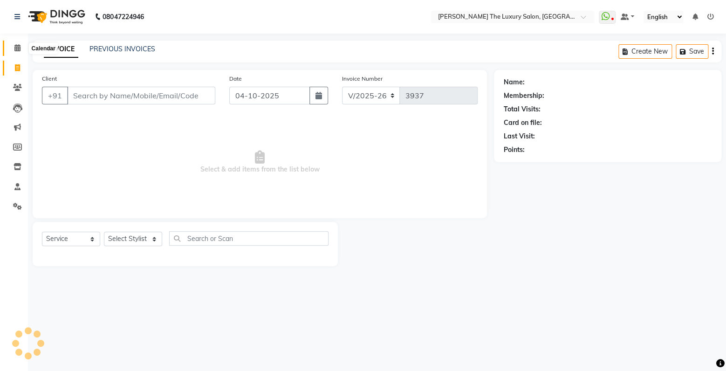
click at [16, 48] on icon at bounding box center [17, 47] width 6 height 7
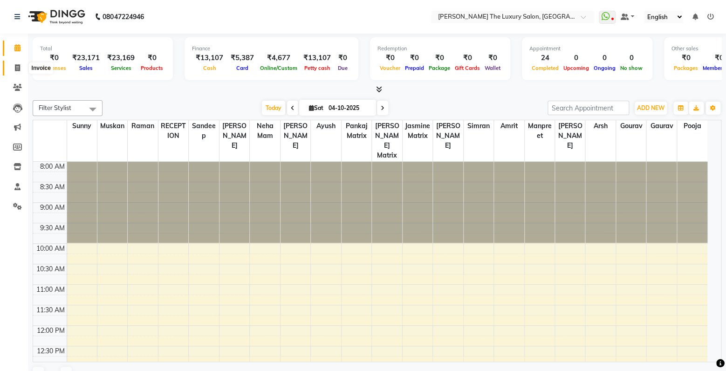
click at [16, 67] on icon at bounding box center [17, 67] width 5 height 7
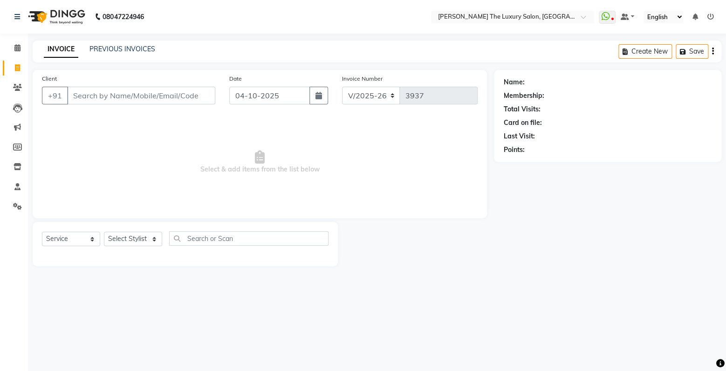
click at [82, 95] on input "Client" at bounding box center [141, 96] width 148 height 18
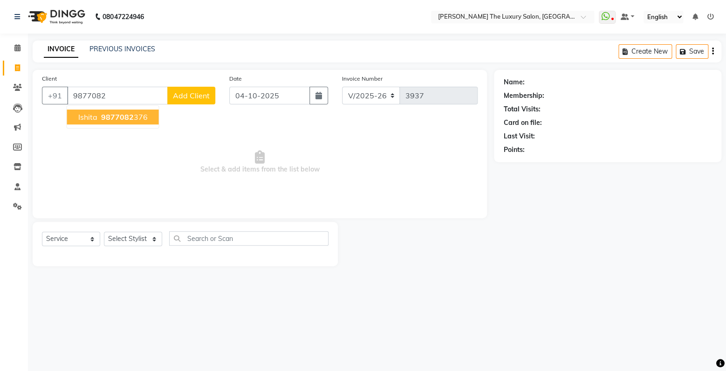
click at [118, 114] on span "9877082" at bounding box center [117, 116] width 33 height 9
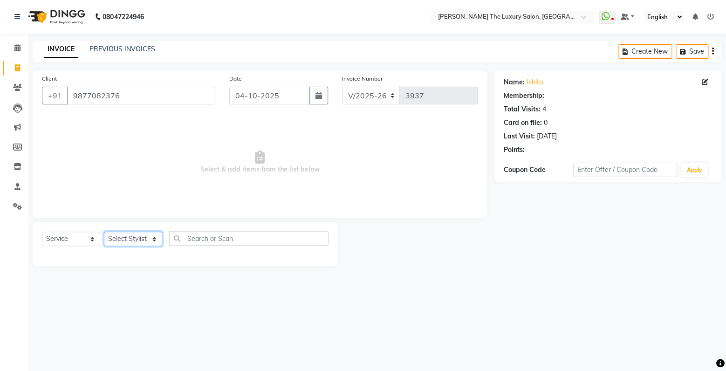
click at [104, 231] on select "Select Stylist amrit arsh [PERSON_NAME] [PERSON_NAME] jasmine matrix [PERSON_NA…" at bounding box center [133, 238] width 58 height 14
click option "Muskan" at bounding box center [0, 0] width 0 height 0
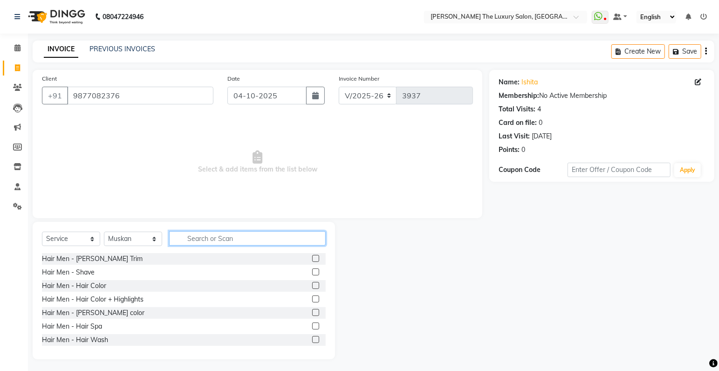
click at [229, 235] on input "text" at bounding box center [247, 238] width 156 height 14
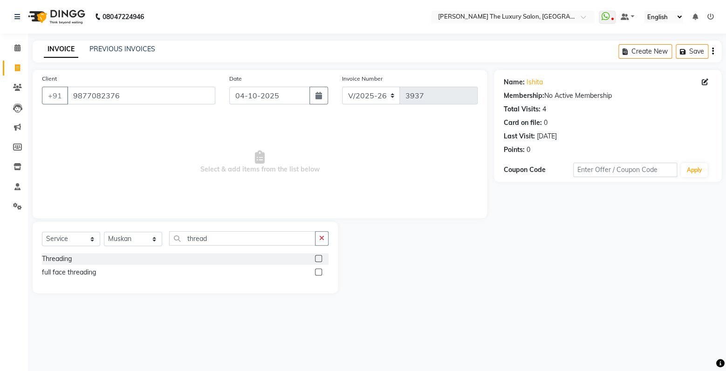
click at [318, 257] on label at bounding box center [318, 258] width 7 height 7
click at [318, 257] on input "checkbox" at bounding box center [318, 259] width 6 height 6
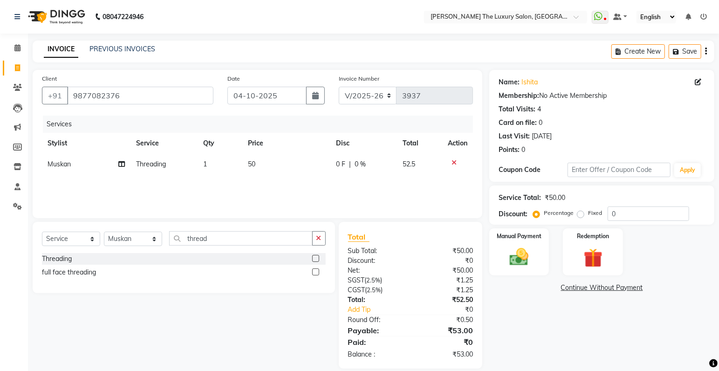
click at [261, 164] on td "50" at bounding box center [286, 164] width 88 height 21
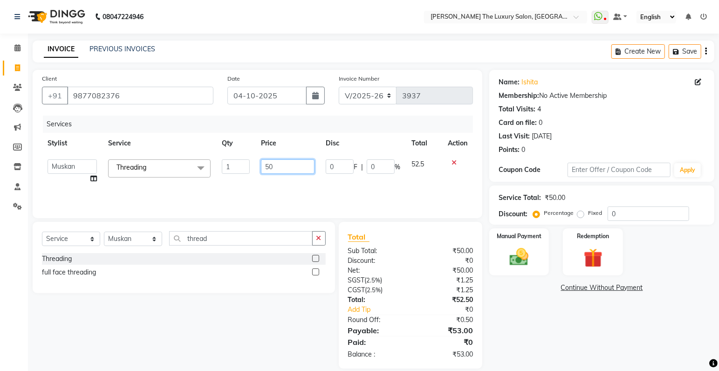
click at [279, 164] on input "50" at bounding box center [288, 166] width 54 height 14
click at [355, 190] on div "Services Stylist Service Qty Price Disc Total Action amrit arsh [PERSON_NAME] […" at bounding box center [257, 162] width 431 height 93
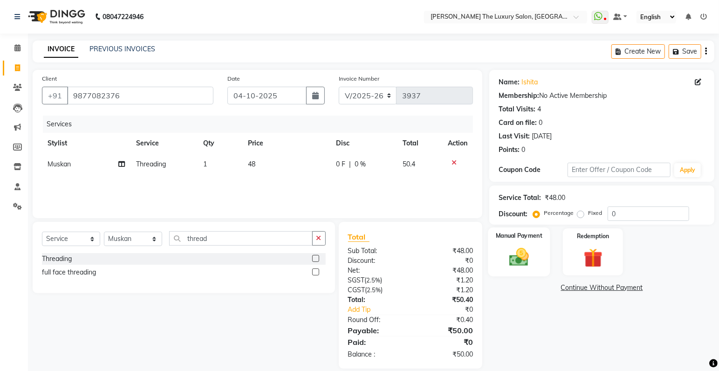
click at [512, 253] on img at bounding box center [519, 257] width 32 height 23
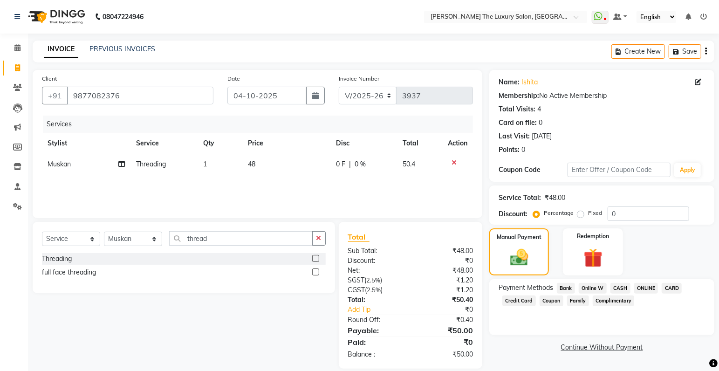
click at [616, 287] on span "CASH" at bounding box center [620, 288] width 20 height 11
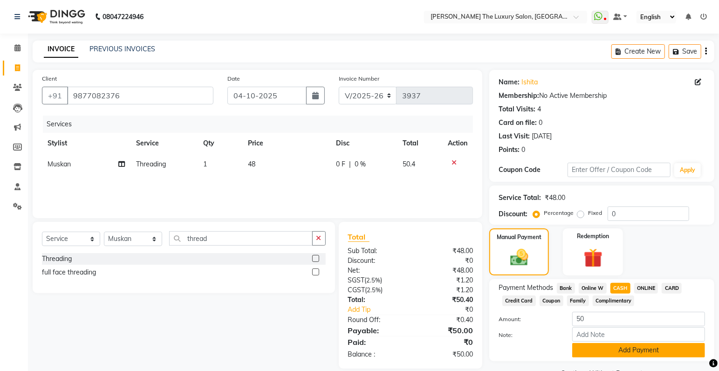
click at [626, 348] on button "Add Payment" at bounding box center [638, 350] width 133 height 14
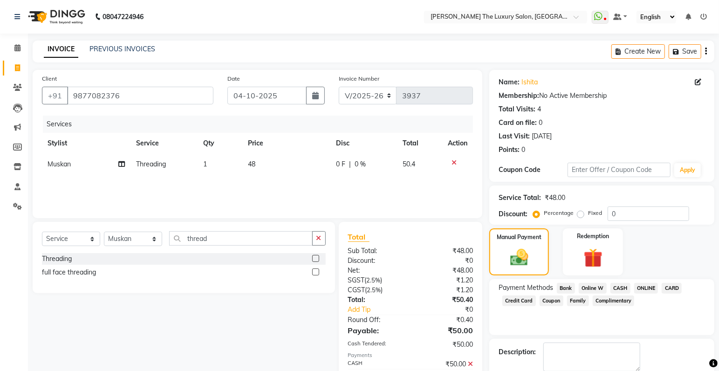
scroll to position [49, 0]
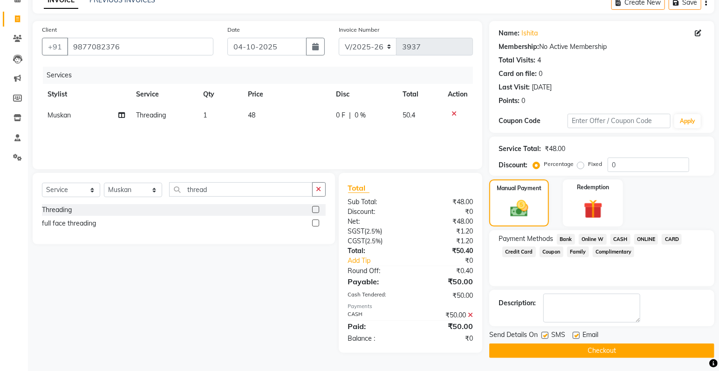
click at [631, 344] on button "Checkout" at bounding box center [601, 350] width 225 height 14
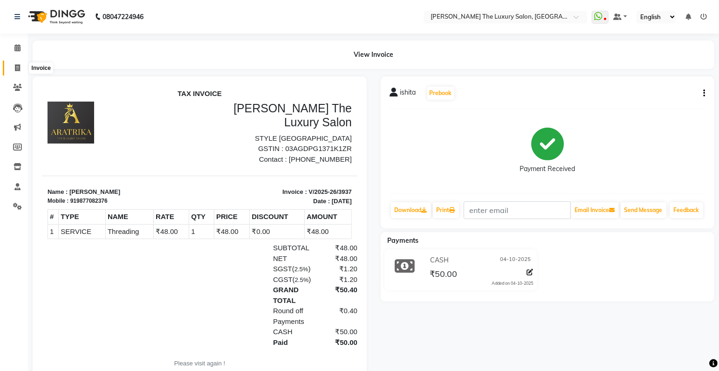
click at [17, 65] on icon at bounding box center [17, 67] width 5 height 7
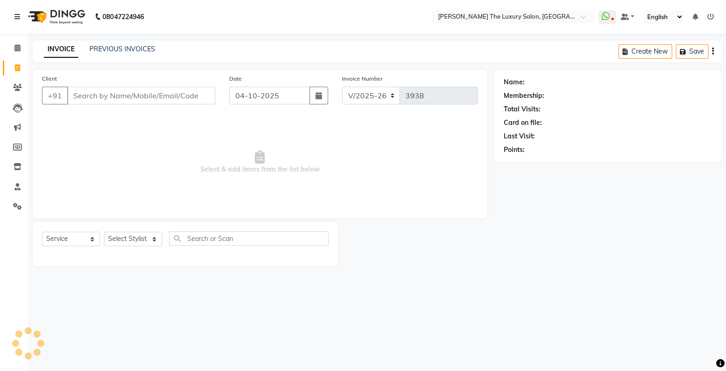
click at [86, 97] on input "Client" at bounding box center [141, 96] width 148 height 18
click at [77, 95] on input "Client" at bounding box center [141, 96] width 148 height 18
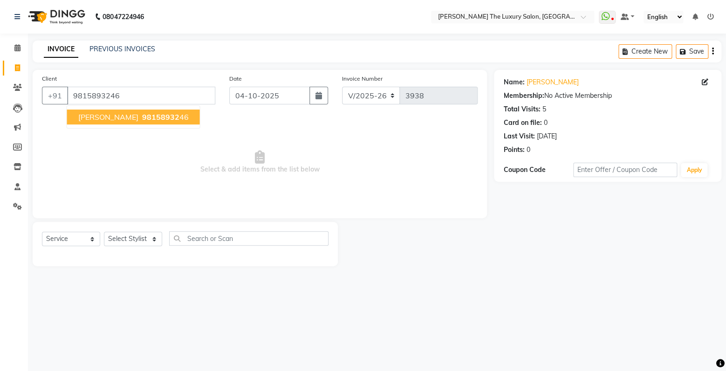
click at [101, 116] on span "[PERSON_NAME]" at bounding box center [108, 116] width 60 height 9
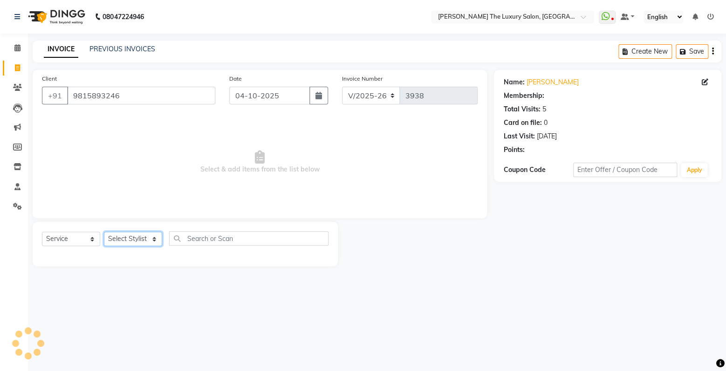
click at [104, 231] on select "Select Stylist amrit arsh [PERSON_NAME] [PERSON_NAME] jasmine matrix [PERSON_NA…" at bounding box center [133, 238] width 58 height 14
click option "arsh" at bounding box center [0, 0] width 0 height 0
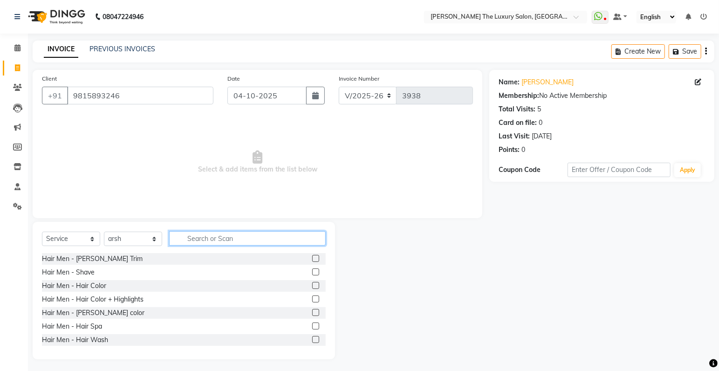
click at [218, 240] on input "text" at bounding box center [247, 238] width 156 height 14
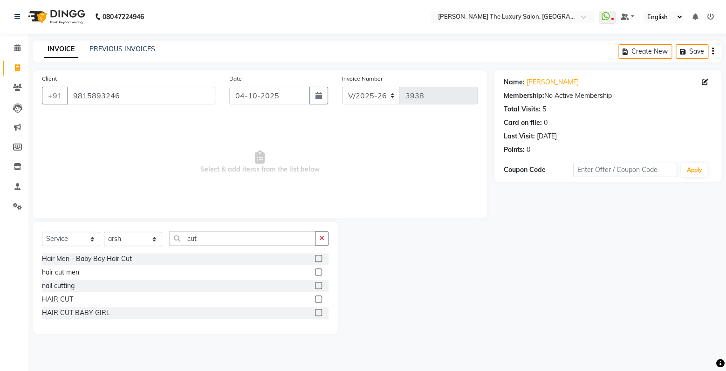
click at [319, 273] on label at bounding box center [318, 271] width 7 height 7
click at [319, 273] on input "checkbox" at bounding box center [318, 272] width 6 height 6
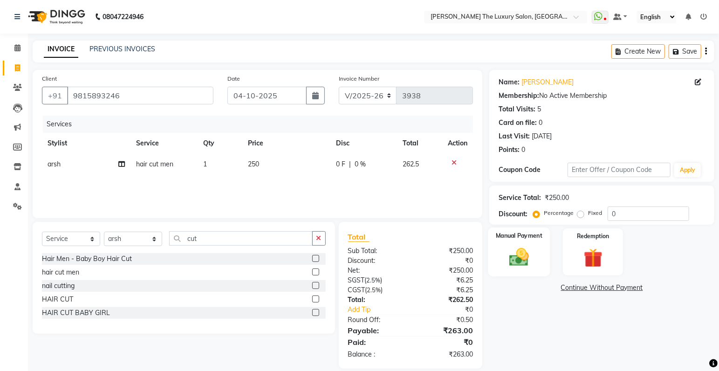
click at [529, 253] on img at bounding box center [519, 257] width 32 height 23
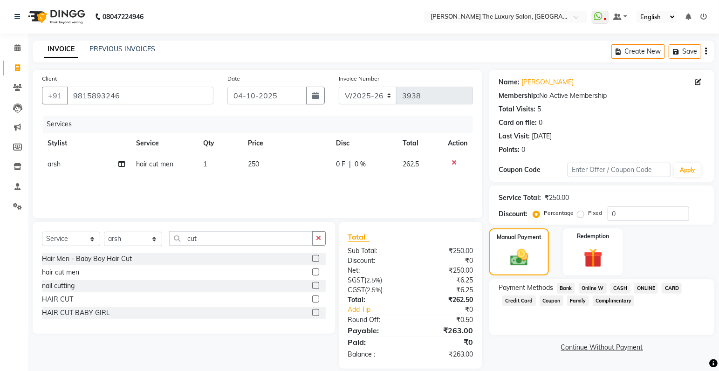
click at [624, 288] on span "CASH" at bounding box center [620, 288] width 20 height 11
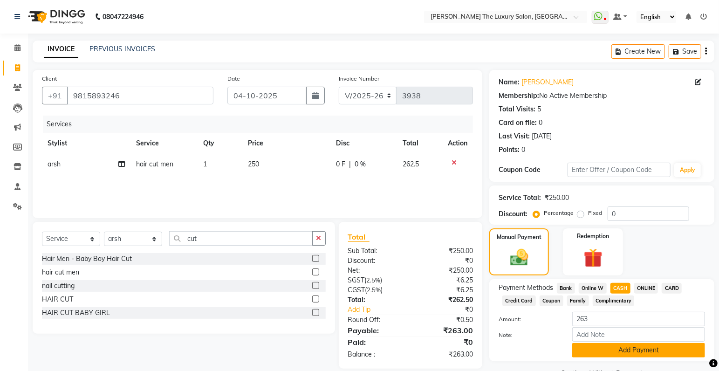
click at [610, 348] on button "Add Payment" at bounding box center [638, 350] width 133 height 14
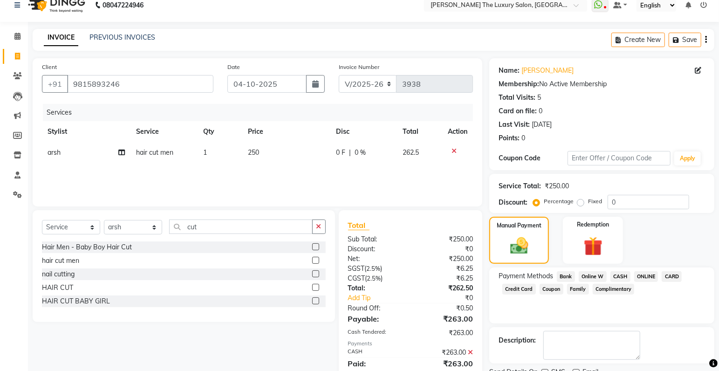
scroll to position [49, 0]
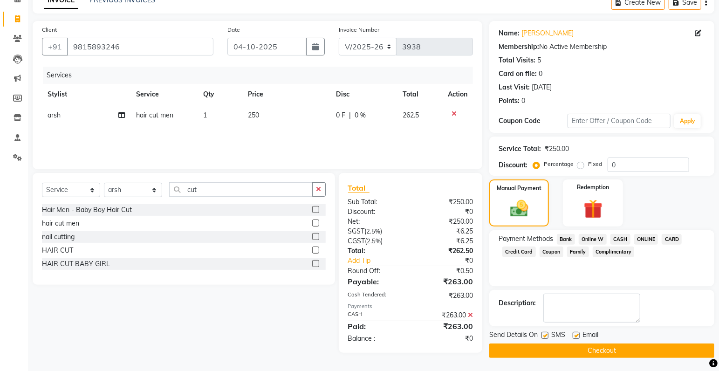
click at [626, 354] on button "Checkout" at bounding box center [601, 350] width 225 height 14
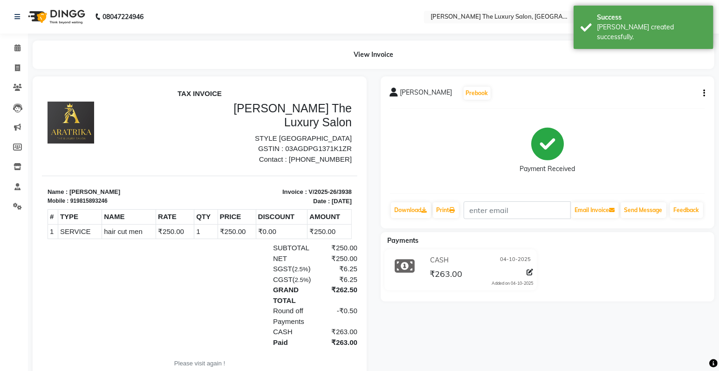
scroll to position [55, 0]
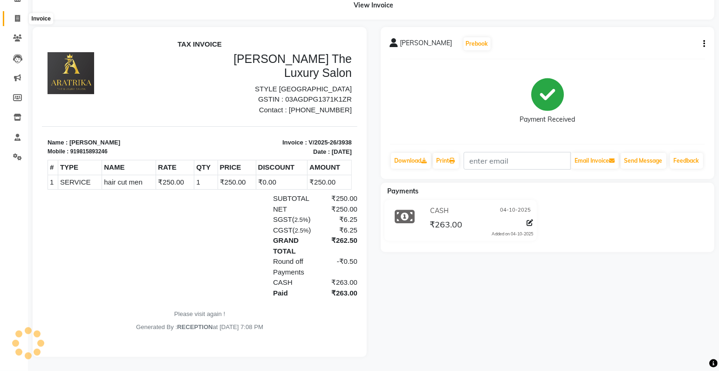
click at [14, 14] on span at bounding box center [17, 19] width 16 height 11
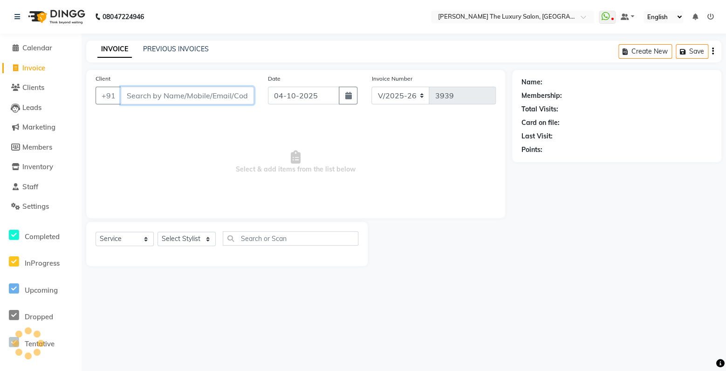
click at [157, 100] on input "Client" at bounding box center [187, 96] width 133 height 18
click at [195, 95] on input "Client" at bounding box center [187, 96] width 133 height 18
click at [155, 97] on input "Client" at bounding box center [187, 96] width 133 height 18
click at [177, 97] on input "[PERSON_NAME]" at bounding box center [164, 96] width 86 height 18
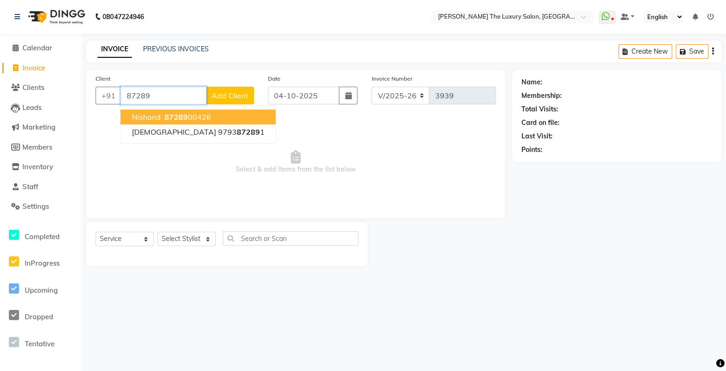
click at [193, 116] on ngb-highlight "87289 00426" at bounding box center [187, 116] width 48 height 9
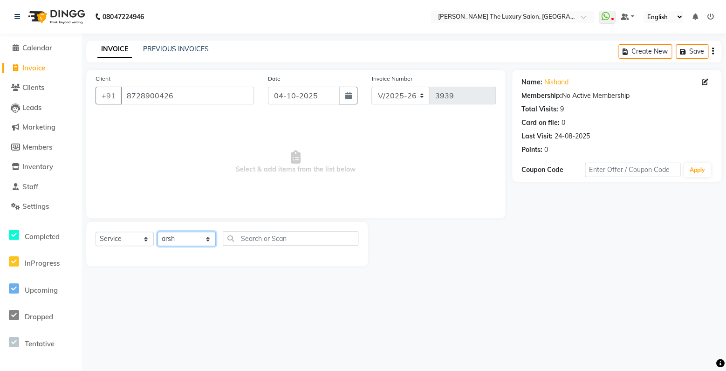
click option "arsh" at bounding box center [0, 0] width 0 height 0
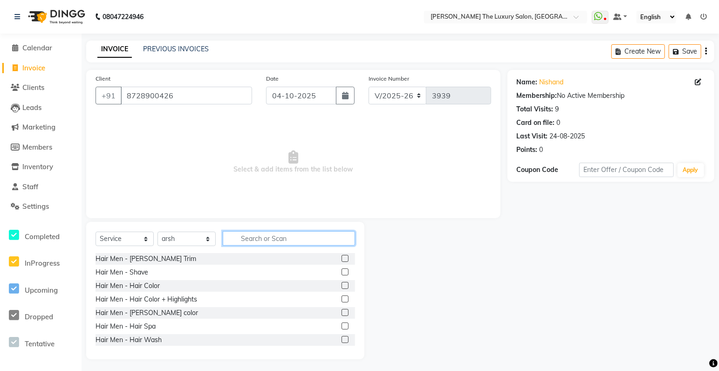
click at [288, 242] on input "text" at bounding box center [289, 238] width 132 height 14
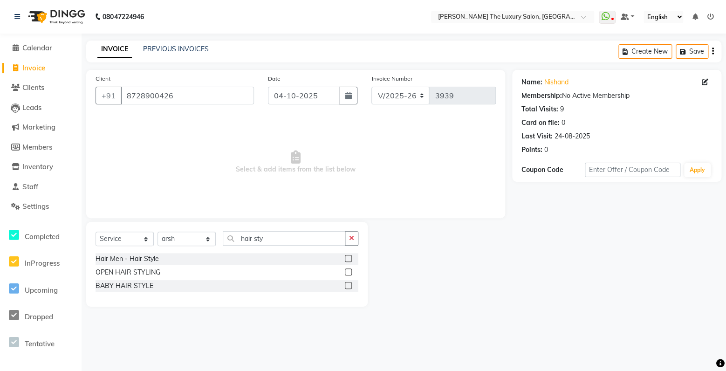
click at [350, 258] on label at bounding box center [348, 258] width 7 height 7
click at [350, 258] on input "checkbox" at bounding box center [348, 259] width 6 height 6
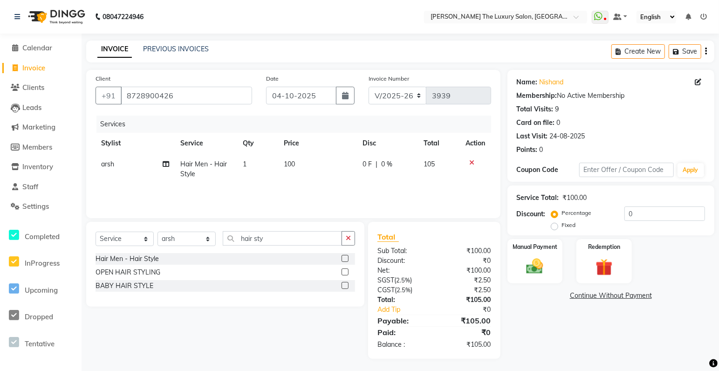
click at [307, 165] on td "100" at bounding box center [317, 169] width 79 height 31
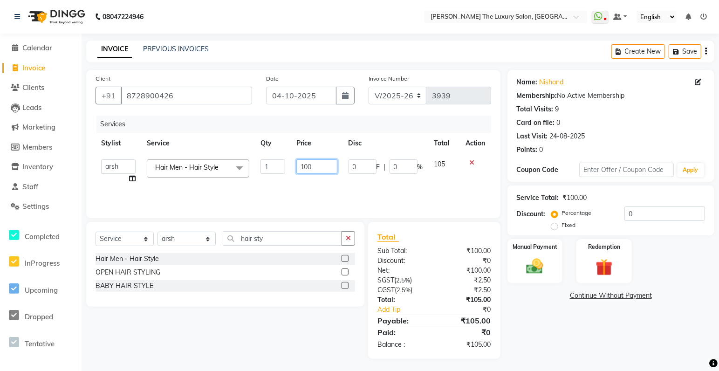
click at [313, 166] on input "100" at bounding box center [316, 166] width 41 height 14
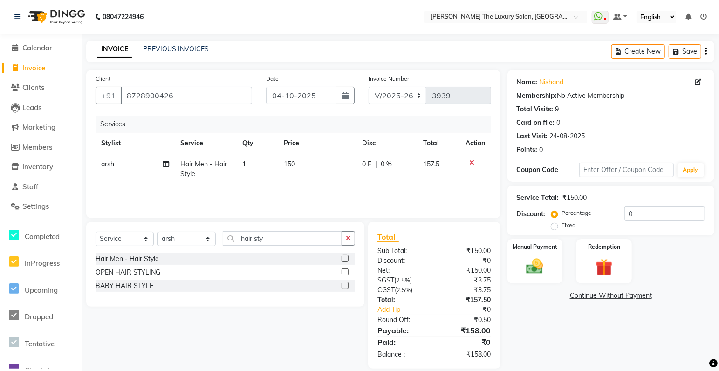
click at [409, 184] on td "0 F | 0 %" at bounding box center [387, 169] width 61 height 31
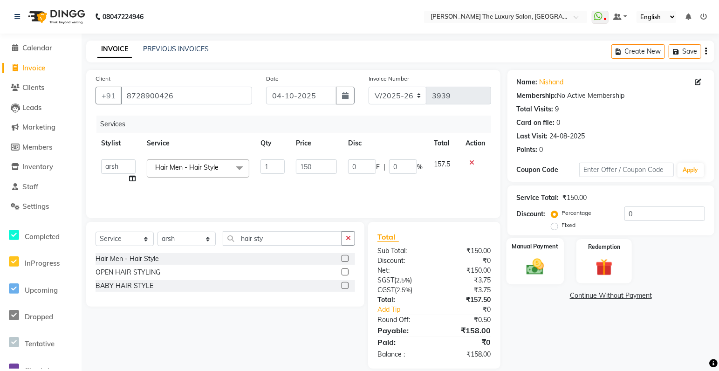
click at [548, 267] on img at bounding box center [534, 266] width 28 height 20
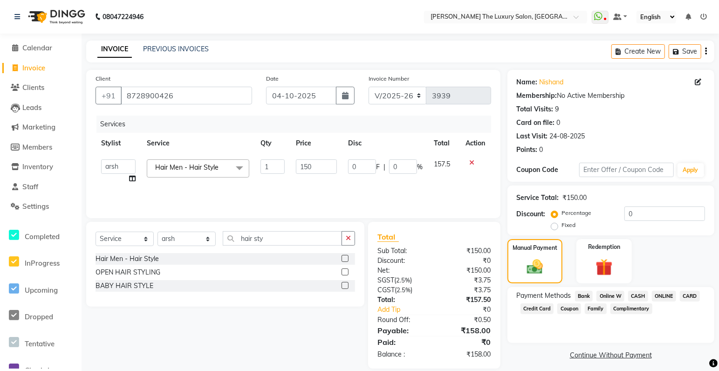
click at [637, 295] on span "CASH" at bounding box center [638, 296] width 20 height 11
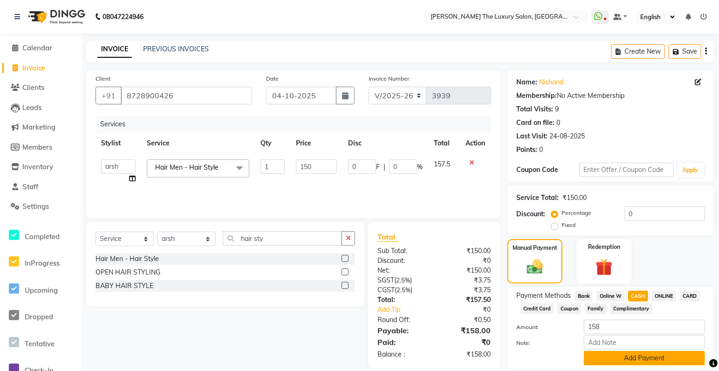
click at [665, 358] on button "Add Payment" at bounding box center [644, 358] width 121 height 14
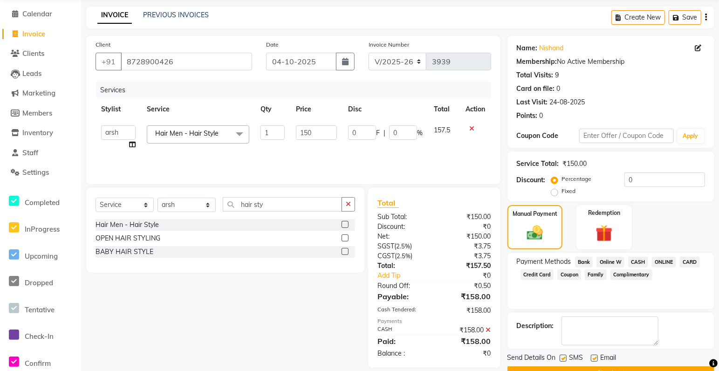
scroll to position [57, 0]
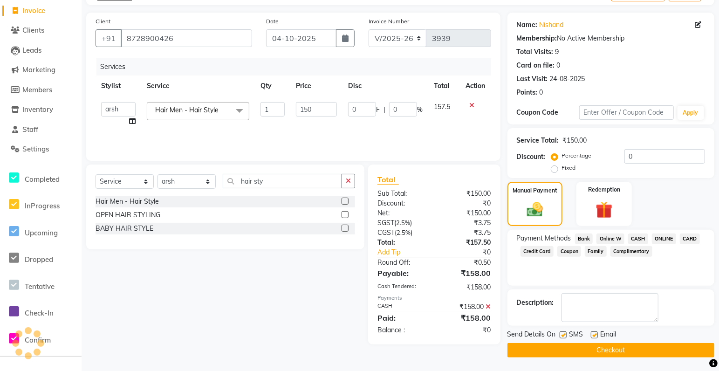
click at [637, 346] on button "Checkout" at bounding box center [610, 350] width 207 height 14
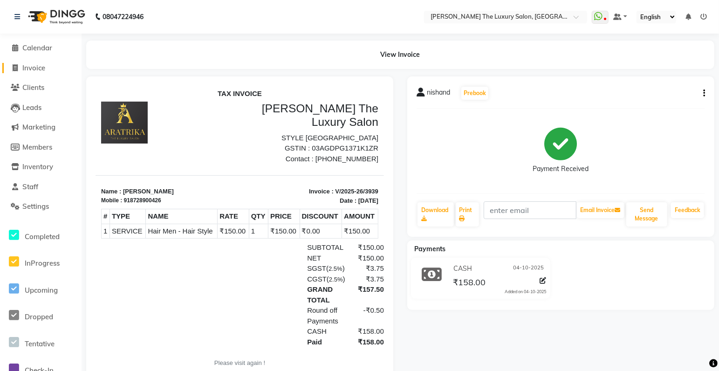
click at [32, 68] on span "Invoice" at bounding box center [33, 67] width 23 height 9
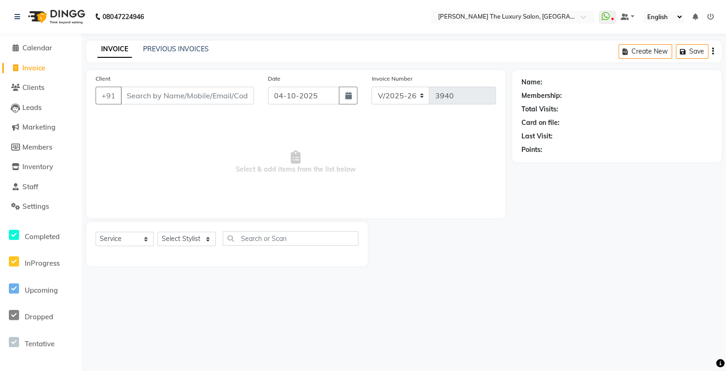
click at [154, 97] on input "Client" at bounding box center [187, 96] width 133 height 18
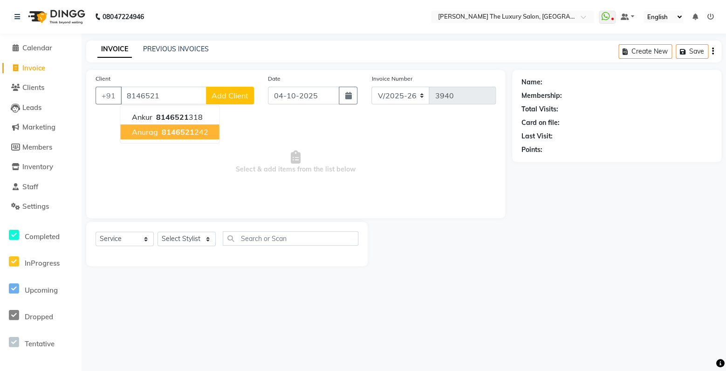
click at [170, 132] on span "8146521" at bounding box center [178, 131] width 33 height 9
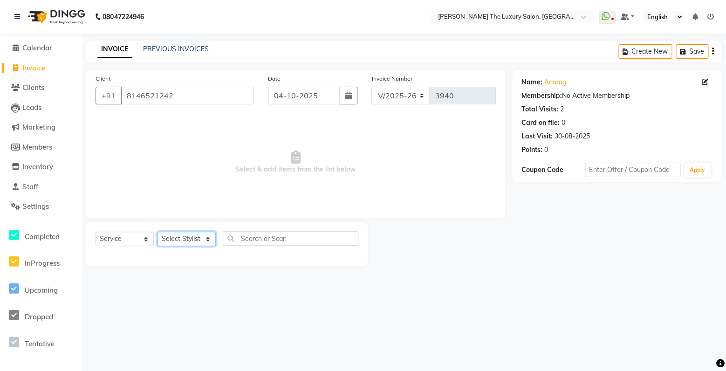
click at [157, 231] on select "Select Stylist amrit arsh [PERSON_NAME] [PERSON_NAME] jasmine matrix [PERSON_NA…" at bounding box center [186, 238] width 58 height 14
click option "Raman" at bounding box center [0, 0] width 0 height 0
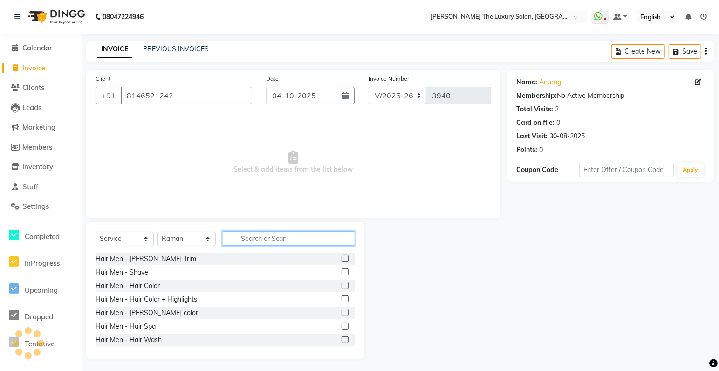
click at [257, 241] on input "text" at bounding box center [289, 238] width 132 height 14
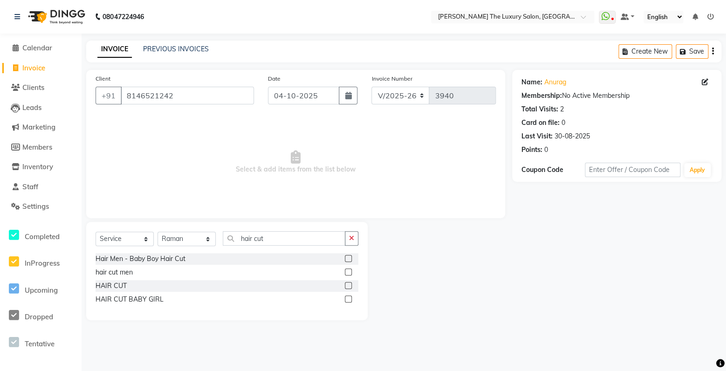
click at [349, 274] on label at bounding box center [348, 271] width 7 height 7
click at [349, 274] on input "checkbox" at bounding box center [348, 272] width 6 height 6
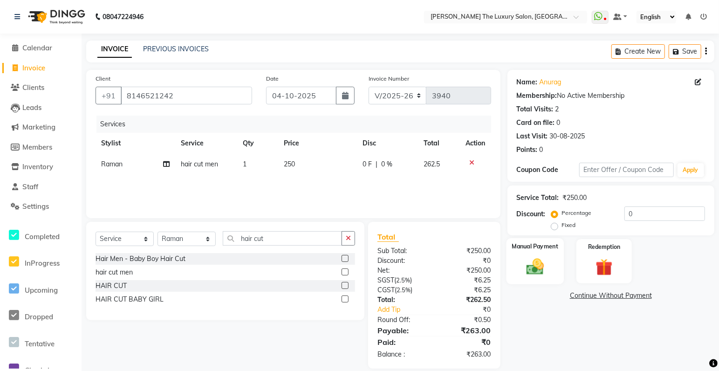
click at [542, 264] on img at bounding box center [534, 266] width 28 height 20
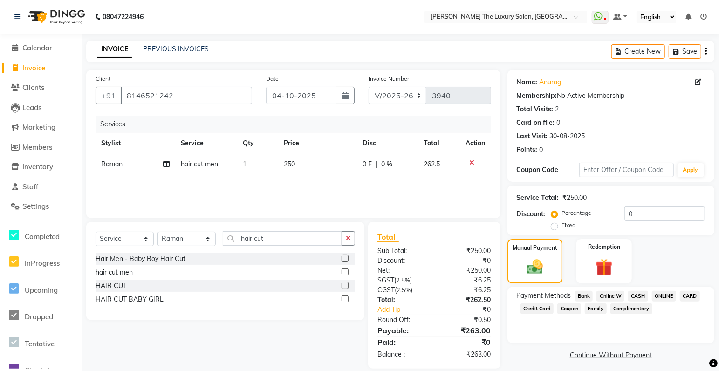
click at [638, 295] on span "CASH" at bounding box center [638, 296] width 20 height 11
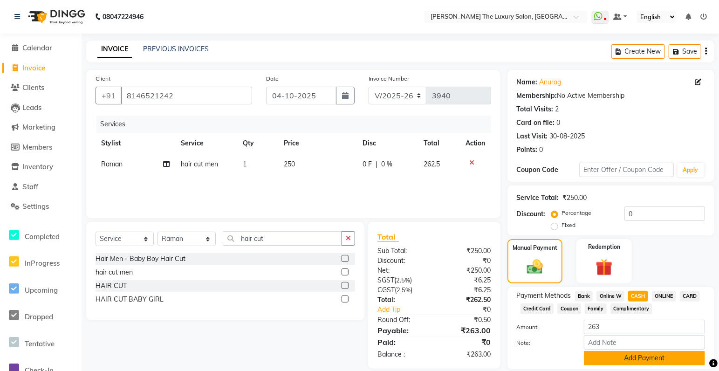
click at [629, 358] on button "Add Payment" at bounding box center [644, 358] width 121 height 14
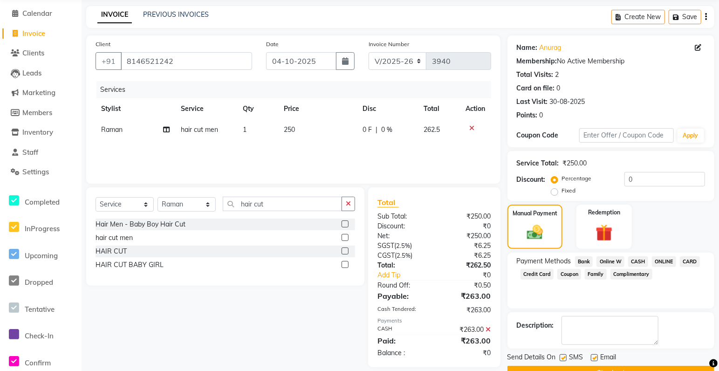
scroll to position [57, 0]
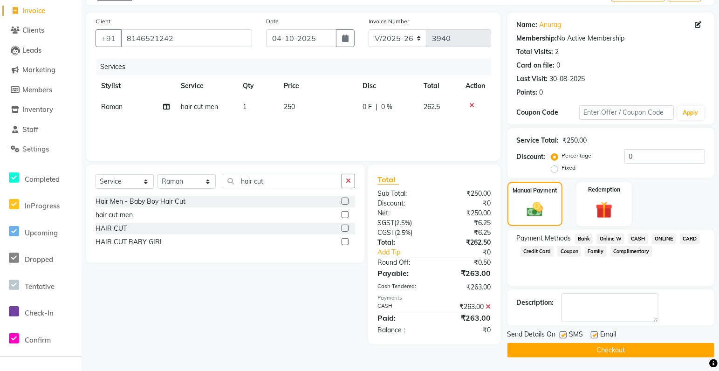
click at [641, 238] on span "CASH" at bounding box center [638, 238] width 20 height 11
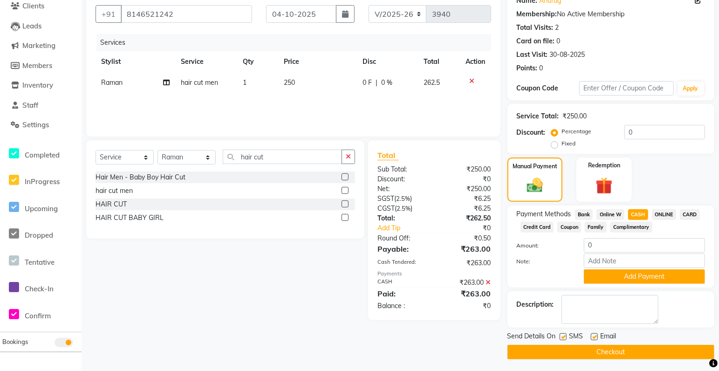
scroll to position [83, 0]
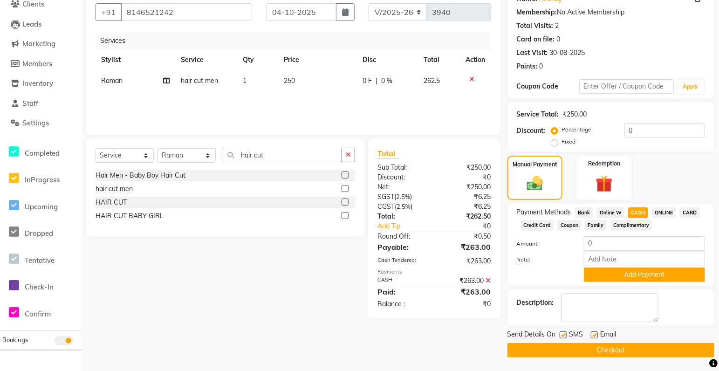
click at [645, 347] on button "Checkout" at bounding box center [610, 350] width 207 height 14
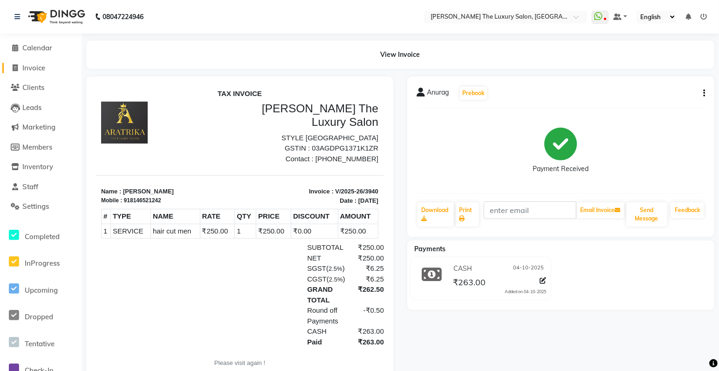
click at [22, 66] on span "Invoice" at bounding box center [33, 67] width 23 height 9
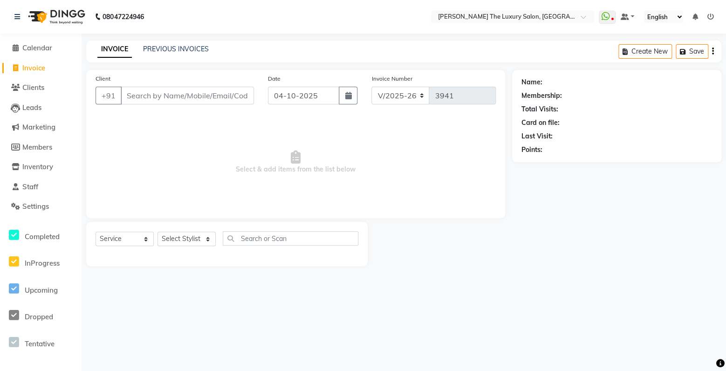
click at [152, 97] on input "Client" at bounding box center [187, 96] width 133 height 18
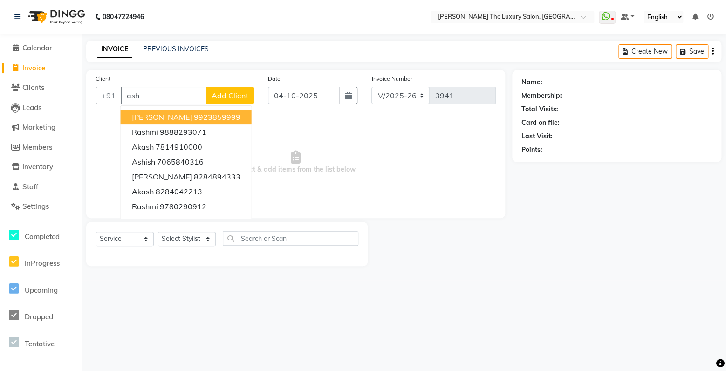
click at [163, 118] on span "[PERSON_NAME]" at bounding box center [162, 116] width 60 height 9
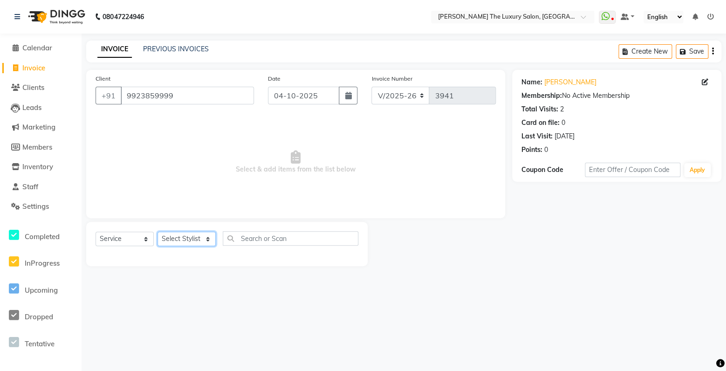
click at [157, 231] on select "Select Stylist amrit arsh [PERSON_NAME] [PERSON_NAME] jasmine matrix [PERSON_NA…" at bounding box center [186, 238] width 58 height 14
click option "Sunny" at bounding box center [0, 0] width 0 height 0
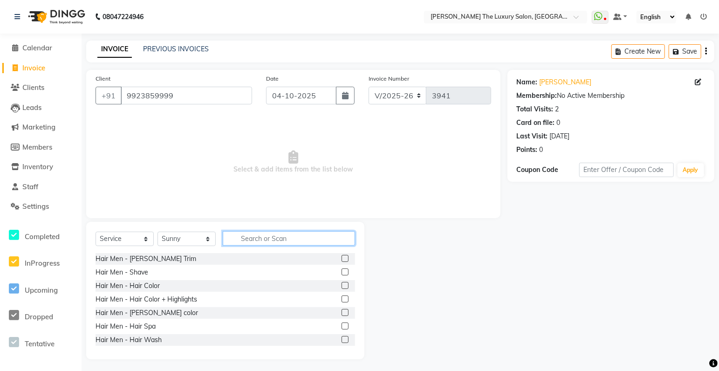
click at [252, 238] on input "text" at bounding box center [289, 238] width 132 height 14
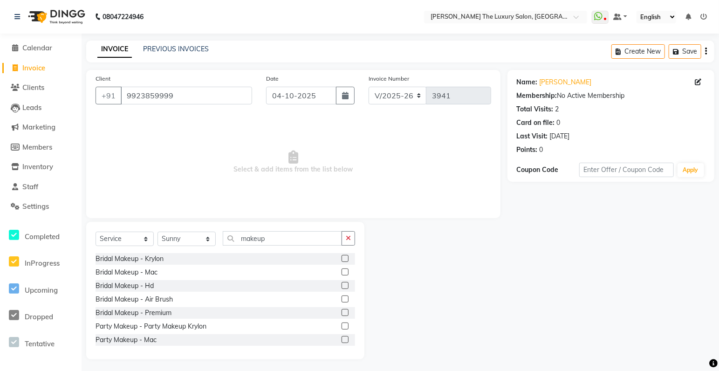
click at [341, 341] on label at bounding box center [344, 339] width 7 height 7
click at [341, 341] on input "checkbox" at bounding box center [344, 340] width 6 height 6
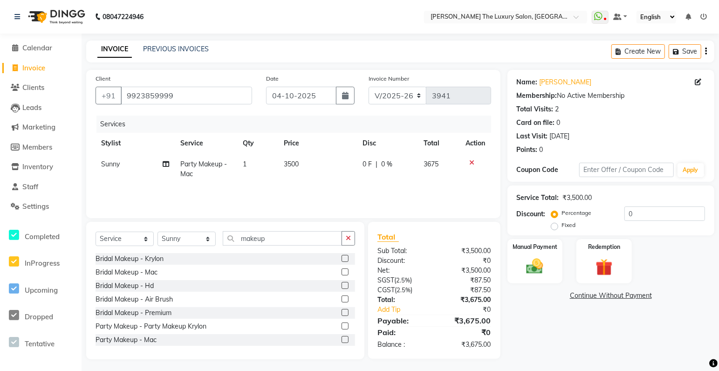
click at [300, 162] on td "3500" at bounding box center [317, 169] width 79 height 31
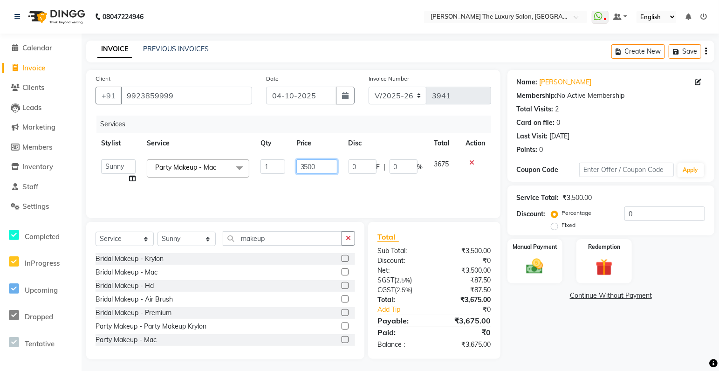
click at [309, 166] on input "3500" at bounding box center [316, 166] width 41 height 14
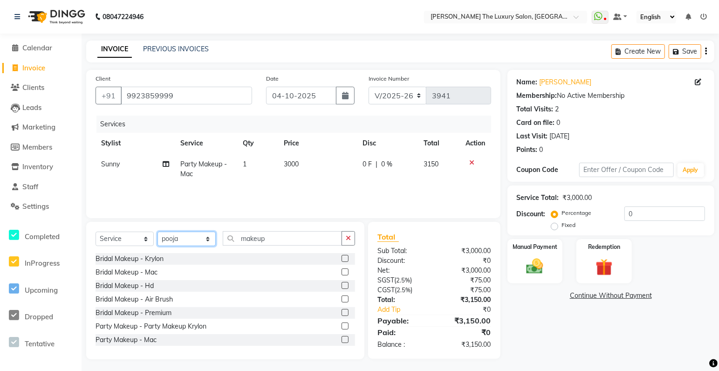
click option "pooja" at bounding box center [0, 0] width 0 height 0
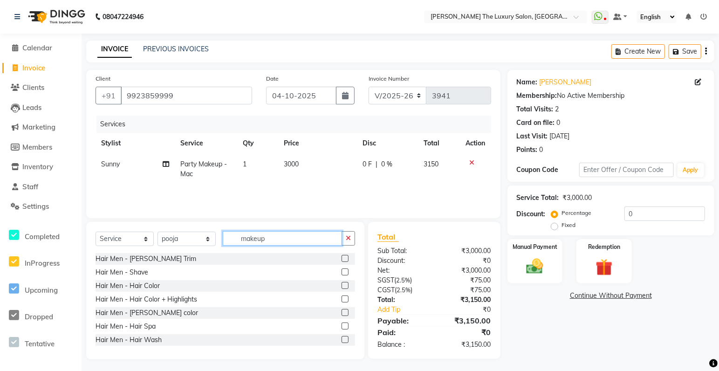
click at [276, 239] on input "makeup" at bounding box center [282, 238] width 119 height 14
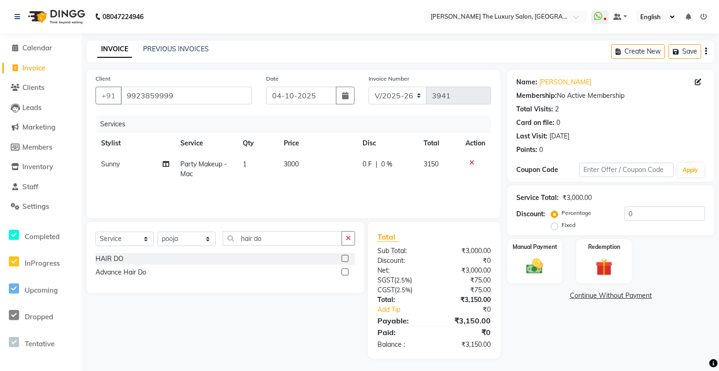
click at [343, 257] on label at bounding box center [344, 258] width 7 height 7
click at [346, 254] on div at bounding box center [348, 259] width 14 height 12
click at [348, 258] on label at bounding box center [344, 258] width 7 height 7
click at [347, 258] on input "checkbox" at bounding box center [344, 259] width 6 height 6
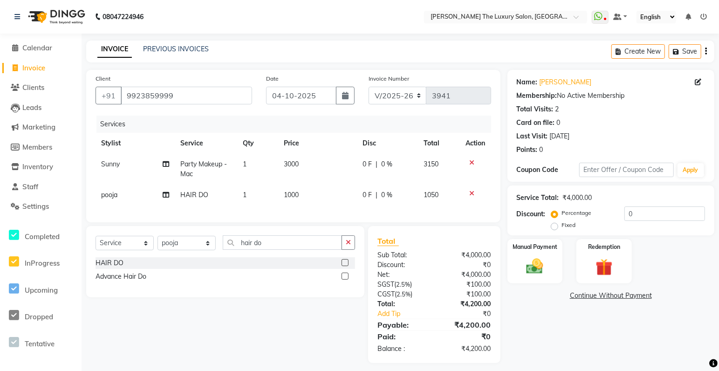
click at [306, 192] on td "1000" at bounding box center [317, 194] width 79 height 21
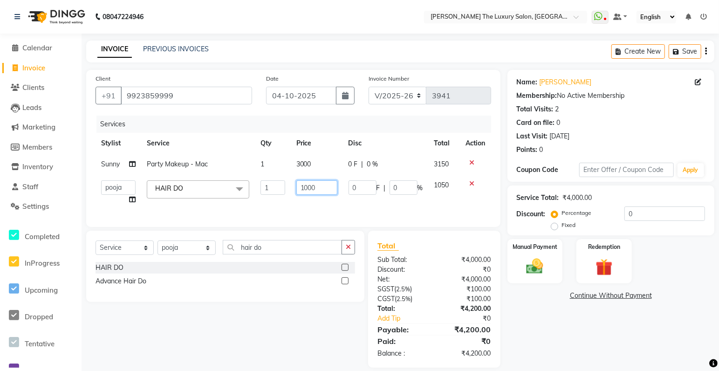
click at [319, 189] on input "1000" at bounding box center [316, 187] width 41 height 14
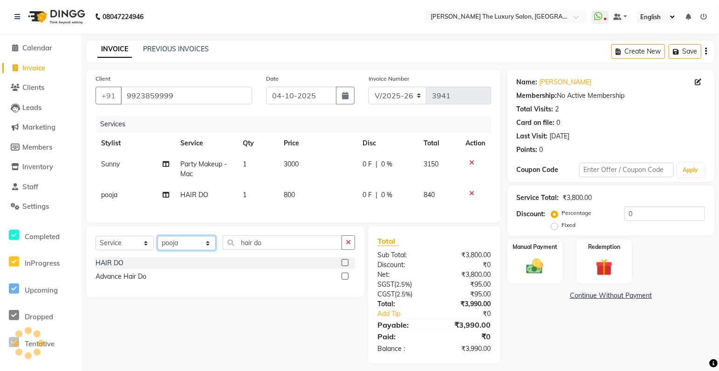
click at [191, 249] on select "Select Stylist amrit arsh [PERSON_NAME] [PERSON_NAME] jasmine matrix [PERSON_NA…" at bounding box center [186, 243] width 58 height 14
click at [352, 250] on button "button" at bounding box center [348, 242] width 14 height 14
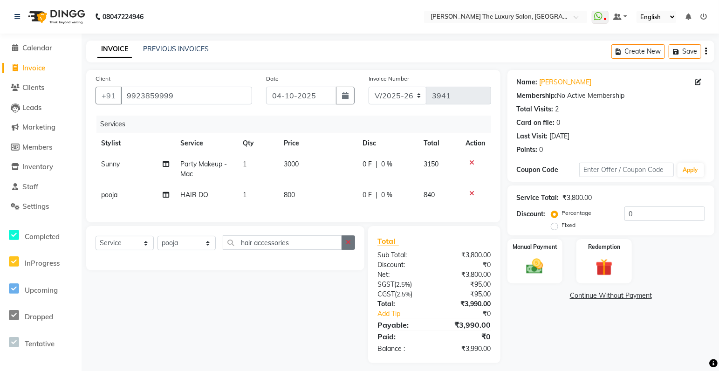
click at [346, 250] on button "button" at bounding box center [348, 242] width 14 height 14
click at [327, 250] on input "eye lashes" at bounding box center [282, 242] width 119 height 14
click at [346, 245] on icon "button" at bounding box center [348, 242] width 5 height 7
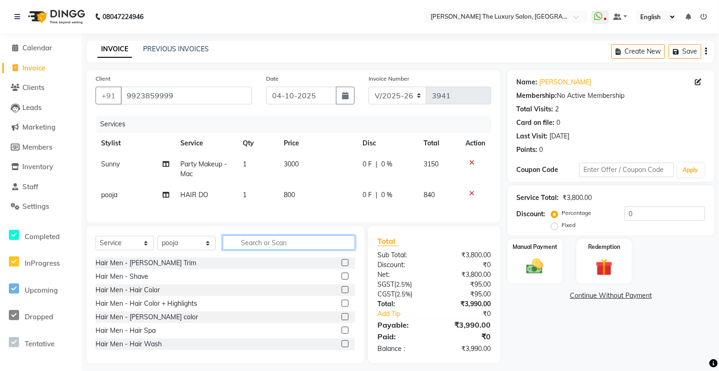
click at [265, 250] on input "text" at bounding box center [289, 242] width 132 height 14
click at [269, 250] on input "text" at bounding box center [289, 242] width 132 height 14
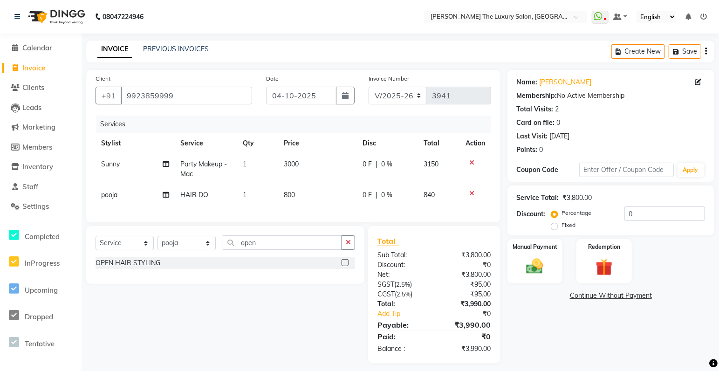
click at [344, 266] on label at bounding box center [344, 262] width 7 height 7
click at [344, 266] on input "checkbox" at bounding box center [344, 263] width 6 height 6
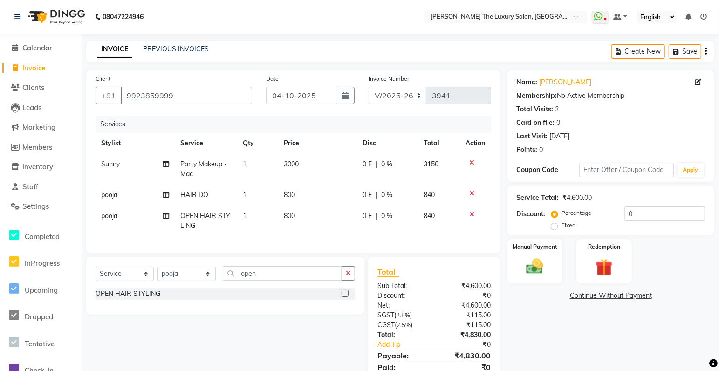
click at [288, 217] on span "800" at bounding box center [289, 215] width 11 height 8
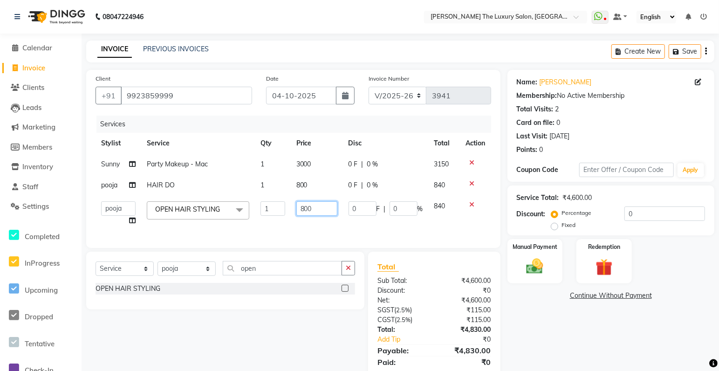
click at [306, 208] on input "800" at bounding box center [316, 208] width 41 height 14
click at [449, 227] on td "840" at bounding box center [444, 213] width 32 height 35
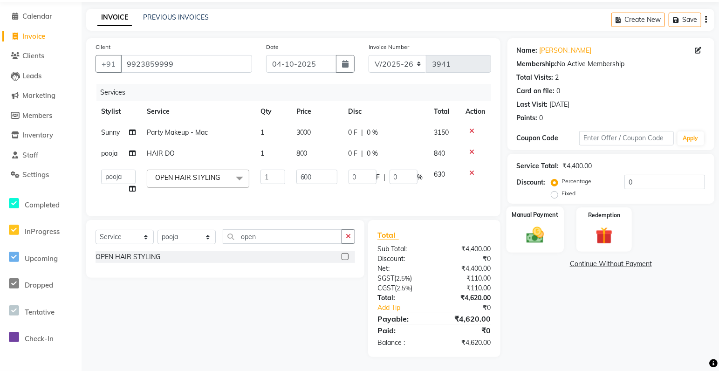
click at [532, 232] on img at bounding box center [534, 234] width 28 height 20
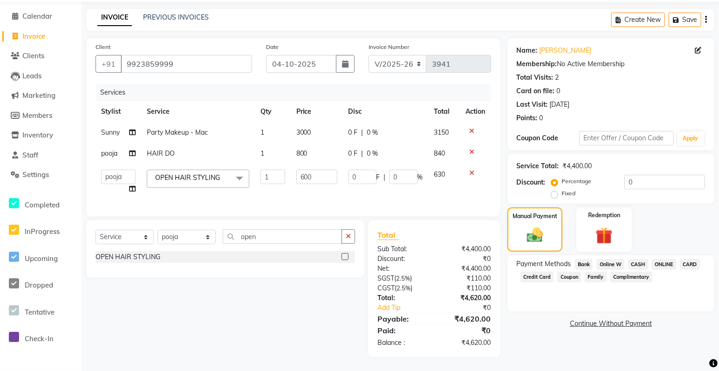
click at [639, 259] on span "CASH" at bounding box center [638, 264] width 20 height 11
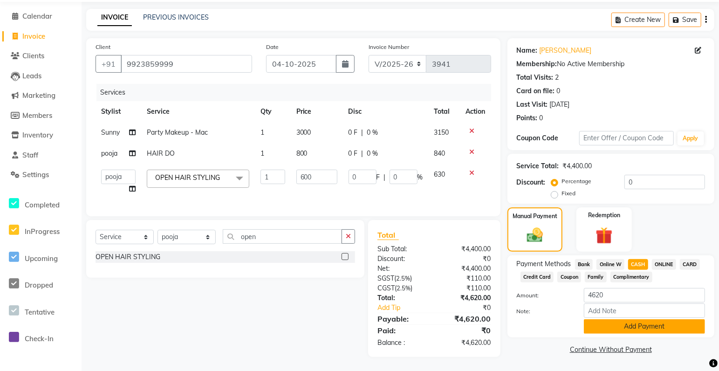
click at [637, 320] on button "Add Payment" at bounding box center [644, 326] width 121 height 14
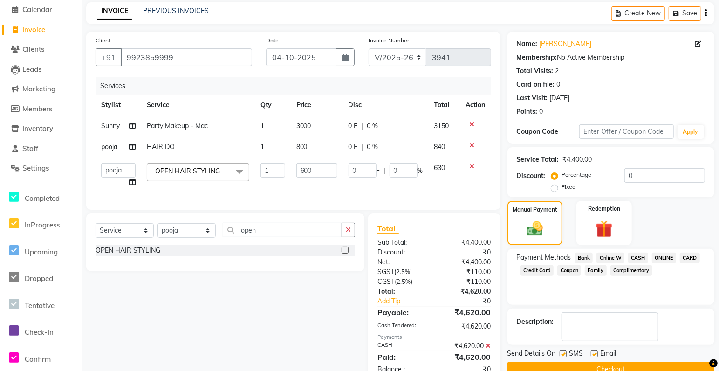
scroll to position [71, 0]
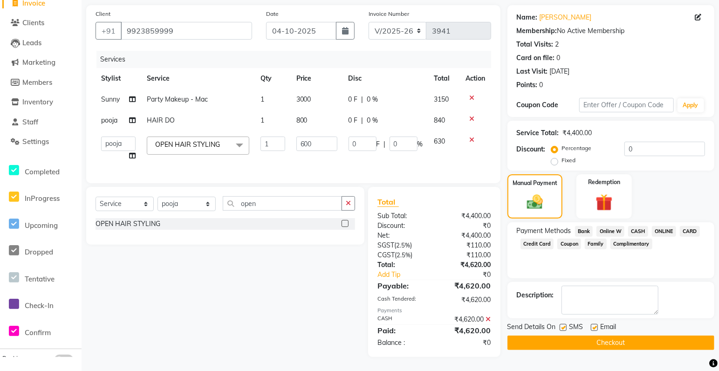
click at [587, 335] on button "Checkout" at bounding box center [610, 342] width 207 height 14
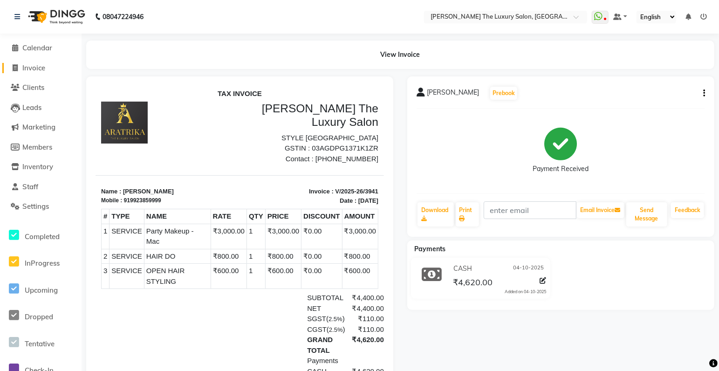
click at [38, 62] on li "Invoice" at bounding box center [41, 68] width 82 height 20
click at [39, 65] on span "Invoice" at bounding box center [33, 67] width 23 height 9
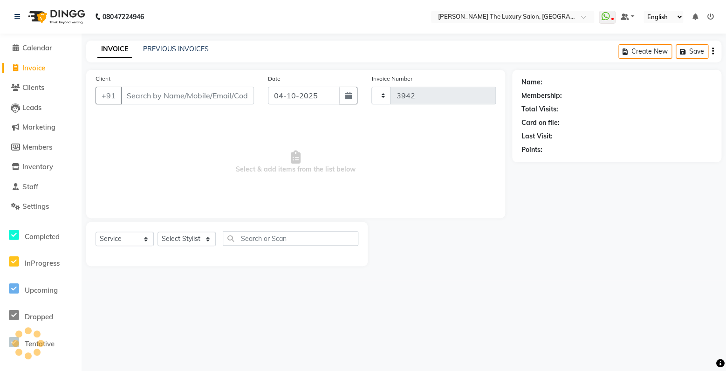
click at [173, 100] on input "Client" at bounding box center [187, 96] width 133 height 18
click at [172, 99] on input "Client" at bounding box center [187, 96] width 133 height 18
click at [231, 98] on span "Add Client" at bounding box center [229, 95] width 37 height 9
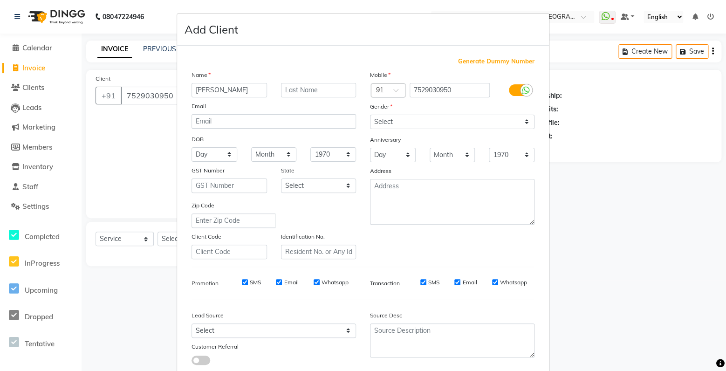
click at [392, 113] on div "Gender" at bounding box center [452, 108] width 178 height 13
click at [370, 115] on select "Select [DEMOGRAPHIC_DATA] [DEMOGRAPHIC_DATA] Other Prefer Not To Say" at bounding box center [452, 122] width 164 height 14
click option "[DEMOGRAPHIC_DATA]" at bounding box center [0, 0] width 0 height 0
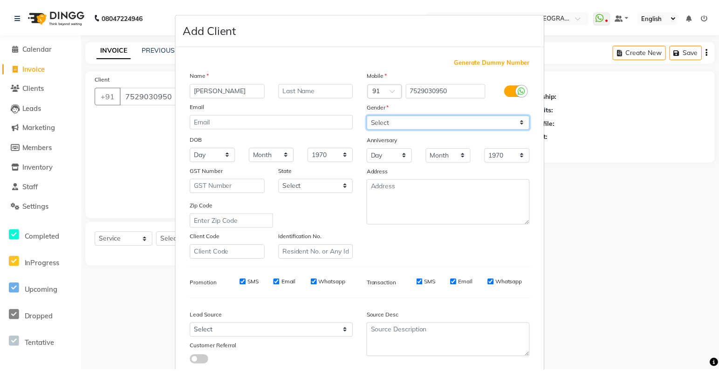
scroll to position [61, 0]
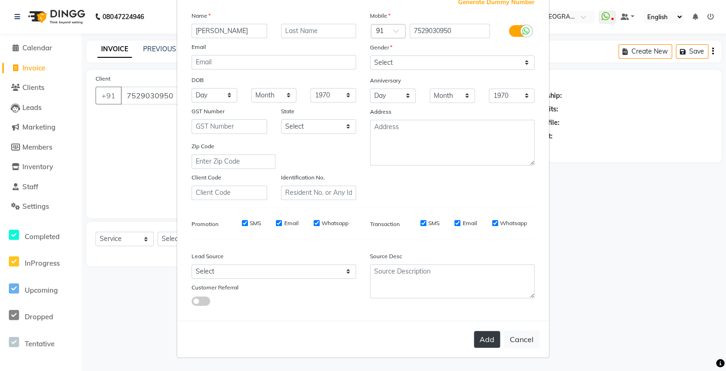
click at [487, 332] on button "Add" at bounding box center [487, 339] width 26 height 17
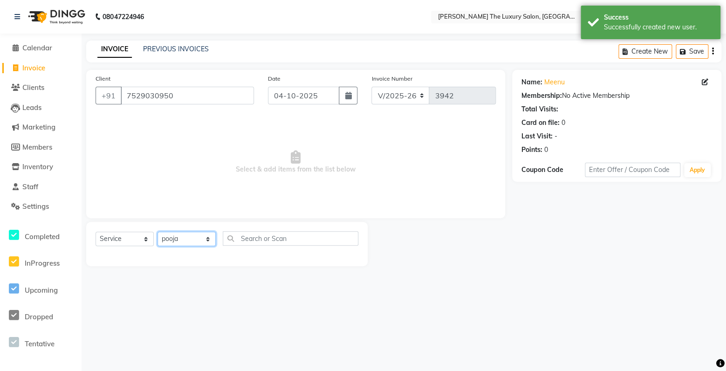
click option "pooja" at bounding box center [0, 0] width 0 height 0
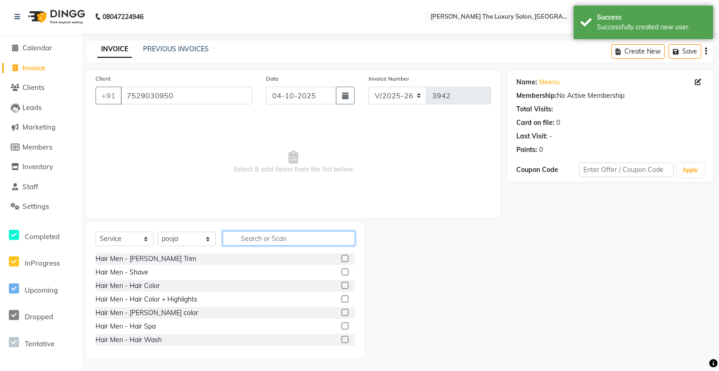
click at [238, 236] on input "text" at bounding box center [289, 238] width 132 height 14
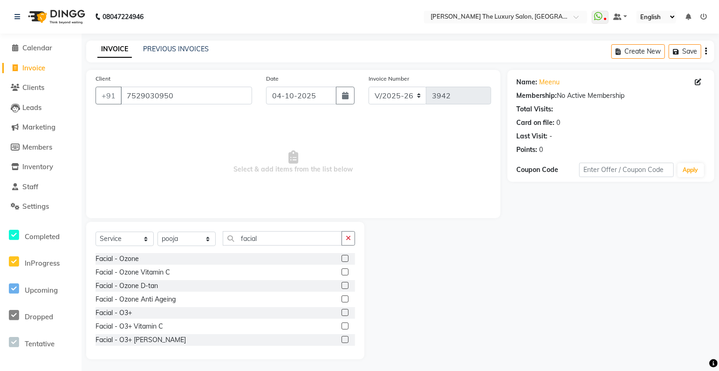
click at [341, 272] on label at bounding box center [344, 271] width 7 height 7
click at [341, 272] on input "checkbox" at bounding box center [344, 272] width 6 height 6
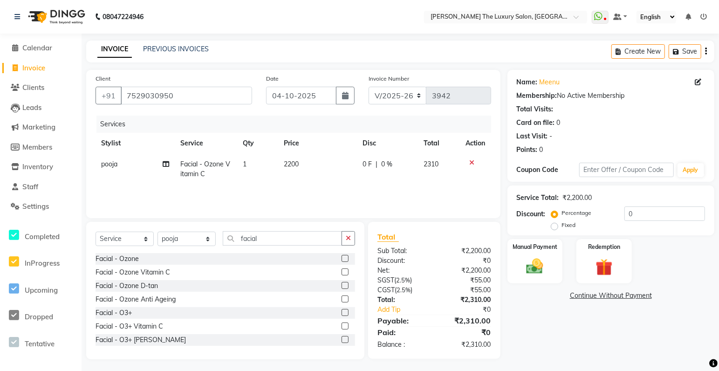
click at [292, 163] on span "2200" at bounding box center [291, 164] width 15 height 8
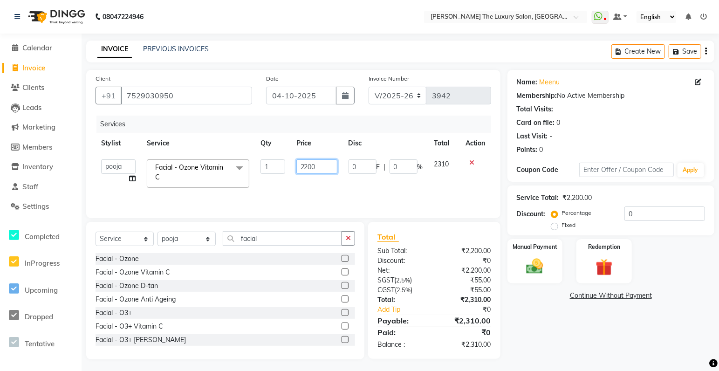
click at [309, 169] on input "2200" at bounding box center [316, 166] width 41 height 14
click at [390, 189] on div "Services Stylist Service Qty Price Disc Total Action amrit arsh [PERSON_NAME] […" at bounding box center [292, 162] width 395 height 93
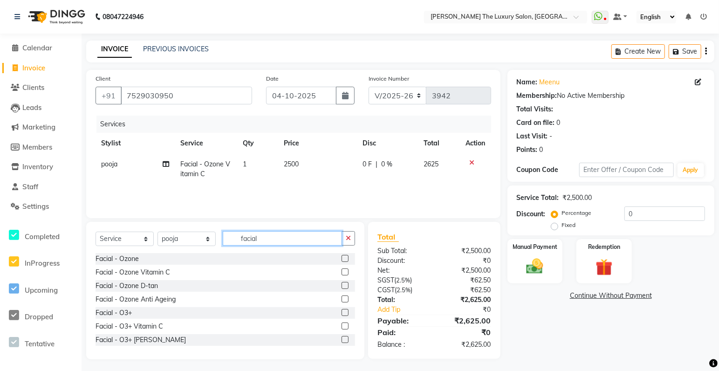
drag, startPoint x: 277, startPoint y: 238, endPoint x: 165, endPoint y: 248, distance: 112.2
click at [223, 245] on input "facial" at bounding box center [282, 238] width 119 height 14
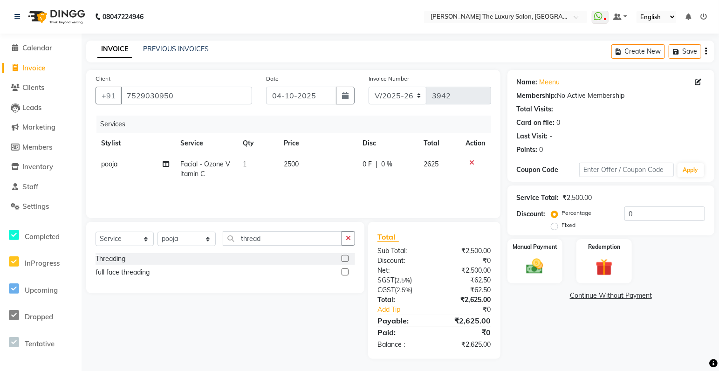
click at [347, 272] on label at bounding box center [344, 271] width 7 height 7
click at [347, 272] on input "checkbox" at bounding box center [344, 272] width 6 height 6
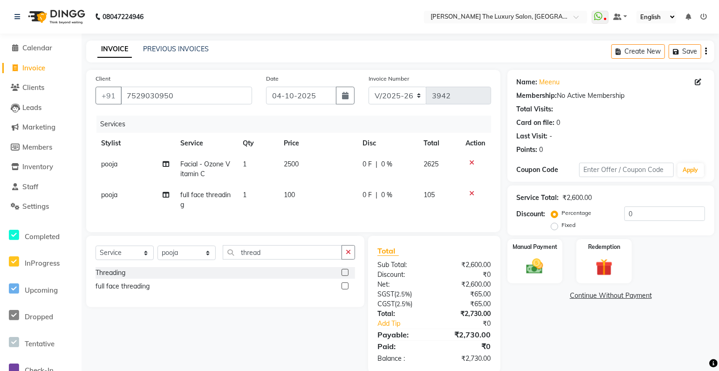
scroll to position [22, 0]
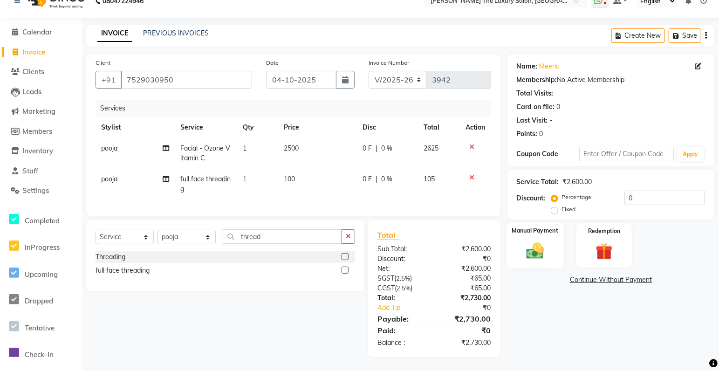
click at [537, 245] on img at bounding box center [534, 250] width 28 height 20
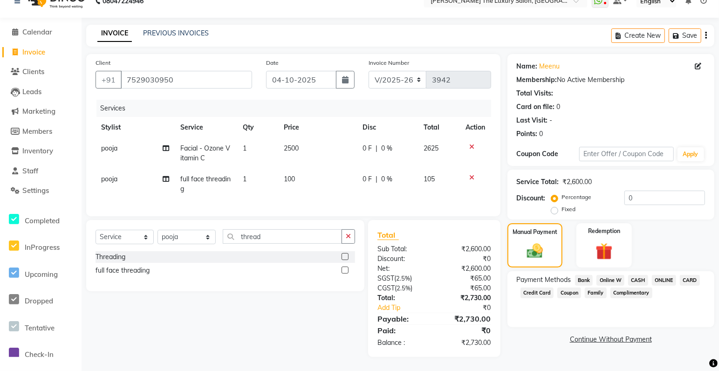
click at [634, 275] on span "CASH" at bounding box center [638, 280] width 20 height 11
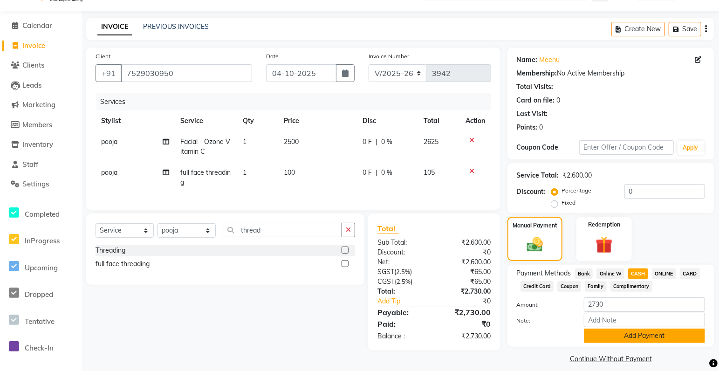
click at [644, 333] on button "Add Payment" at bounding box center [644, 335] width 121 height 14
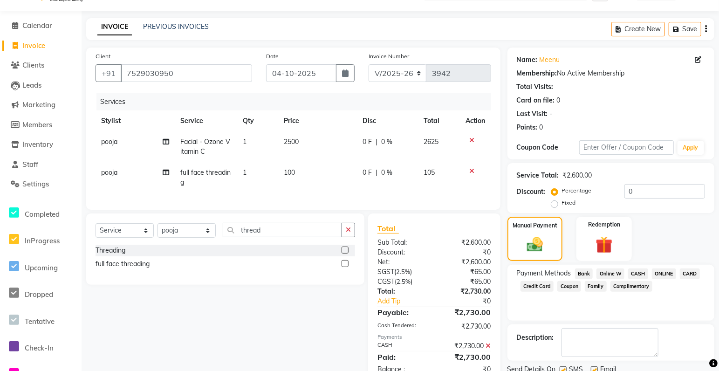
scroll to position [57, 0]
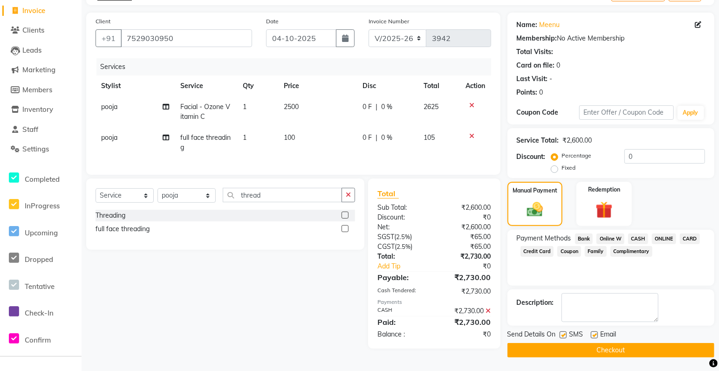
click at [571, 348] on button "Checkout" at bounding box center [610, 350] width 207 height 14
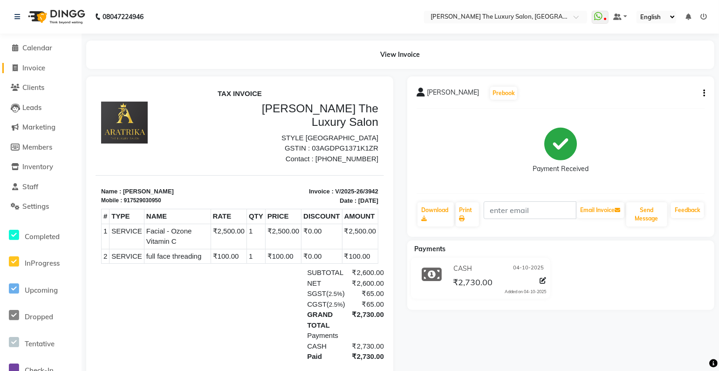
click at [42, 68] on span "Invoice" at bounding box center [33, 67] width 23 height 9
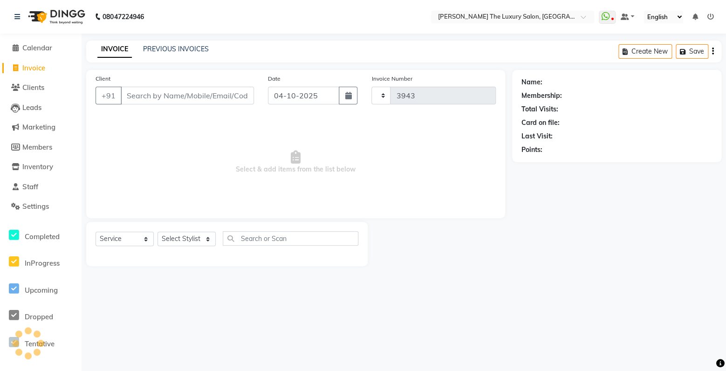
click at [145, 100] on input "Client" at bounding box center [187, 96] width 133 height 18
click at [231, 97] on span "Add Client" at bounding box center [229, 95] width 37 height 9
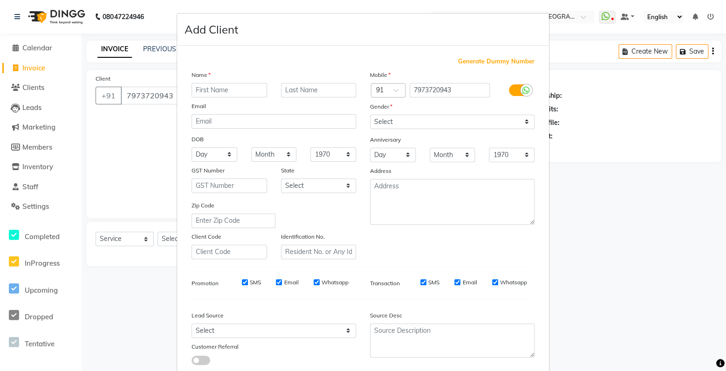
click at [224, 90] on input "text" at bounding box center [228, 90] width 75 height 14
click at [370, 115] on select "Select [DEMOGRAPHIC_DATA] [DEMOGRAPHIC_DATA] Other Prefer Not To Say" at bounding box center [452, 122] width 164 height 14
click option "[DEMOGRAPHIC_DATA]" at bounding box center [0, 0] width 0 height 0
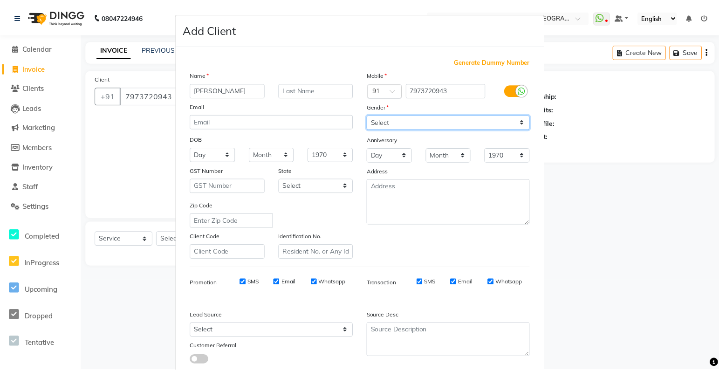
scroll to position [61, 0]
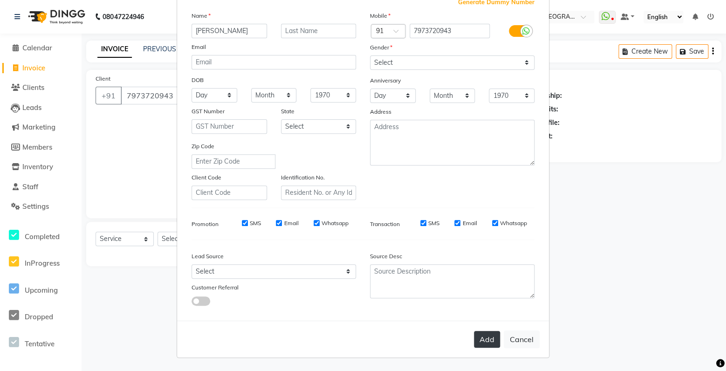
click at [488, 340] on button "Add" at bounding box center [487, 339] width 26 height 17
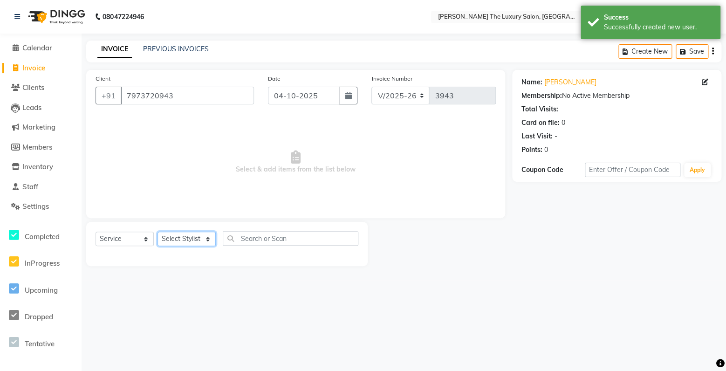
click at [157, 231] on select "Select Stylist amrit arsh [PERSON_NAME] [PERSON_NAME] jasmine matrix [PERSON_NA…" at bounding box center [186, 238] width 58 height 14
click option "Sunny" at bounding box center [0, 0] width 0 height 0
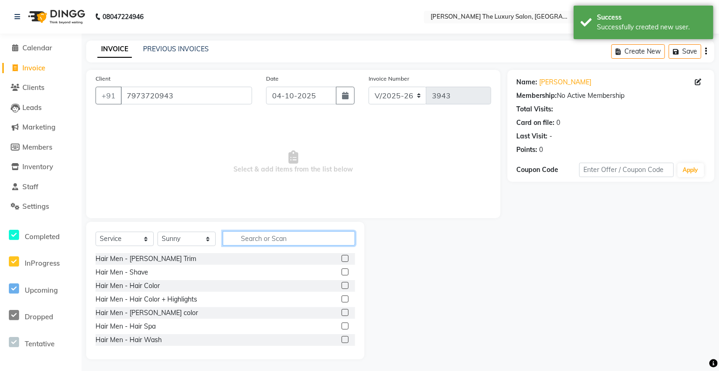
click at [269, 240] on input "text" at bounding box center [289, 238] width 132 height 14
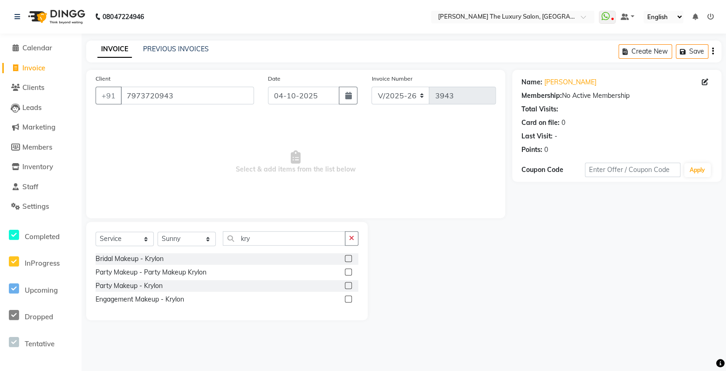
click at [348, 270] on label at bounding box center [348, 271] width 7 height 7
click at [348, 270] on input "checkbox" at bounding box center [348, 272] width 6 height 6
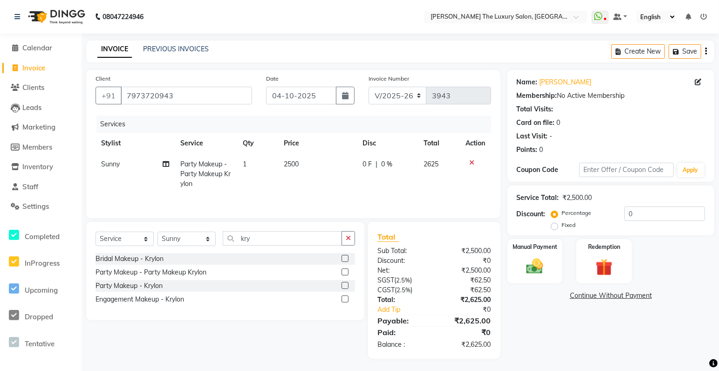
click at [292, 162] on span "2500" at bounding box center [291, 164] width 15 height 8
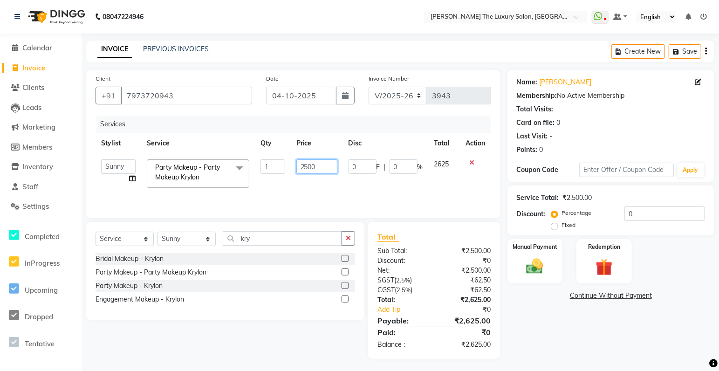
click at [306, 167] on input "2500" at bounding box center [316, 166] width 41 height 14
click at [304, 167] on input "2500" at bounding box center [316, 166] width 41 height 14
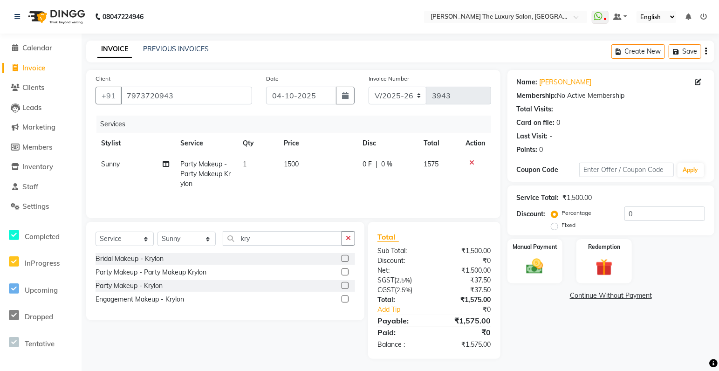
click at [388, 188] on td "0 F | 0 %" at bounding box center [387, 174] width 61 height 41
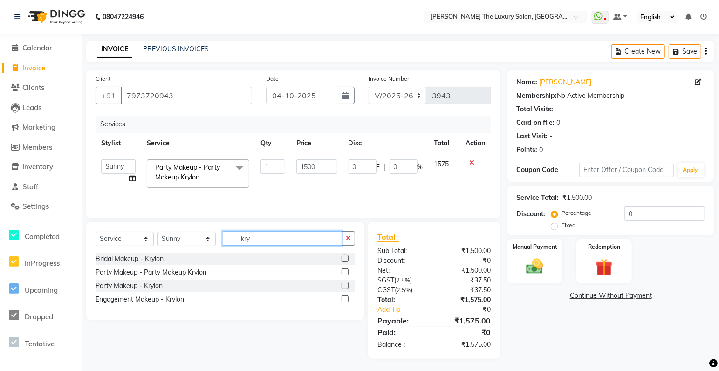
drag, startPoint x: 269, startPoint y: 238, endPoint x: 194, endPoint y: 235, distance: 75.0
click at [223, 235] on input "kry" at bounding box center [282, 238] width 119 height 14
click at [157, 231] on select "Select Stylist amrit arsh [PERSON_NAME] [PERSON_NAME] jasmine matrix [PERSON_NA…" at bounding box center [186, 238] width 58 height 14
click option "pooja" at bounding box center [0, 0] width 0 height 0
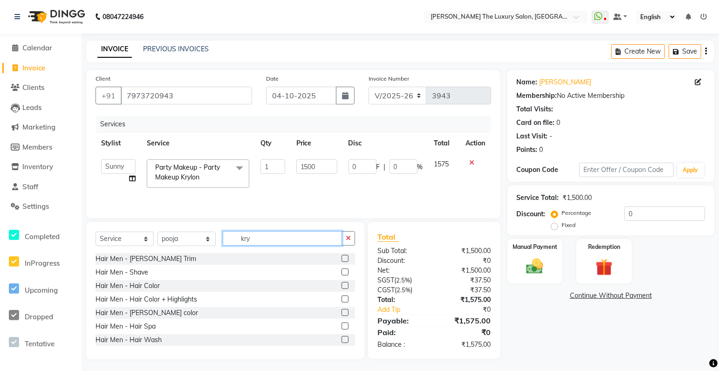
drag, startPoint x: 270, startPoint y: 237, endPoint x: 158, endPoint y: 246, distance: 111.7
click at [223, 245] on input "kry" at bounding box center [282, 238] width 119 height 14
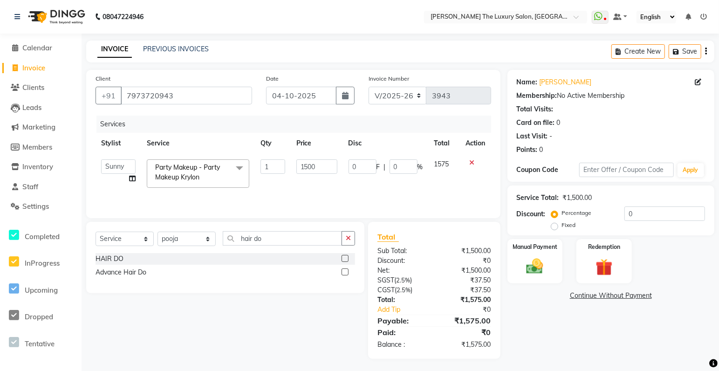
click at [341, 258] on div "HAIR DO" at bounding box center [224, 259] width 259 height 12
click at [346, 259] on label at bounding box center [344, 258] width 7 height 7
click at [346, 259] on input "checkbox" at bounding box center [344, 259] width 6 height 6
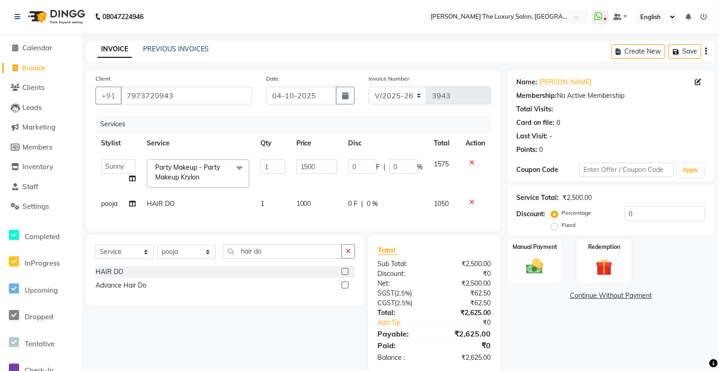
click at [301, 202] on span "1000" at bounding box center [303, 203] width 15 height 8
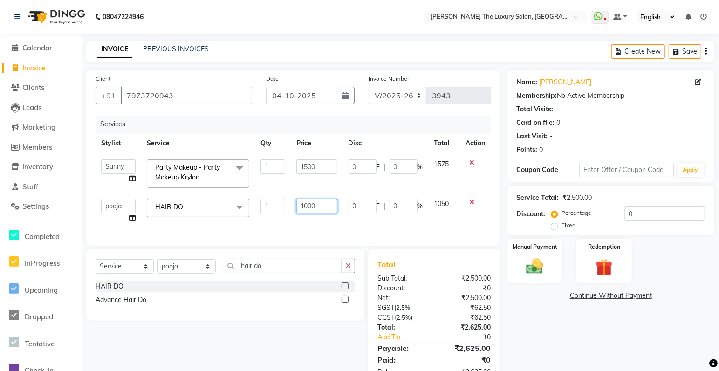
drag, startPoint x: 308, startPoint y: 206, endPoint x: 280, endPoint y: 209, distance: 28.0
click at [296, 209] on input "1000" at bounding box center [316, 206] width 41 height 14
click at [479, 222] on div "Services Stylist Service Qty Price Disc Total Action amrit arsh [PERSON_NAME] […" at bounding box center [292, 176] width 395 height 121
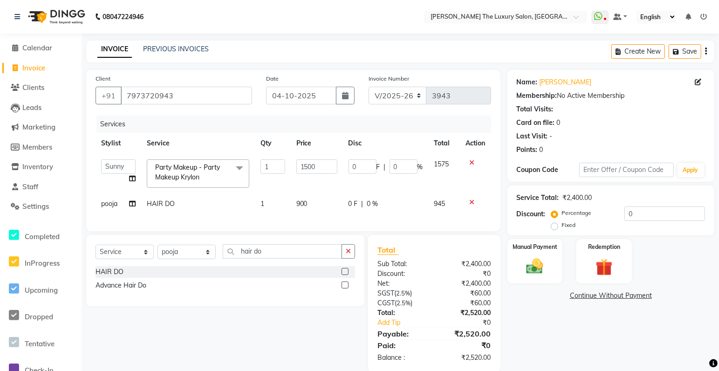
scroll to position [21, 0]
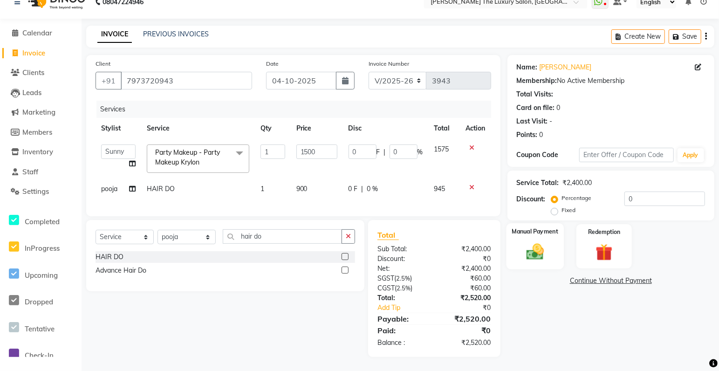
click at [546, 247] on img at bounding box center [534, 251] width 28 height 20
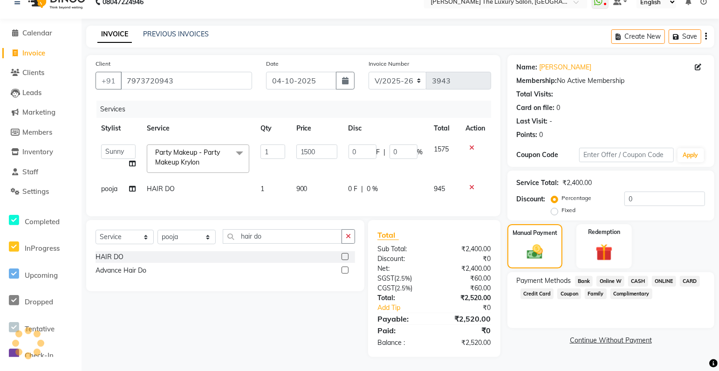
click at [662, 276] on span "ONLINE" at bounding box center [664, 281] width 24 height 11
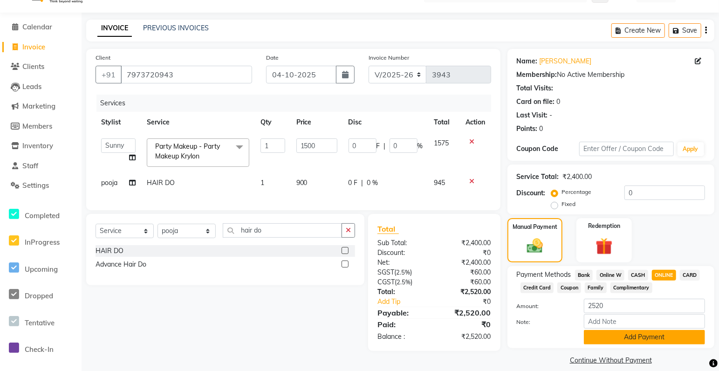
click at [658, 340] on button "Add Payment" at bounding box center [644, 337] width 121 height 14
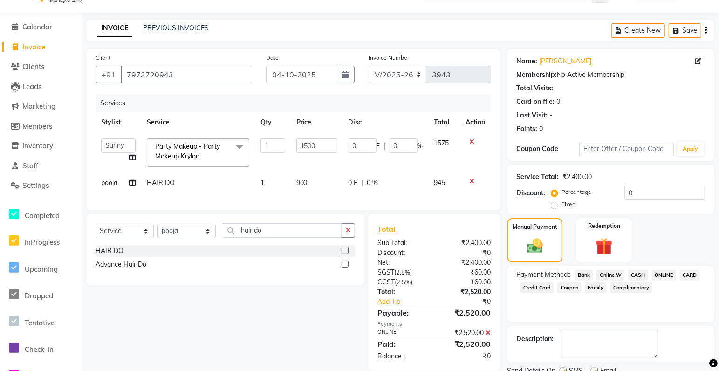
scroll to position [57, 0]
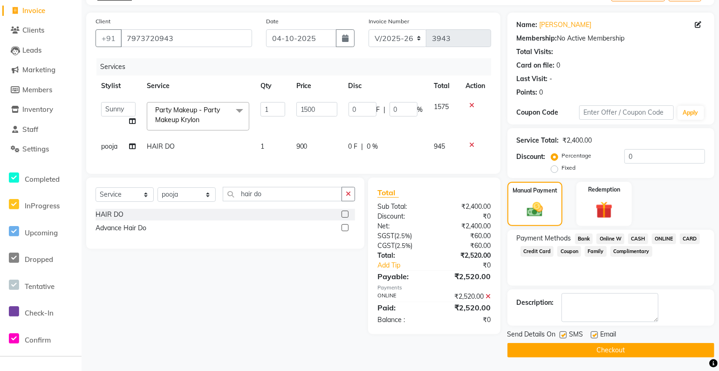
click at [642, 348] on button "Checkout" at bounding box center [610, 350] width 207 height 14
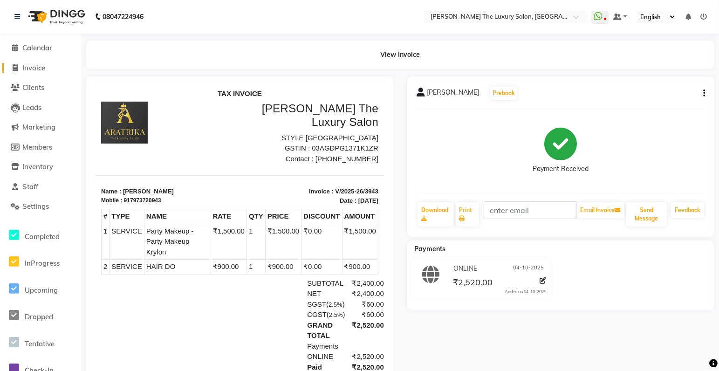
click at [34, 67] on span "Invoice" at bounding box center [33, 67] width 23 height 9
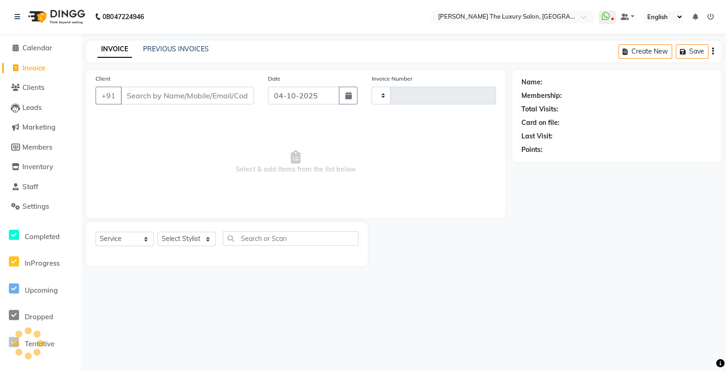
drag, startPoint x: 34, startPoint y: 67, endPoint x: 141, endPoint y: 95, distance: 110.3
click at [141, 95] on input "Client" at bounding box center [187, 96] width 133 height 18
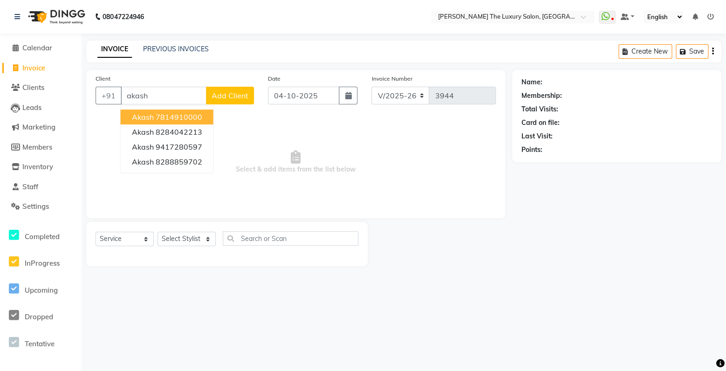
click at [151, 118] on span "Akash" at bounding box center [143, 116] width 22 height 9
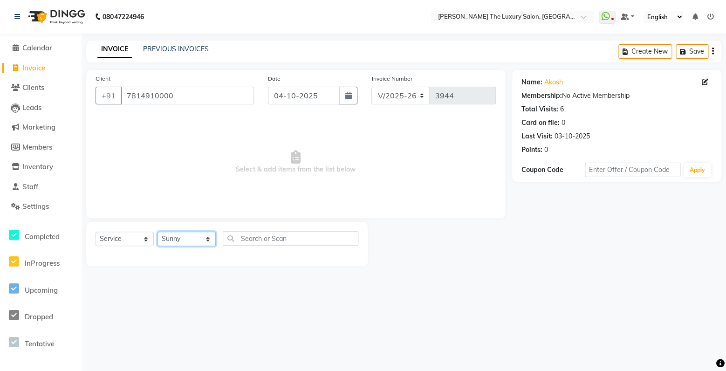
click option "Sunny" at bounding box center [0, 0] width 0 height 0
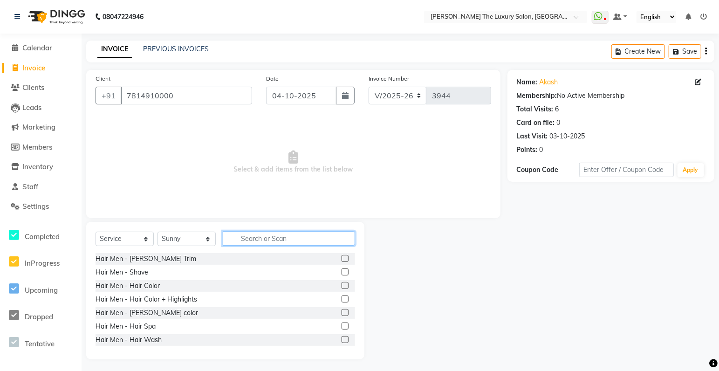
click at [265, 238] on input "text" at bounding box center [289, 238] width 132 height 14
click at [282, 238] on input "text" at bounding box center [289, 238] width 132 height 14
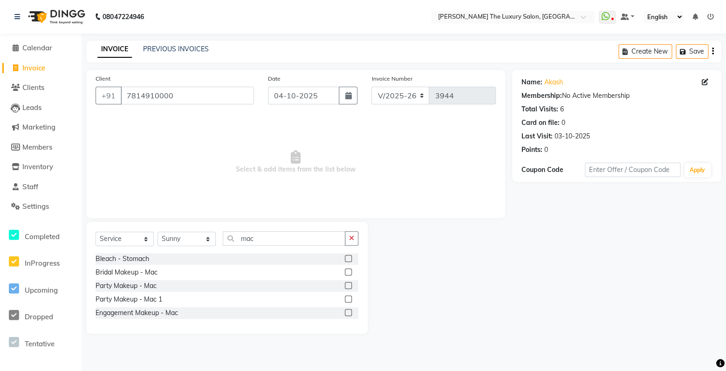
click at [348, 287] on label at bounding box center [348, 285] width 7 height 7
click at [348, 287] on input "checkbox" at bounding box center [348, 286] width 6 height 6
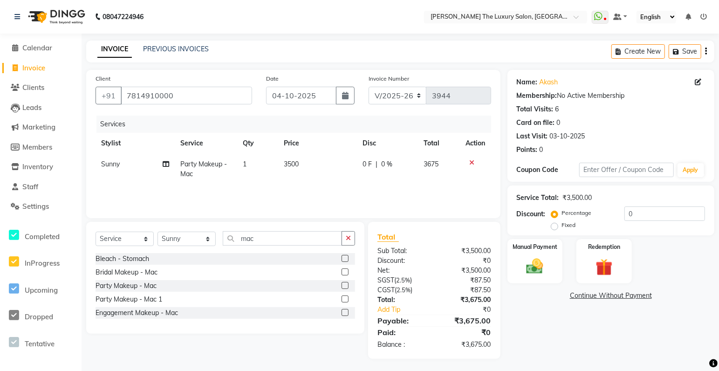
click at [290, 166] on span "3500" at bounding box center [291, 164] width 15 height 8
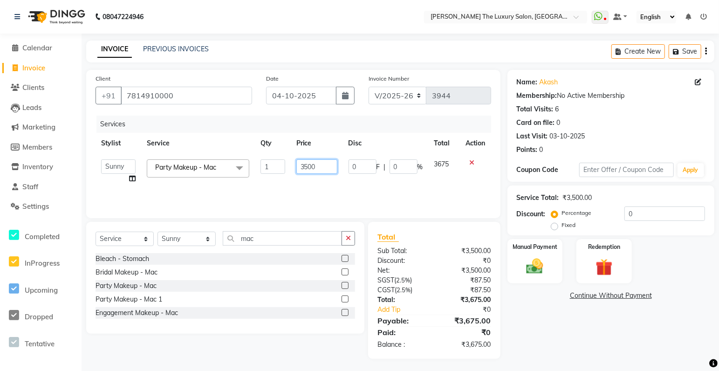
click at [307, 165] on input "3500" at bounding box center [316, 166] width 41 height 14
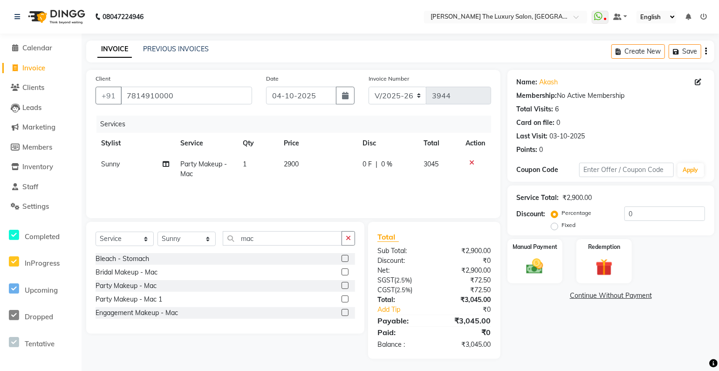
click at [372, 187] on div "Services Stylist Service Qty Price Disc Total Action Sunny Party Makeup - Mac 1…" at bounding box center [292, 162] width 395 height 93
click at [292, 164] on span "2900" at bounding box center [291, 164] width 15 height 8
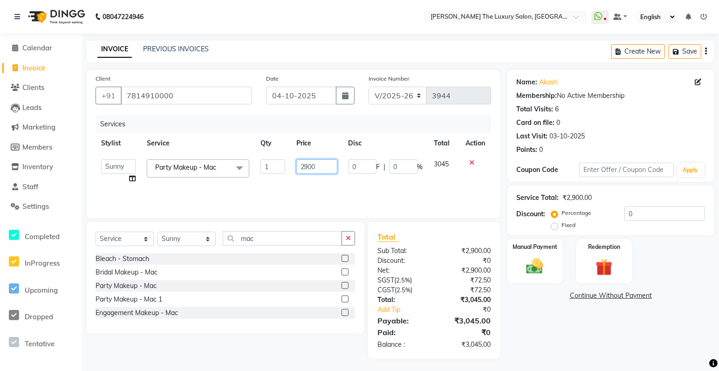
click at [311, 166] on input "2900" at bounding box center [316, 166] width 41 height 14
click at [371, 202] on div "Services Stylist Service Qty Price Disc Total Action amrit arsh [PERSON_NAME] […" at bounding box center [292, 162] width 395 height 93
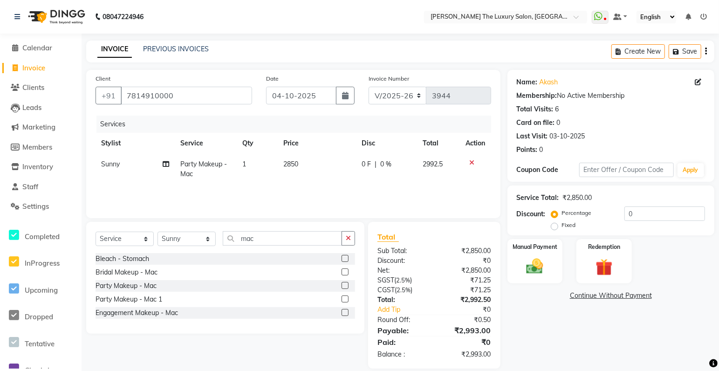
click at [294, 164] on span "2850" at bounding box center [290, 164] width 15 height 8
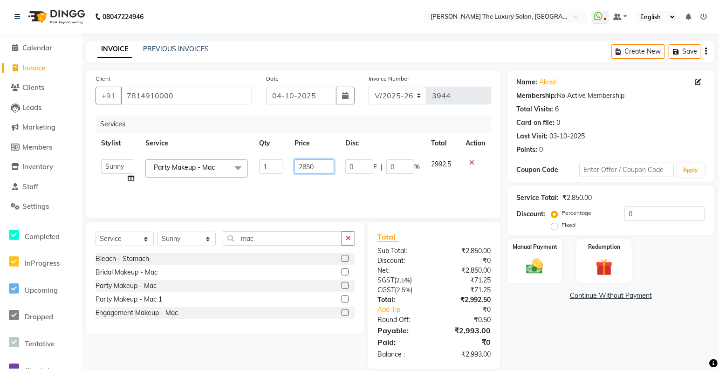
drag, startPoint x: 310, startPoint y: 167, endPoint x: 423, endPoint y: 255, distance: 144.0
click at [310, 167] on input "2850" at bounding box center [314, 166] width 40 height 14
